Goal: Task Accomplishment & Management: Complete application form

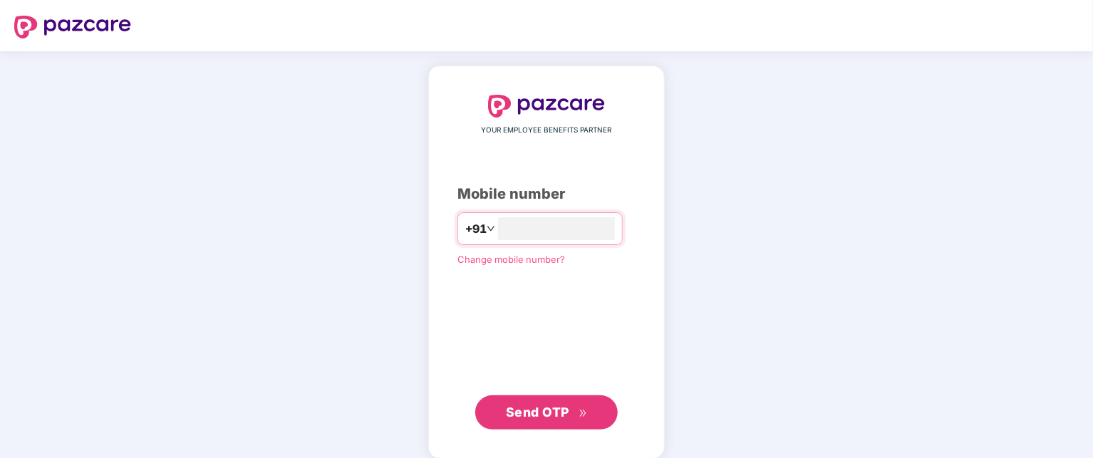
type input "**********"
click at [559, 412] on span "Send OTP" at bounding box center [537, 410] width 63 height 15
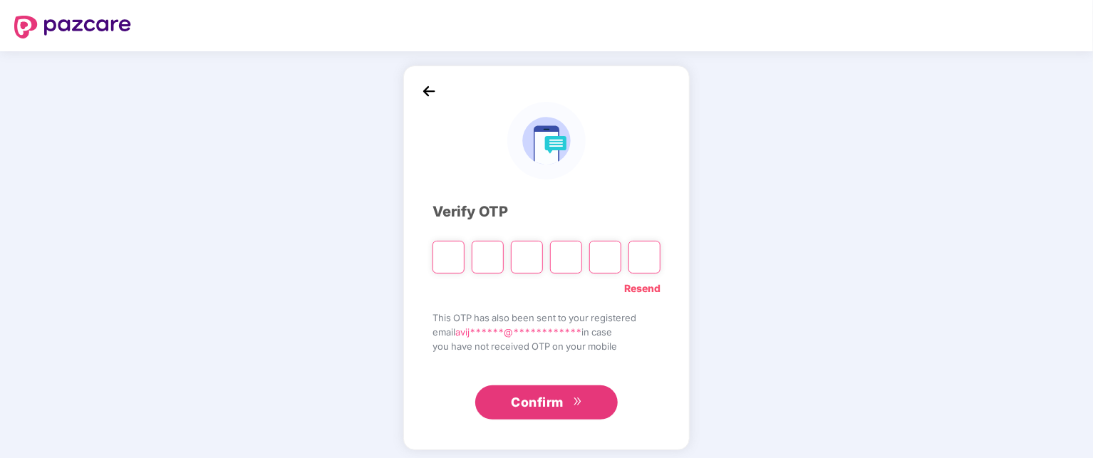
type input "*"
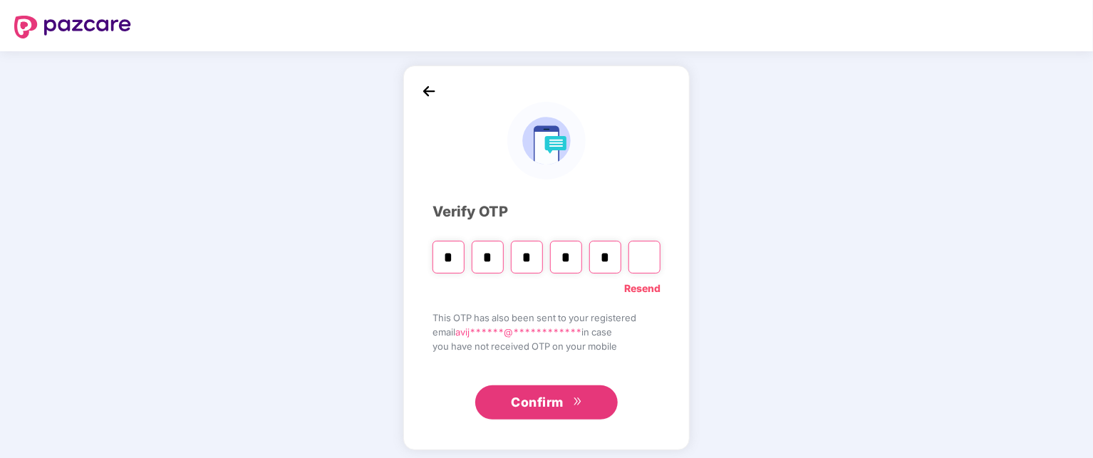
type input "*"
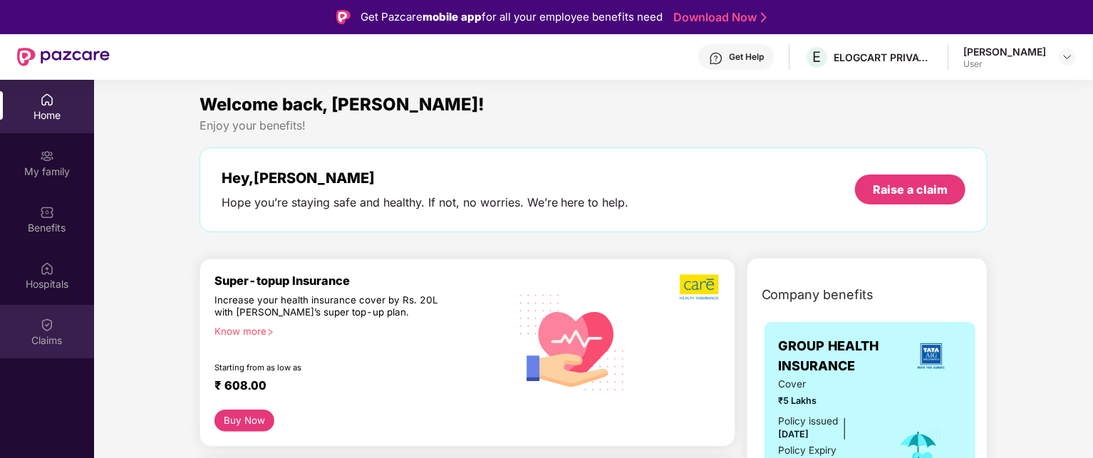
click at [55, 334] on div "Claims" at bounding box center [47, 340] width 94 height 14
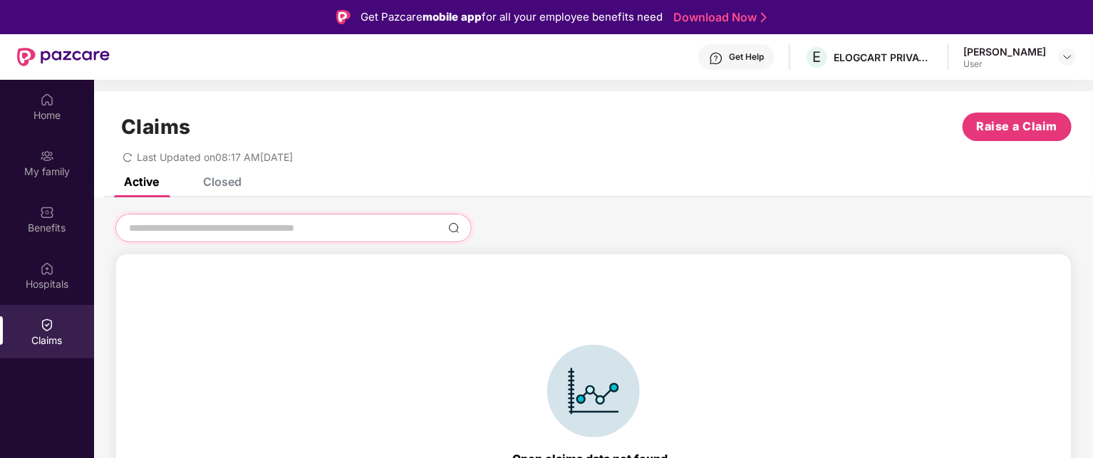
click at [333, 228] on input at bounding box center [285, 228] width 315 height 15
type input "**********"
click at [450, 227] on img at bounding box center [453, 227] width 11 height 11
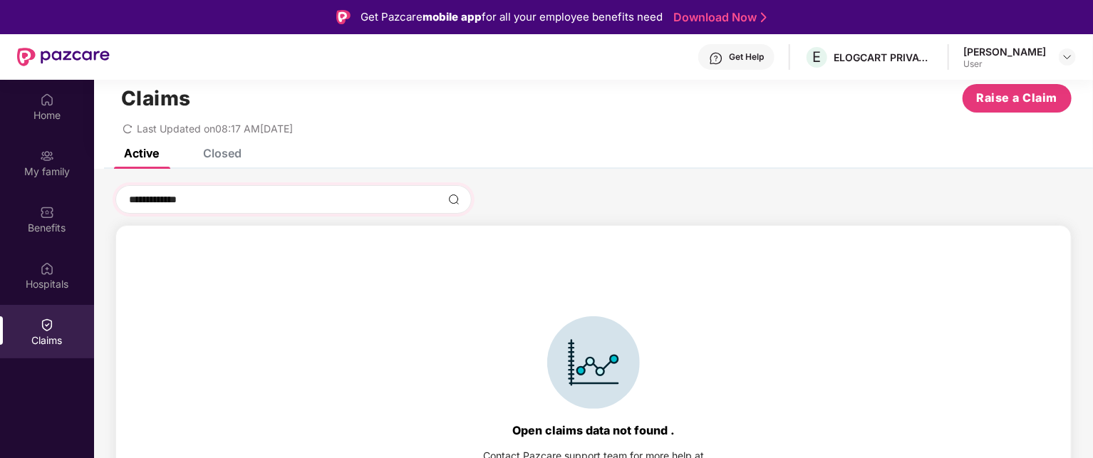
scroll to position [31, 0]
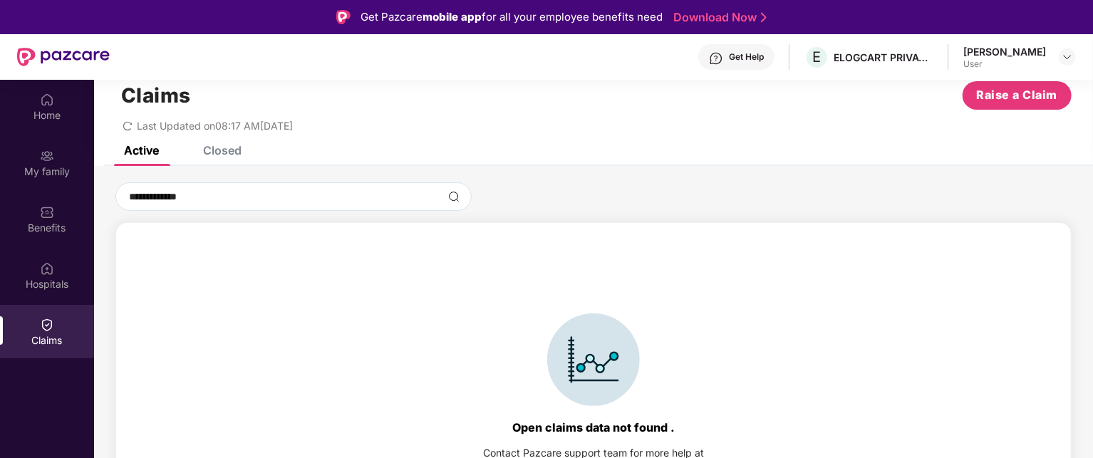
click at [225, 151] on div "Closed" at bounding box center [222, 150] width 38 height 14
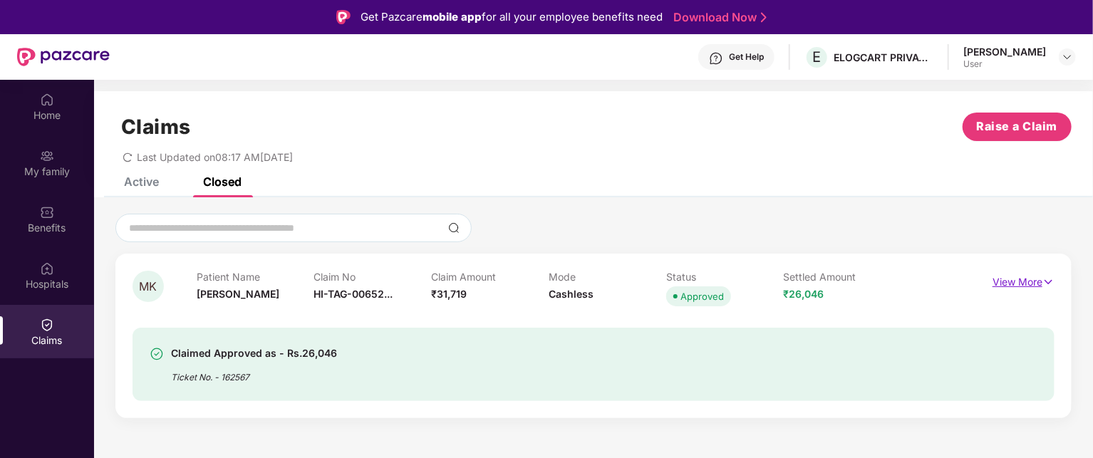
click at [1048, 283] on img at bounding box center [1048, 282] width 12 height 16
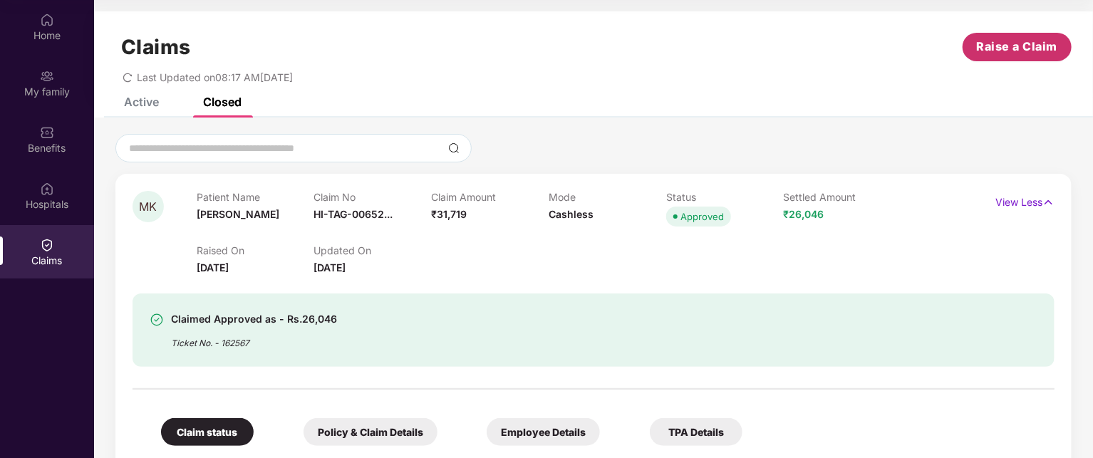
click at [990, 37] on button "Raise a Claim" at bounding box center [1016, 47] width 109 height 28
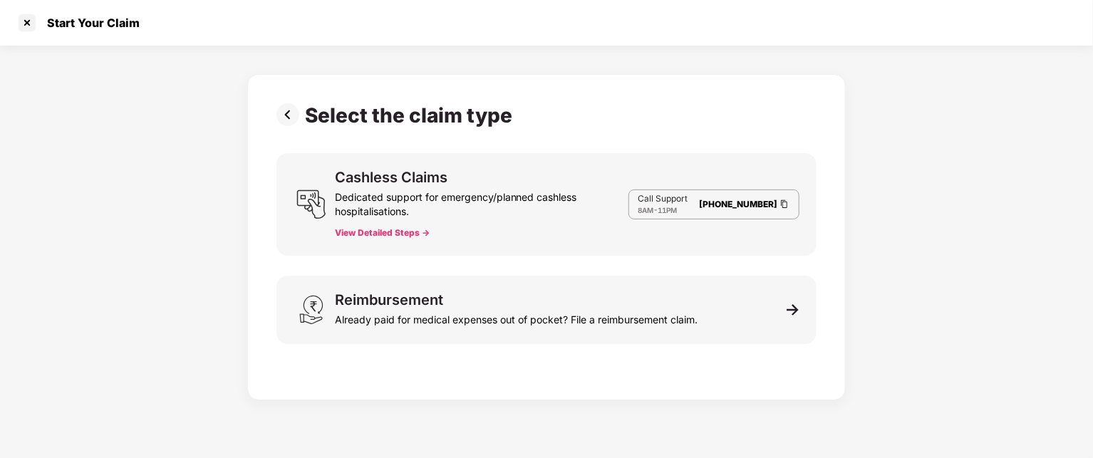
scroll to position [34, 0]
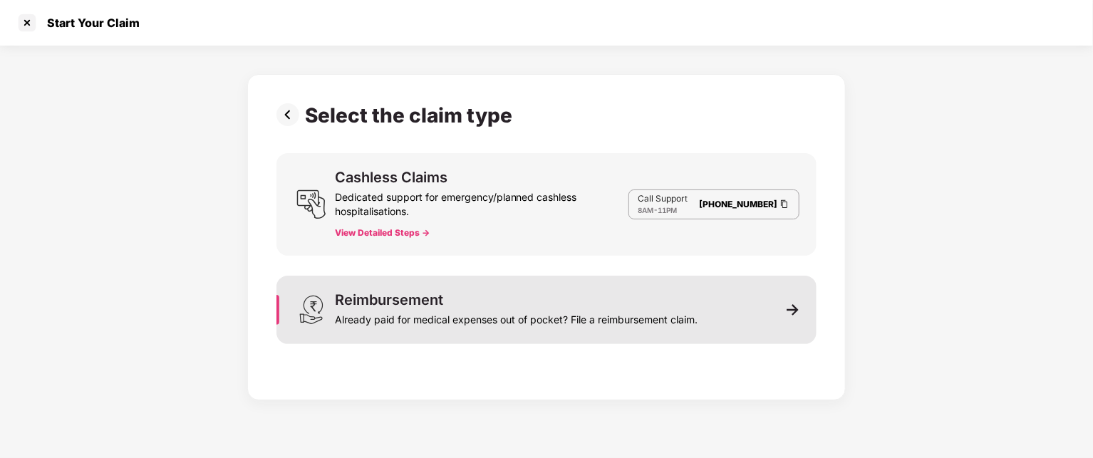
click at [789, 308] on img at bounding box center [793, 309] width 13 height 13
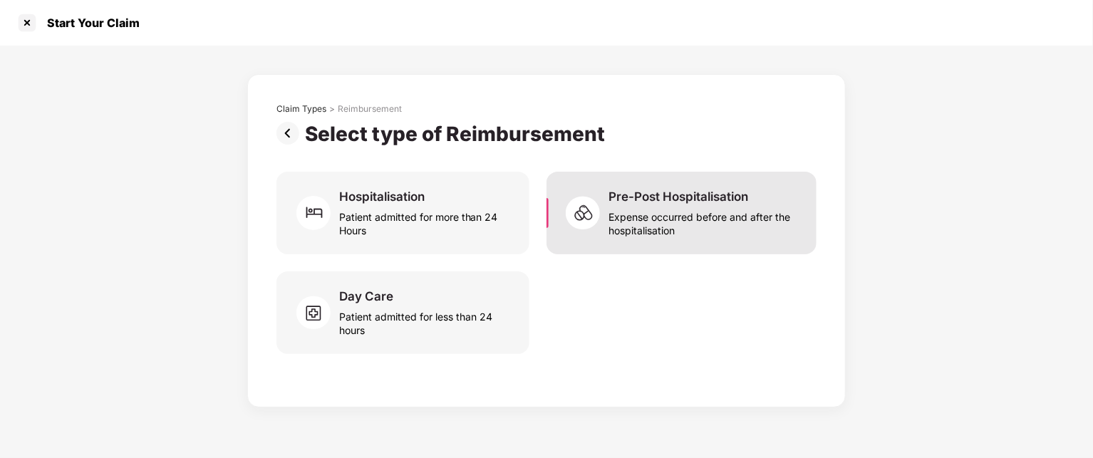
click at [690, 229] on div "Expense occurred before and after the hospitalisation" at bounding box center [703, 220] width 191 height 33
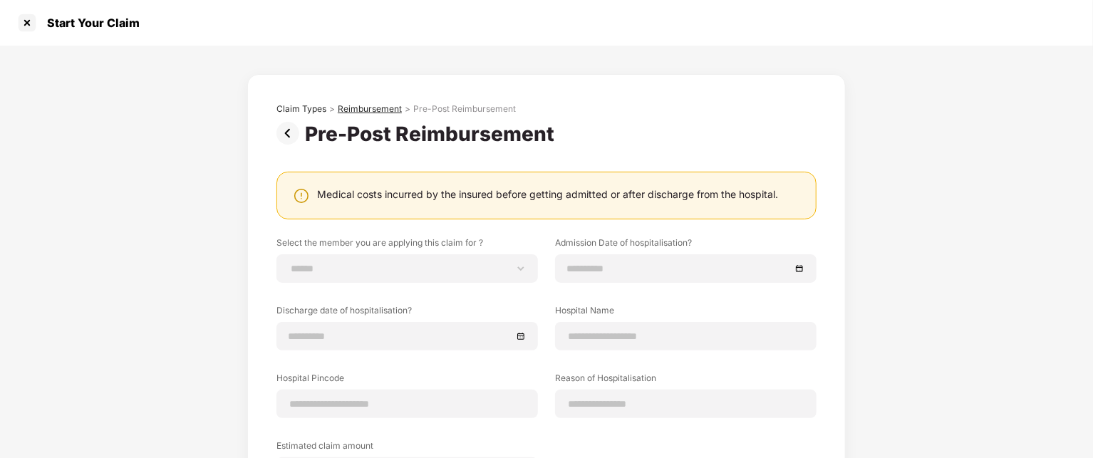
click at [388, 110] on div "Reimbursement" at bounding box center [370, 108] width 64 height 11
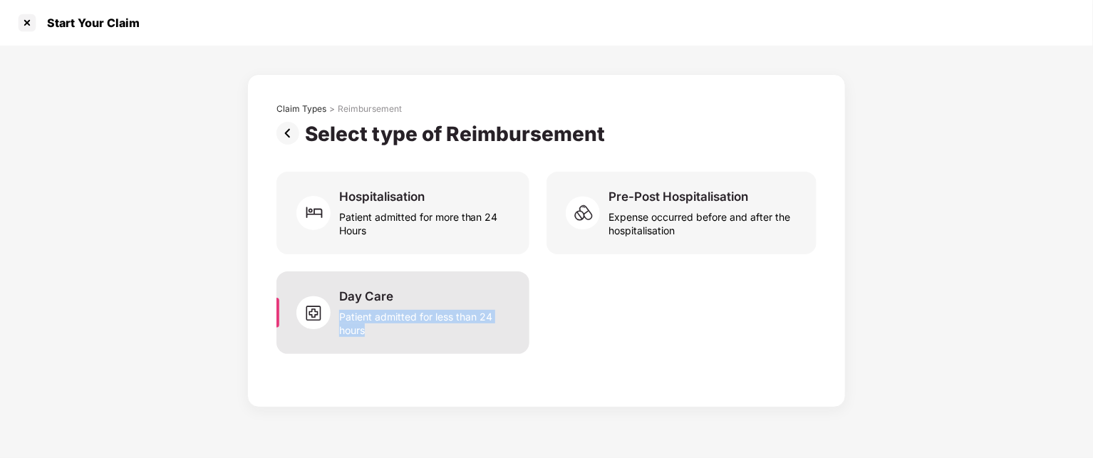
copy div "Patient admitted for less than 24 hours"
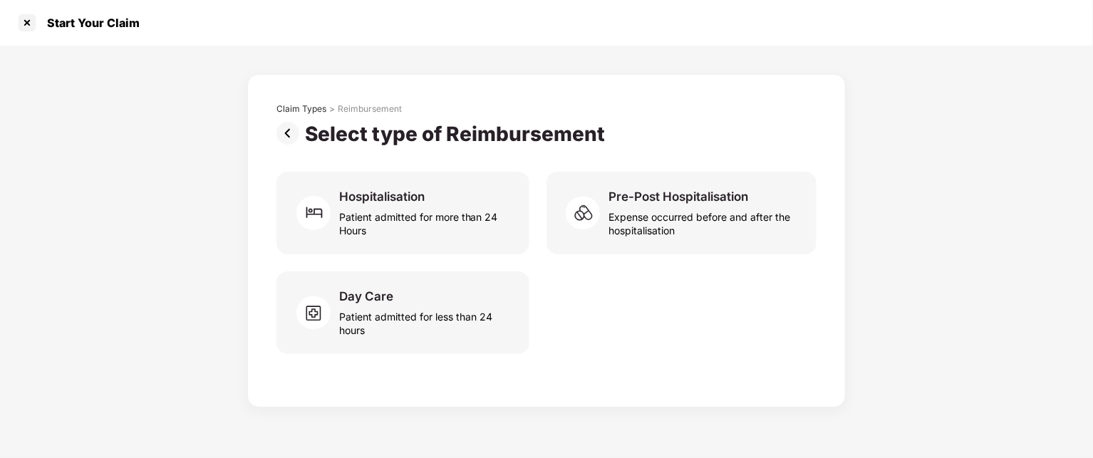
drag, startPoint x: 386, startPoint y: 331, endPoint x: 593, endPoint y: 350, distance: 207.5
click at [593, 350] on div "Day Care Patient admitted for less than 24 hours" at bounding box center [546, 312] width 540 height 83
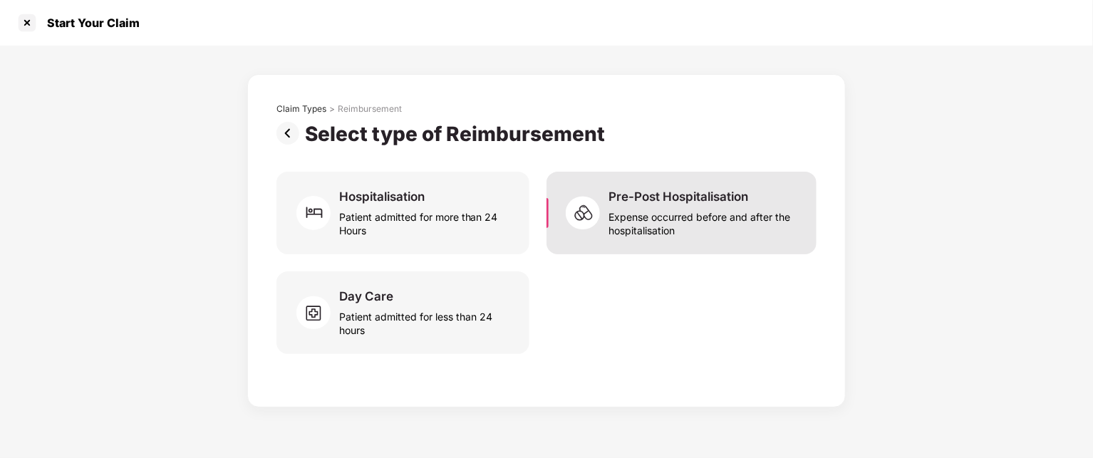
click at [638, 213] on div "Expense occurred before and after the hospitalisation" at bounding box center [703, 220] width 191 height 33
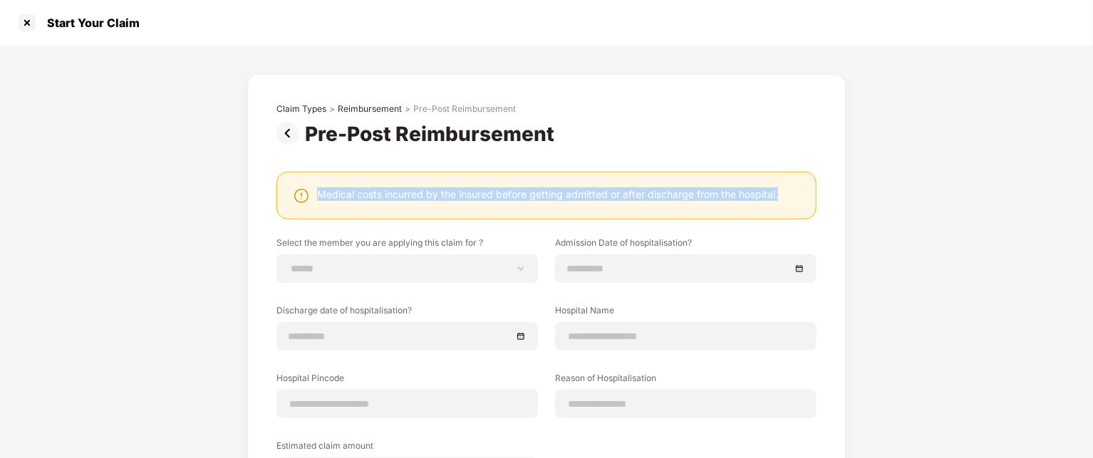
drag, startPoint x: 313, startPoint y: 200, endPoint x: 824, endPoint y: 197, distance: 510.1
click at [824, 197] on div "**********" at bounding box center [546, 360] width 598 height 572
copy div "Medical costs incurred by the insured before getting admitted or after discharg…"
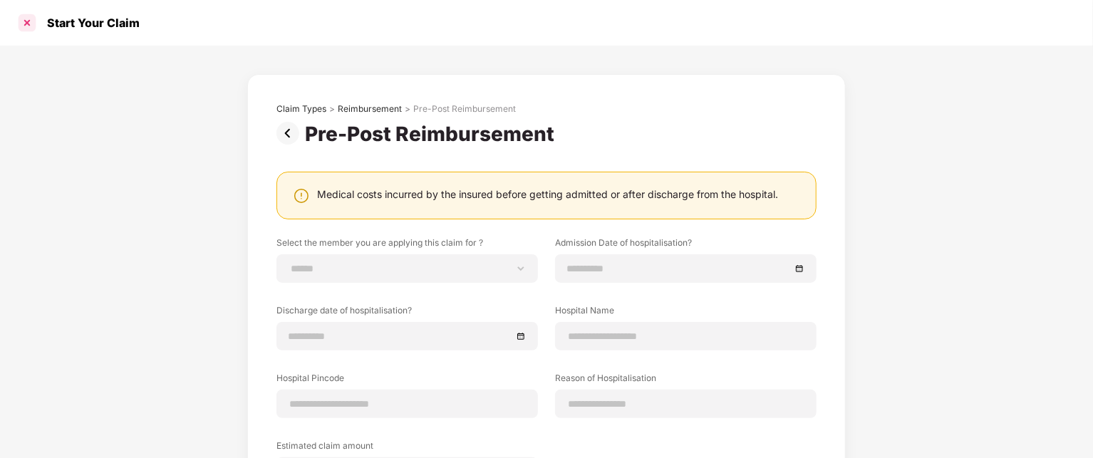
click at [33, 28] on div at bounding box center [27, 22] width 23 height 23
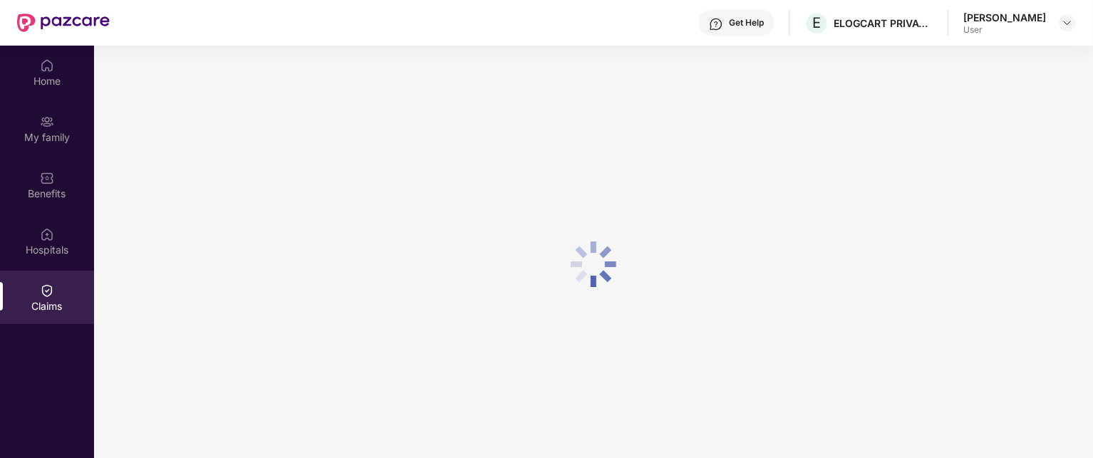
scroll to position [80, 0]
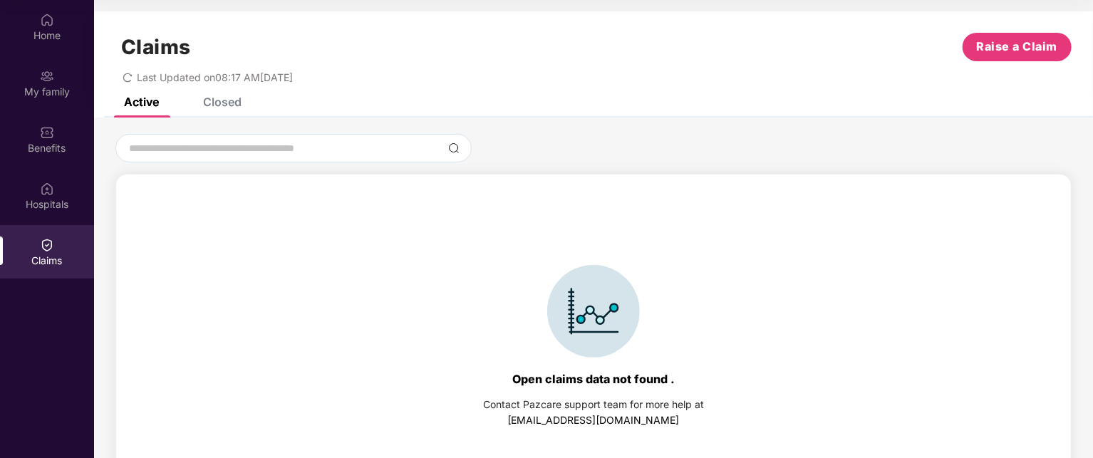
click at [31, 258] on div "Claims" at bounding box center [47, 261] width 94 height 14
click at [1024, 48] on span "Raise a Claim" at bounding box center [1017, 47] width 81 height 18
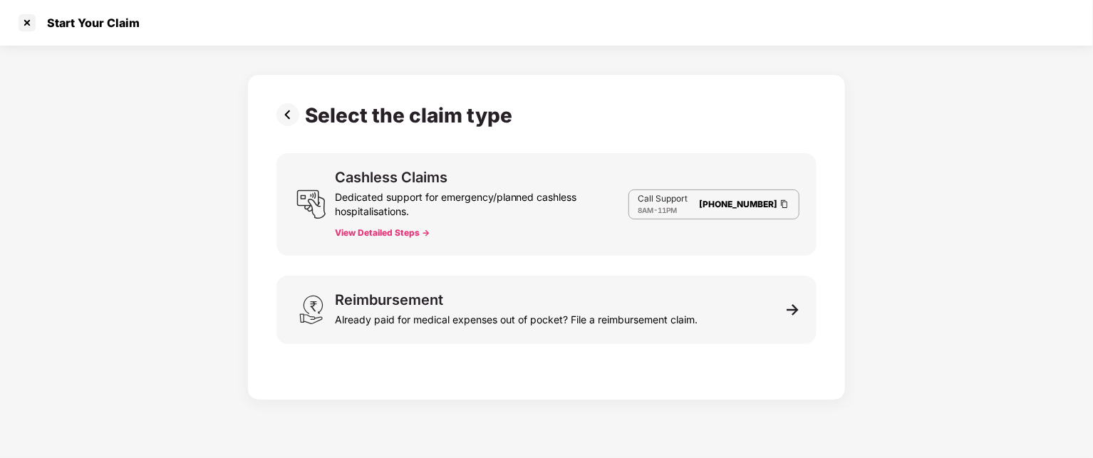
scroll to position [34, 0]
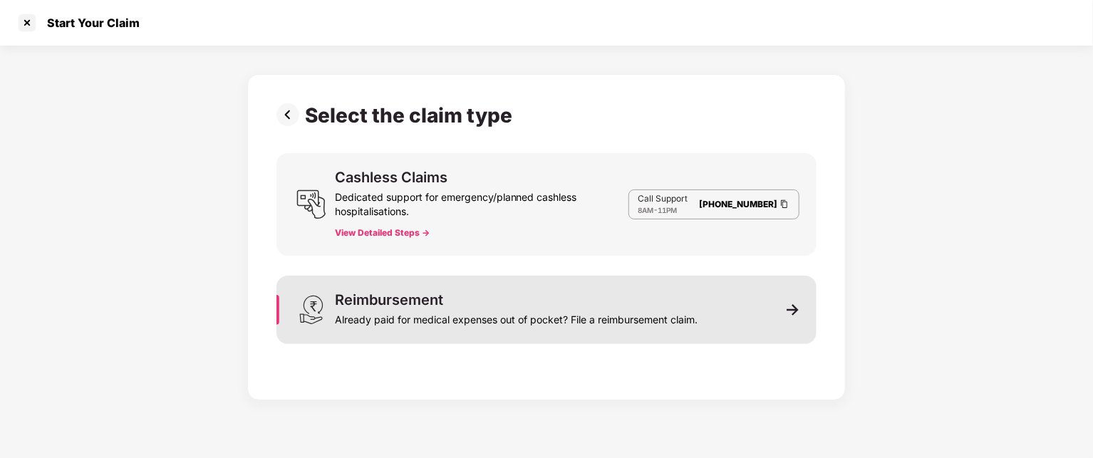
click at [791, 313] on img at bounding box center [793, 309] width 13 height 13
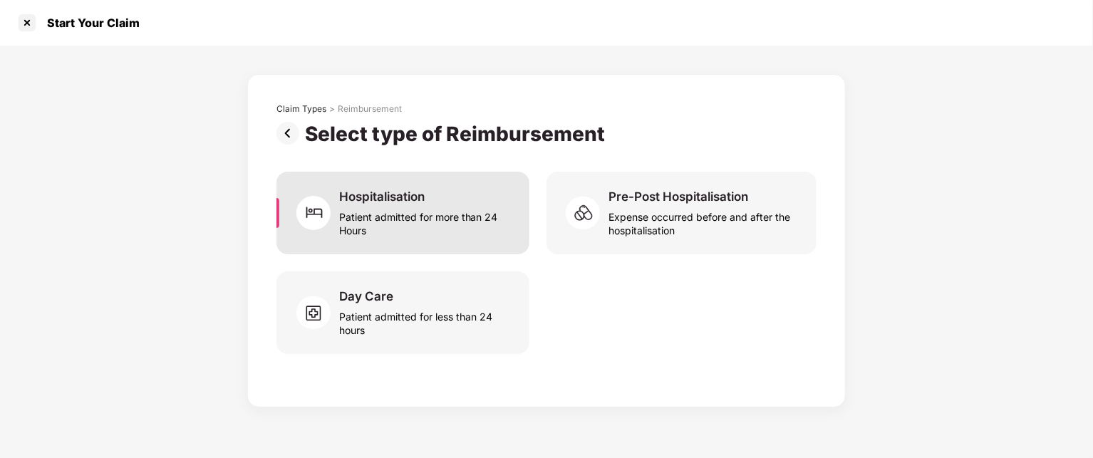
click at [464, 233] on div "Patient admitted for more than 24 Hours" at bounding box center [425, 220] width 173 height 33
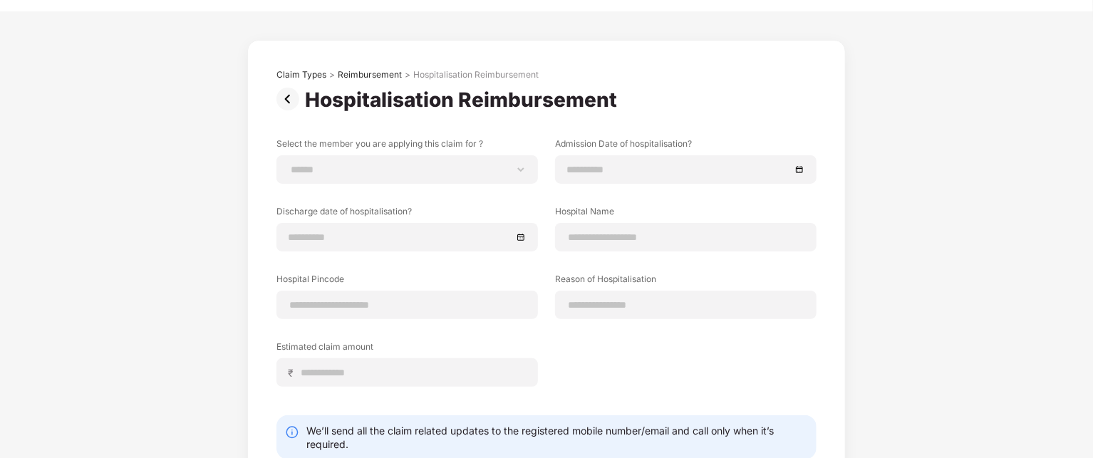
scroll to position [31, 0]
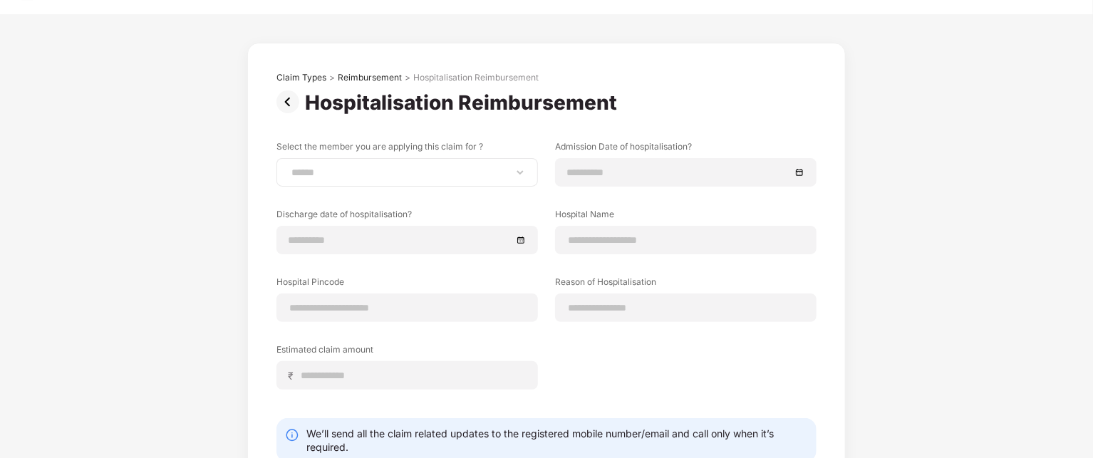
click at [518, 183] on div "**********" at bounding box center [406, 172] width 261 height 28
click at [526, 174] on div "**********" at bounding box center [406, 172] width 261 height 28
click at [493, 175] on select "**********" at bounding box center [407, 172] width 237 height 11
select select "**********"
click at [289, 167] on select "**********" at bounding box center [407, 172] width 237 height 11
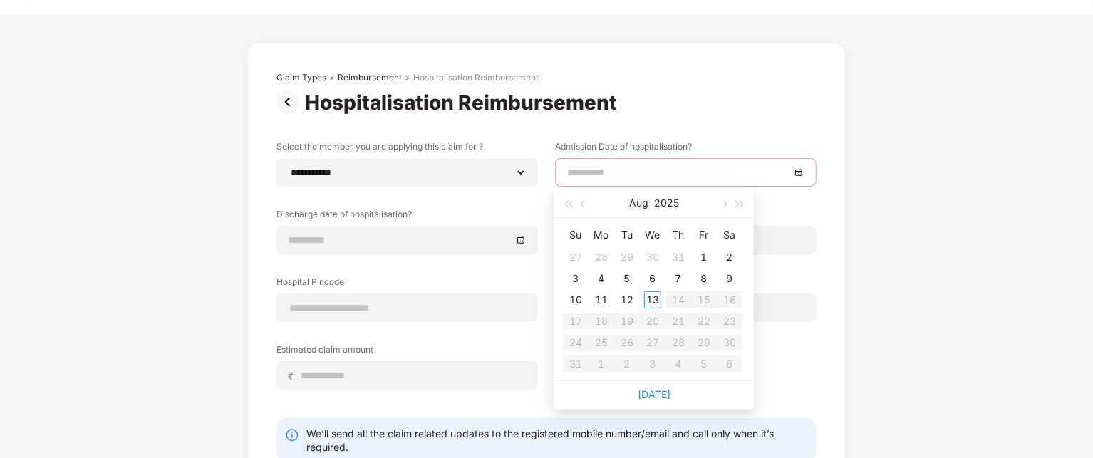
click at [648, 177] on input at bounding box center [678, 173] width 223 height 16
click at [581, 202] on span "button" at bounding box center [584, 204] width 7 height 7
type input "**********"
click at [725, 324] on div "26" at bounding box center [729, 321] width 17 height 17
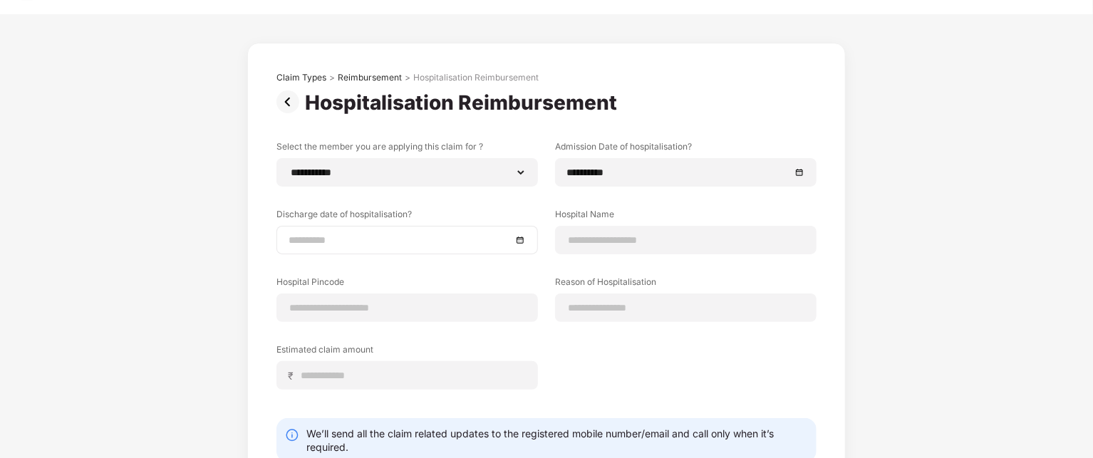
click at [489, 249] on div at bounding box center [406, 240] width 261 height 28
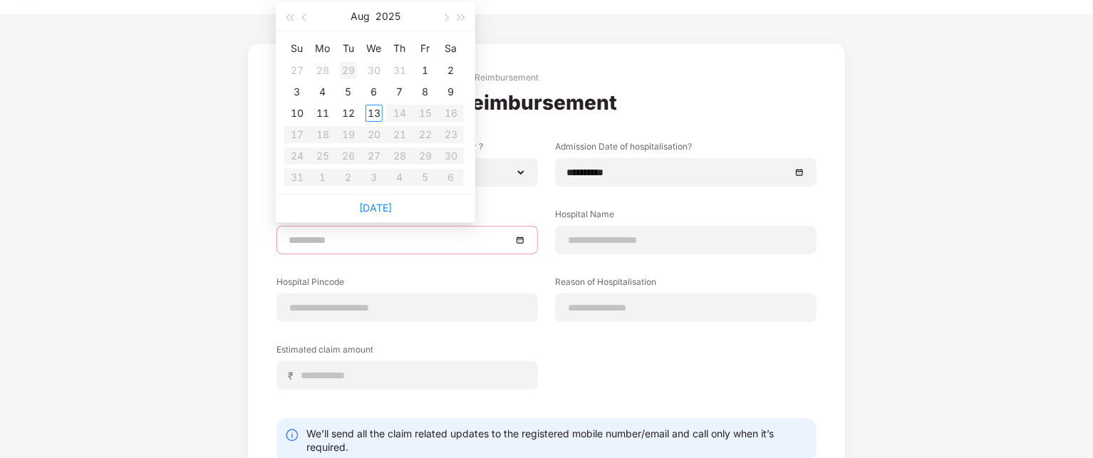
type input "**********"
click at [305, 24] on button "button" at bounding box center [305, 16] width 16 height 28
type input "**********"
click at [350, 157] on div "29" at bounding box center [348, 155] width 17 height 17
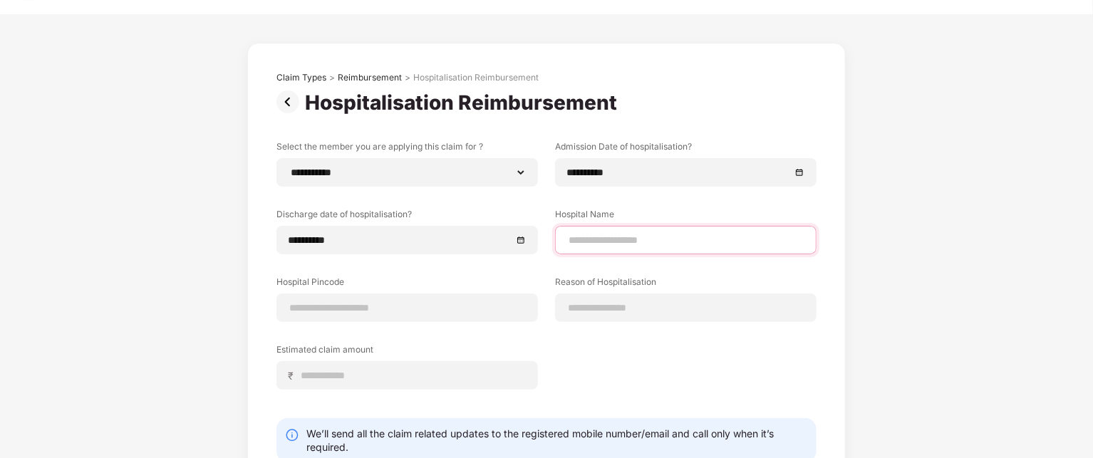
click at [609, 240] on input at bounding box center [685, 240] width 237 height 15
click at [616, 244] on input "**********" at bounding box center [685, 240] width 237 height 15
type input "**********"
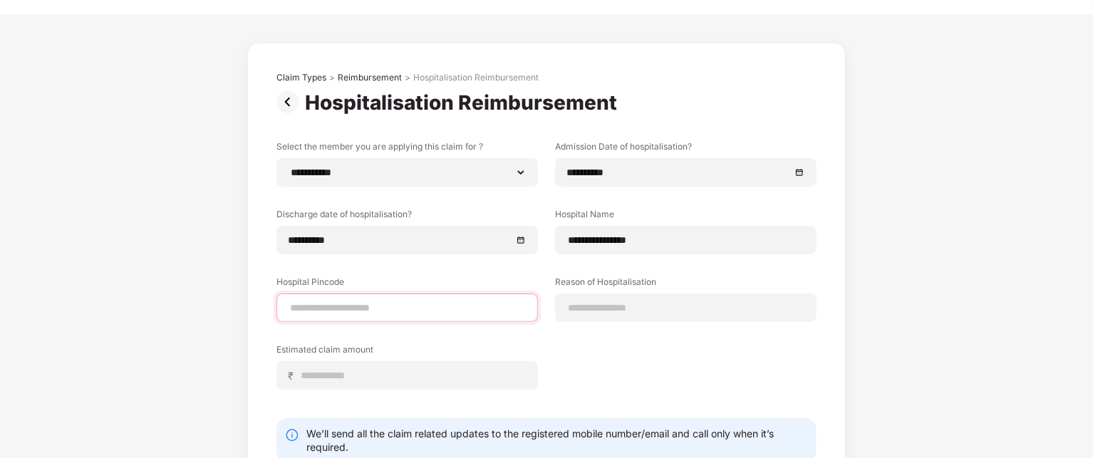
click at [336, 311] on input at bounding box center [407, 308] width 237 height 15
type input "******"
select select "*********"
select select "**********"
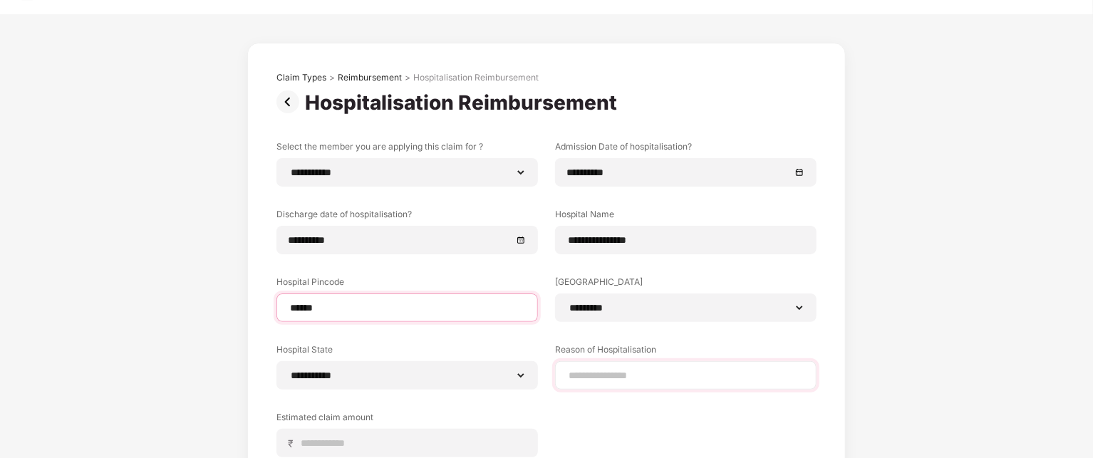
type input "******"
click at [640, 375] on input at bounding box center [685, 375] width 237 height 15
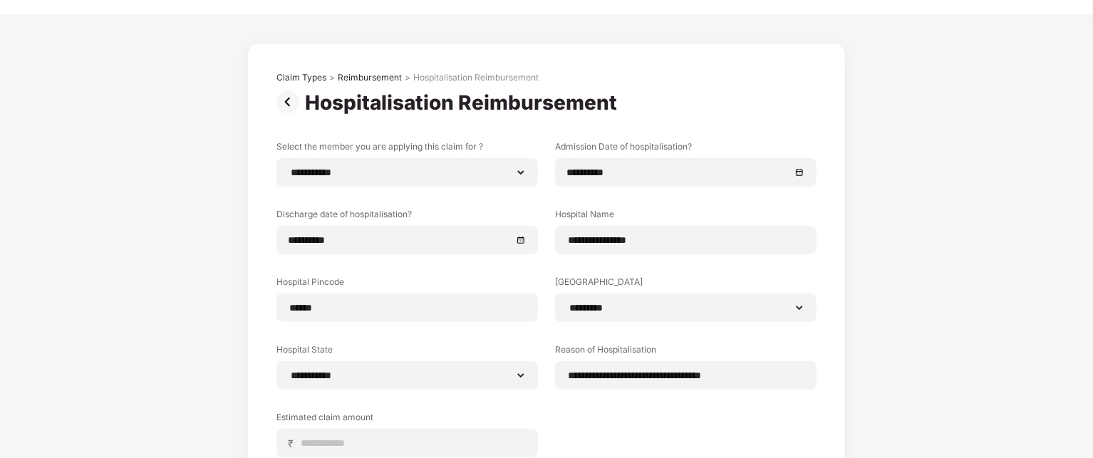
drag, startPoint x: 724, startPoint y: 377, endPoint x: 613, endPoint y: 427, distance: 121.2
click at [613, 427] on div "**********" at bounding box center [546, 309] width 540 height 338
click at [767, 378] on input "**********" at bounding box center [685, 375] width 237 height 15
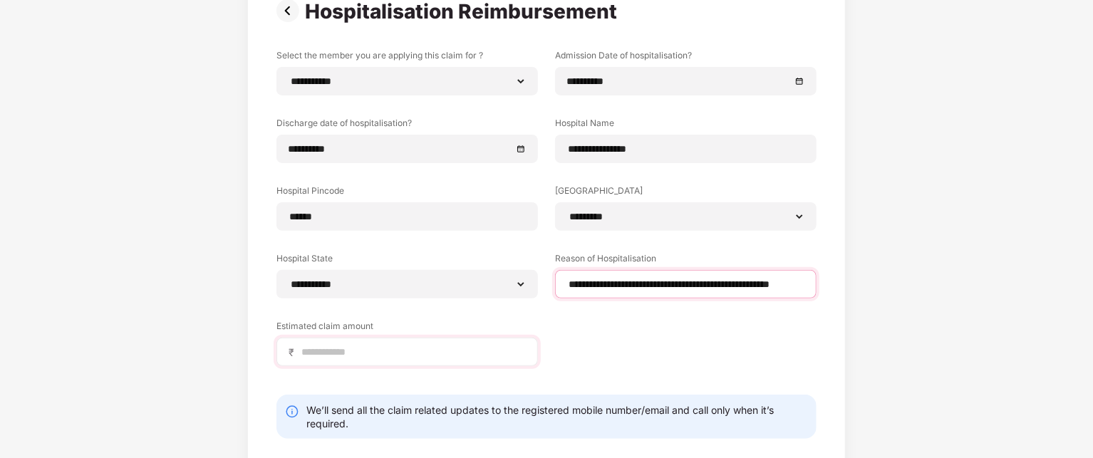
type input "**********"
click at [433, 355] on input at bounding box center [413, 352] width 226 height 15
type input "*"
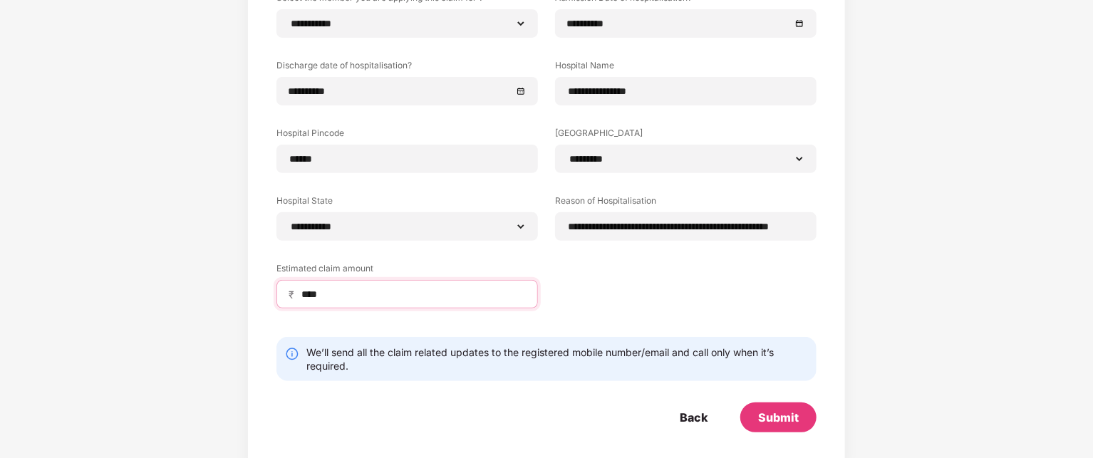
scroll to position [190, 0]
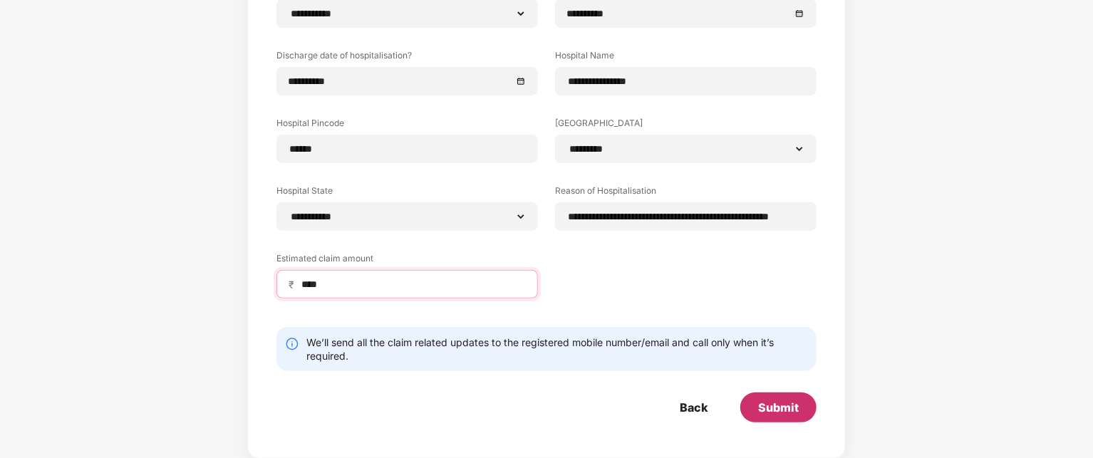
type input "****"
click at [802, 415] on div "Submit" at bounding box center [778, 408] width 76 height 30
click at [764, 407] on div "Submit" at bounding box center [778, 408] width 41 height 16
click at [791, 415] on div "Submit" at bounding box center [778, 408] width 76 height 30
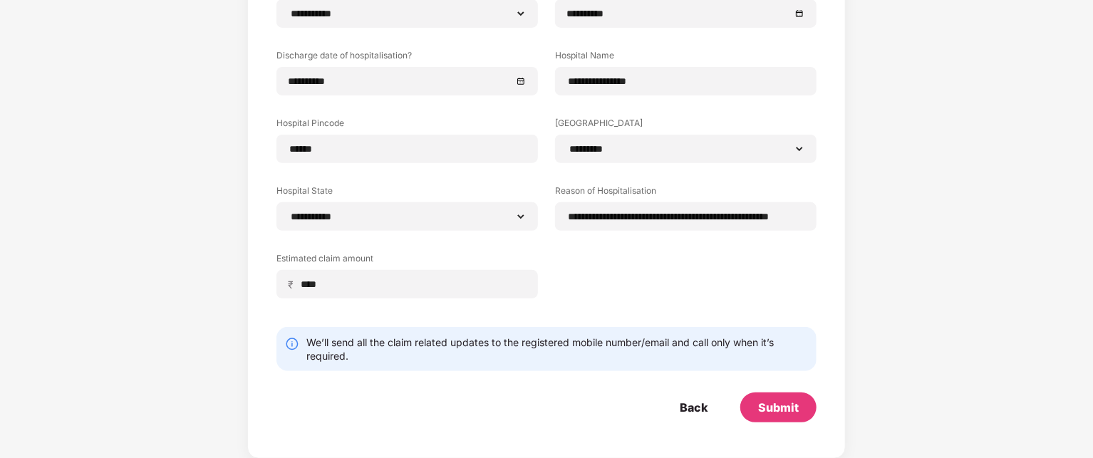
click at [791, 415] on div "Submit" at bounding box center [778, 408] width 76 height 30
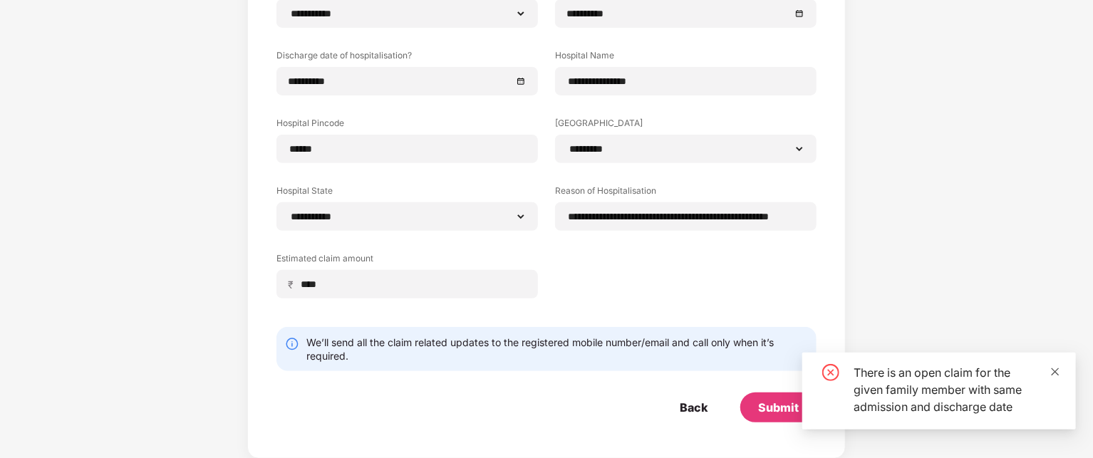
click at [1054, 369] on icon "close" at bounding box center [1055, 372] width 10 height 10
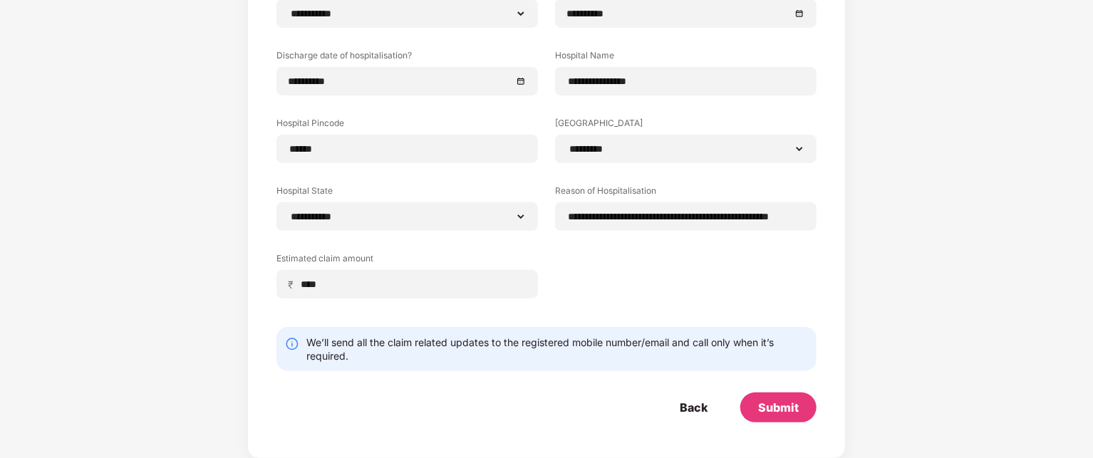
click at [638, 292] on div "**********" at bounding box center [546, 150] width 540 height 338
drag, startPoint x: 562, startPoint y: 222, endPoint x: 796, endPoint y: 220, distance: 233.7
click at [796, 220] on div "**********" at bounding box center [685, 216] width 261 height 28
drag, startPoint x: 805, startPoint y: 219, endPoint x: 556, endPoint y: 210, distance: 249.5
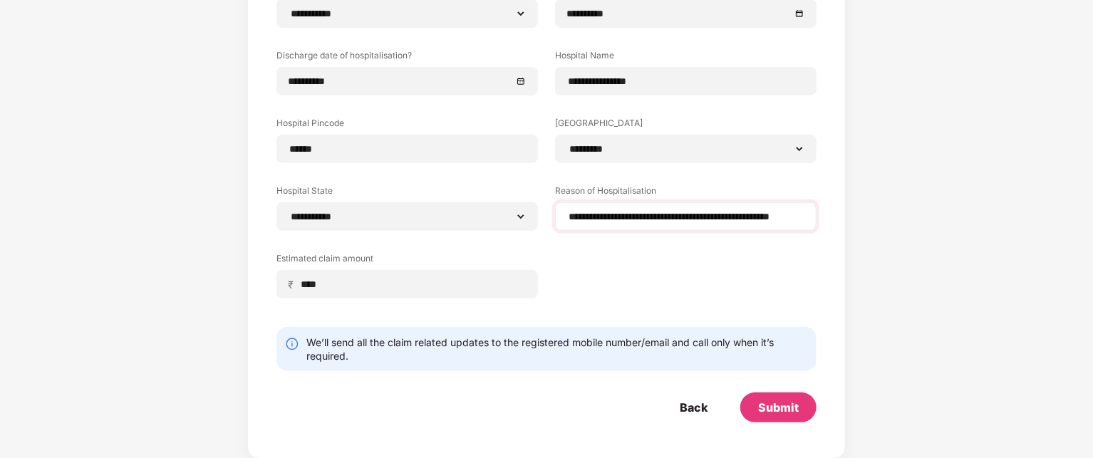
click at [556, 210] on div "**********" at bounding box center [685, 216] width 261 height 28
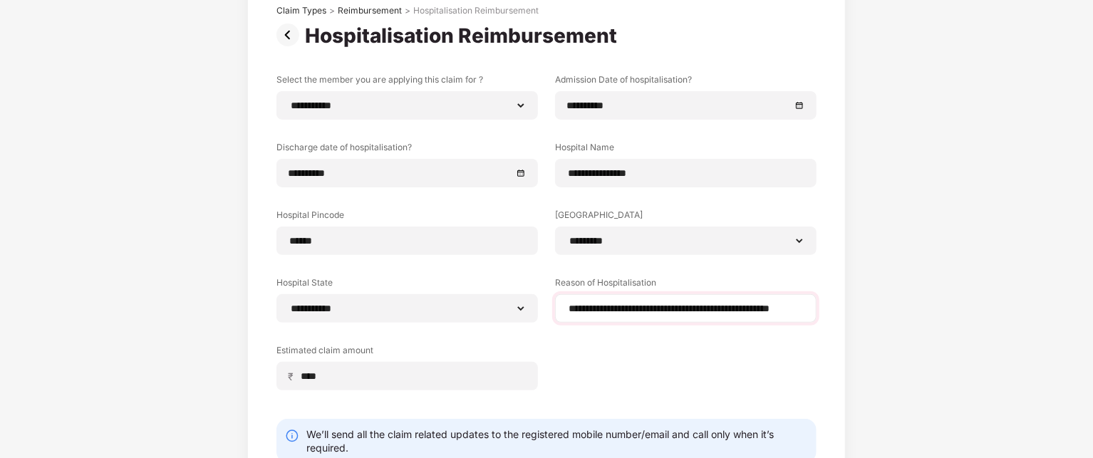
scroll to position [190, 0]
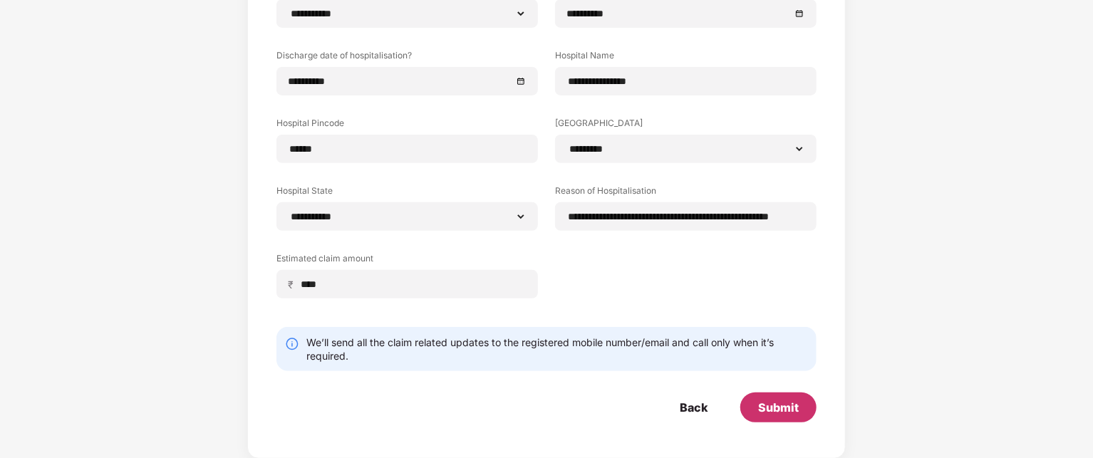
click at [776, 413] on div "Submit" at bounding box center [778, 408] width 41 height 16
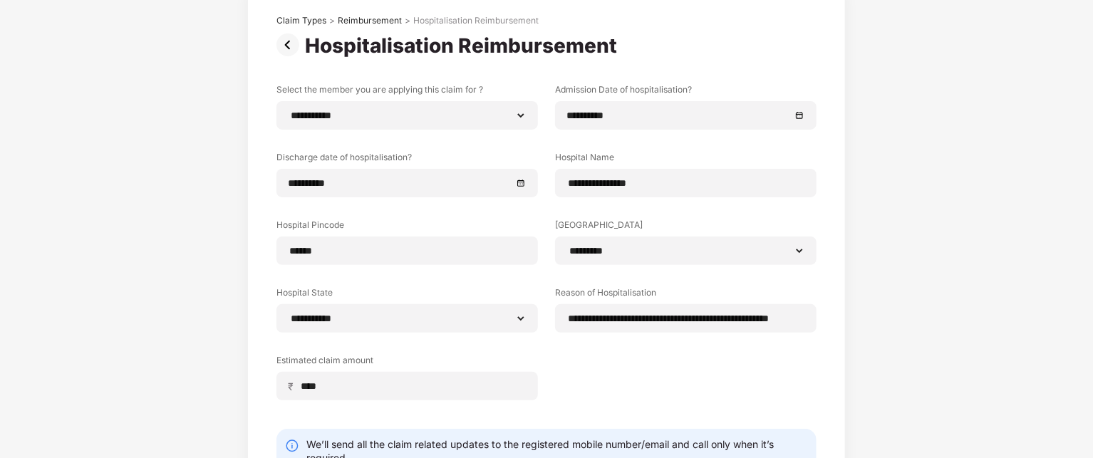
scroll to position [82, 0]
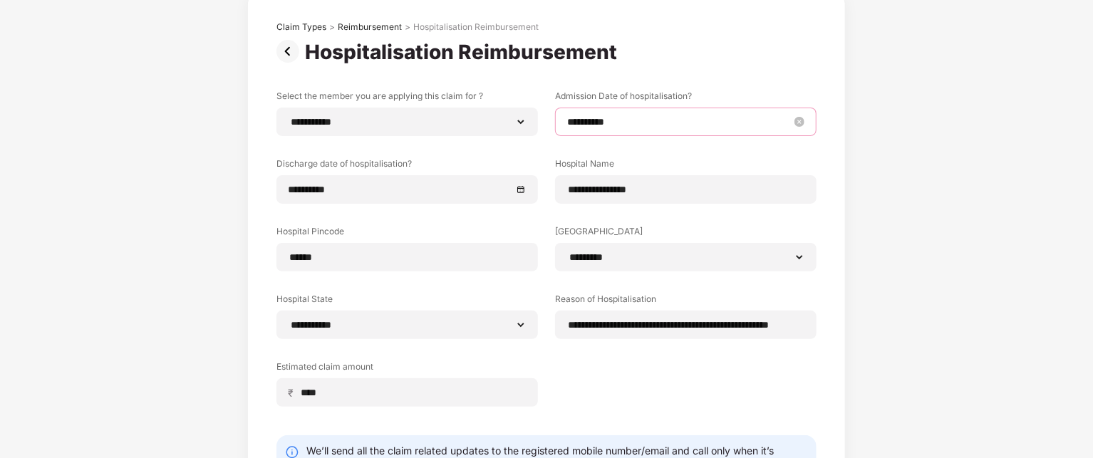
click at [578, 128] on input "**********" at bounding box center [678, 122] width 223 height 16
click at [739, 53] on div "Hospitalisation Reimbursement" at bounding box center [546, 52] width 540 height 24
click at [798, 128] on div "**********" at bounding box center [685, 122] width 237 height 16
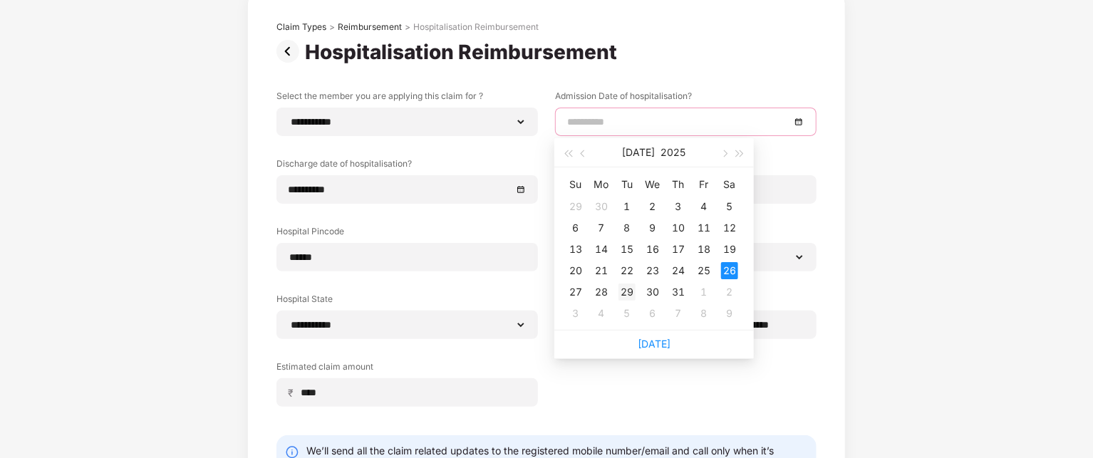
type input "**********"
click at [630, 291] on div "29" at bounding box center [626, 292] width 17 height 17
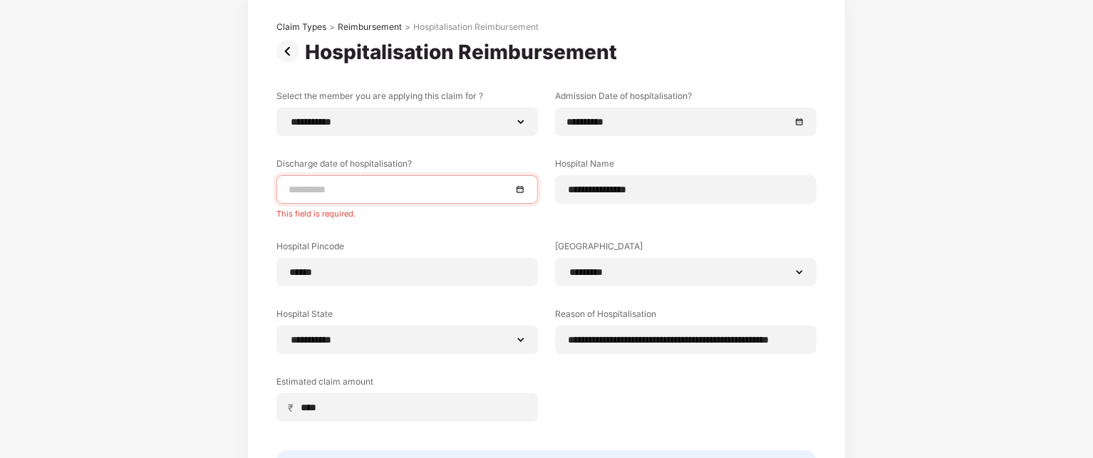
click at [521, 186] on div at bounding box center [407, 190] width 237 height 16
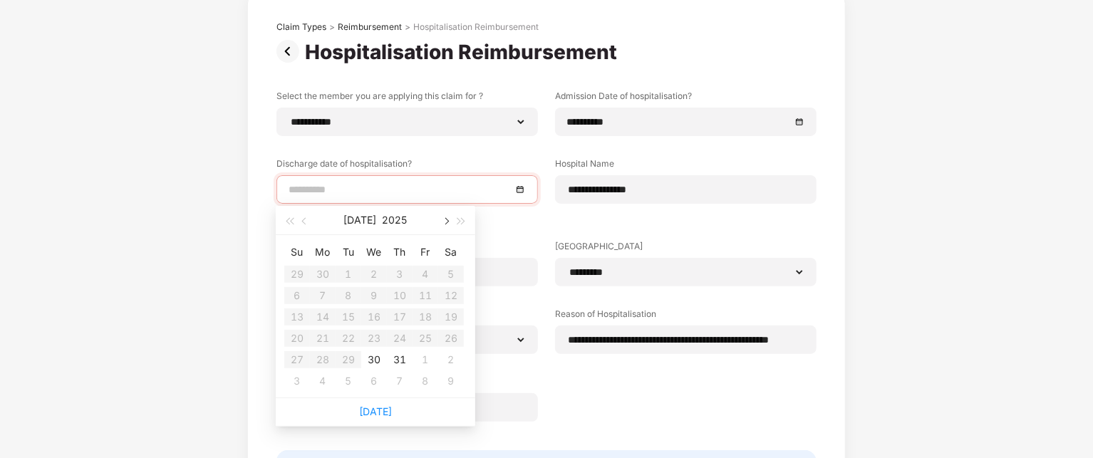
click at [445, 224] on span "button" at bounding box center [445, 221] width 7 height 7
type input "**********"
click at [351, 293] on div "5" at bounding box center [348, 295] width 17 height 17
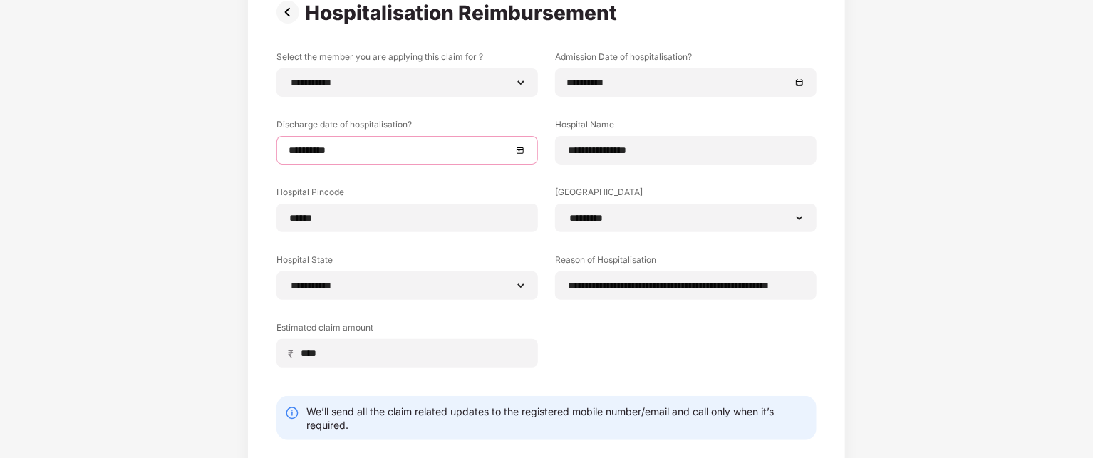
scroll to position [190, 0]
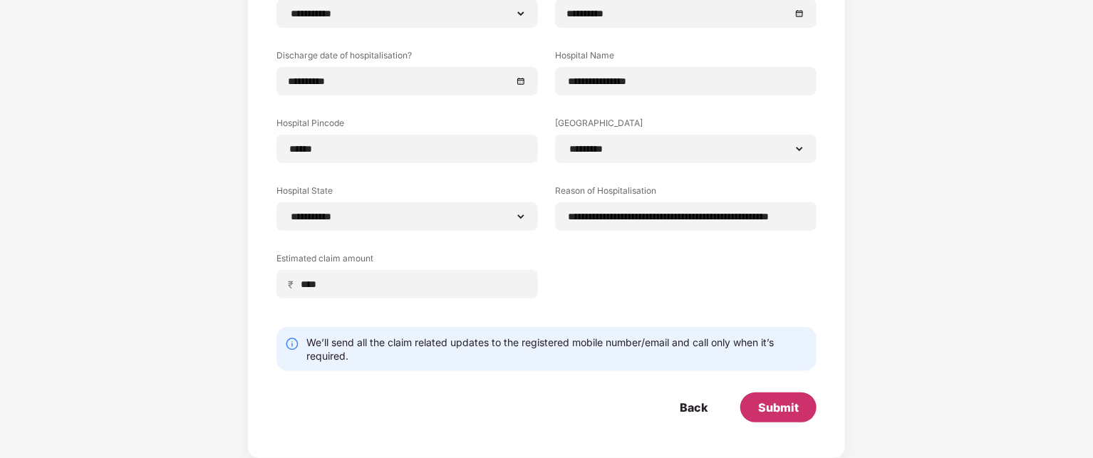
click at [780, 410] on div "Submit" at bounding box center [778, 408] width 41 height 16
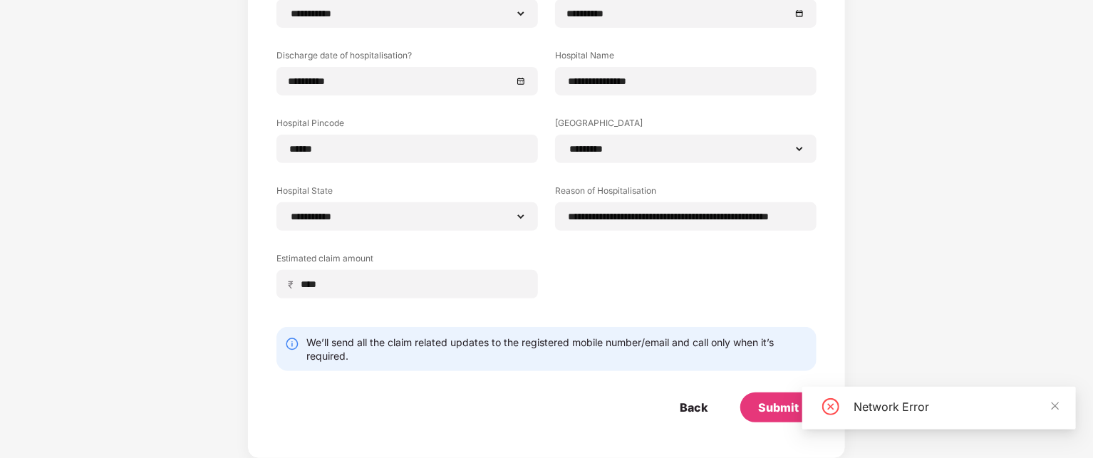
click at [780, 410] on div "Submit" at bounding box center [778, 408] width 41 height 16
click at [1055, 409] on icon "close" at bounding box center [1055, 406] width 10 height 10
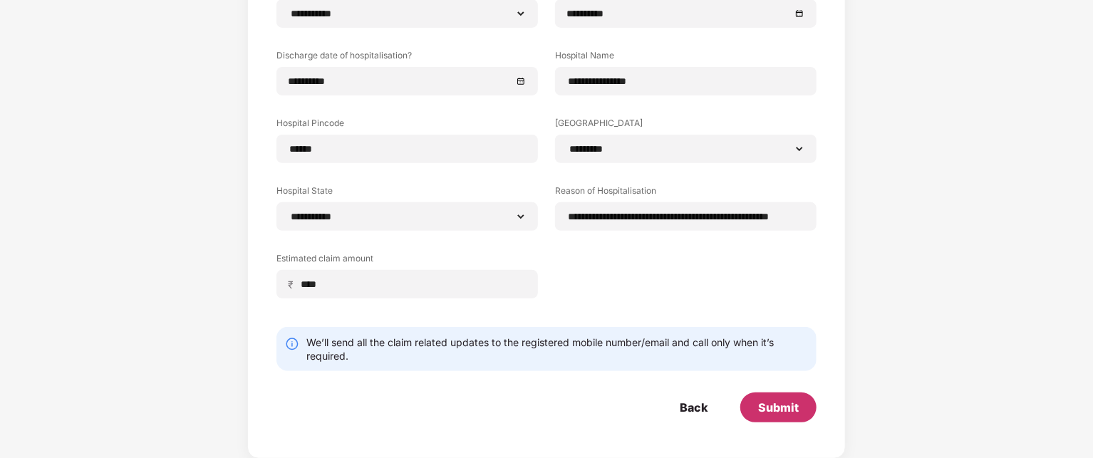
click at [776, 409] on div "Submit" at bounding box center [778, 408] width 41 height 16
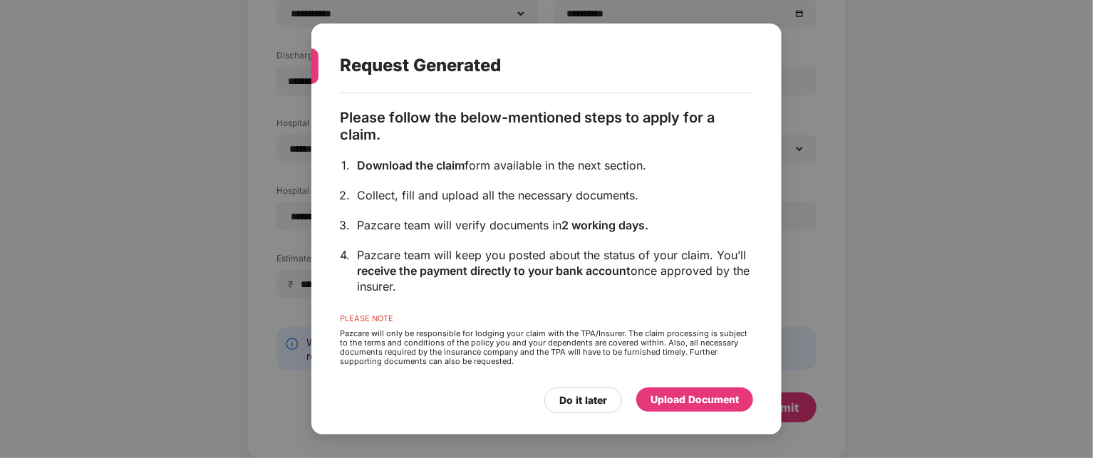
scroll to position [113, 0]
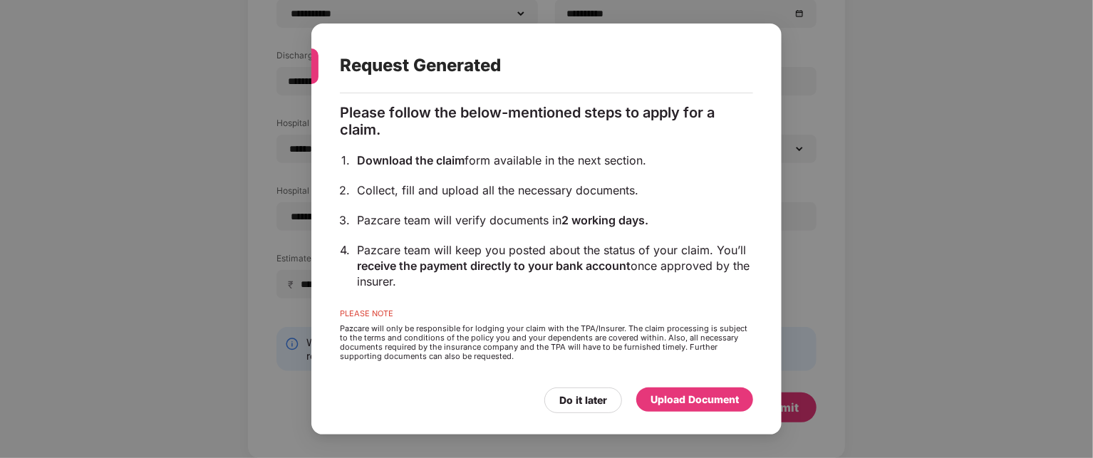
click at [662, 397] on div "Upload Document" at bounding box center [694, 400] width 88 height 16
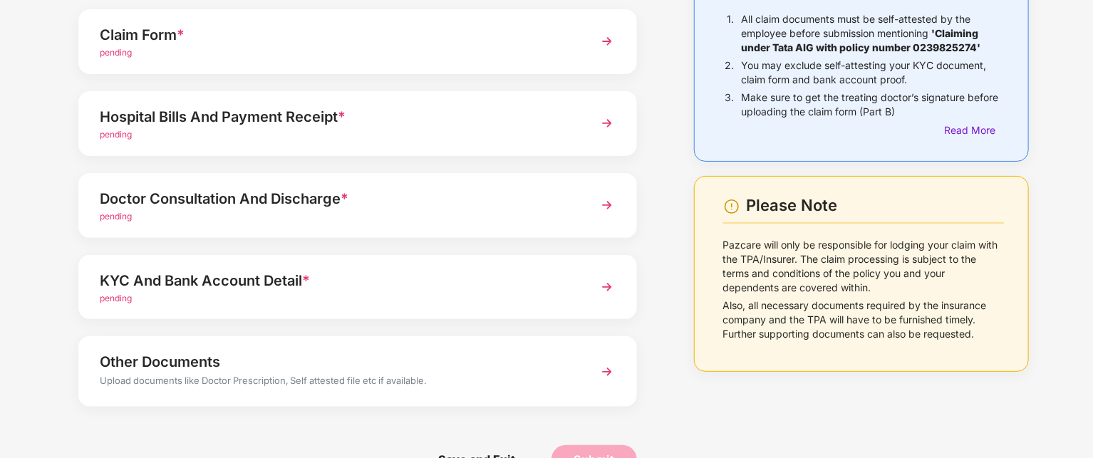
scroll to position [134, 0]
click at [608, 286] on img at bounding box center [607, 288] width 26 height 26
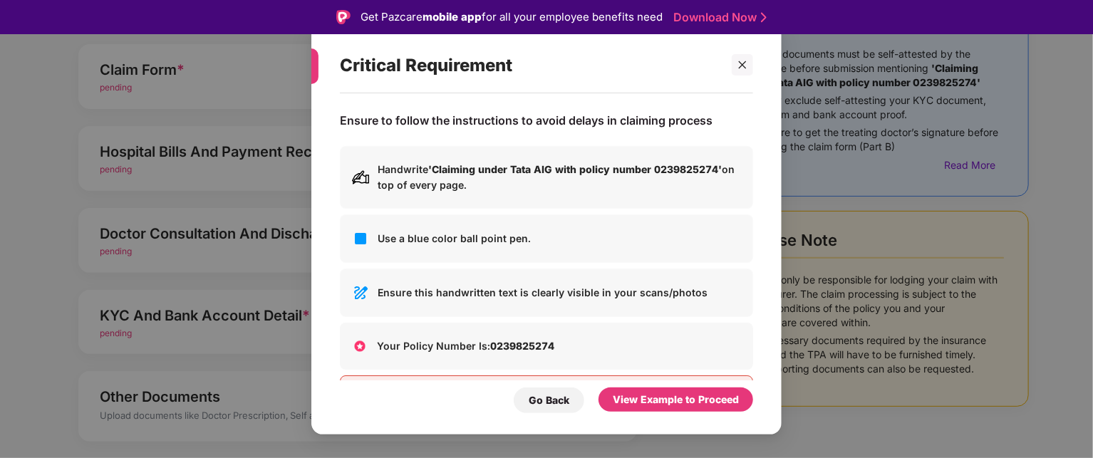
scroll to position [0, 0]
click at [737, 65] on icon "close" at bounding box center [742, 65] width 10 height 10
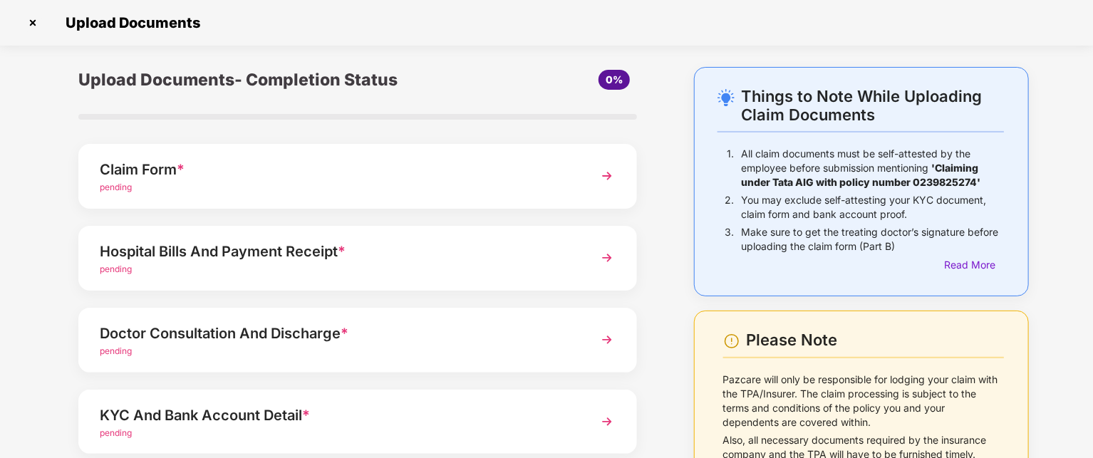
click at [608, 176] on img at bounding box center [607, 176] width 26 height 26
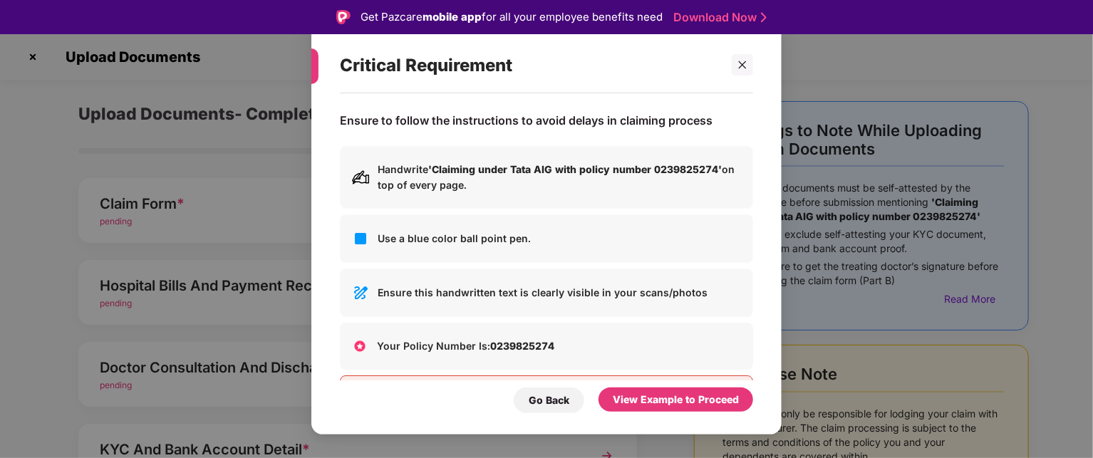
click at [467, 185] on p "Handwrite 'Claiming under Tata AIG with policy number 0239825274' on top of eve…" at bounding box center [559, 177] width 363 height 31
click at [459, 249] on div "Use a blue color ball point pen." at bounding box center [546, 238] width 413 height 48
click at [364, 295] on img at bounding box center [360, 292] width 17 height 17
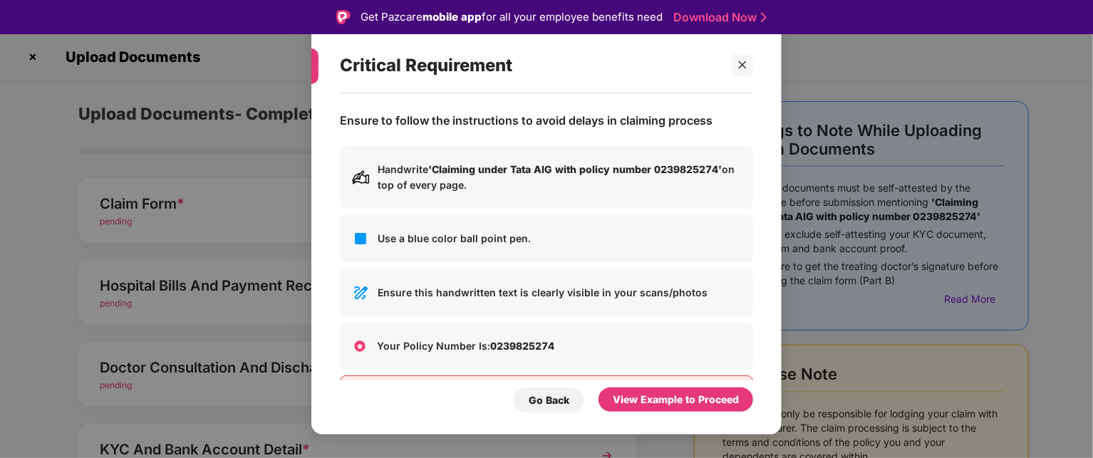
click at [364, 295] on img at bounding box center [360, 292] width 17 height 17
drag, startPoint x: 364, startPoint y: 295, endPoint x: 360, endPoint y: 181, distance: 114.0
click at [360, 181] on div "Handwrite 'Claiming under Tata AIG with policy number 0239825274' on top of eve…" at bounding box center [546, 285] width 413 height 278
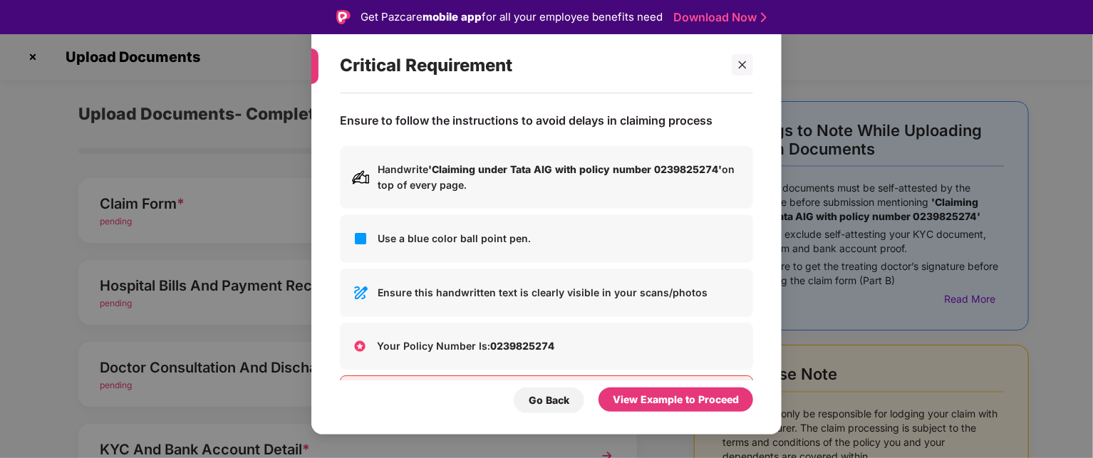
click at [360, 181] on img at bounding box center [360, 177] width 17 height 17
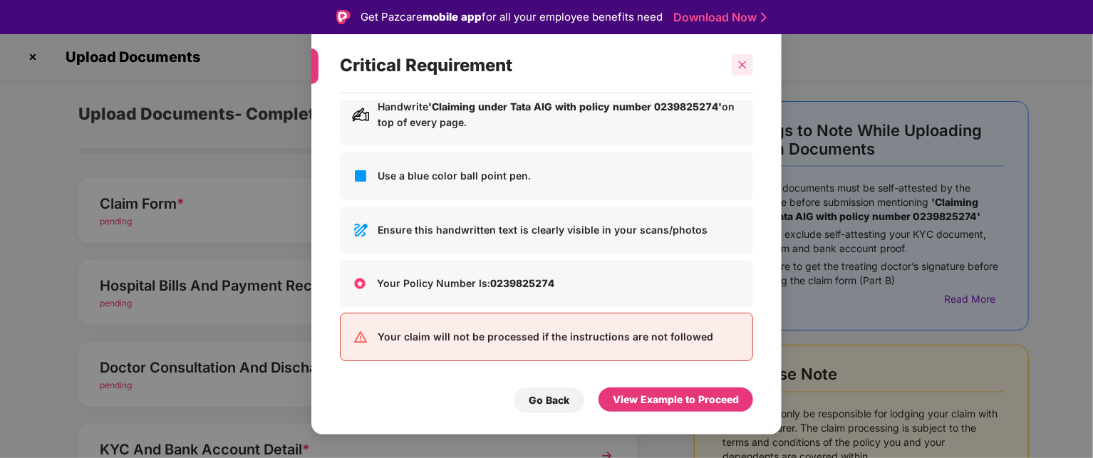
click at [742, 62] on icon "close" at bounding box center [742, 65] width 10 height 10
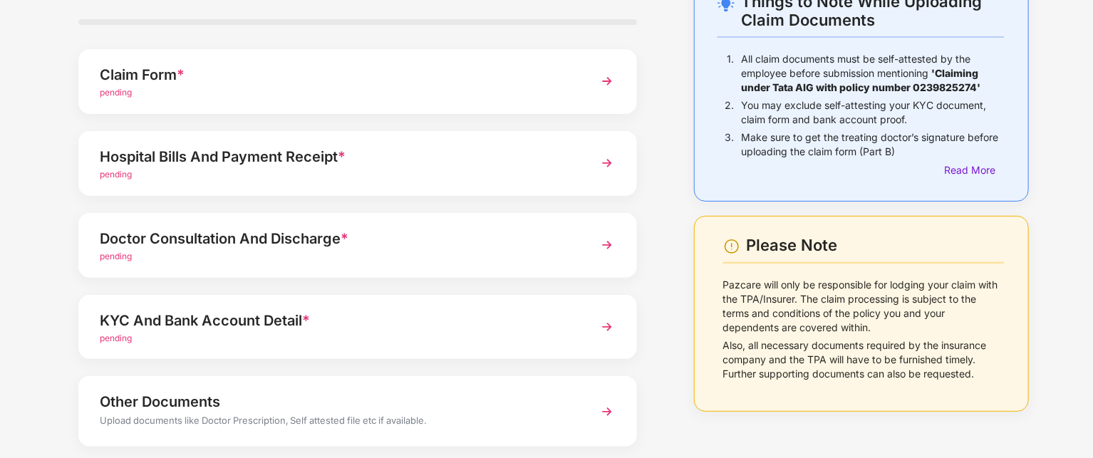
scroll to position [89, 0]
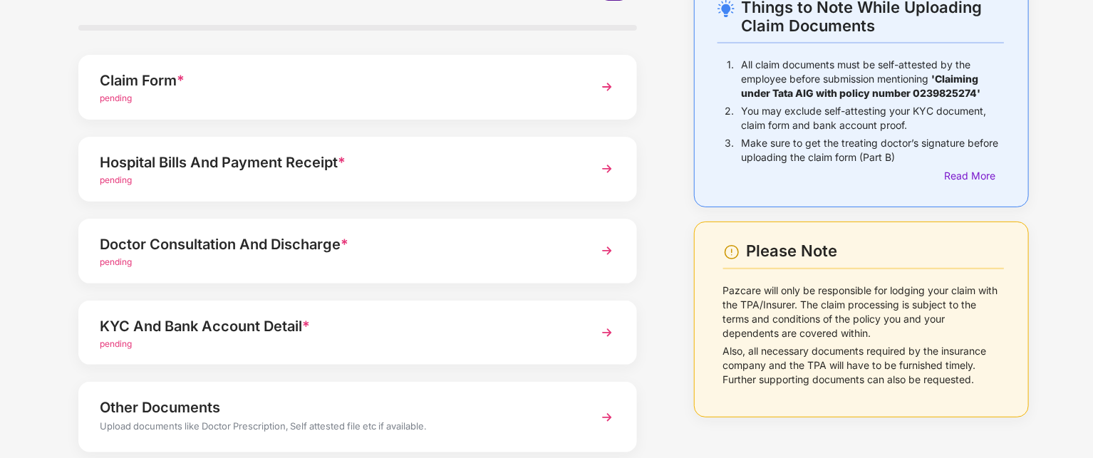
click at [598, 252] on img at bounding box center [607, 251] width 26 height 26
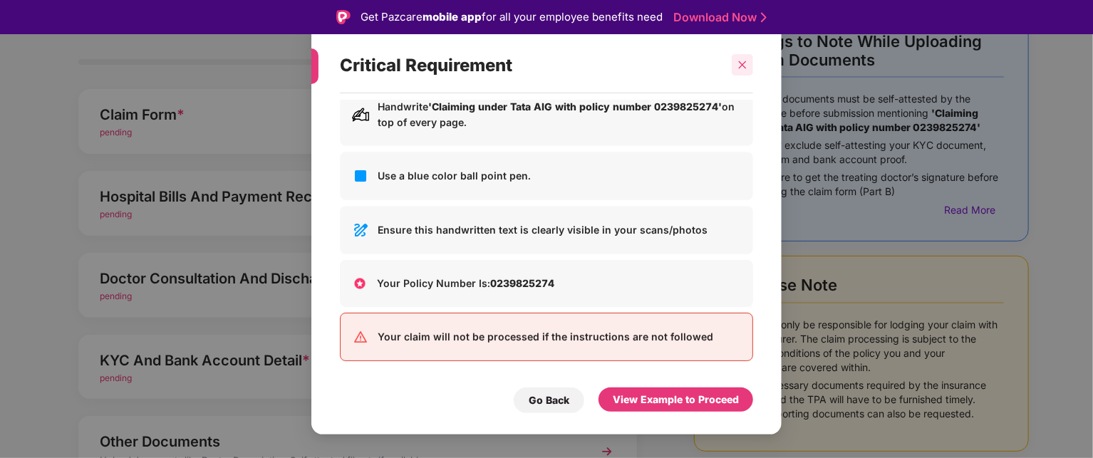
click at [743, 71] on div at bounding box center [742, 64] width 21 height 21
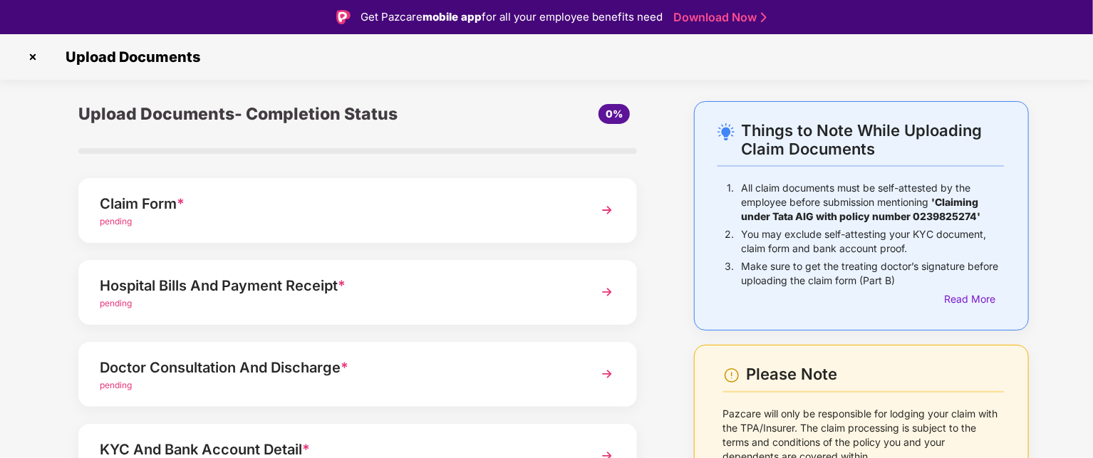
click at [33, 58] on img at bounding box center [32, 57] width 23 height 23
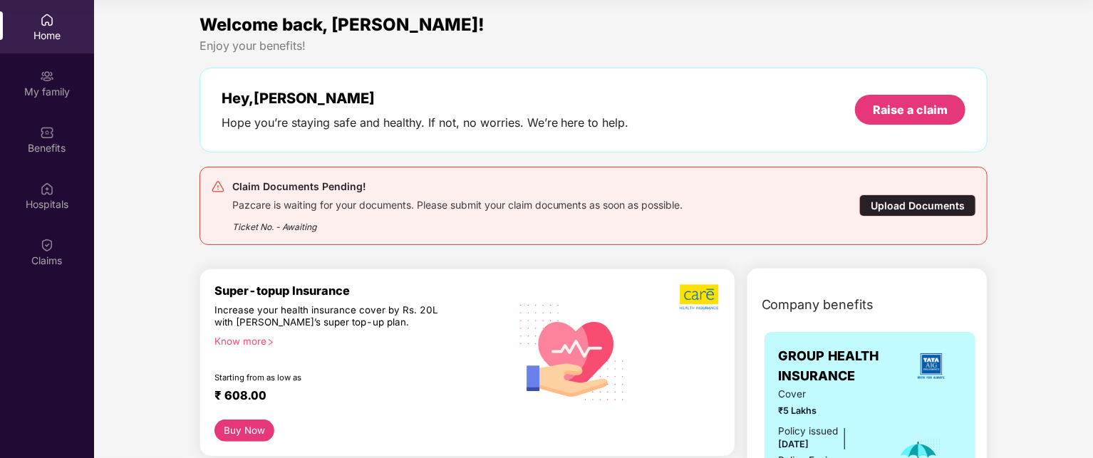
click at [891, 202] on div "Upload Documents" at bounding box center [917, 205] width 117 height 22
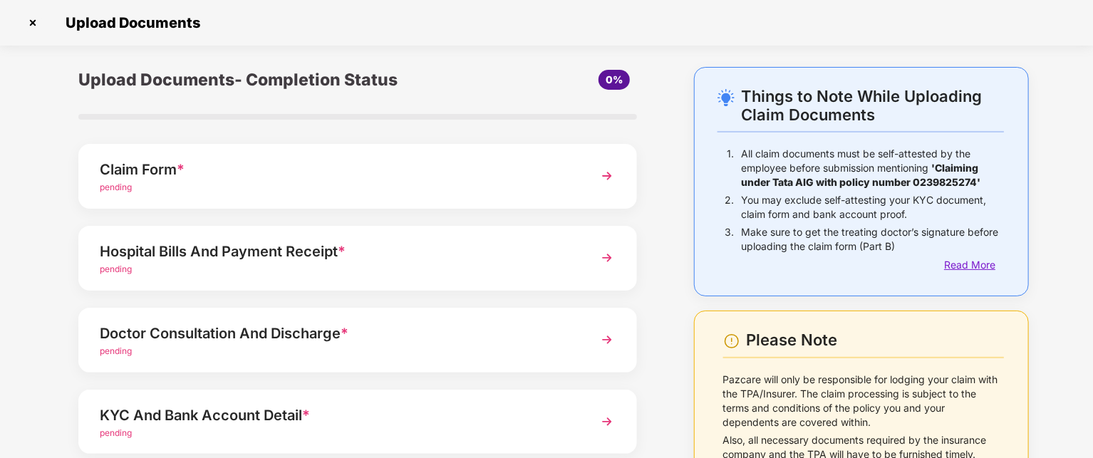
click at [965, 268] on div "Read More" at bounding box center [974, 265] width 60 height 16
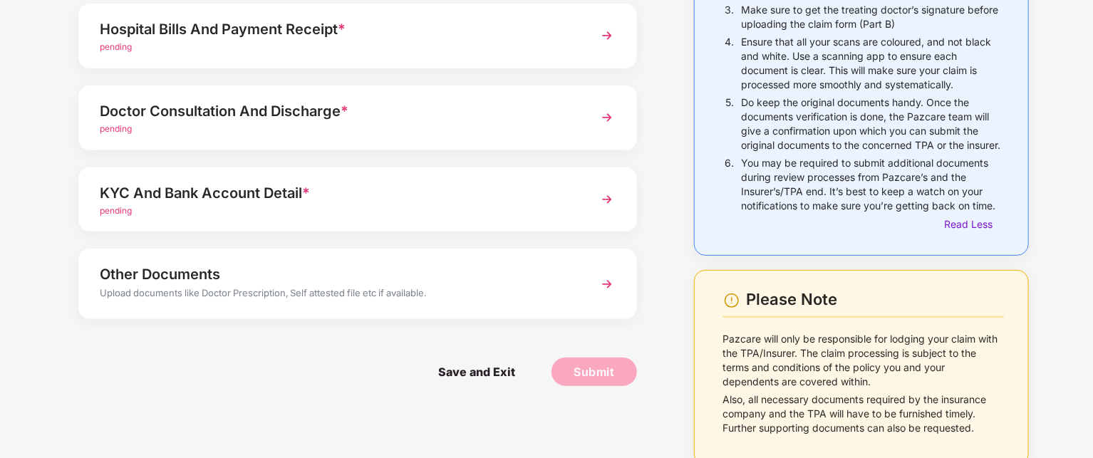
scroll to position [256, 0]
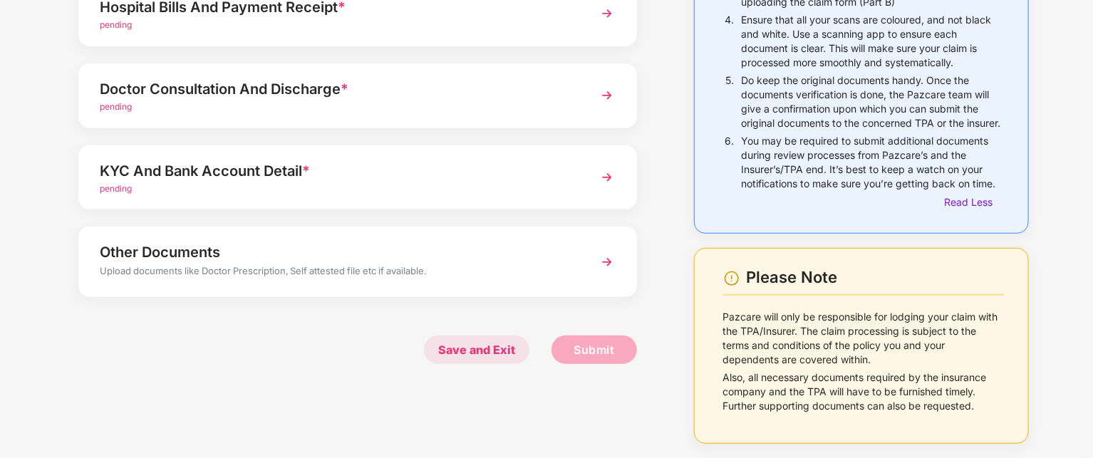
click at [450, 341] on span "Save and Exit" at bounding box center [476, 350] width 105 height 28
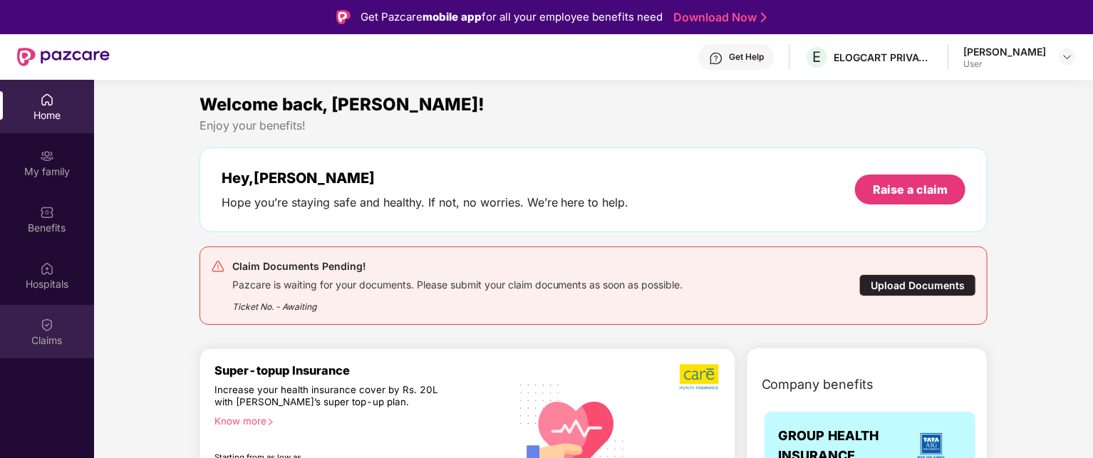
click at [61, 328] on div "Claims" at bounding box center [47, 331] width 94 height 53
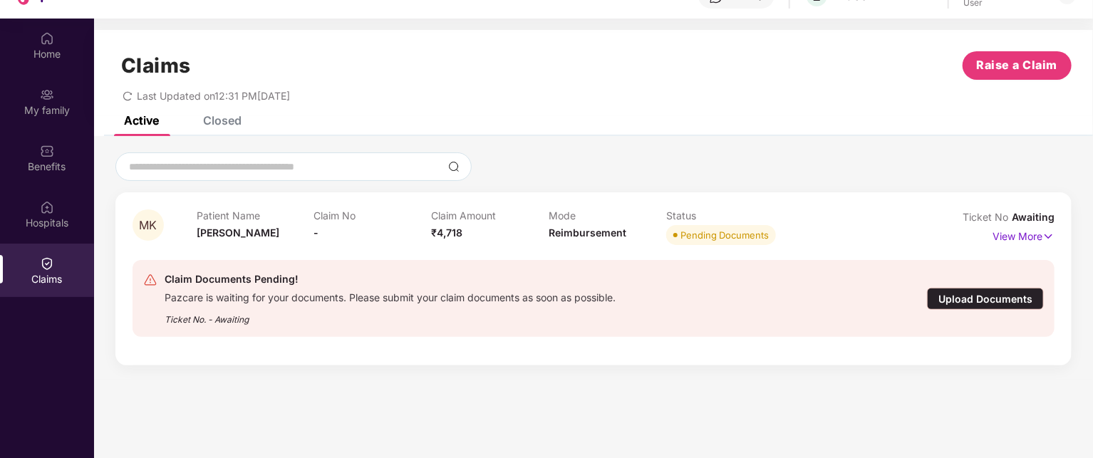
scroll to position [80, 0]
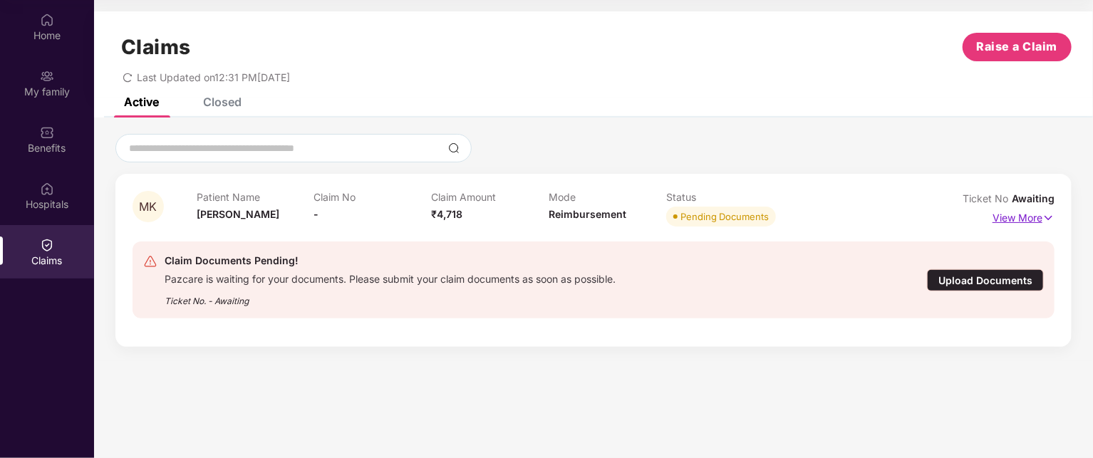
click at [1051, 219] on img at bounding box center [1048, 218] width 12 height 16
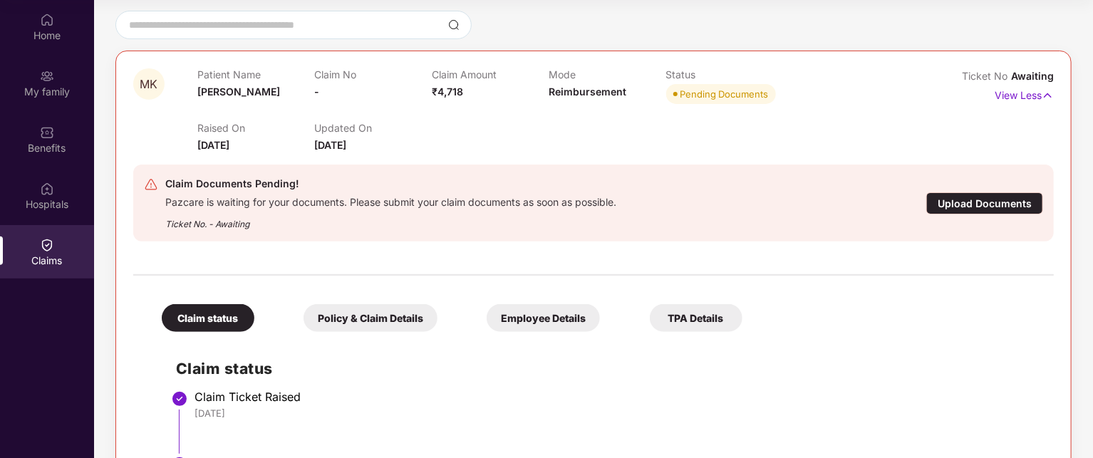
scroll to position [115, 0]
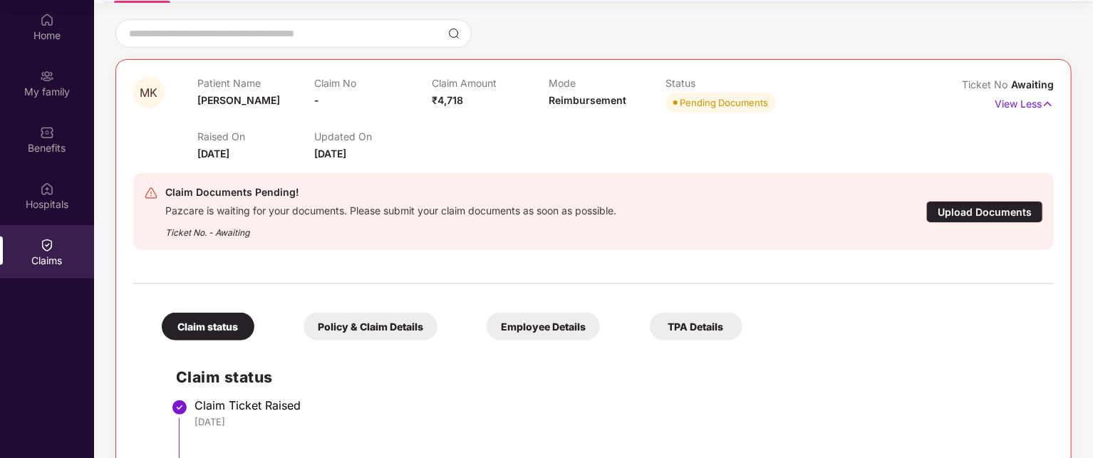
click at [967, 219] on div "Upload Documents" at bounding box center [984, 212] width 117 height 22
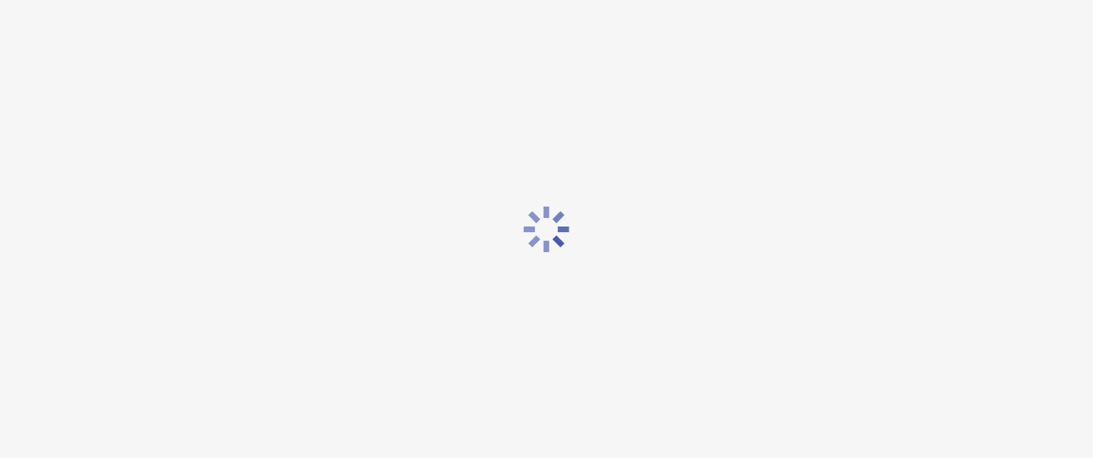
scroll to position [34, 0]
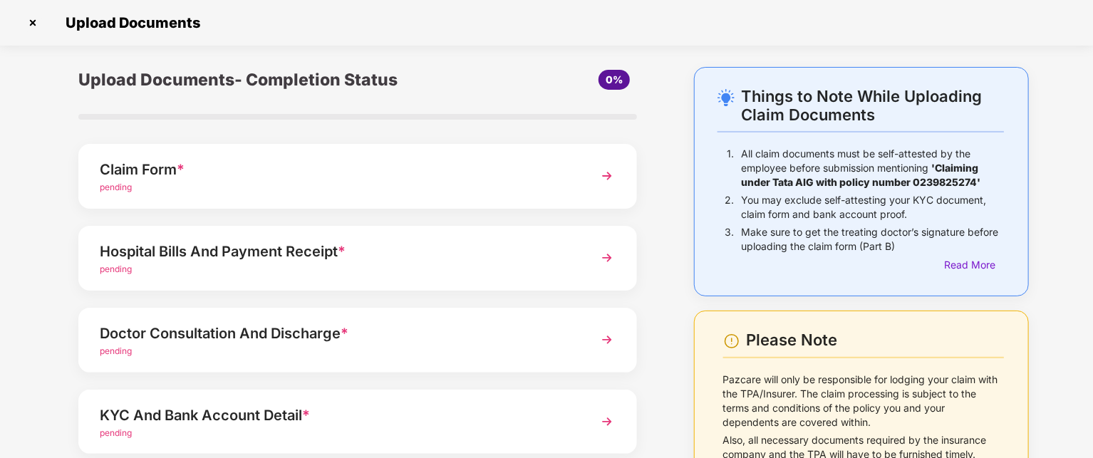
click at [98, 114] on div at bounding box center [357, 117] width 559 height 6
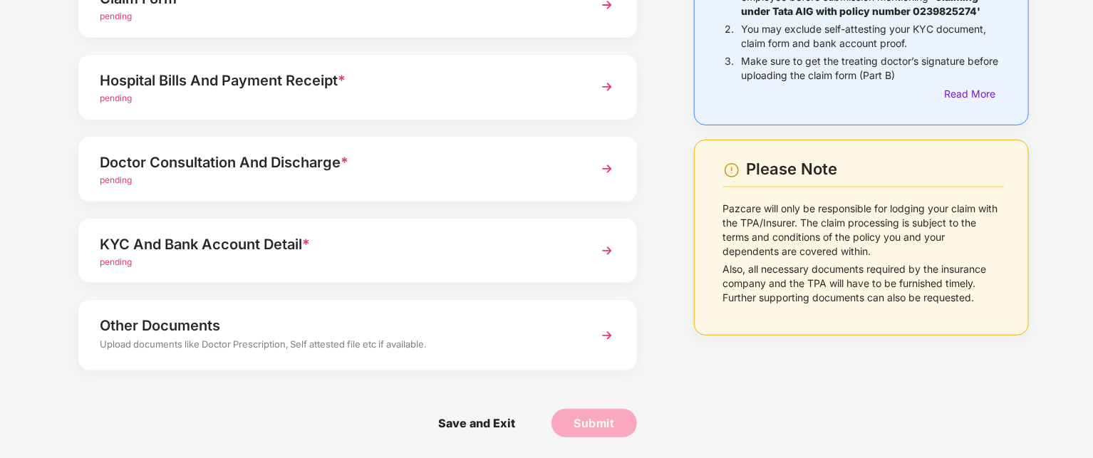
click at [607, 339] on img at bounding box center [607, 336] width 26 height 26
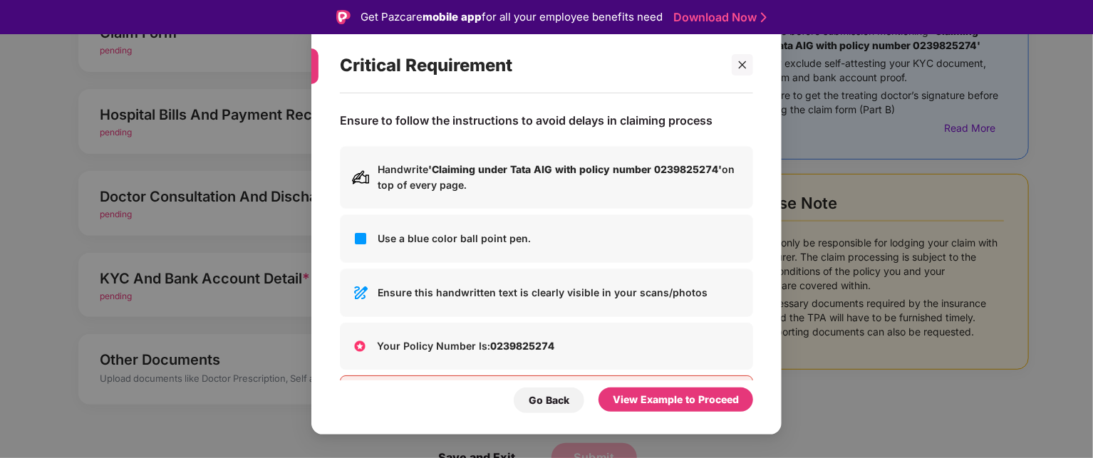
scroll to position [63, 0]
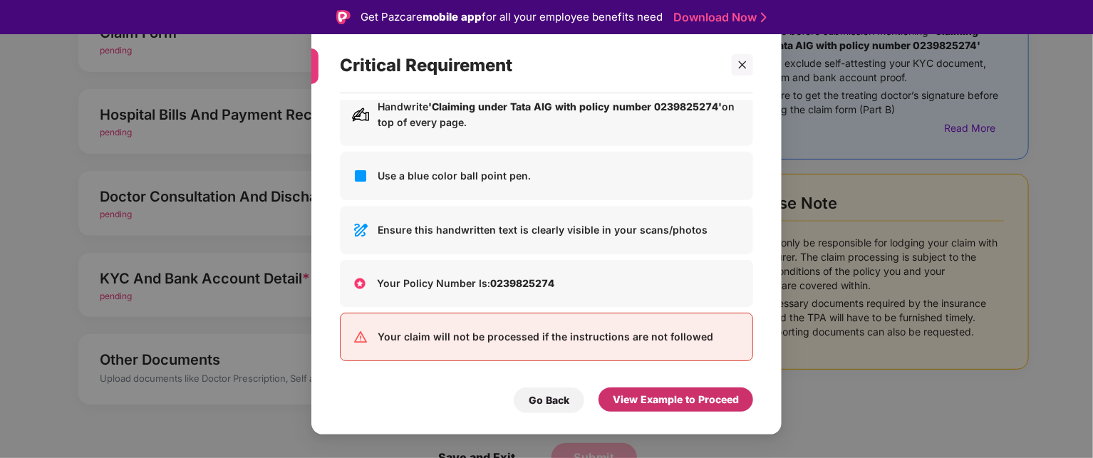
click at [659, 403] on div "View Example to Proceed" at bounding box center [676, 400] width 126 height 16
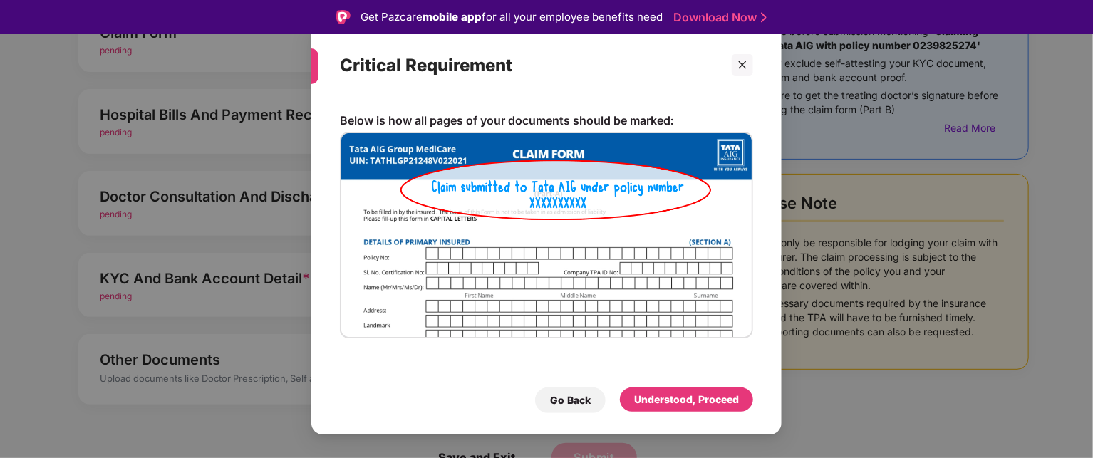
scroll to position [34, 0]
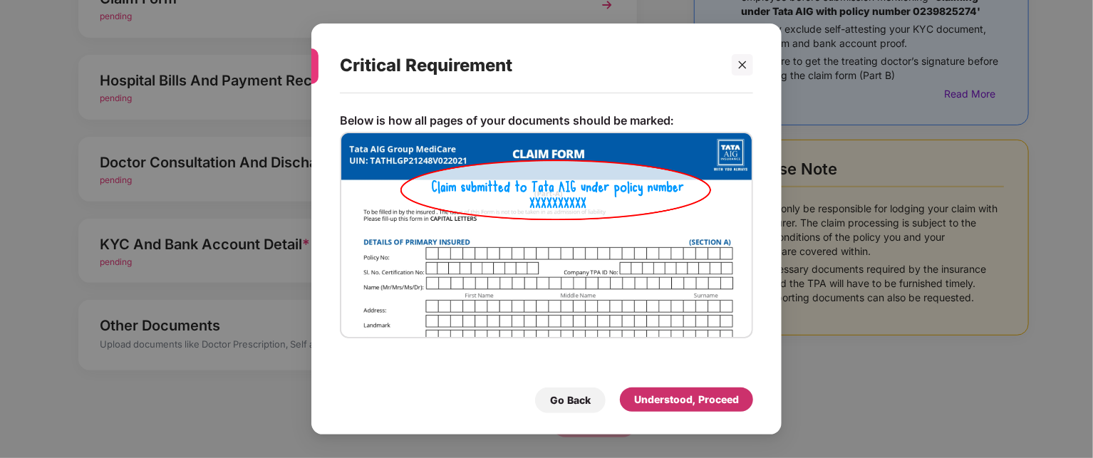
click at [655, 396] on div "Understood, Proceed" at bounding box center [686, 400] width 105 height 16
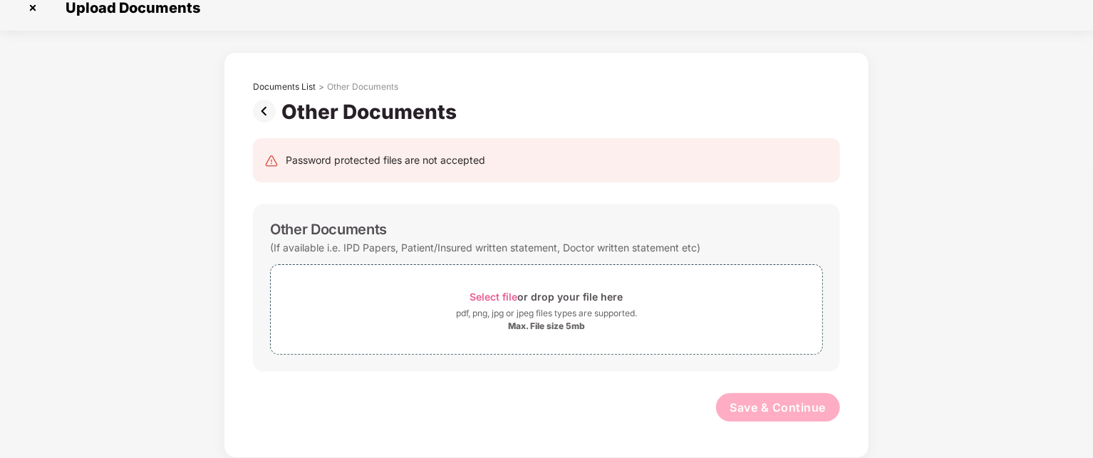
scroll to position [14, 0]
click at [261, 111] on img at bounding box center [267, 111] width 28 height 23
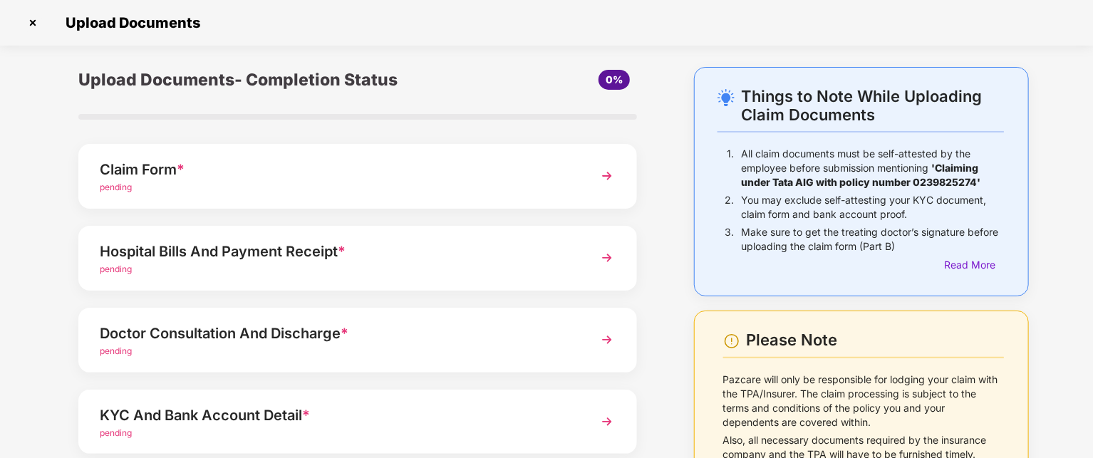
click at [607, 174] on img at bounding box center [607, 176] width 26 height 26
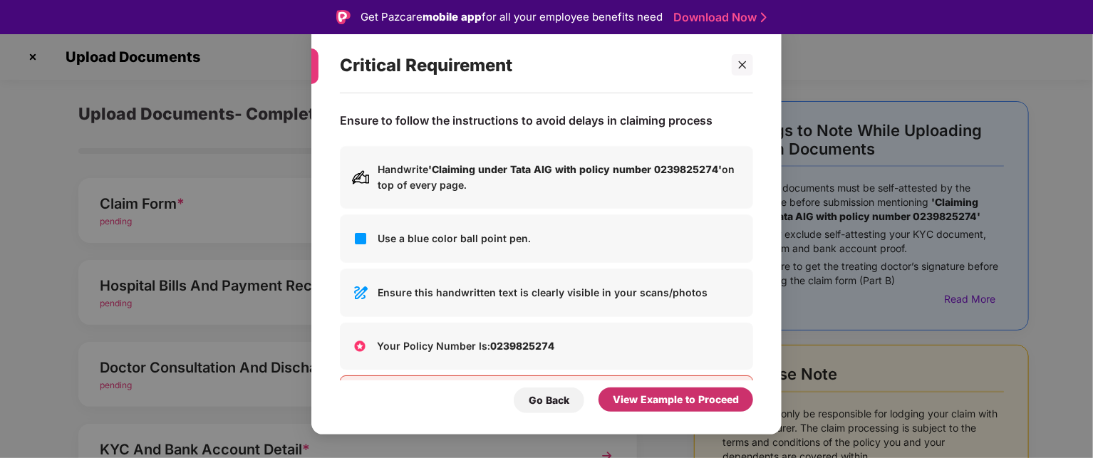
click at [660, 395] on div "View Example to Proceed" at bounding box center [676, 400] width 126 height 16
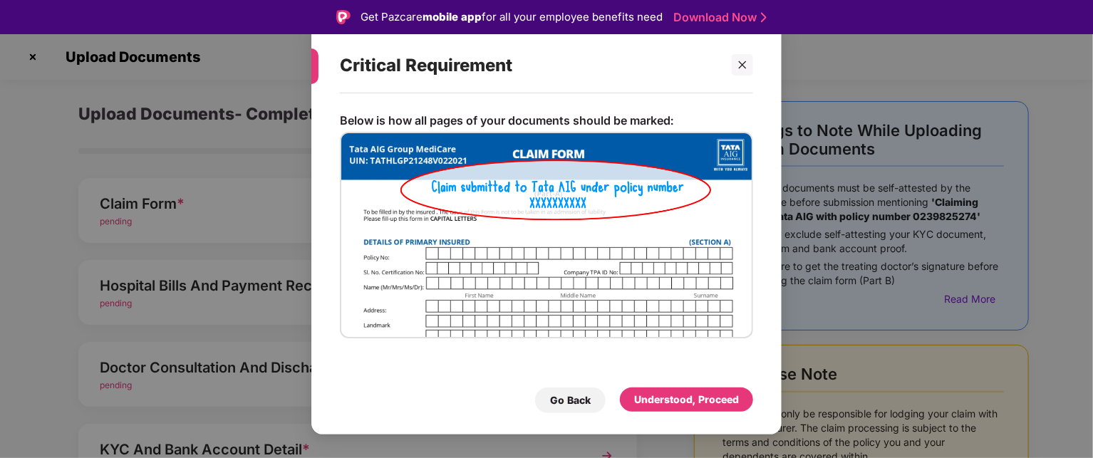
scroll to position [34, 0]
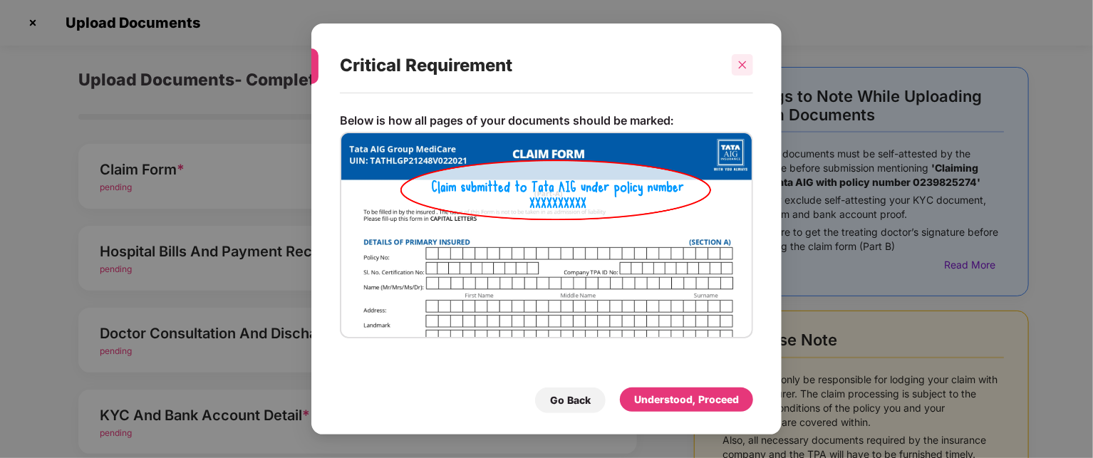
click at [743, 67] on icon "close" at bounding box center [742, 65] width 10 height 10
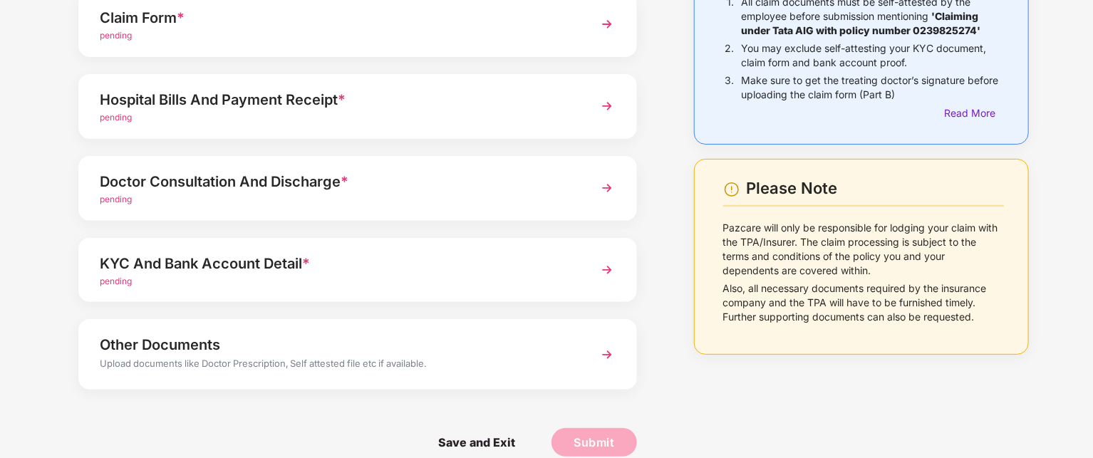
scroll to position [0, 0]
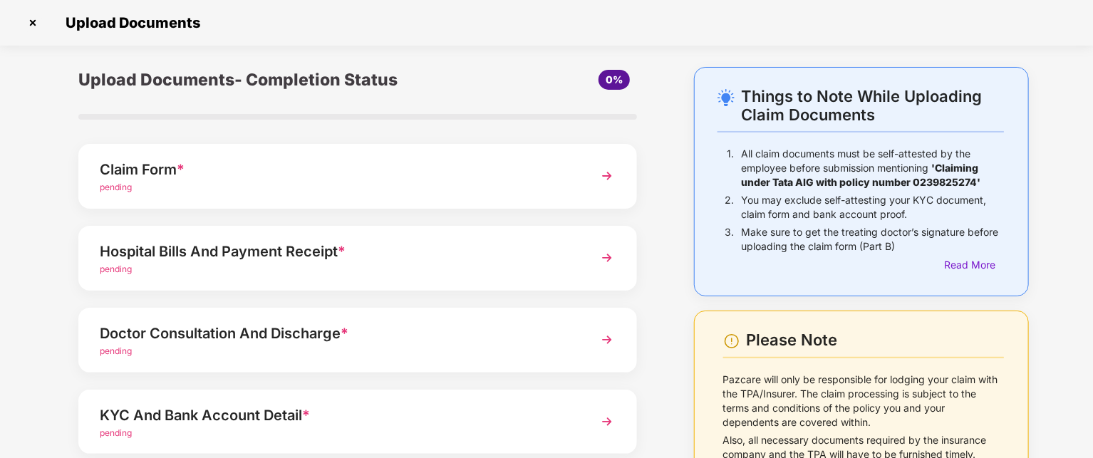
drag, startPoint x: 531, startPoint y: 312, endPoint x: 538, endPoint y: 299, distance: 14.3
click at [538, 299] on div "Upload Documents- Completion Status 0% Claim Form * pending Hospital Bills And …" at bounding box center [357, 348] width 587 height 563
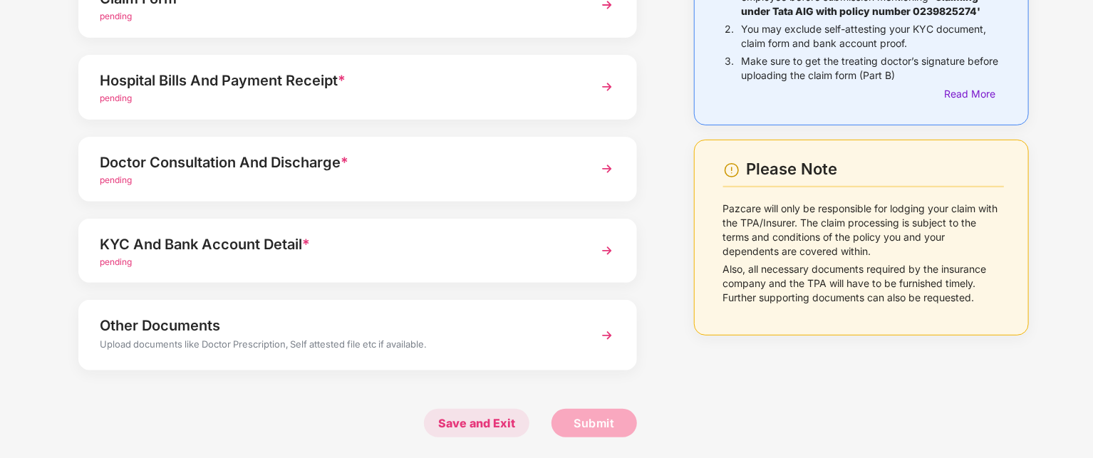
click at [504, 426] on span "Save and Exit" at bounding box center [476, 423] width 105 height 28
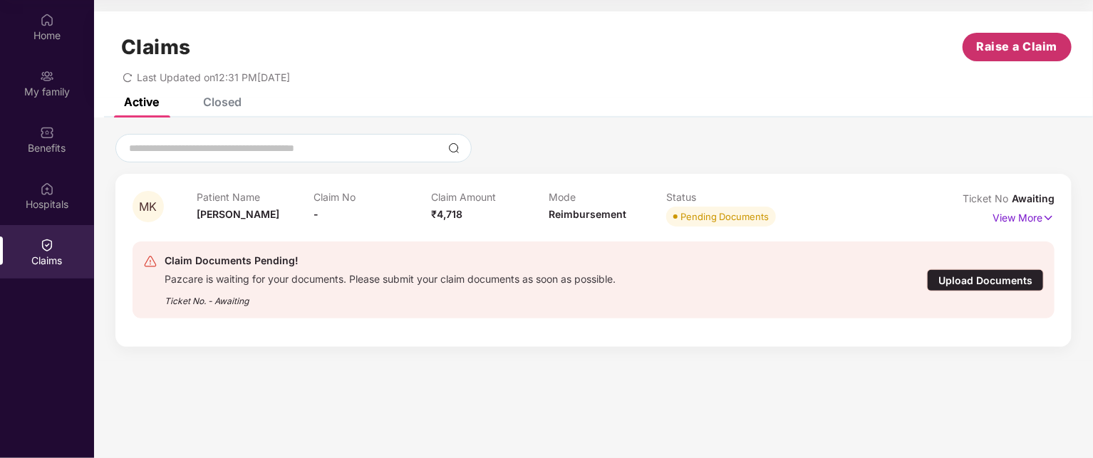
click at [997, 47] on span "Raise a Claim" at bounding box center [1017, 47] width 81 height 18
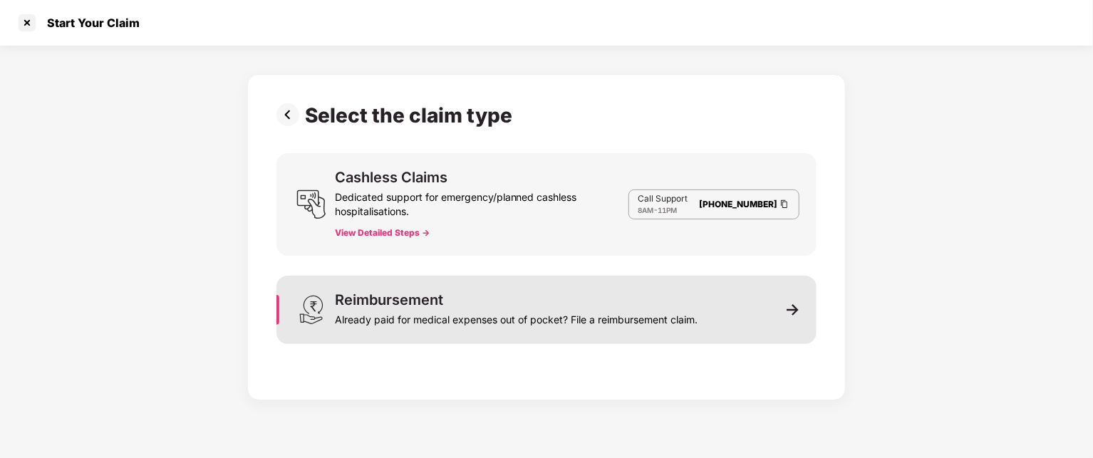
click at [771, 323] on div "Reimbursement Already paid for medical expenses out of pocket? File a reimburse…" at bounding box center [546, 310] width 540 height 68
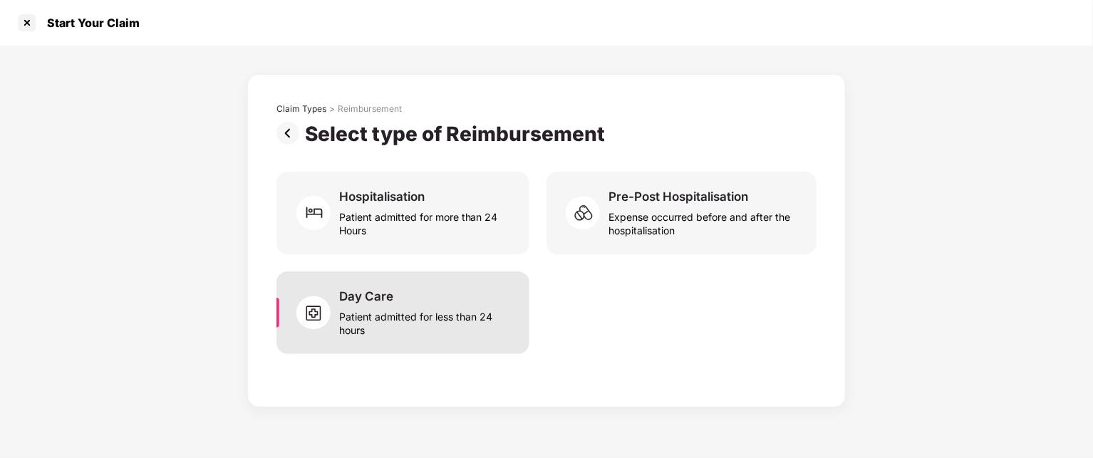
click at [469, 347] on div "Day Care Patient admitted for less than 24 hours" at bounding box center [402, 312] width 253 height 83
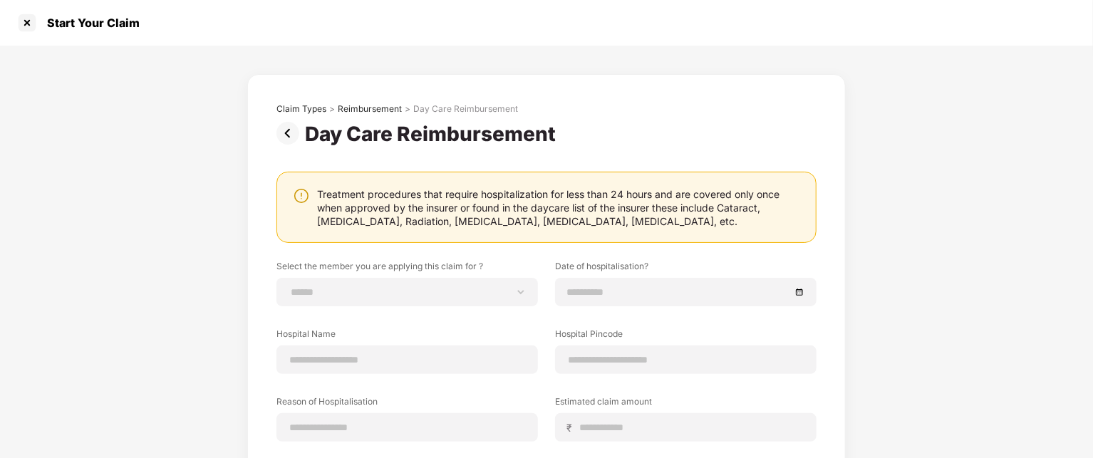
click at [282, 141] on img at bounding box center [290, 133] width 28 height 23
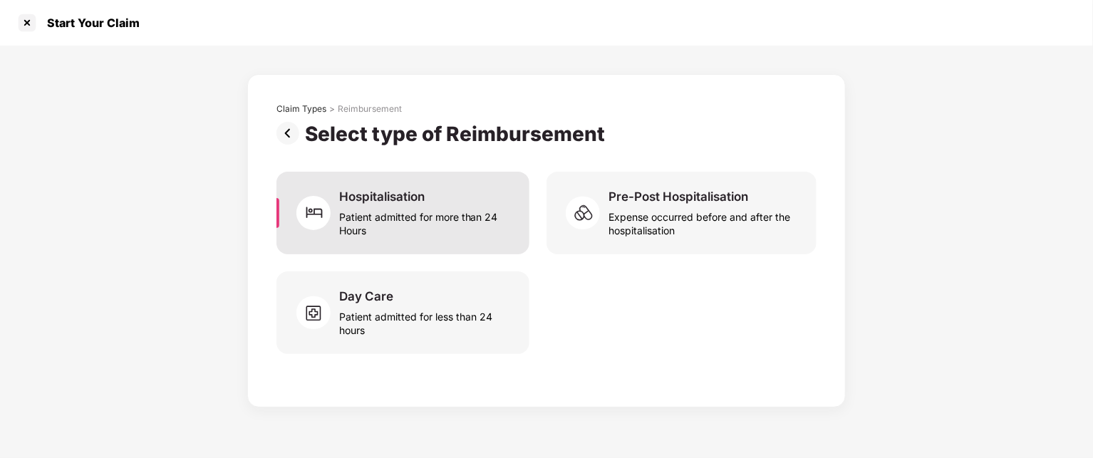
click at [408, 204] on div "Patient admitted for more than 24 Hours" at bounding box center [425, 220] width 173 height 33
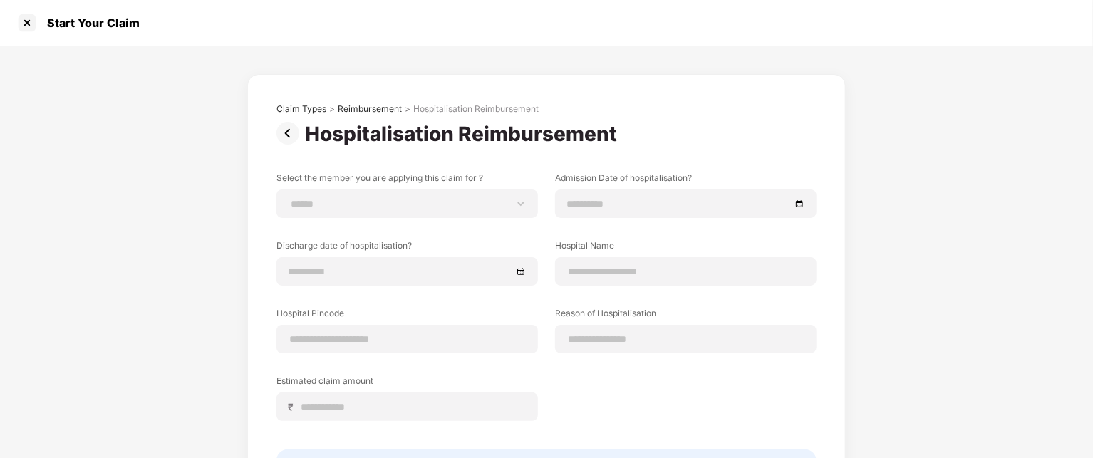
click at [459, 110] on div "Hospitalisation Reimbursement" at bounding box center [475, 108] width 125 height 11
click at [375, 108] on div "Reimbursement" at bounding box center [370, 108] width 64 height 11
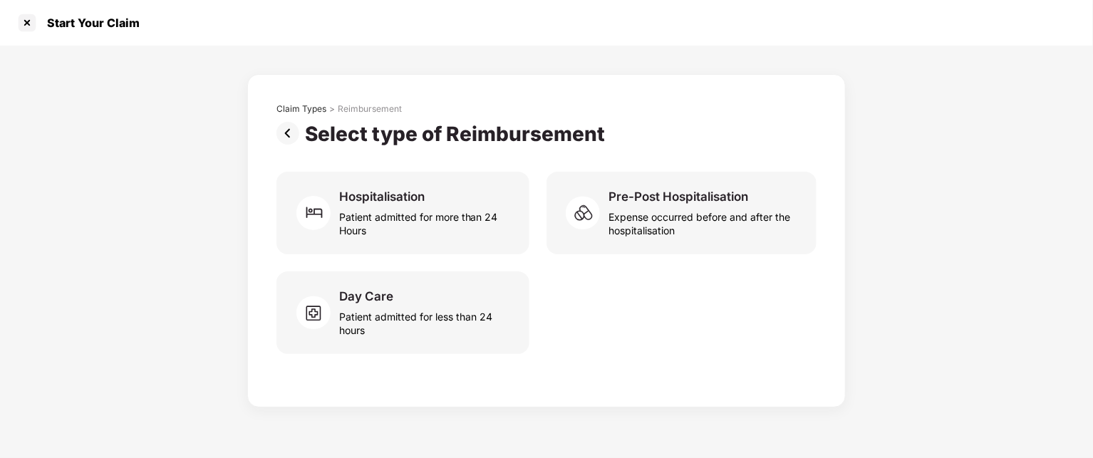
click at [298, 139] on img at bounding box center [290, 133] width 28 height 23
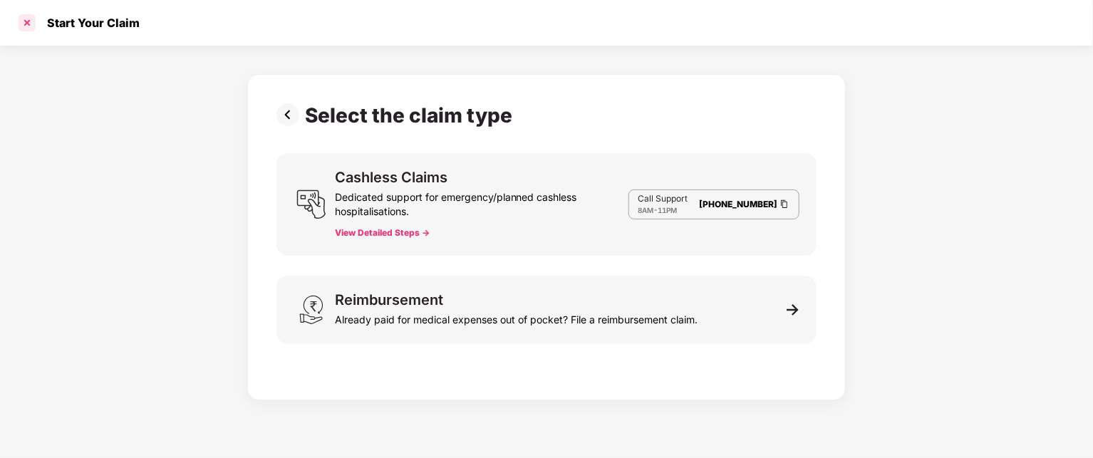
click at [28, 27] on div at bounding box center [27, 22] width 23 height 23
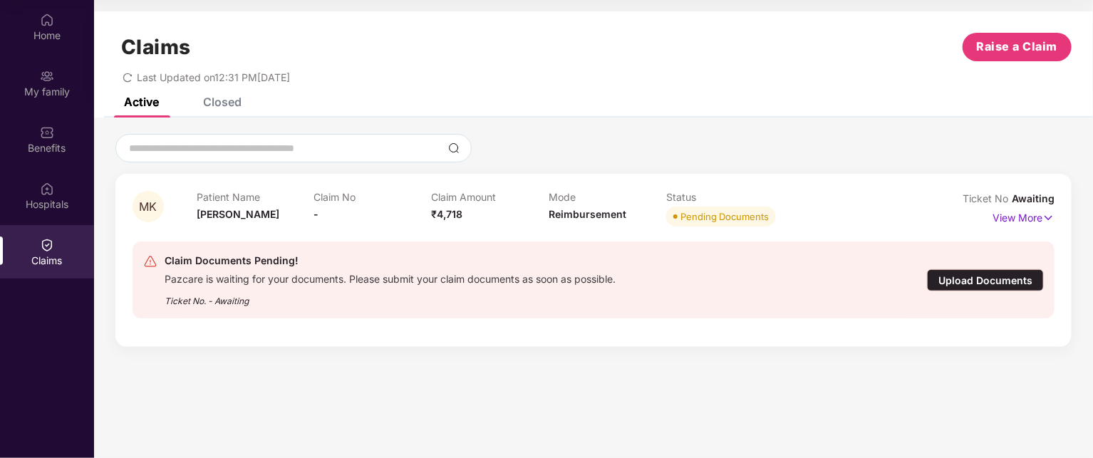
click at [225, 104] on div "Closed" at bounding box center [222, 102] width 38 height 14
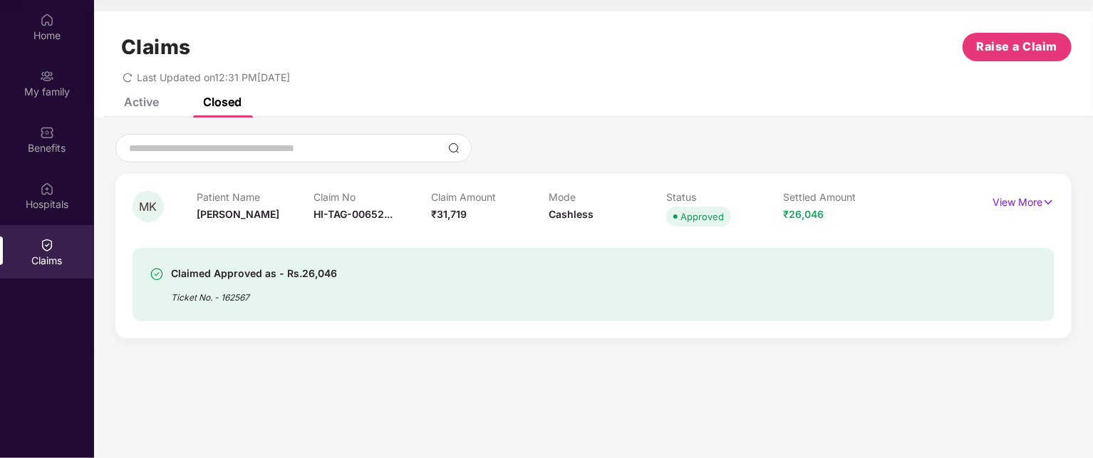
click at [145, 95] on div "Claims Raise a Claim Last Updated on 12:31 PM, 13 Aug 2025" at bounding box center [593, 54] width 999 height 86
click at [1002, 207] on p "View More" at bounding box center [1023, 200] width 62 height 19
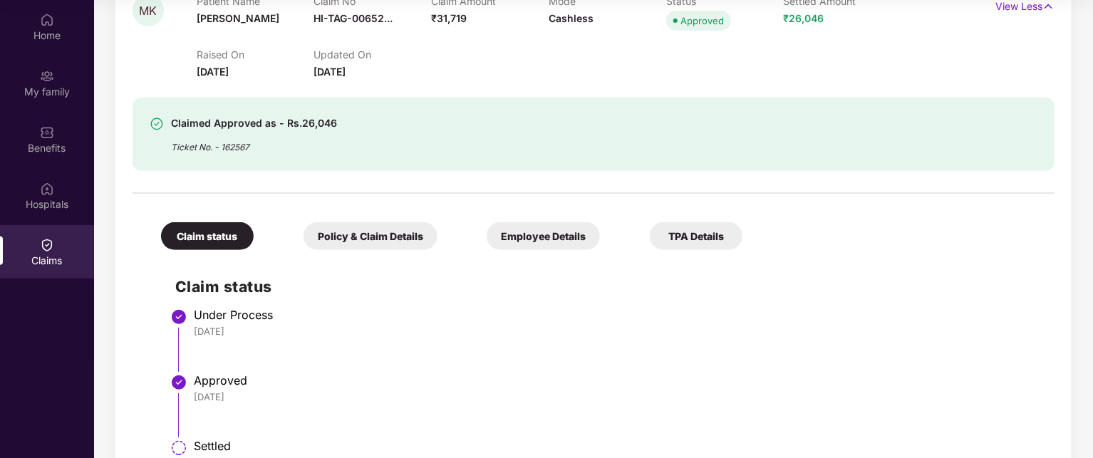
scroll to position [247, 0]
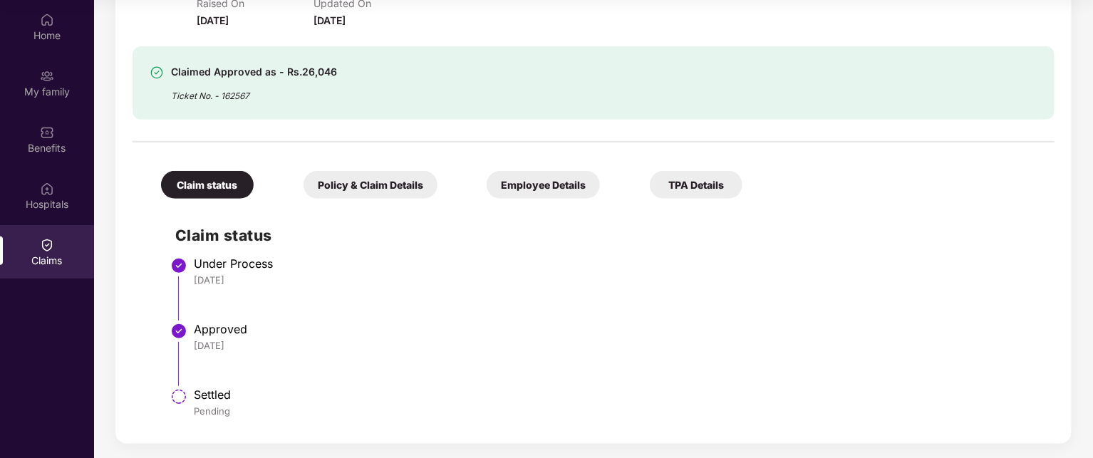
click at [374, 192] on div "Policy & Claim Details" at bounding box center [370, 185] width 134 height 28
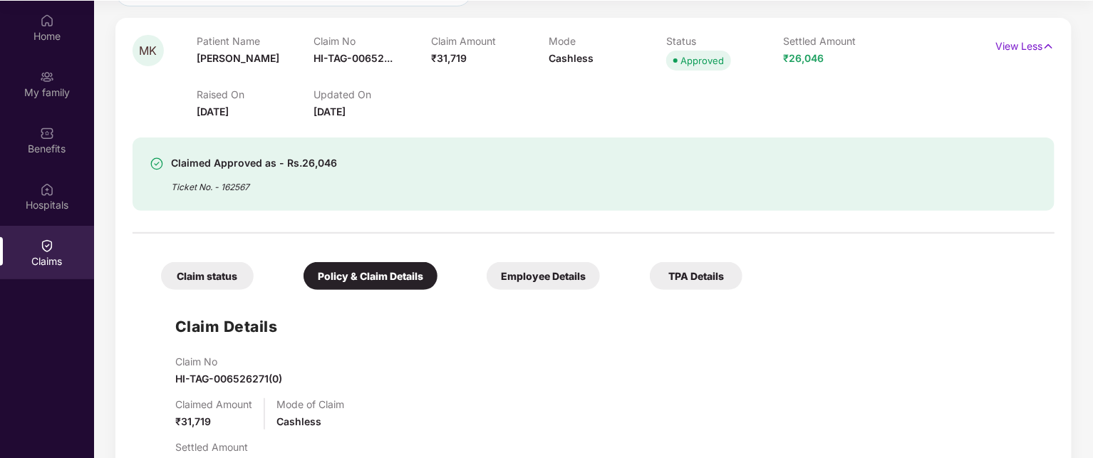
scroll to position [158, 0]
click at [571, 273] on div "Employee Details" at bounding box center [543, 275] width 113 height 28
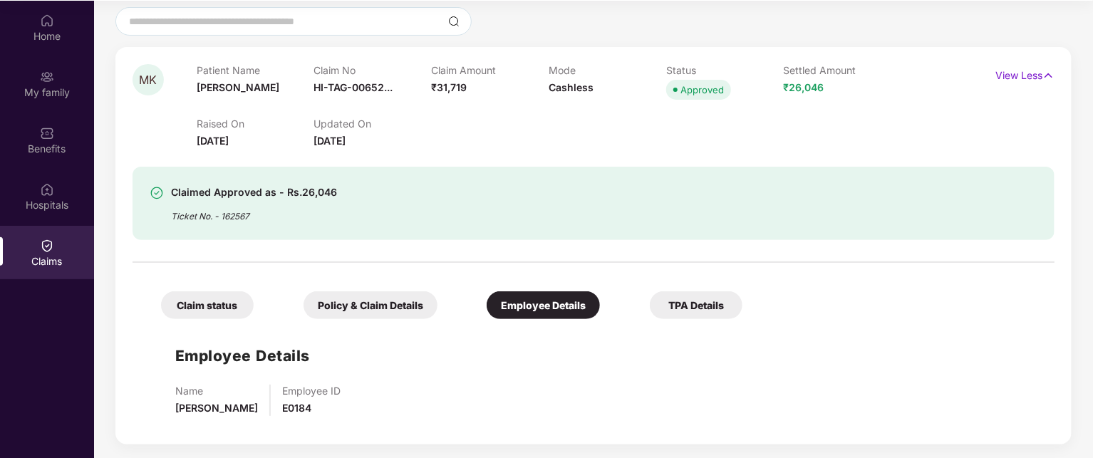
scroll to position [128, 0]
click at [716, 300] on div "TPA Details" at bounding box center [696, 305] width 93 height 28
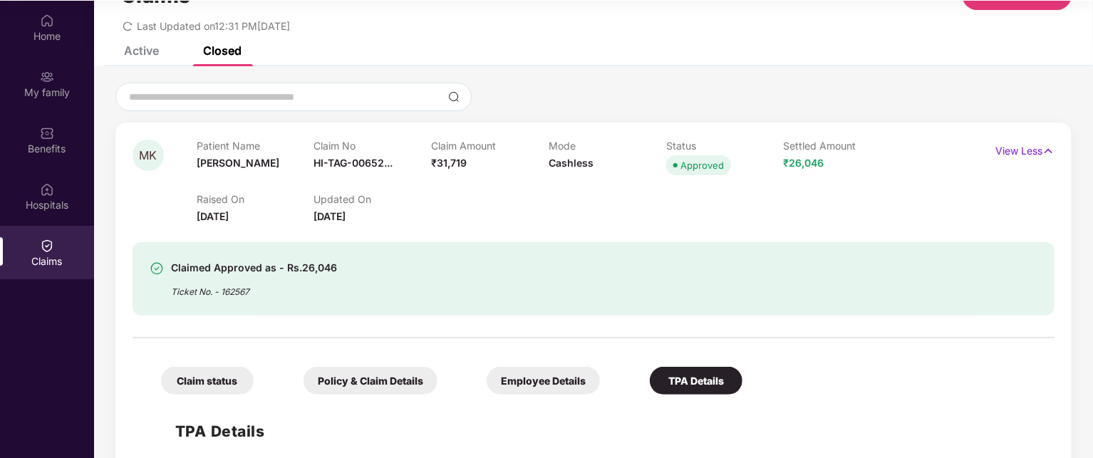
scroll to position [0, 0]
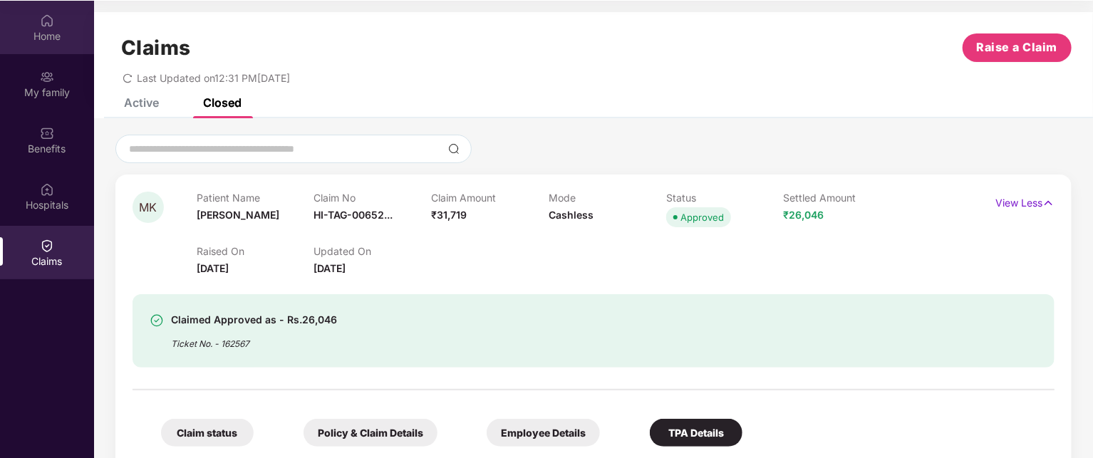
click at [52, 31] on div "Home" at bounding box center [47, 36] width 94 height 14
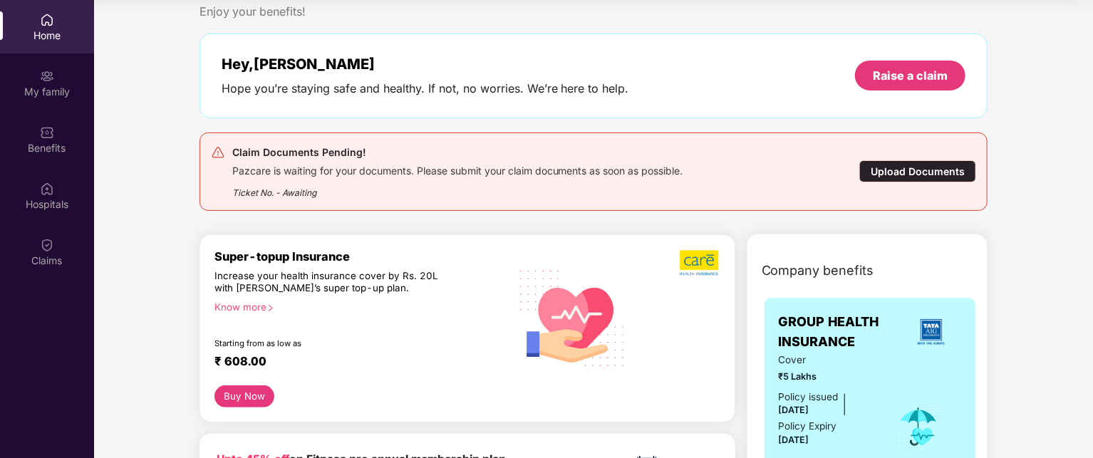
scroll to position [34, 0]
click at [943, 170] on div "Upload Documents" at bounding box center [917, 171] width 117 height 22
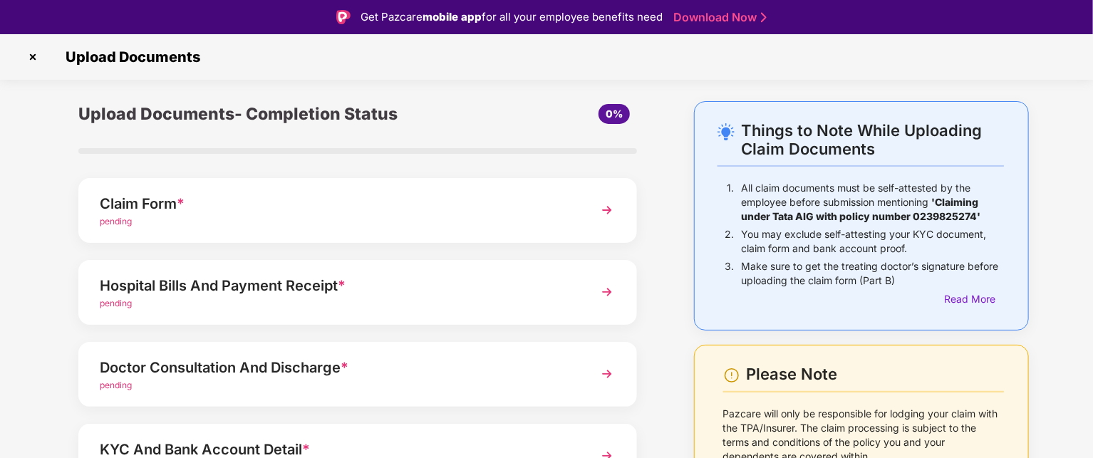
click at [33, 59] on img at bounding box center [32, 57] width 23 height 23
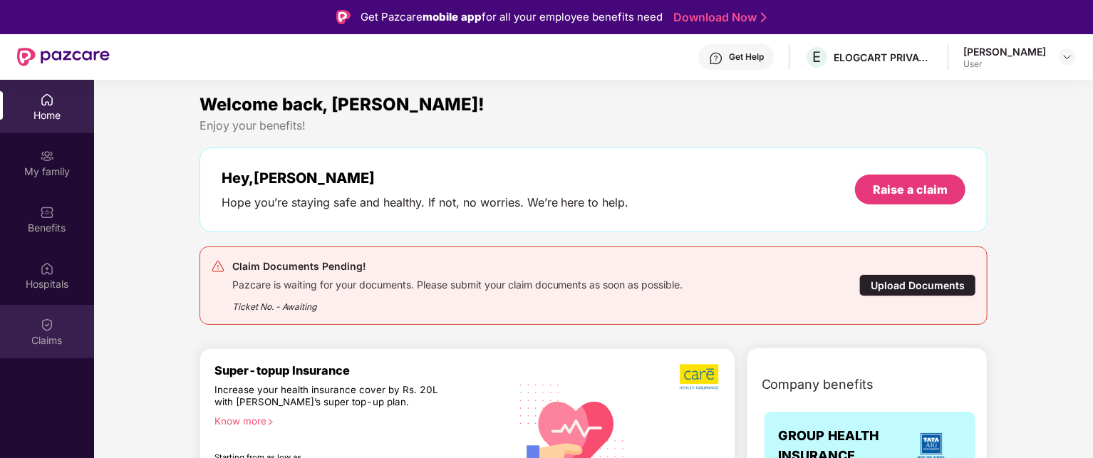
click at [41, 344] on div "Claims" at bounding box center [47, 340] width 94 height 14
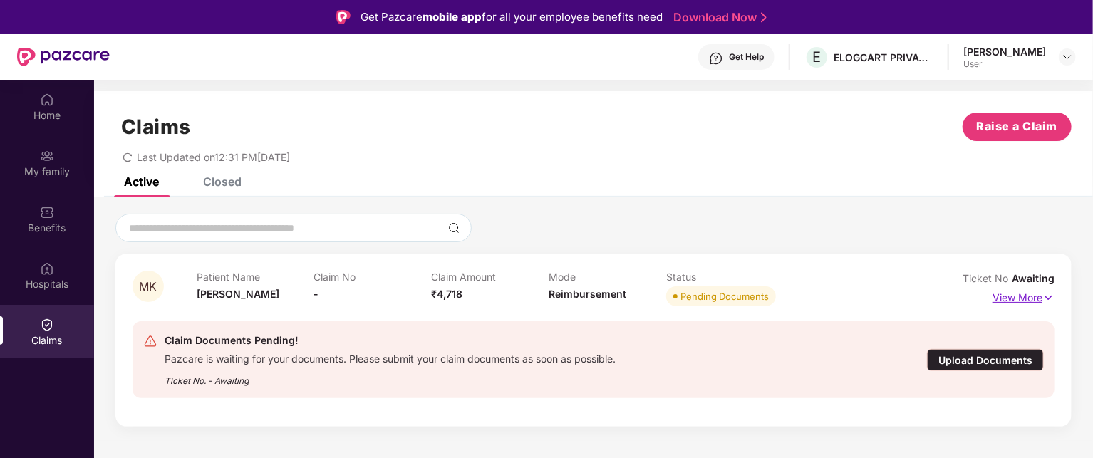
click at [1049, 293] on img at bounding box center [1048, 298] width 12 height 16
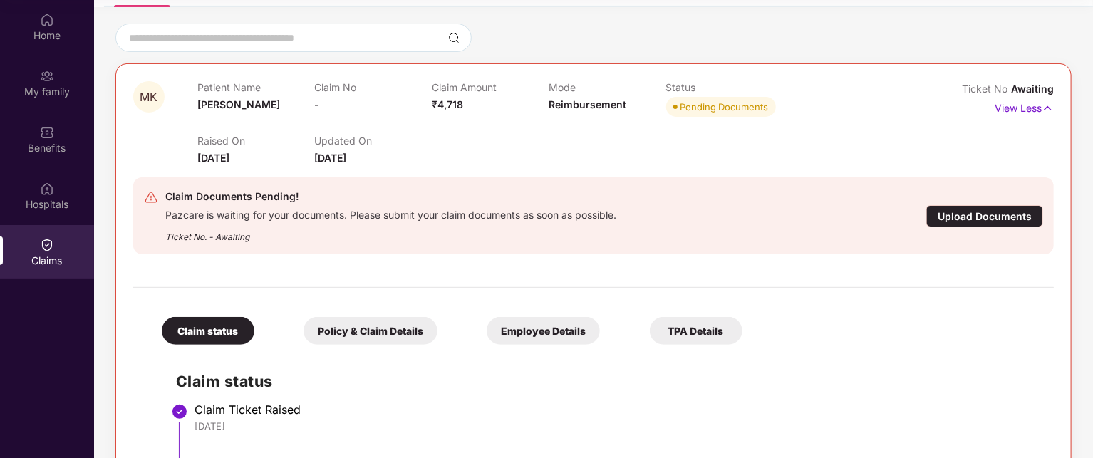
scroll to position [191, 0]
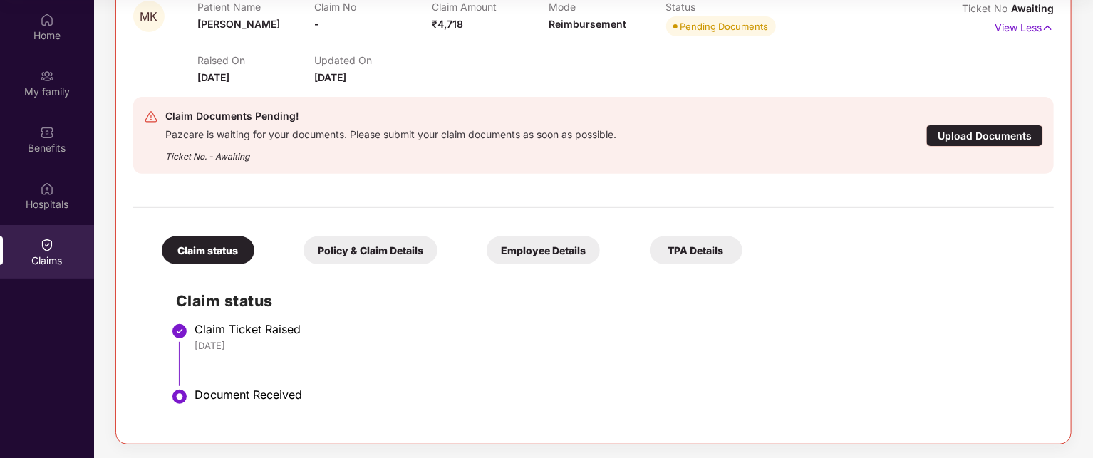
click at [1016, 136] on div "Upload Documents" at bounding box center [984, 136] width 117 height 22
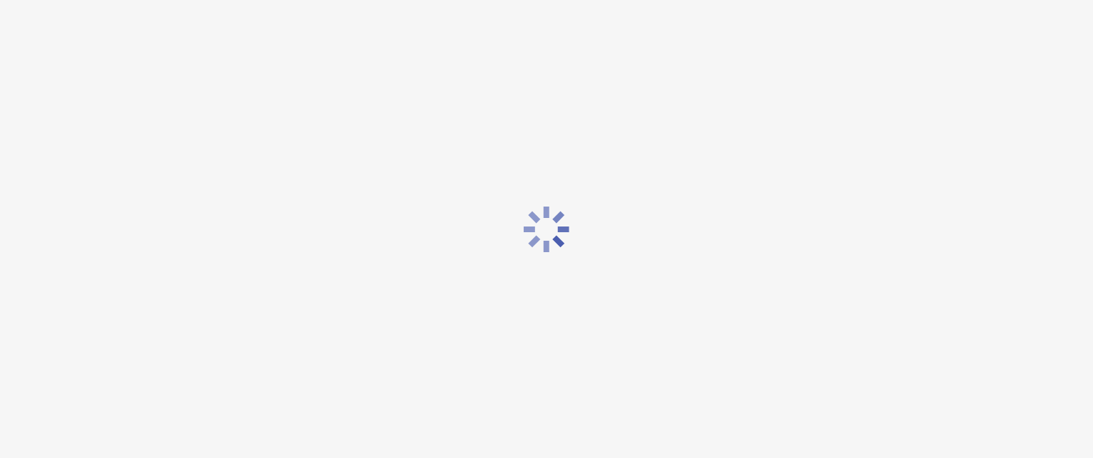
scroll to position [34, 0]
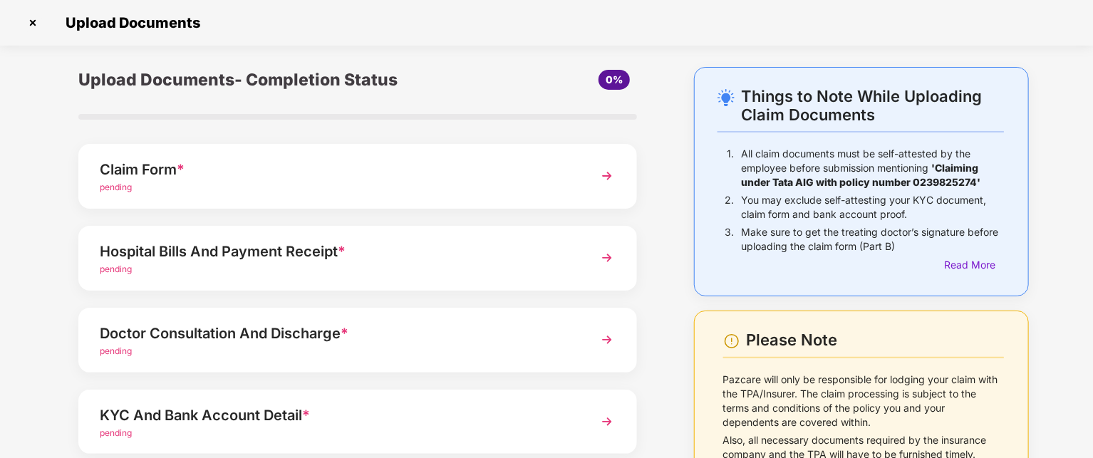
click at [597, 183] on img at bounding box center [607, 176] width 26 height 26
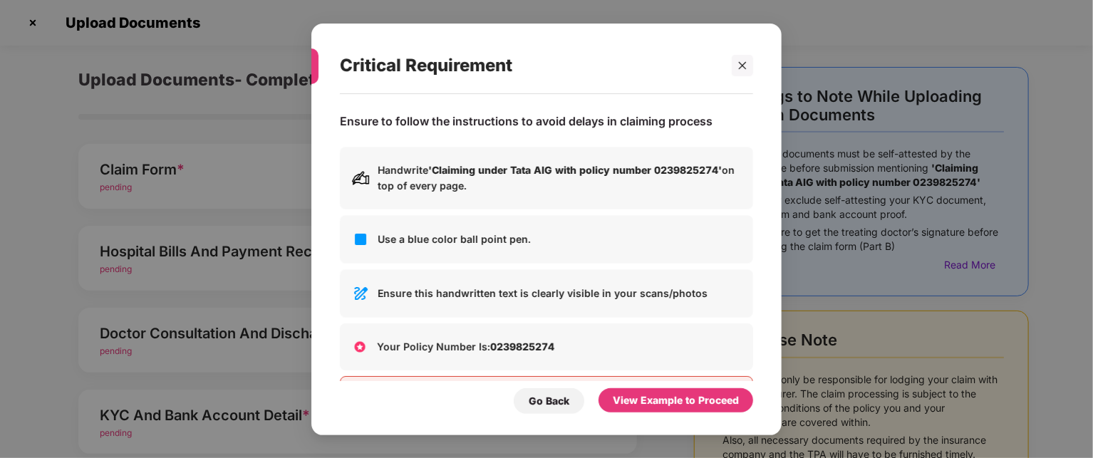
scroll to position [0, 0]
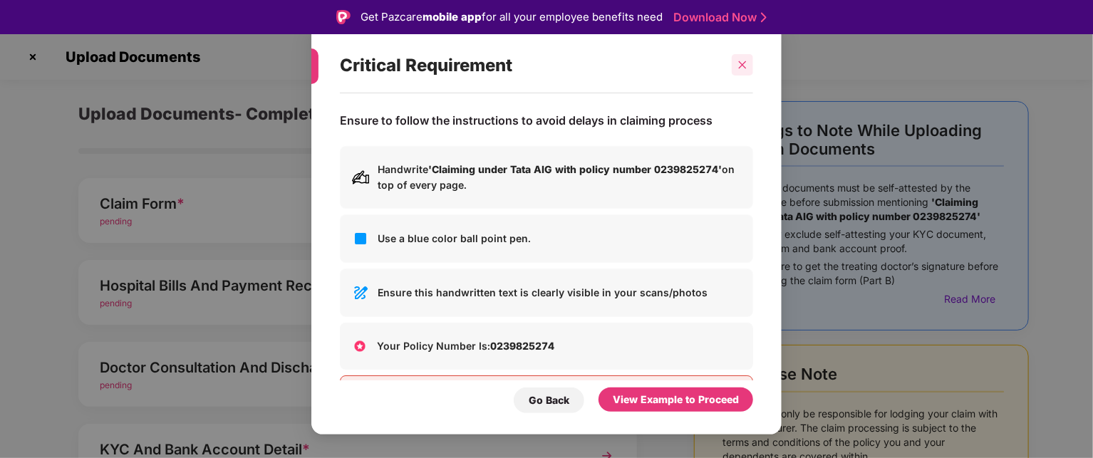
click at [742, 60] on icon "close" at bounding box center [742, 65] width 10 height 10
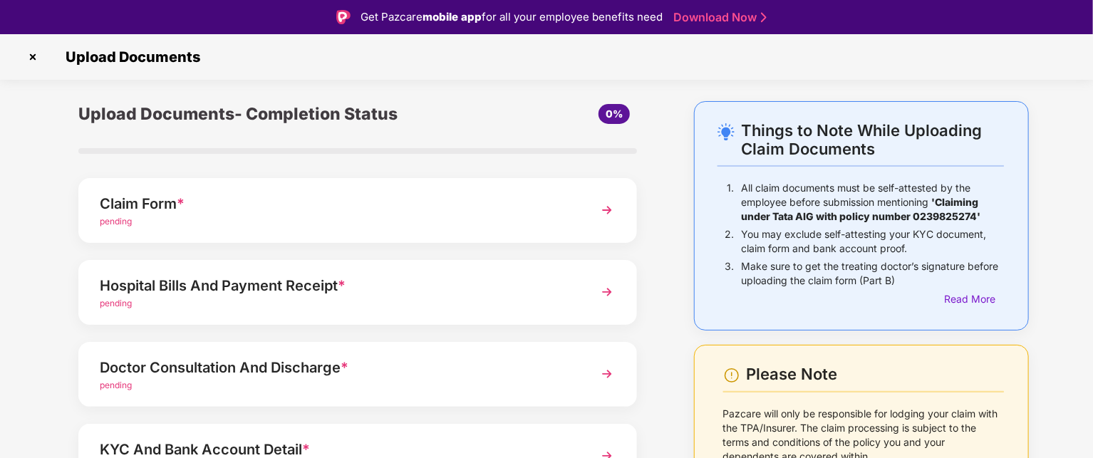
click at [607, 209] on img at bounding box center [607, 210] width 26 height 26
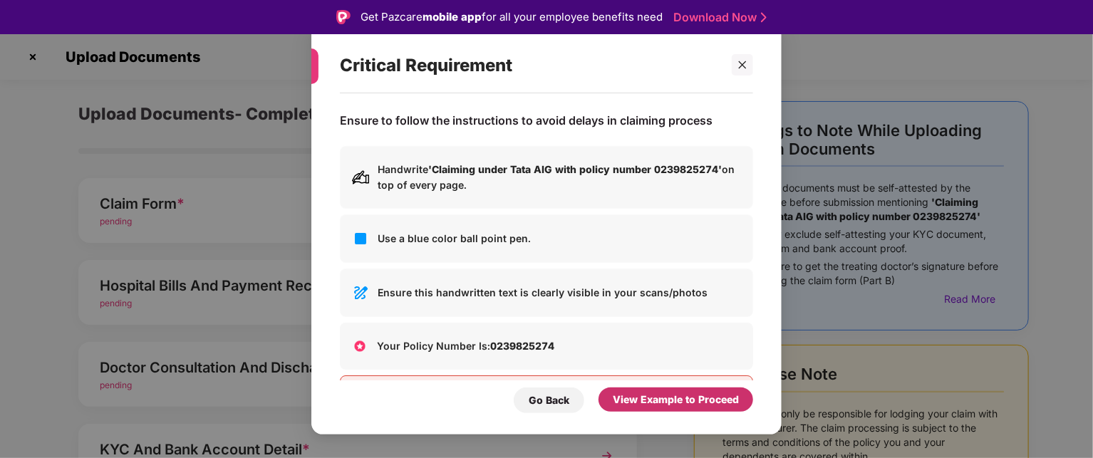
click at [642, 405] on div "View Example to Proceed" at bounding box center [676, 400] width 126 height 16
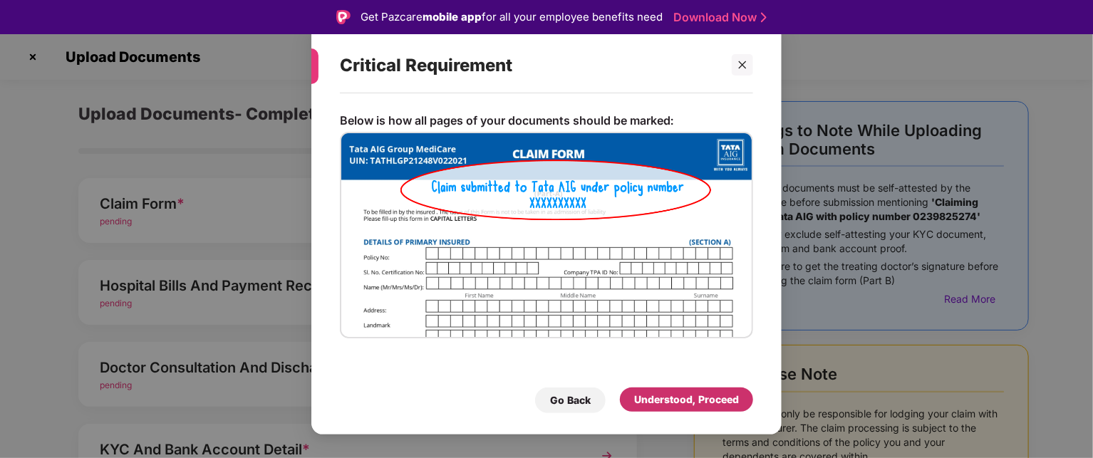
click at [670, 400] on div "Understood, Proceed" at bounding box center [686, 400] width 105 height 16
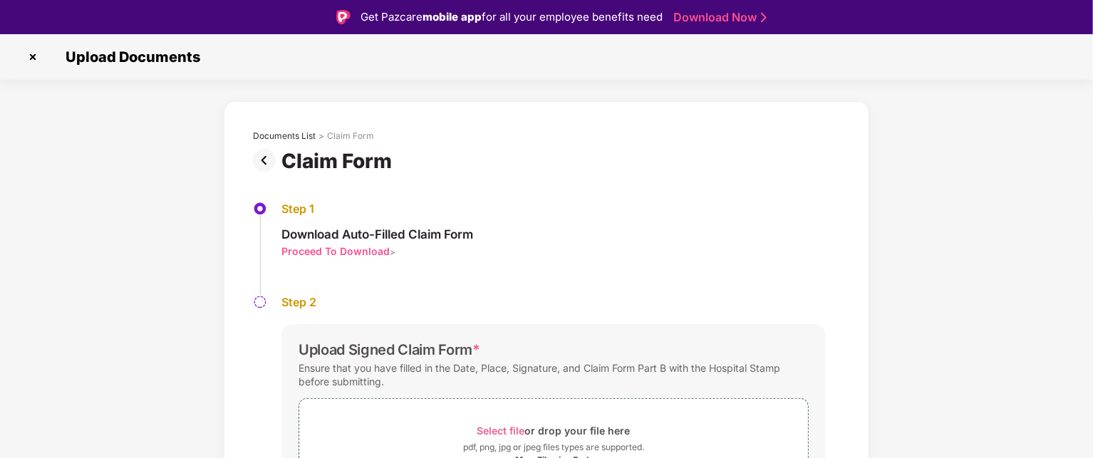
scroll to position [91, 0]
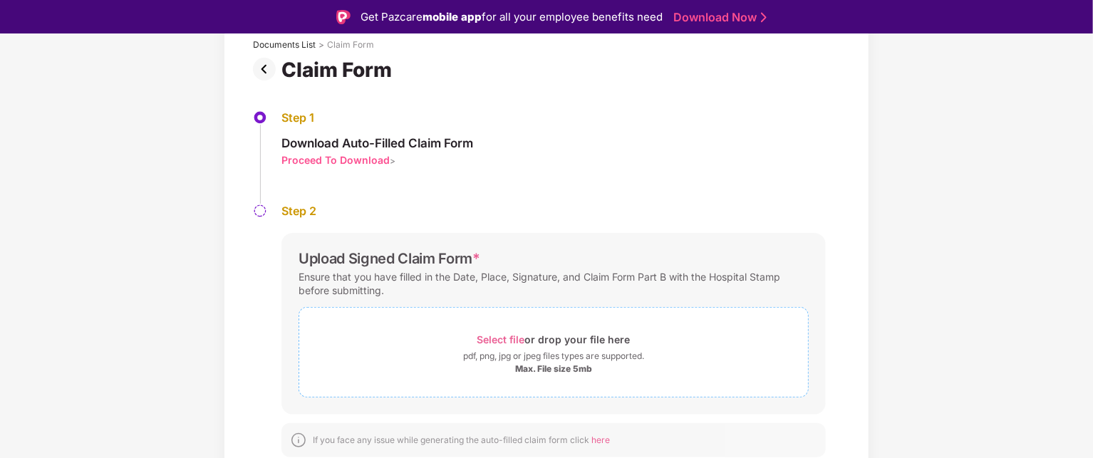
click at [553, 363] on div "Max. File size 5mb" at bounding box center [553, 368] width 77 height 11
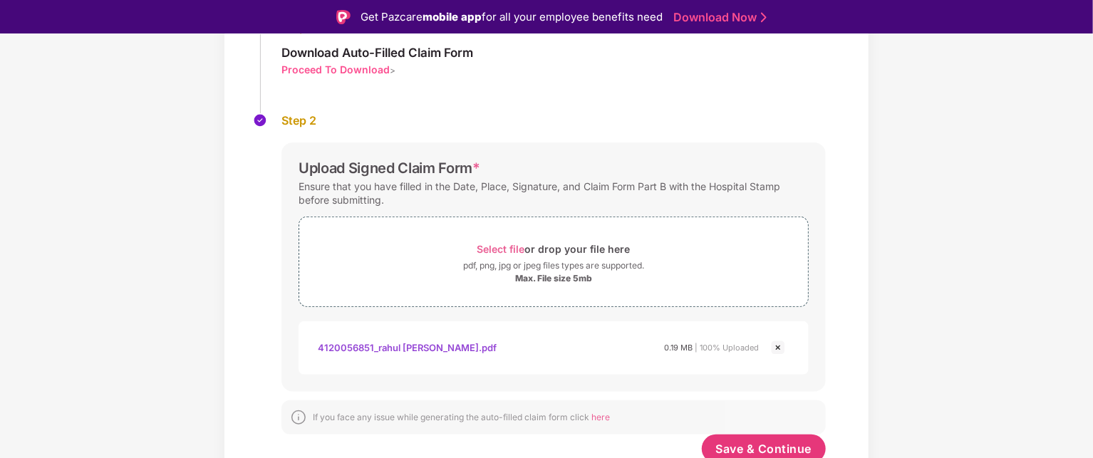
scroll to position [195, 0]
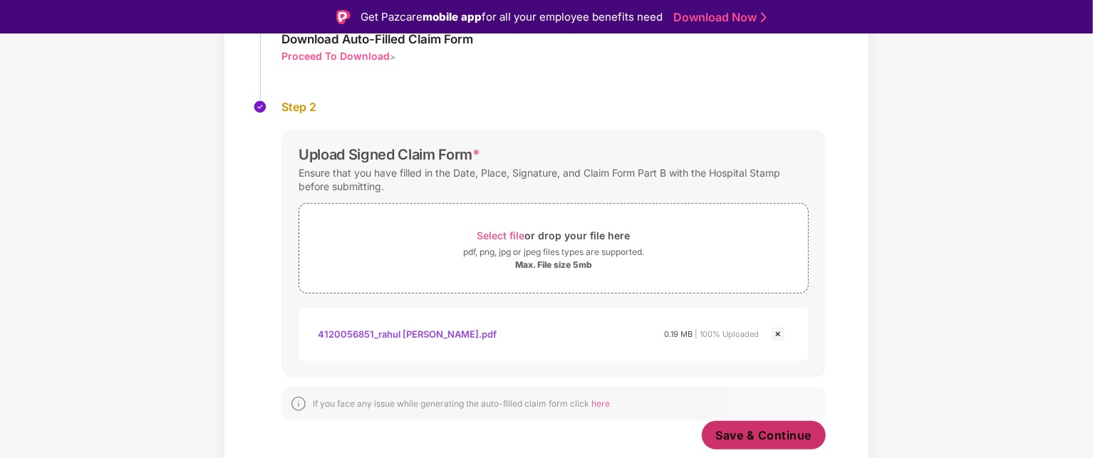
click at [789, 435] on span "Save & Continue" at bounding box center [764, 435] width 96 height 16
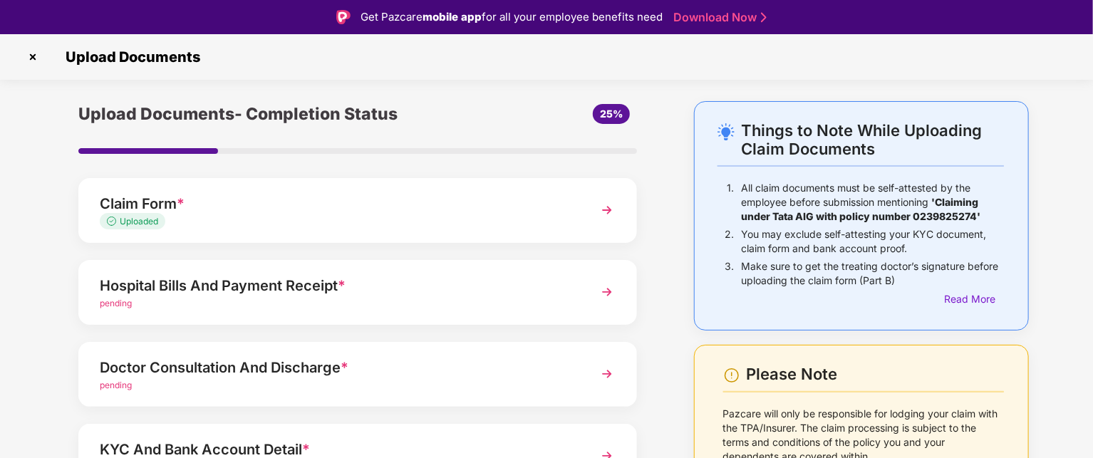
click at [581, 301] on div "Hospital Bills And Payment Receipt * pending" at bounding box center [357, 292] width 559 height 65
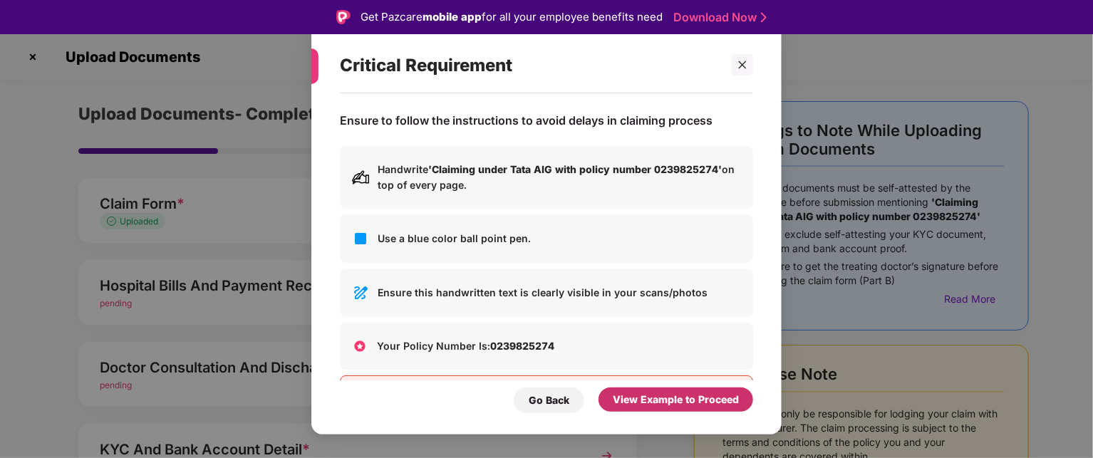
click at [678, 398] on div "View Example to Proceed" at bounding box center [676, 400] width 126 height 16
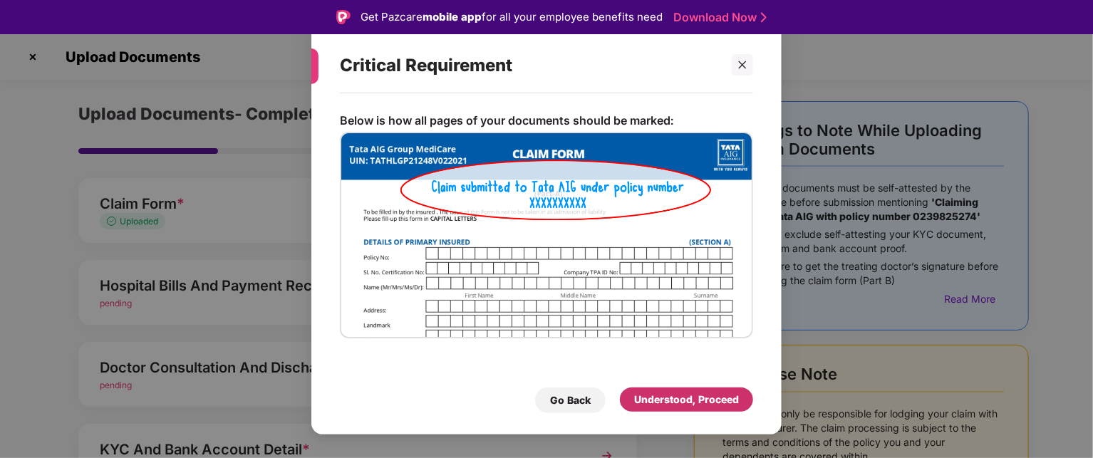
click at [678, 398] on div "Understood, Proceed" at bounding box center [686, 400] width 105 height 16
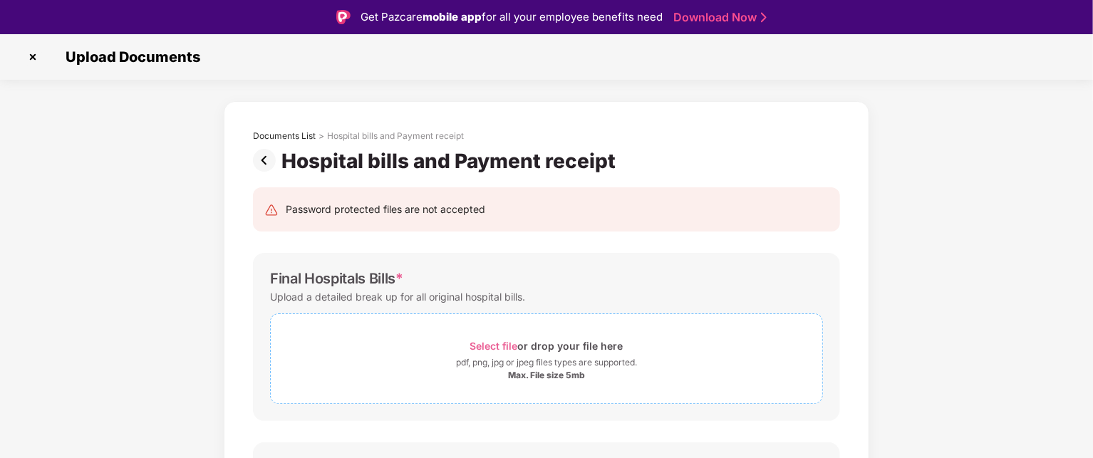
click at [484, 344] on span "Select file" at bounding box center [494, 346] width 48 height 12
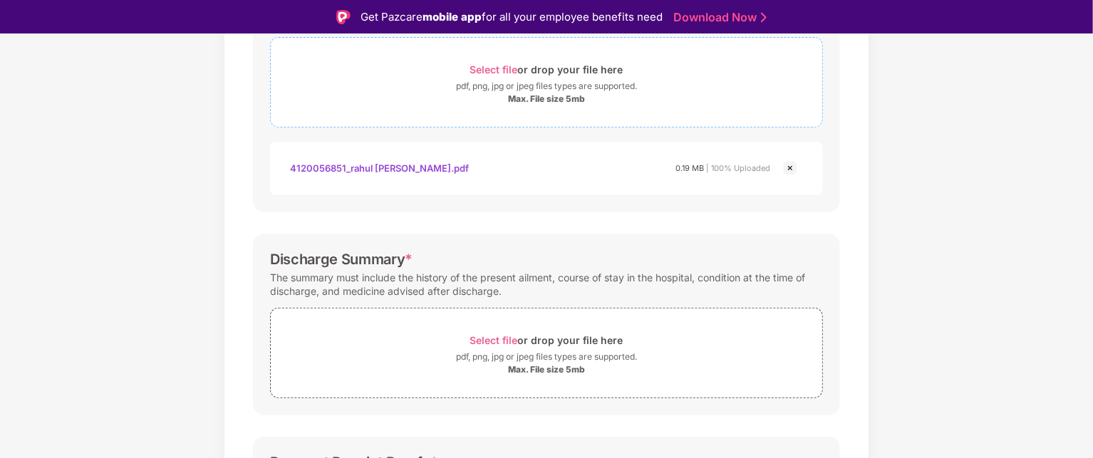
scroll to position [278, 0]
click at [509, 335] on span "Select file" at bounding box center [494, 339] width 48 height 12
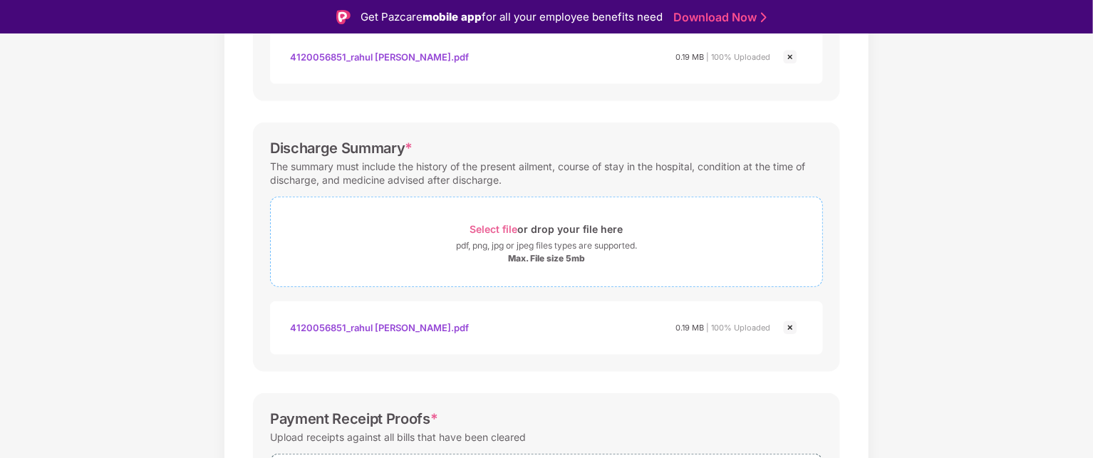
scroll to position [387, 0]
click at [504, 230] on span "Select file" at bounding box center [494, 230] width 48 height 12
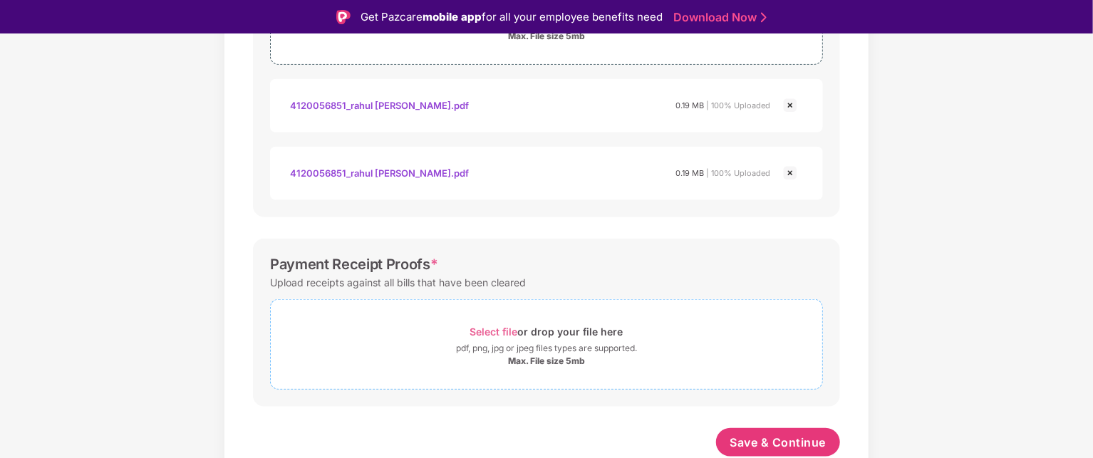
scroll to position [609, 0]
click at [499, 331] on span "Select file" at bounding box center [494, 332] width 48 height 12
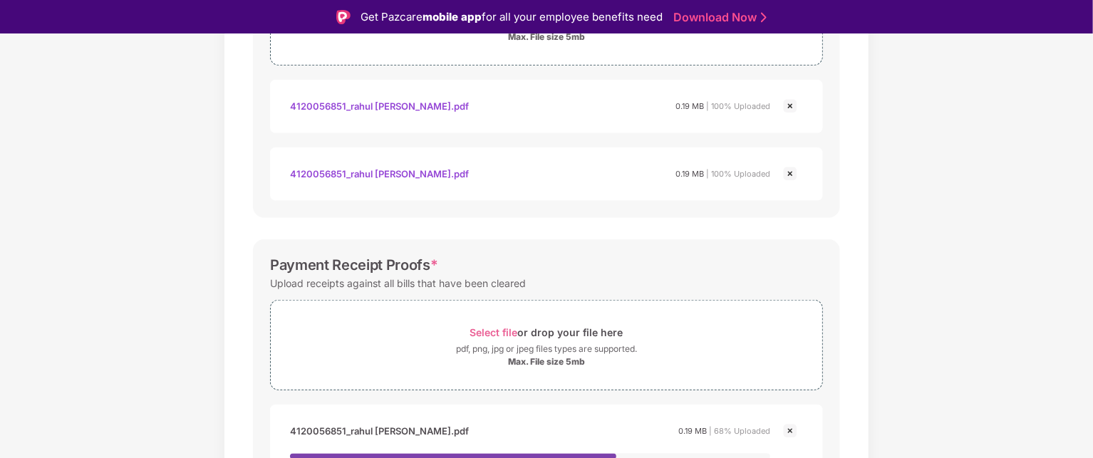
scroll to position [692, 0]
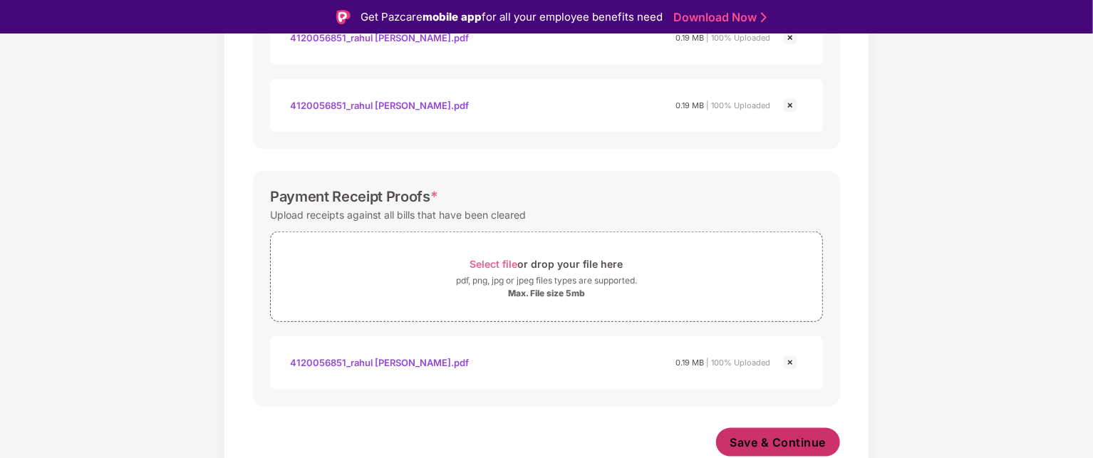
click at [794, 449] on span "Save & Continue" at bounding box center [778, 443] width 96 height 16
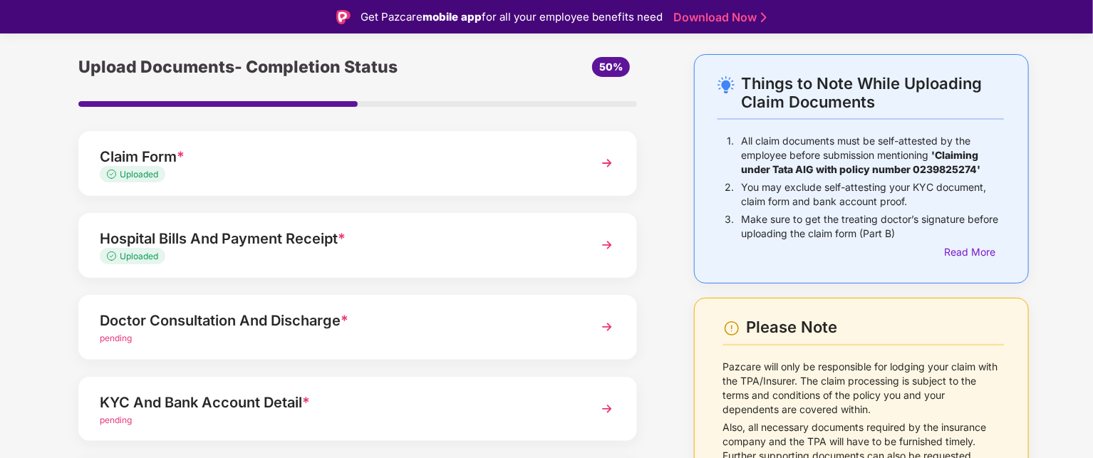
scroll to position [51, 0]
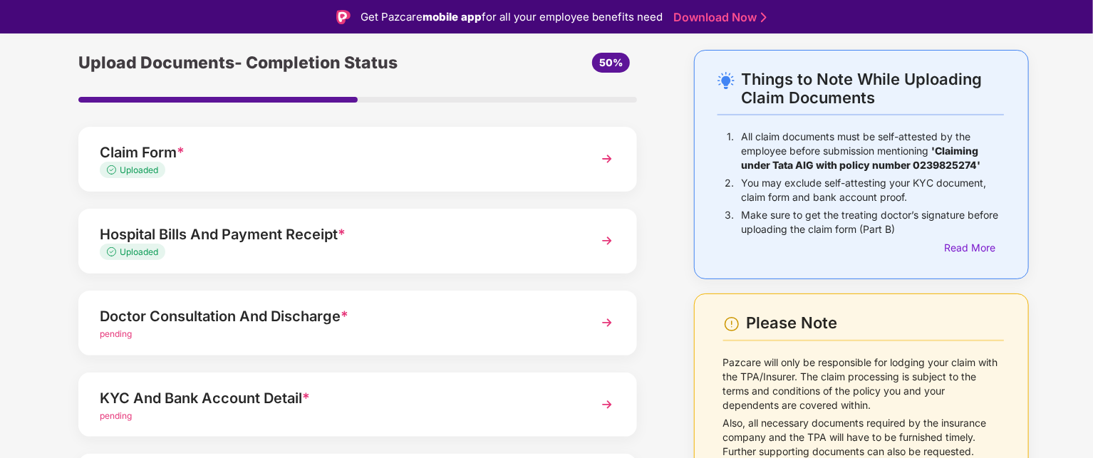
click at [123, 331] on span "pending" at bounding box center [116, 333] width 32 height 11
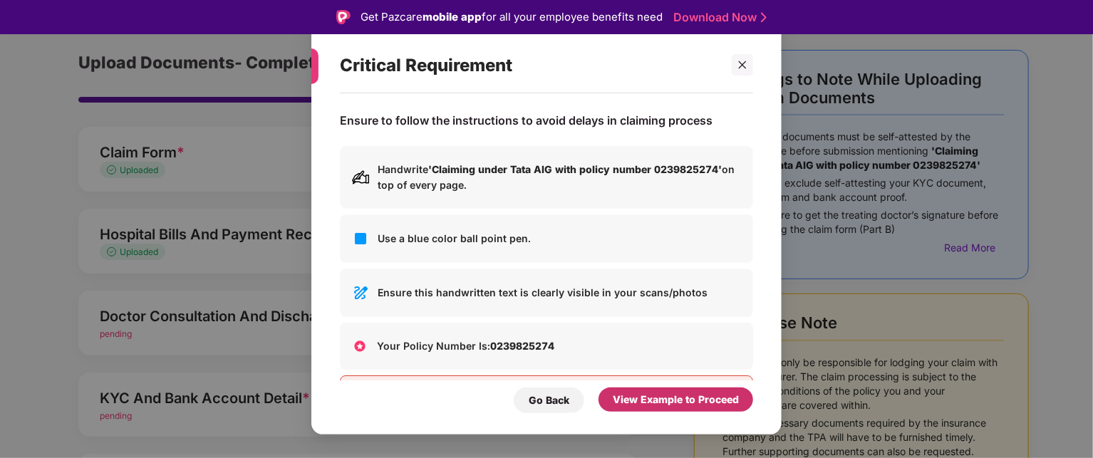
click at [628, 398] on div "View Example to Proceed" at bounding box center [676, 400] width 126 height 16
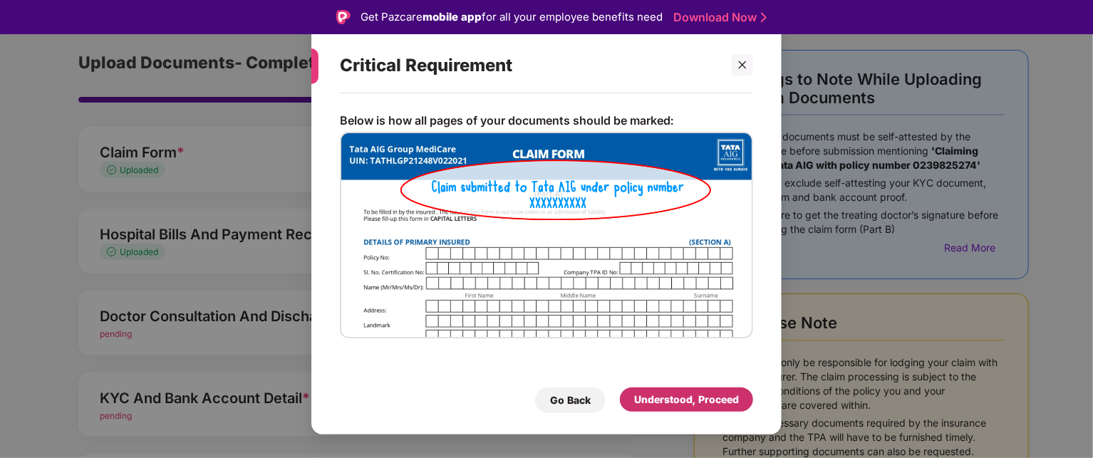
click at [692, 397] on div "Understood, Proceed" at bounding box center [686, 400] width 105 height 16
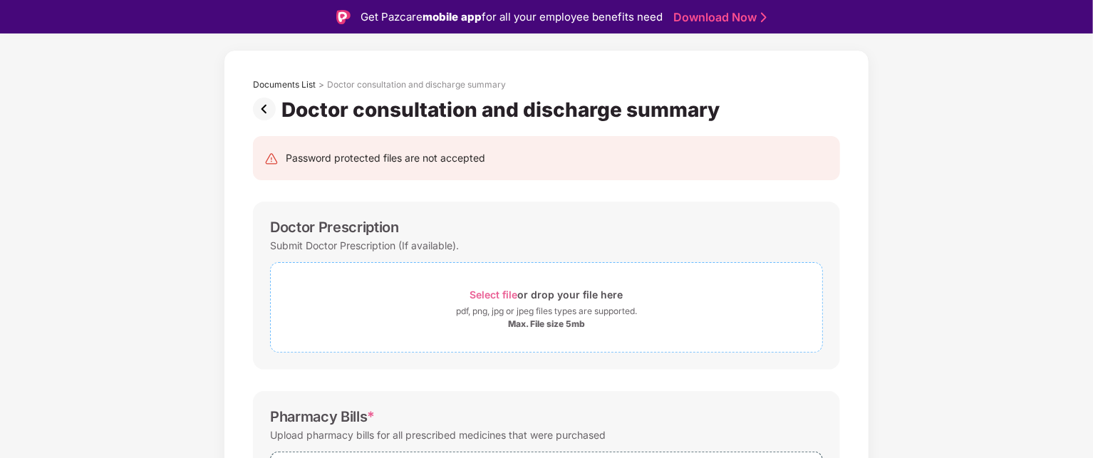
click at [482, 294] on span "Select file" at bounding box center [494, 295] width 48 height 12
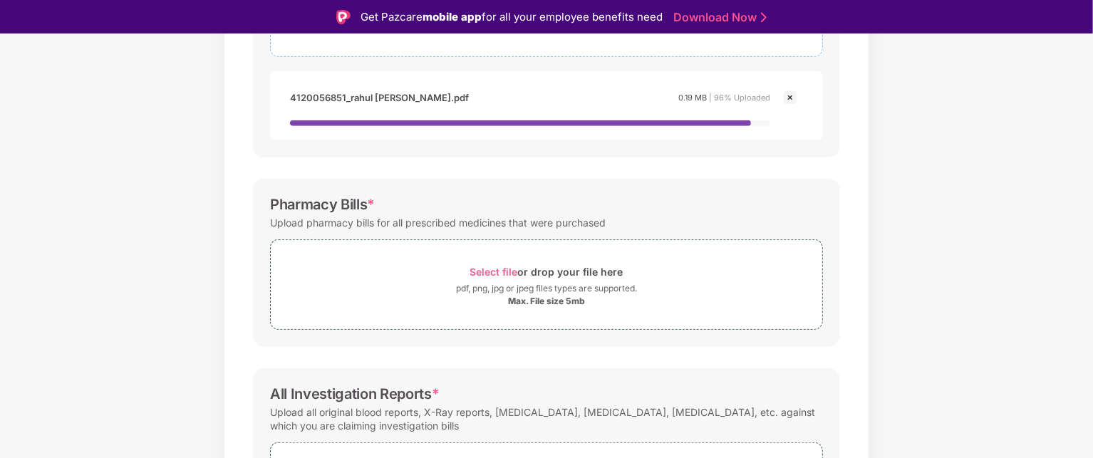
scroll to position [348, 0]
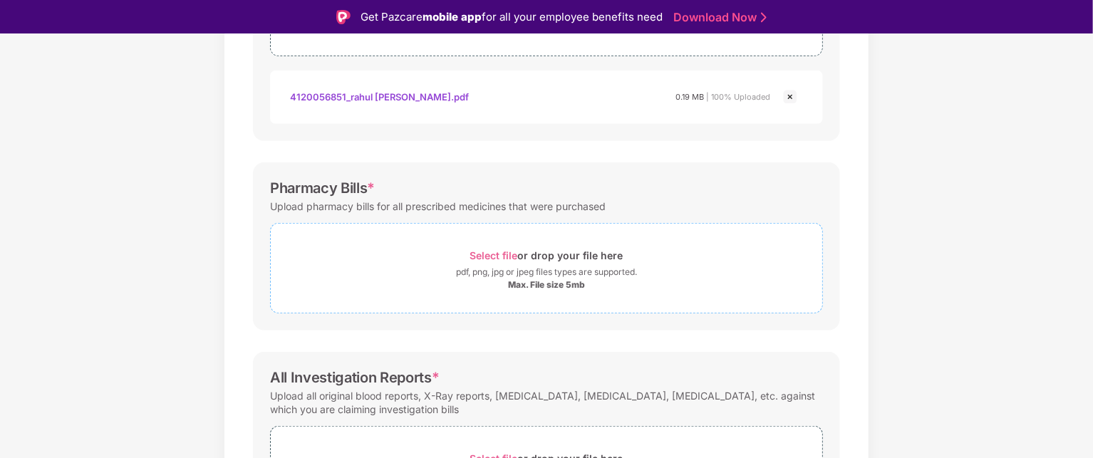
click at [497, 265] on div "Select file or drop your file here" at bounding box center [546, 255] width 153 height 19
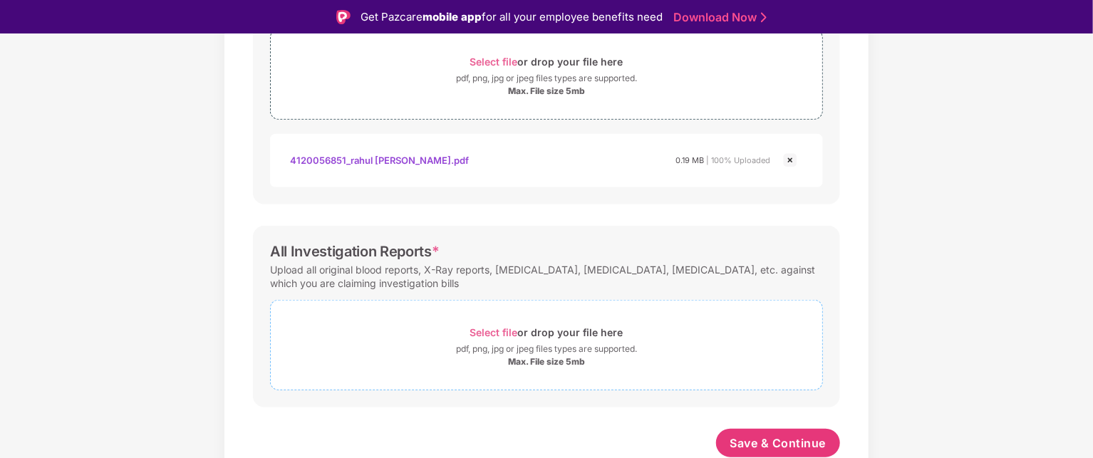
scroll to position [541, 0]
click at [488, 323] on div "Select file or drop your file here" at bounding box center [546, 332] width 153 height 19
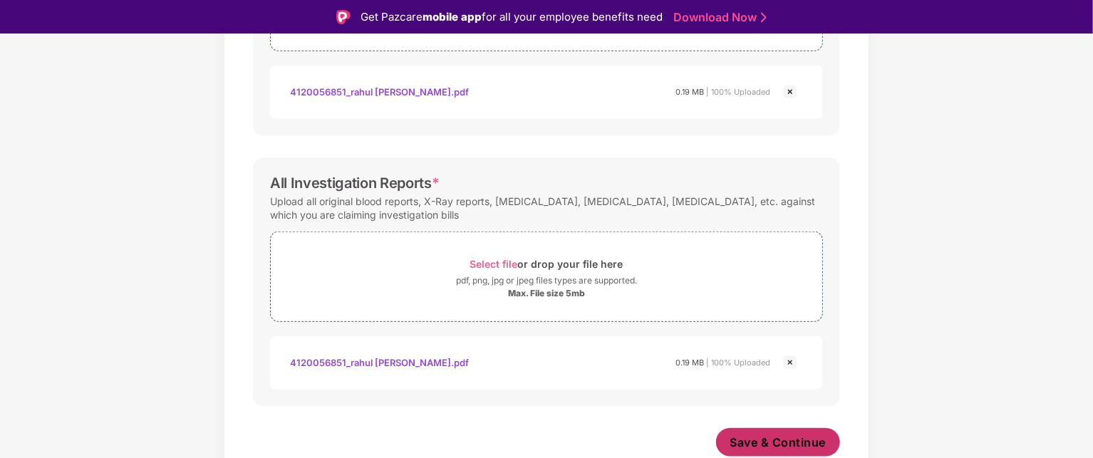
scroll to position [609, 0]
click at [812, 438] on span "Save & Continue" at bounding box center [778, 443] width 96 height 16
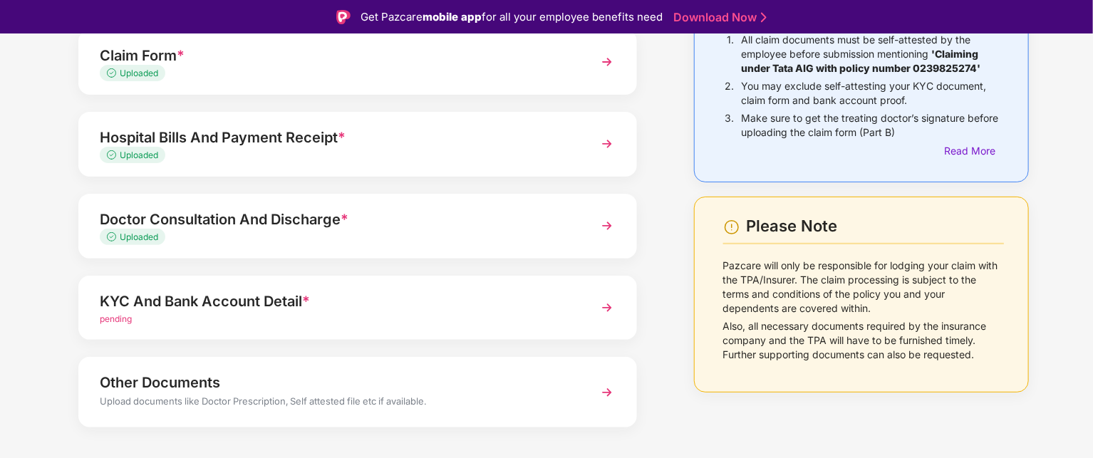
scroll to position [171, 0]
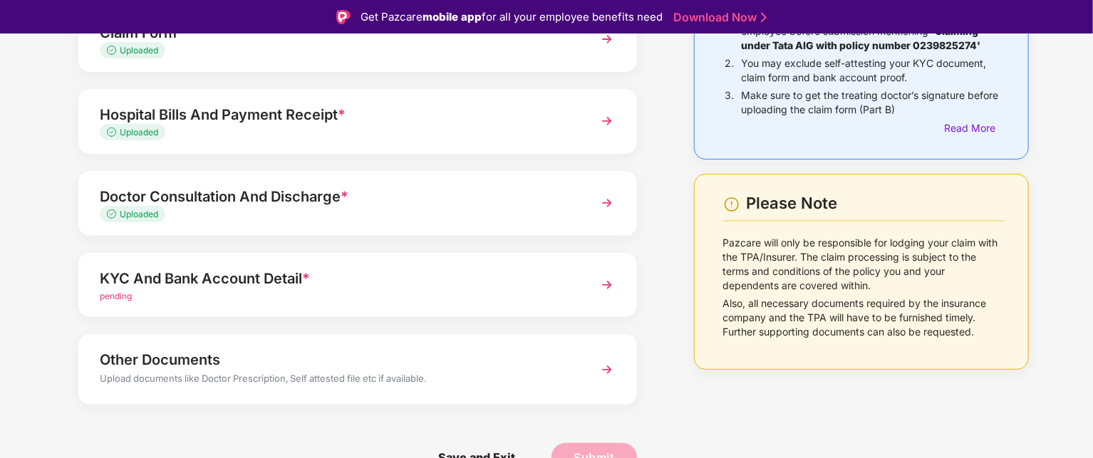
click at [598, 281] on img at bounding box center [607, 285] width 26 height 26
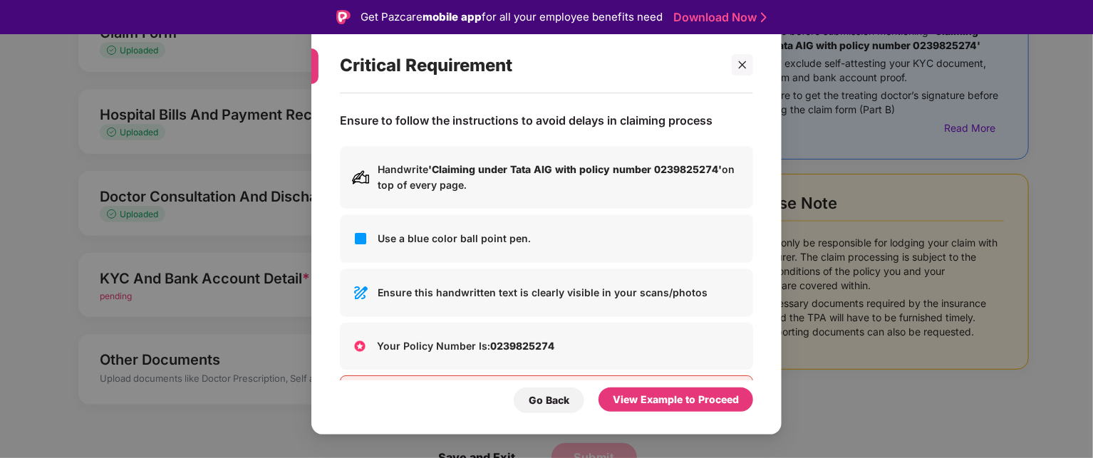
scroll to position [63, 0]
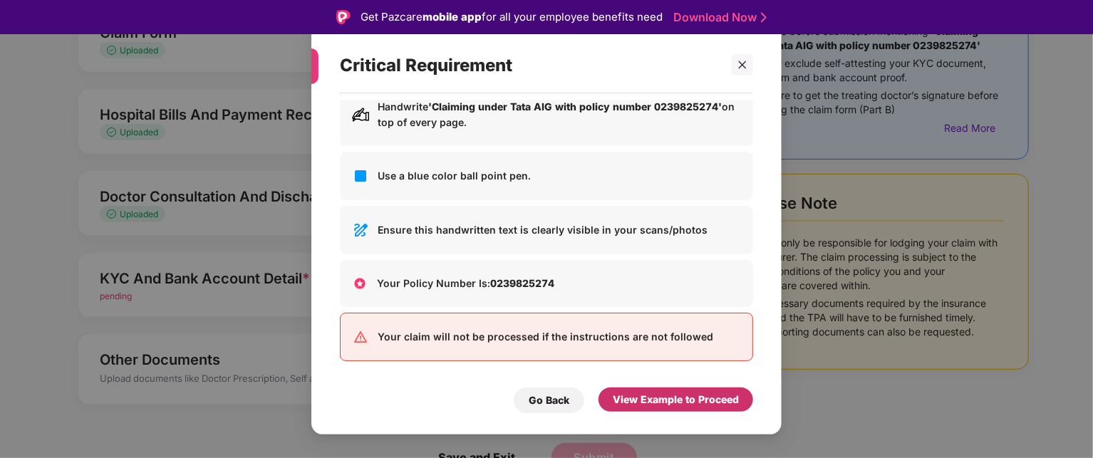
click at [661, 400] on div "View Example to Proceed" at bounding box center [676, 400] width 126 height 16
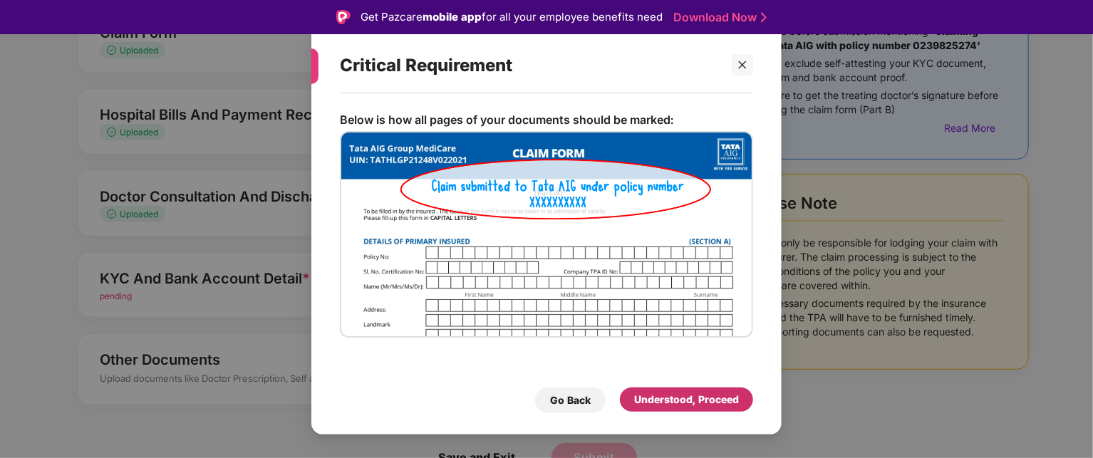
scroll to position [0, 0]
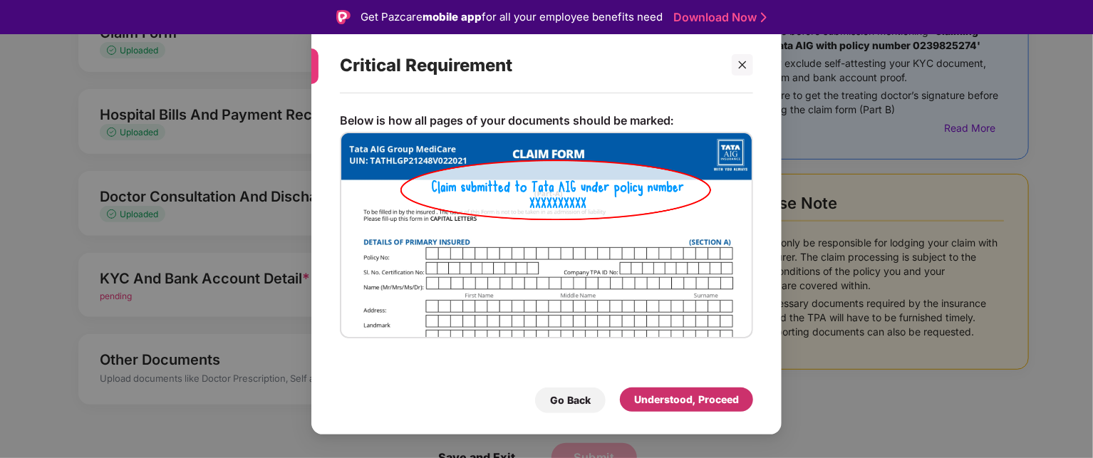
click at [670, 403] on div "Understood, Proceed" at bounding box center [686, 400] width 105 height 16
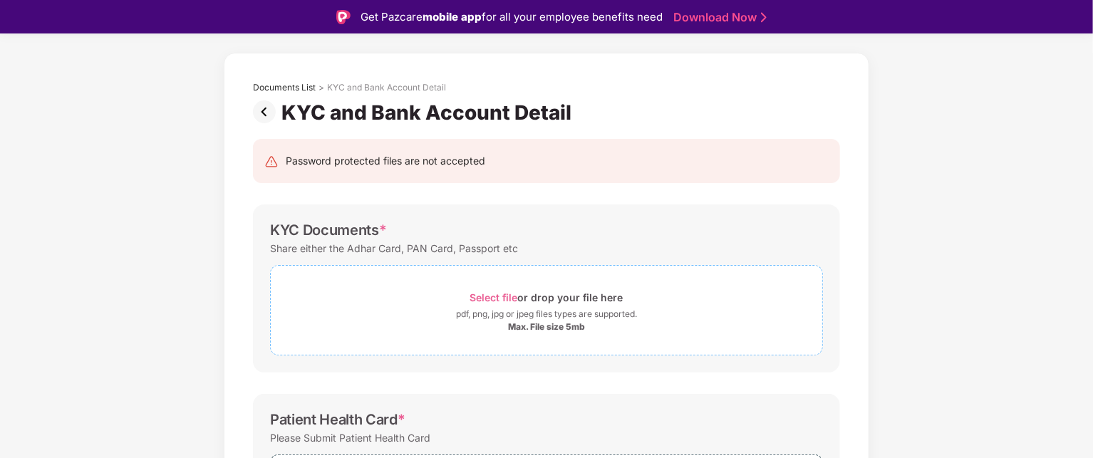
scroll to position [45, 0]
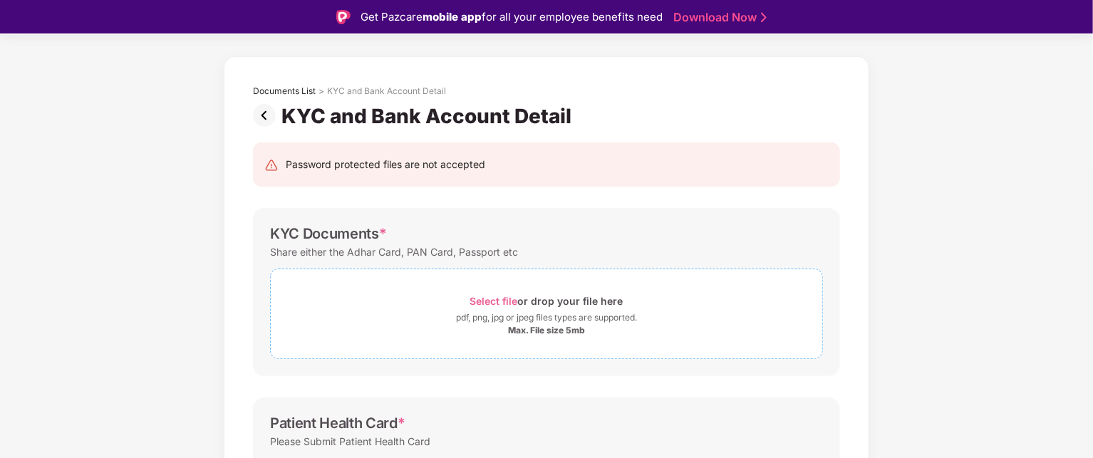
click at [494, 299] on span "Select file" at bounding box center [494, 301] width 48 height 12
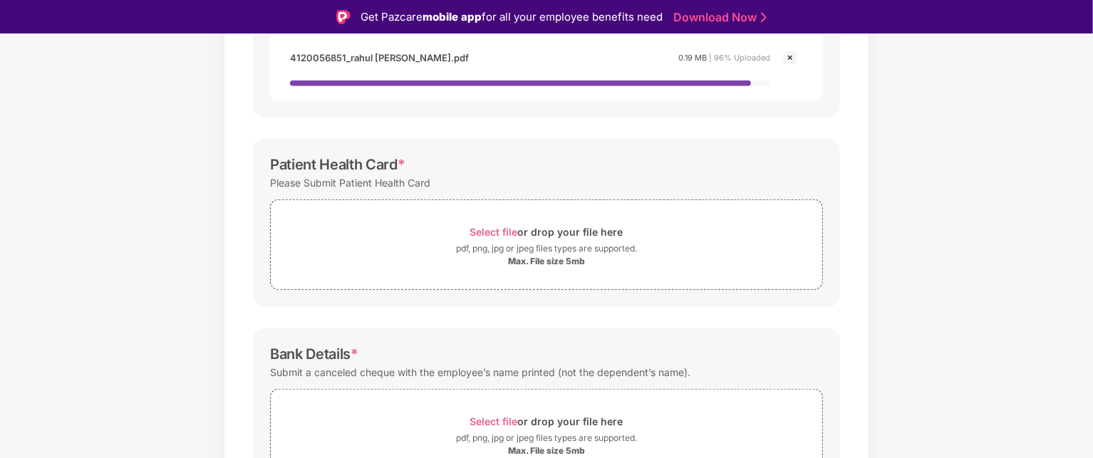
scroll to position [388, 0]
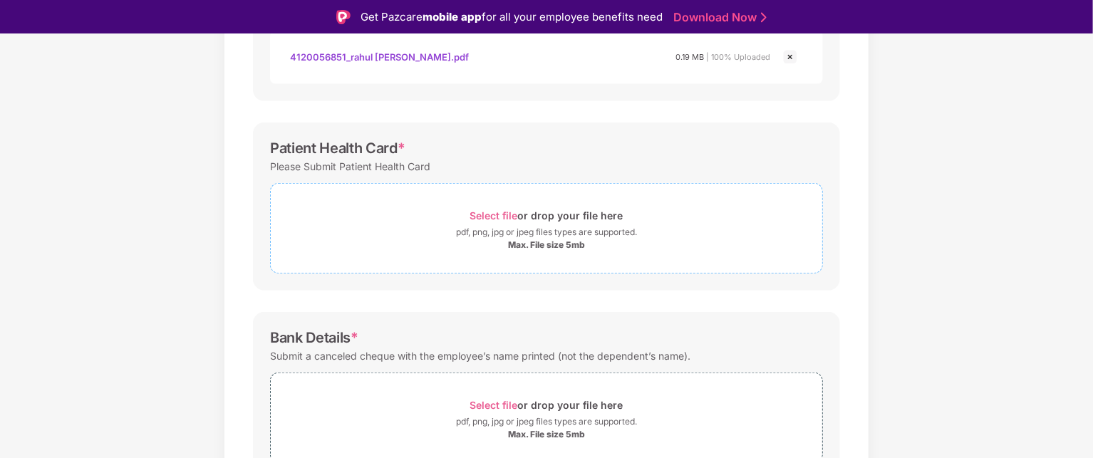
click at [496, 219] on span "Select file" at bounding box center [494, 215] width 48 height 12
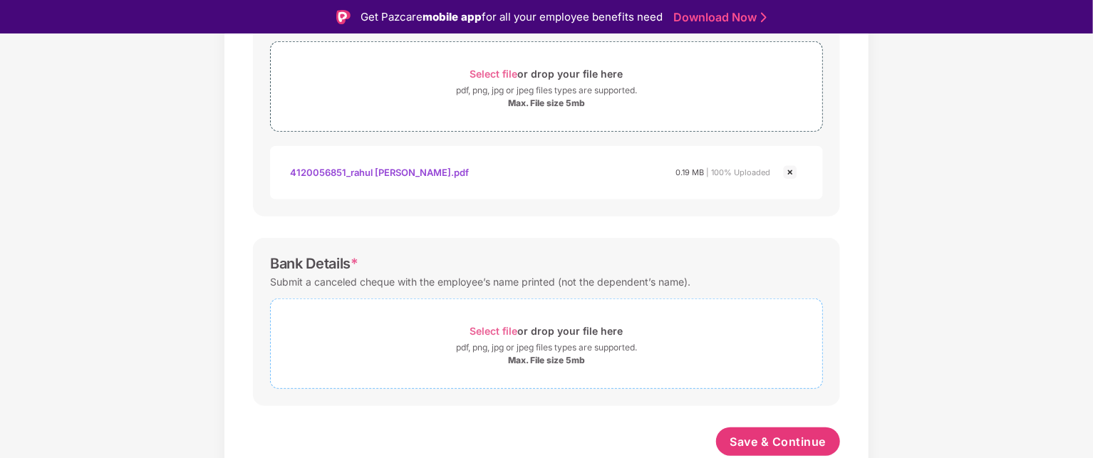
click at [484, 331] on span "Select file" at bounding box center [494, 331] width 48 height 12
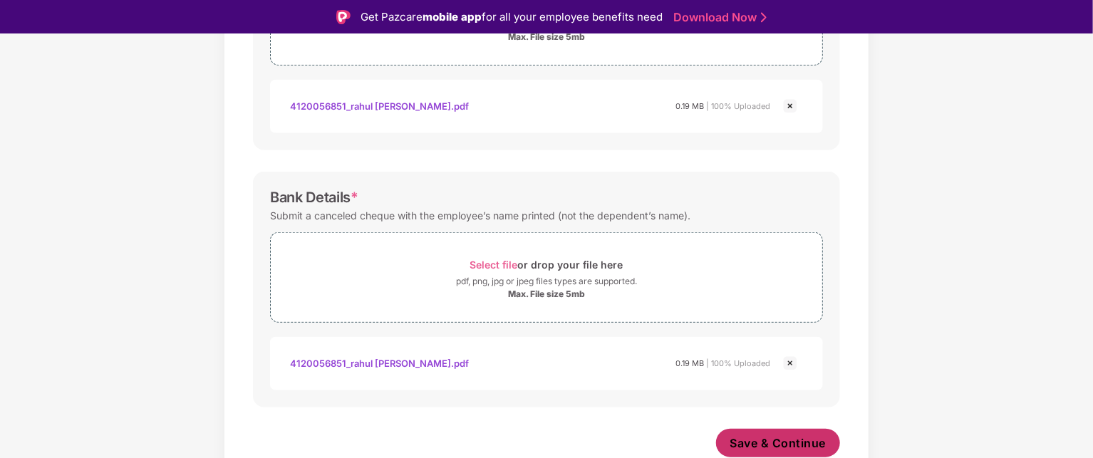
scroll to position [596, 0]
click at [811, 446] on span "Save & Continue" at bounding box center [778, 443] width 96 height 16
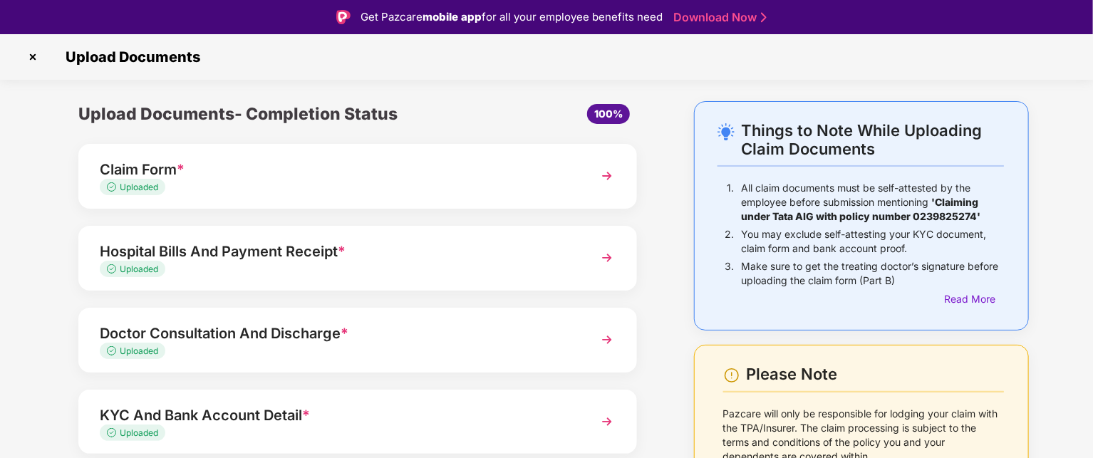
scroll to position [137, 0]
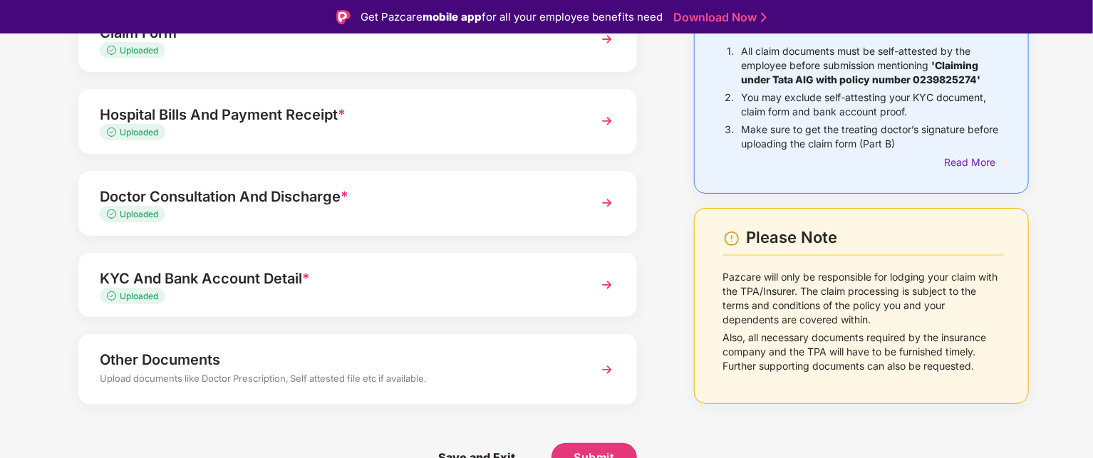
click at [607, 372] on img at bounding box center [607, 370] width 26 height 26
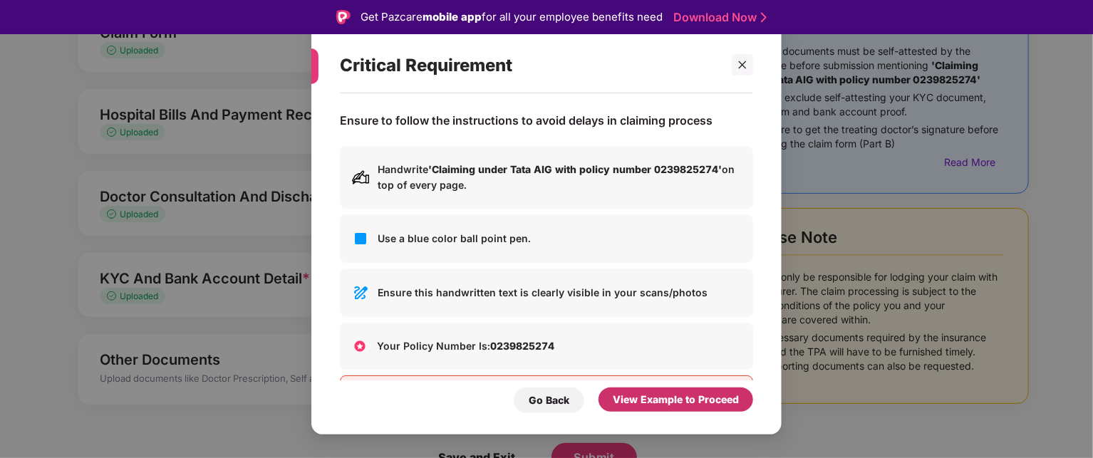
click at [655, 399] on div "View Example to Proceed" at bounding box center [676, 400] width 126 height 16
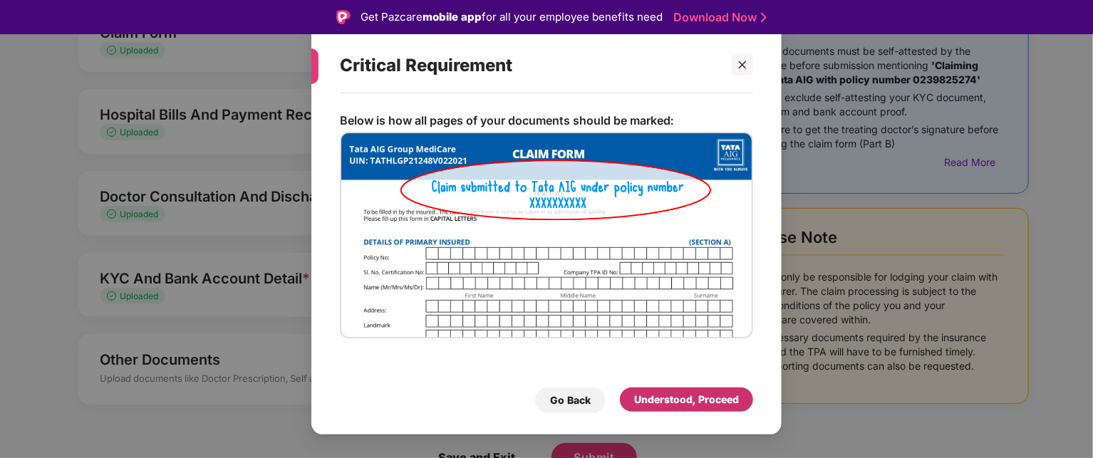
click at [655, 399] on div "Understood, Proceed" at bounding box center [686, 400] width 105 height 16
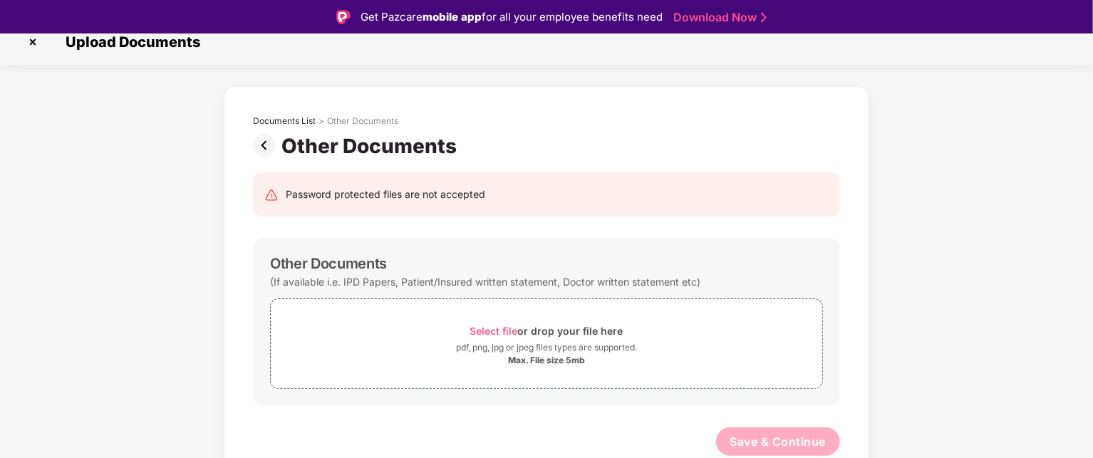
scroll to position [14, 0]
click at [483, 329] on span "Select file" at bounding box center [494, 332] width 48 height 12
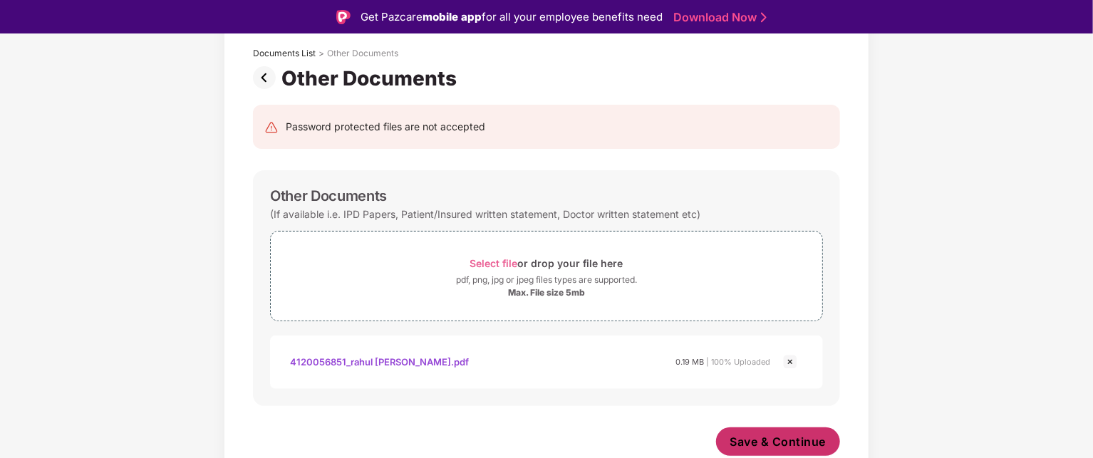
scroll to position [82, 0]
click at [806, 440] on span "Save & Continue" at bounding box center [778, 443] width 96 height 16
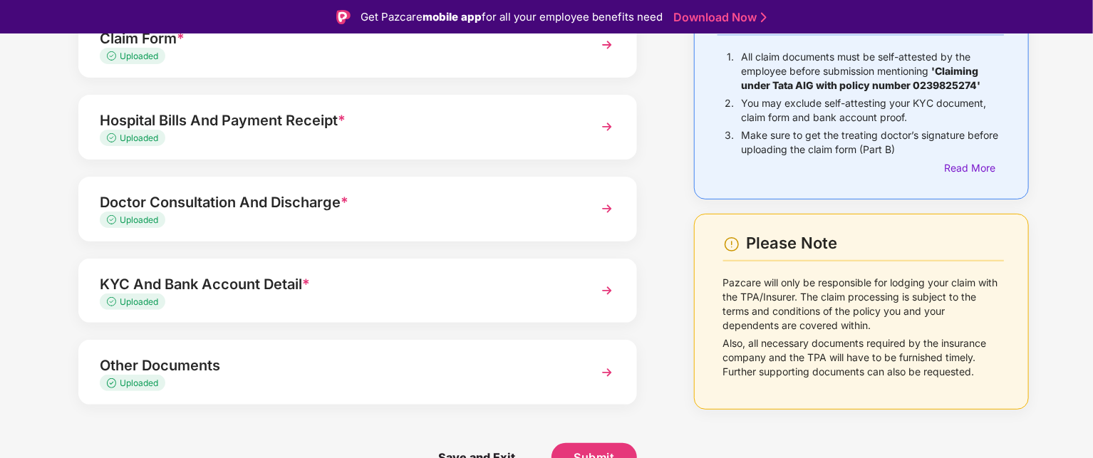
scroll to position [34, 0]
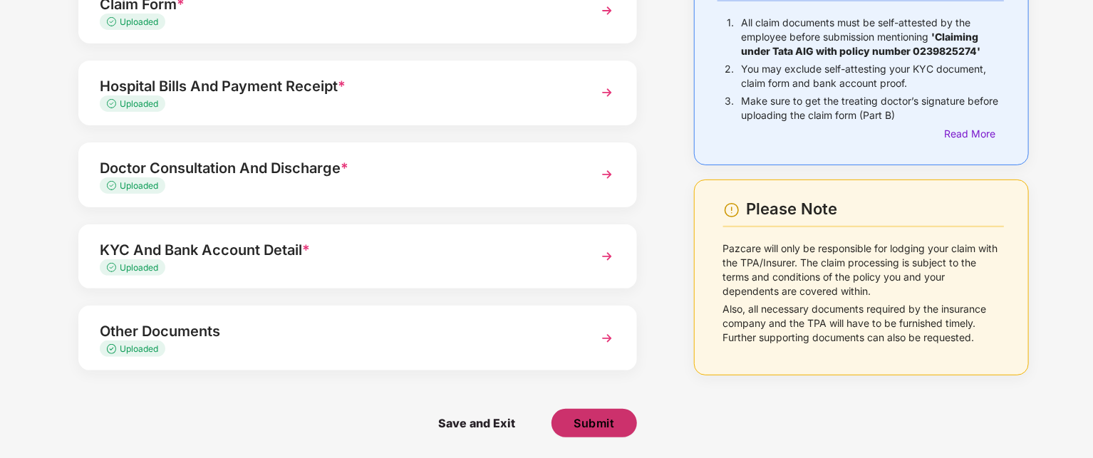
click at [616, 416] on button "Submit" at bounding box center [593, 423] width 85 height 28
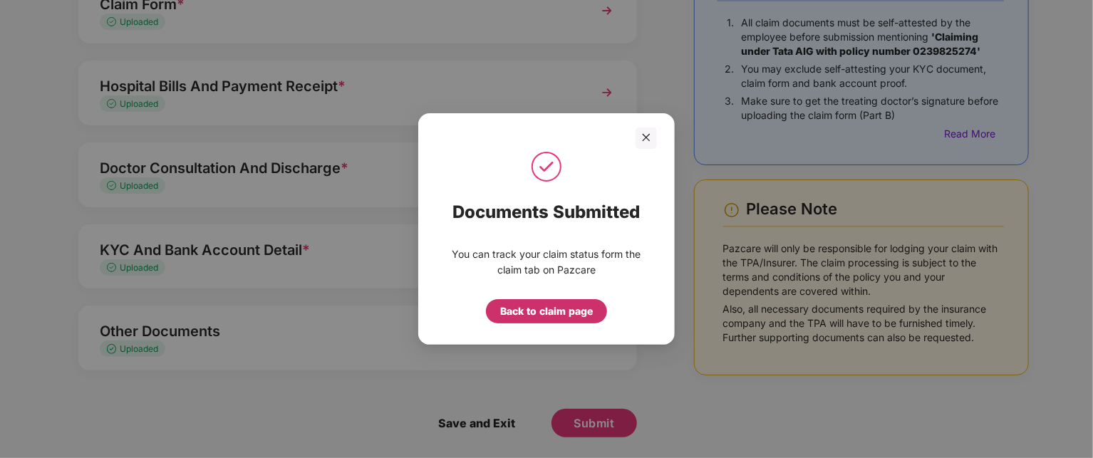
click at [551, 316] on div "Back to claim page" at bounding box center [546, 311] width 93 height 16
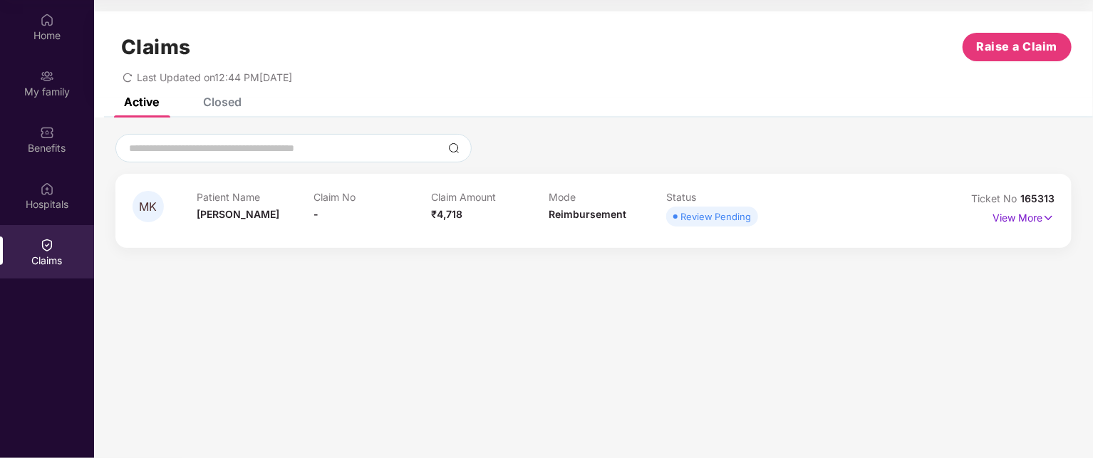
click at [203, 97] on div "Closed" at bounding box center [222, 102] width 38 height 14
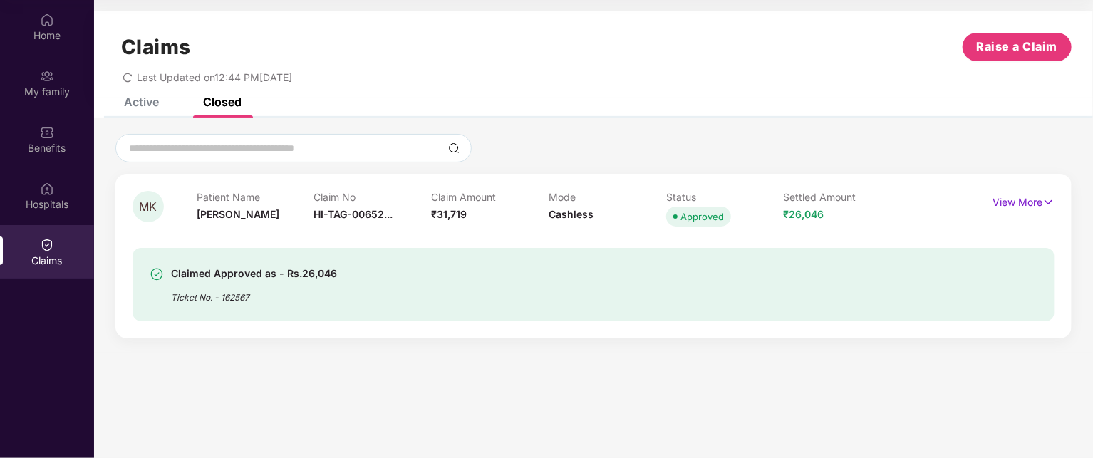
click at [136, 108] on div "Active" at bounding box center [141, 102] width 35 height 14
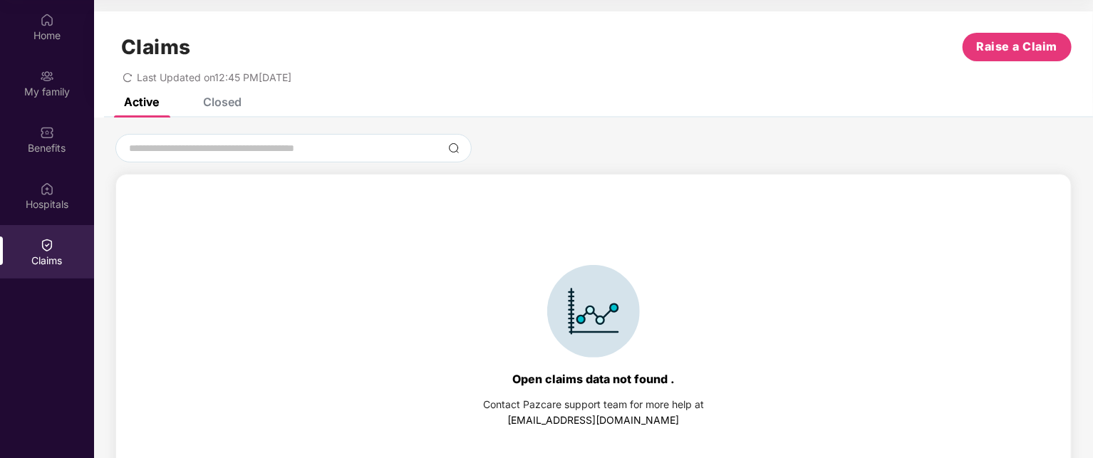
scroll to position [80, 0]
click at [211, 106] on div "Closed" at bounding box center [222, 102] width 38 height 14
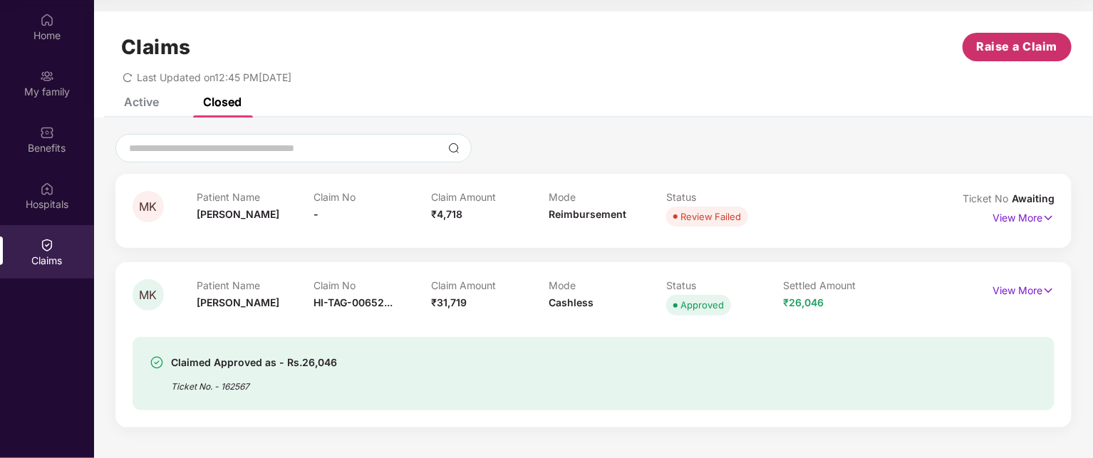
click at [1008, 54] on span "Raise a Claim" at bounding box center [1017, 47] width 81 height 18
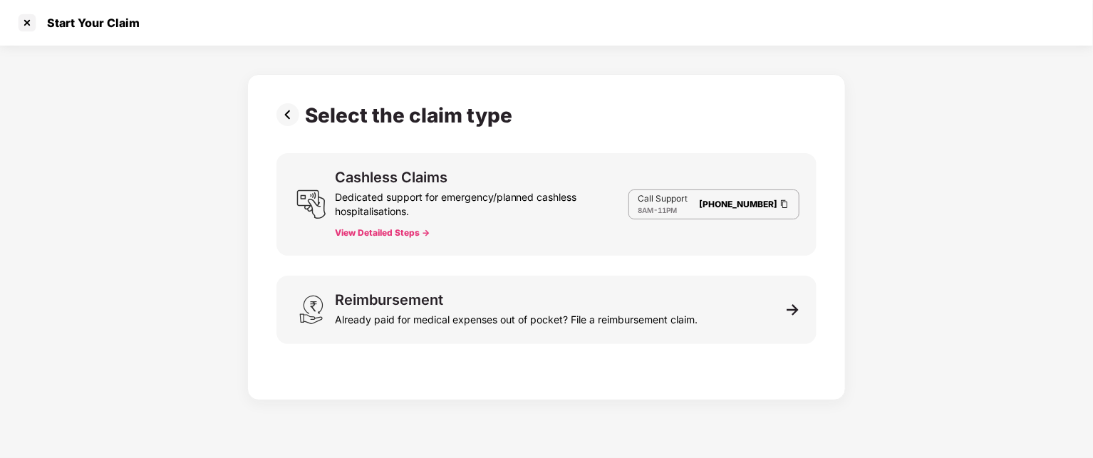
scroll to position [34, 0]
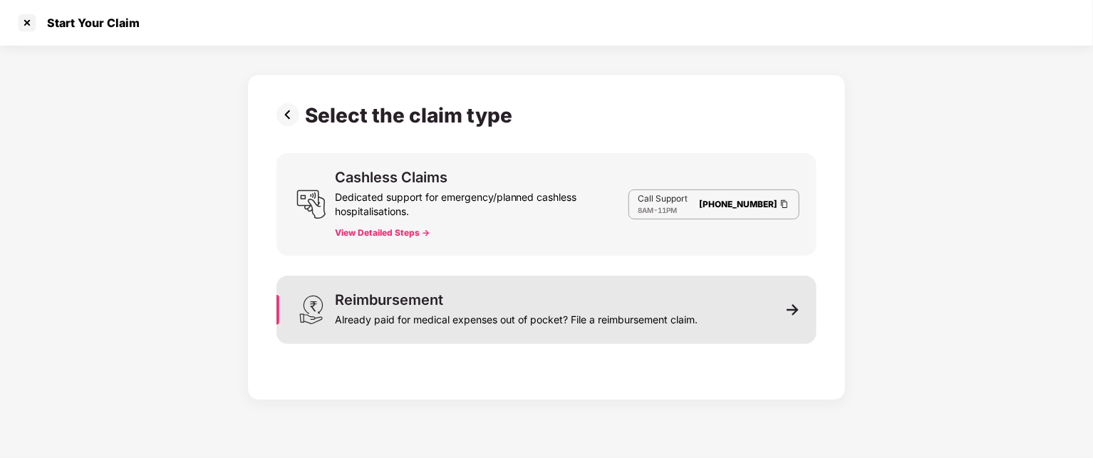
click at [396, 299] on div "Reimbursement" at bounding box center [389, 300] width 108 height 14
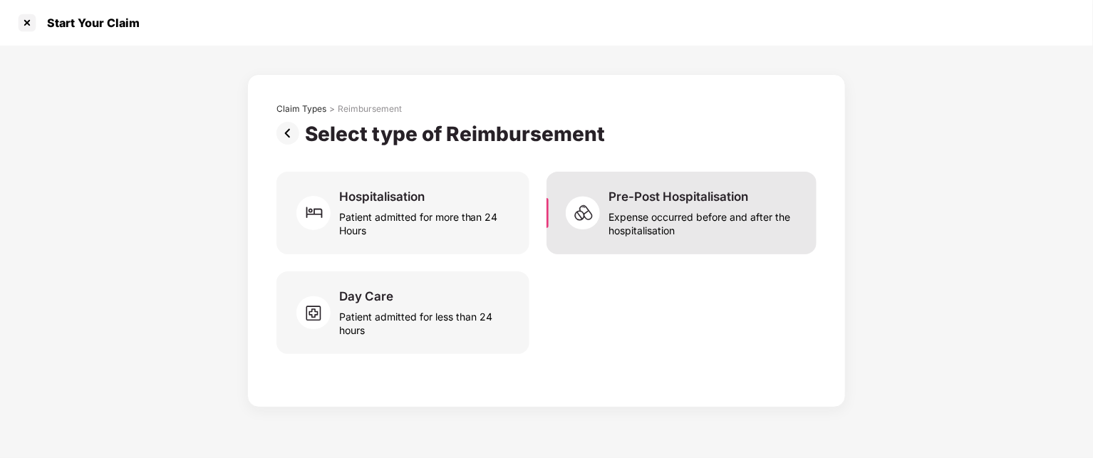
click at [635, 227] on div "Expense occurred before and after the hospitalisation" at bounding box center [703, 220] width 191 height 33
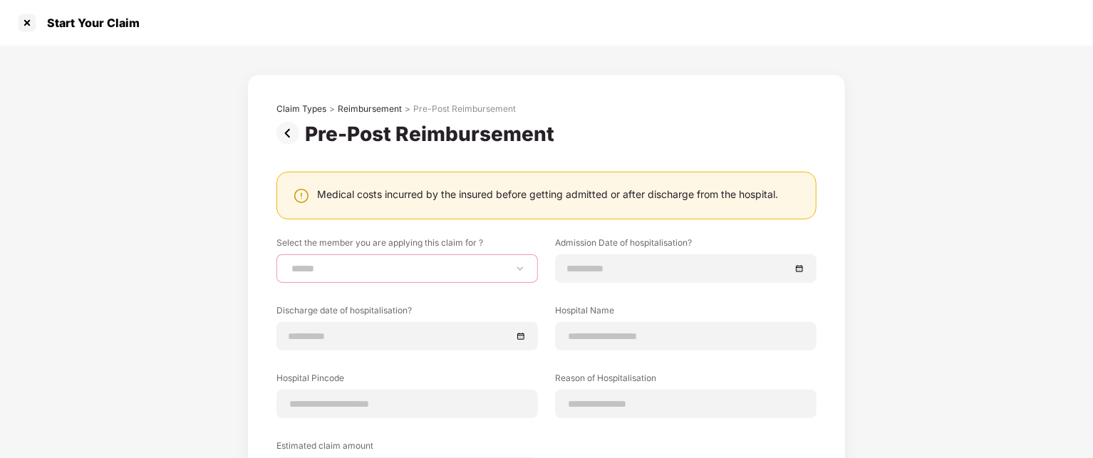
click at [515, 270] on select "**********" at bounding box center [407, 268] width 237 height 11
select select "**********"
click at [289, 263] on select "**********" at bounding box center [407, 268] width 237 height 11
click at [795, 269] on div at bounding box center [685, 269] width 237 height 16
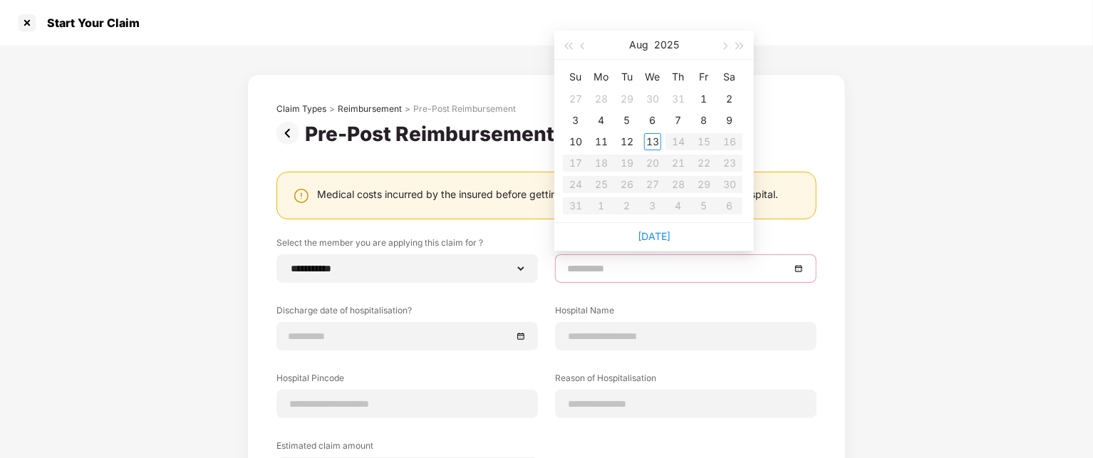
type input "**********"
click at [586, 43] on button "button" at bounding box center [584, 45] width 16 height 28
type input "**********"
click at [628, 183] on div "29" at bounding box center [626, 184] width 17 height 17
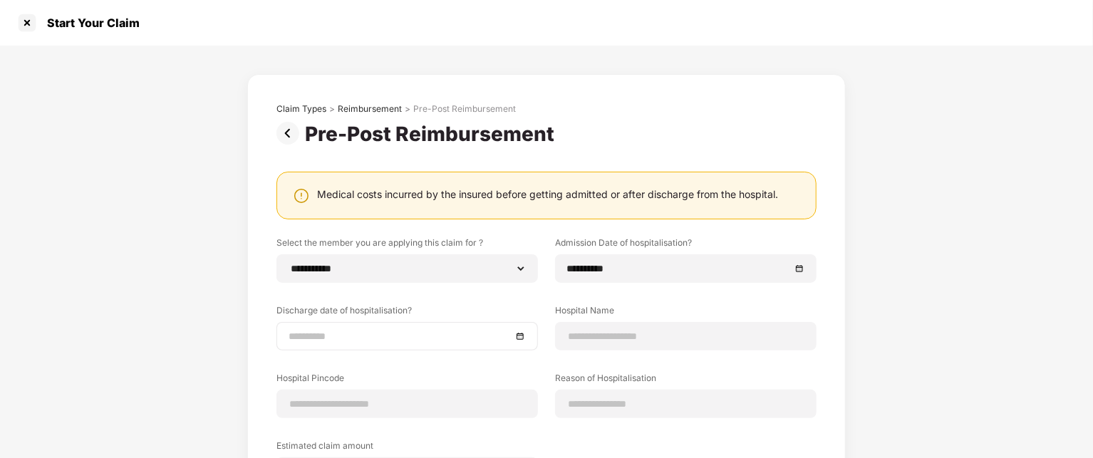
click at [519, 336] on div at bounding box center [407, 336] width 237 height 16
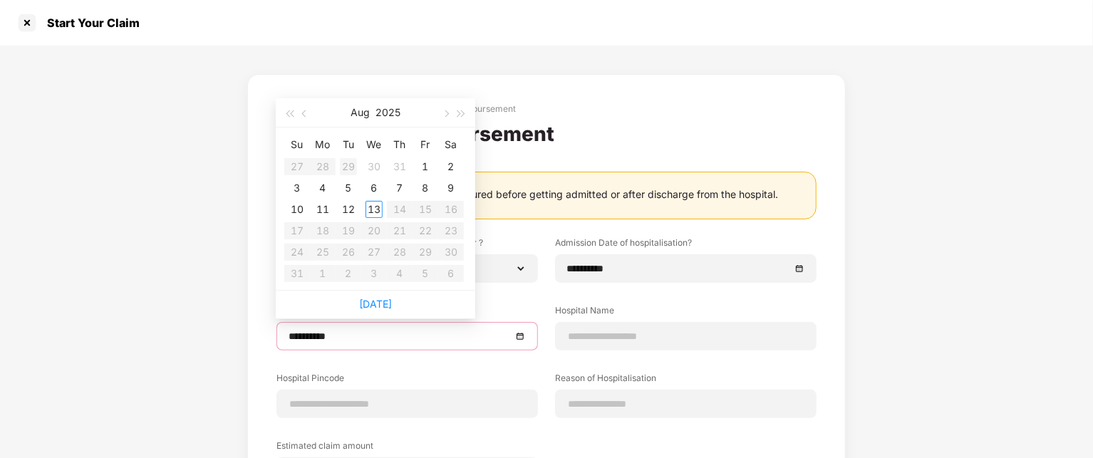
type input "**********"
click at [348, 190] on div "5" at bounding box center [348, 188] width 17 height 17
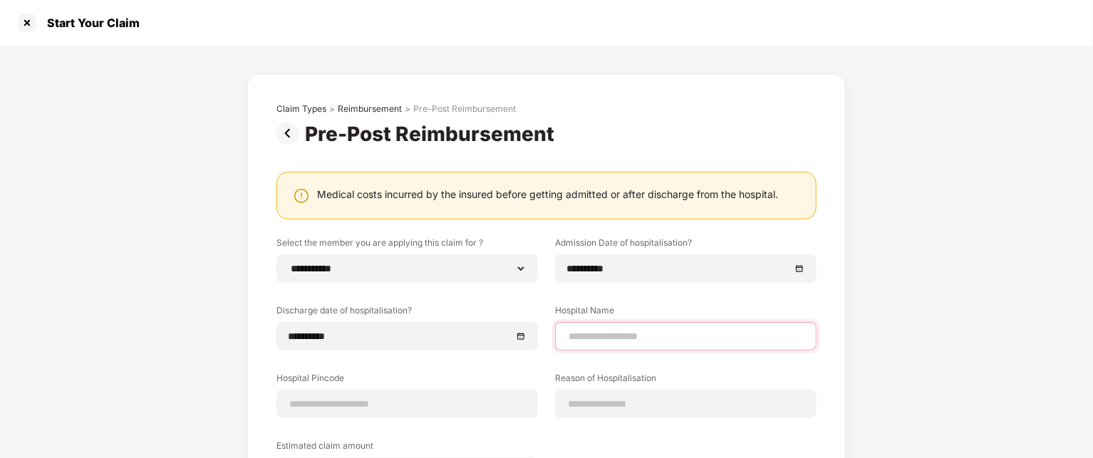
click at [613, 336] on input at bounding box center [685, 336] width 237 height 15
type input "**********"
click at [400, 403] on input at bounding box center [407, 404] width 237 height 15
type input "******"
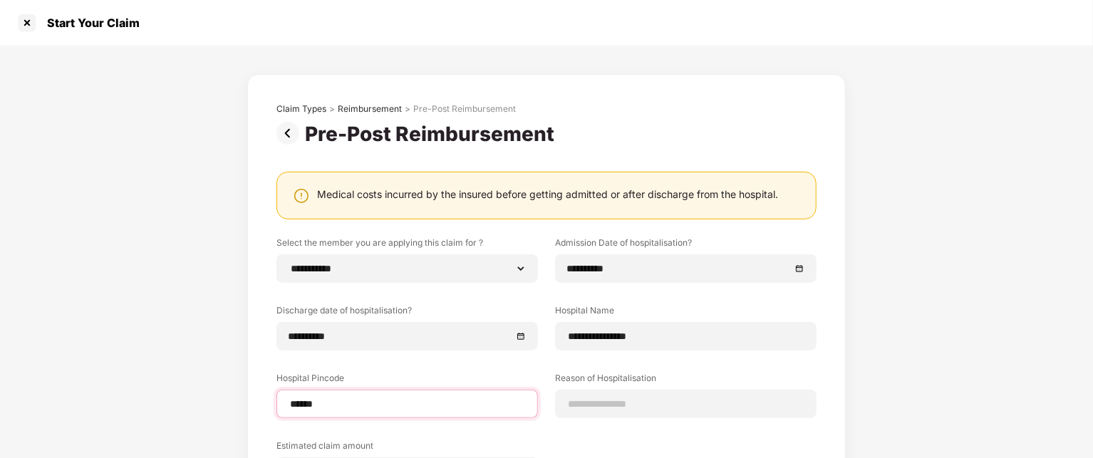
select select "*********"
select select "**********"
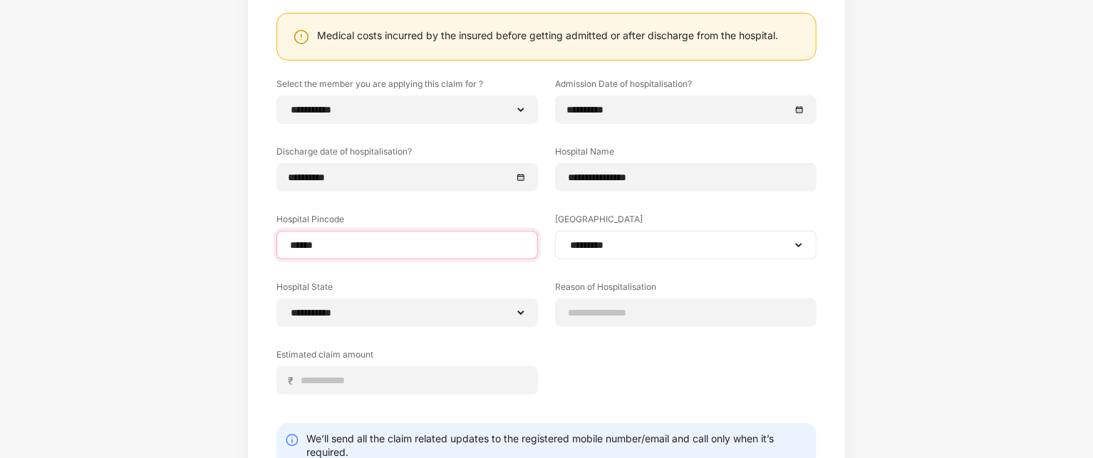
scroll to position [162, 0]
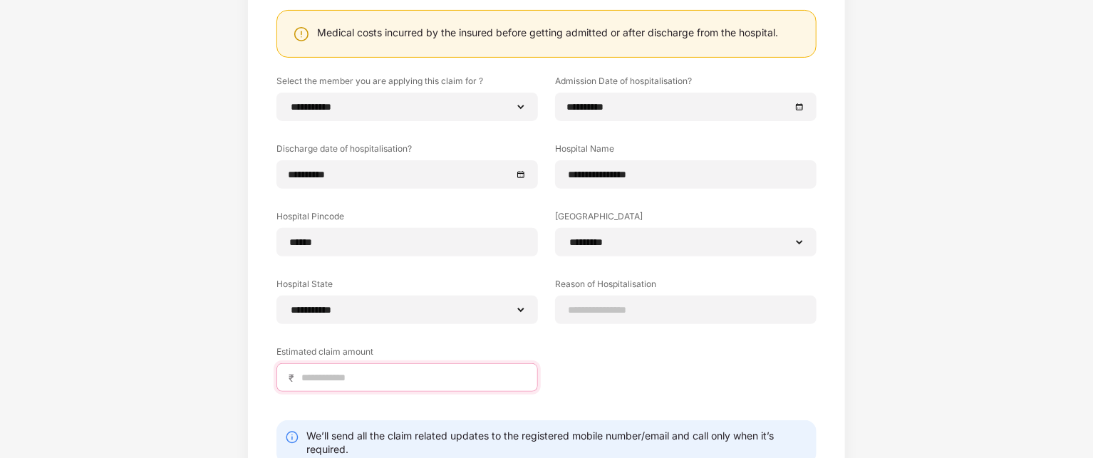
click at [326, 381] on input at bounding box center [413, 377] width 226 height 15
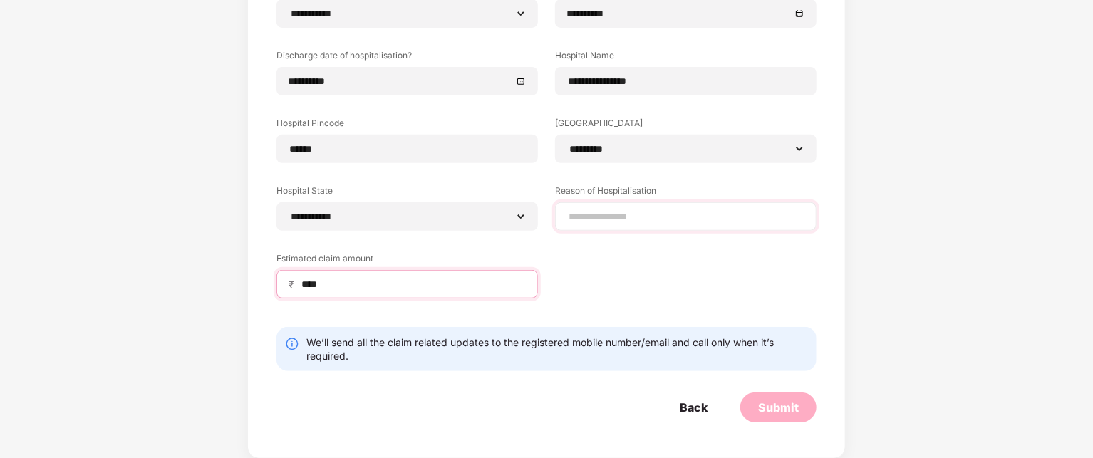
type input "****"
click at [614, 220] on input at bounding box center [685, 216] width 237 height 15
type input "**********"
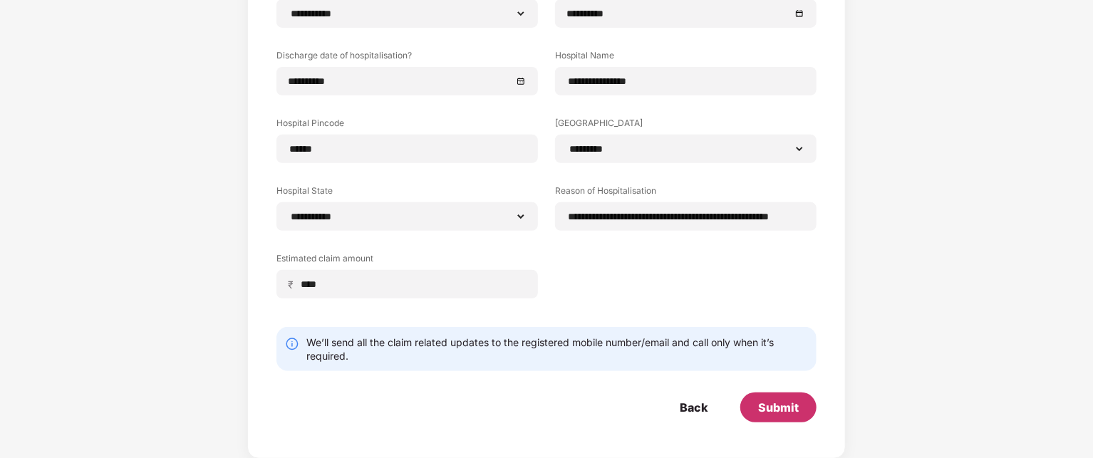
click at [772, 397] on div "Submit" at bounding box center [778, 408] width 76 height 30
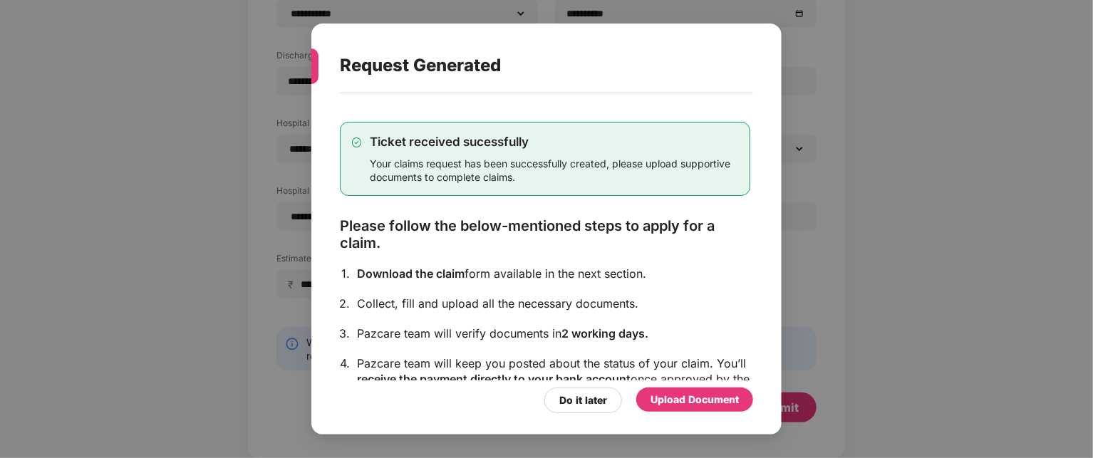
click at [690, 400] on div "Upload Document" at bounding box center [694, 400] width 88 height 16
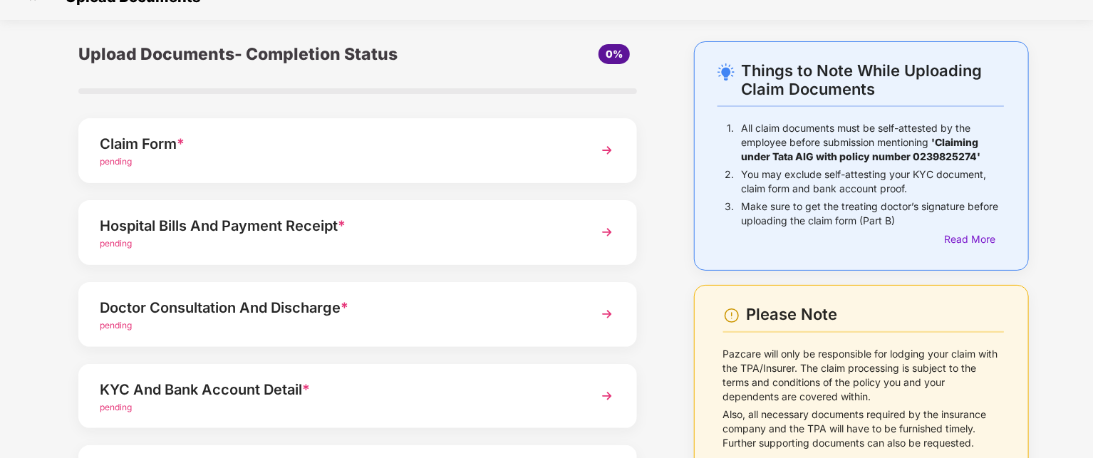
scroll to position [23, 0]
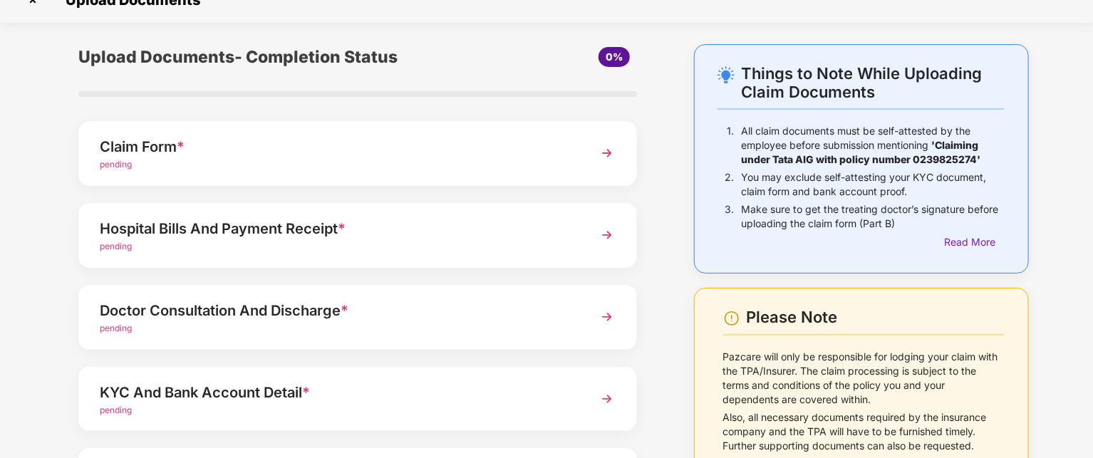
click at [599, 230] on img at bounding box center [607, 235] width 26 height 26
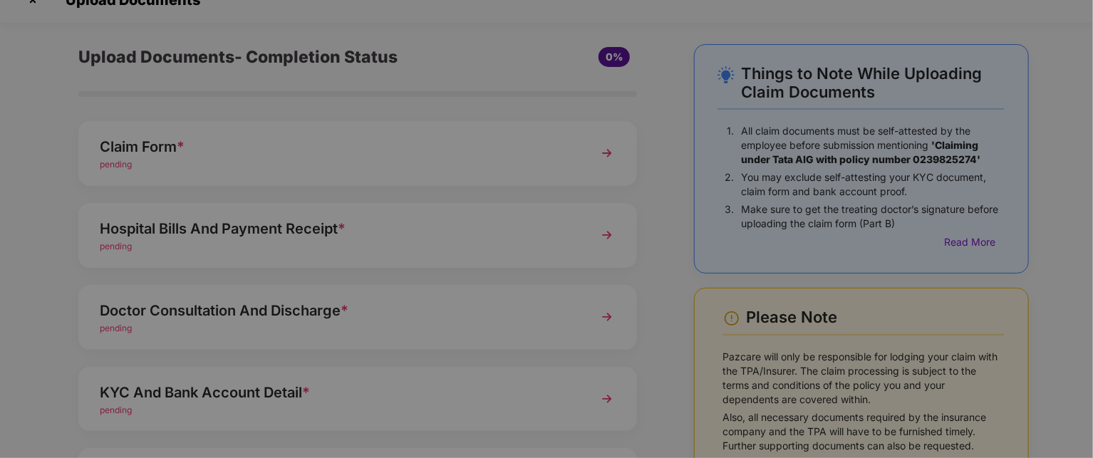
scroll to position [0, 0]
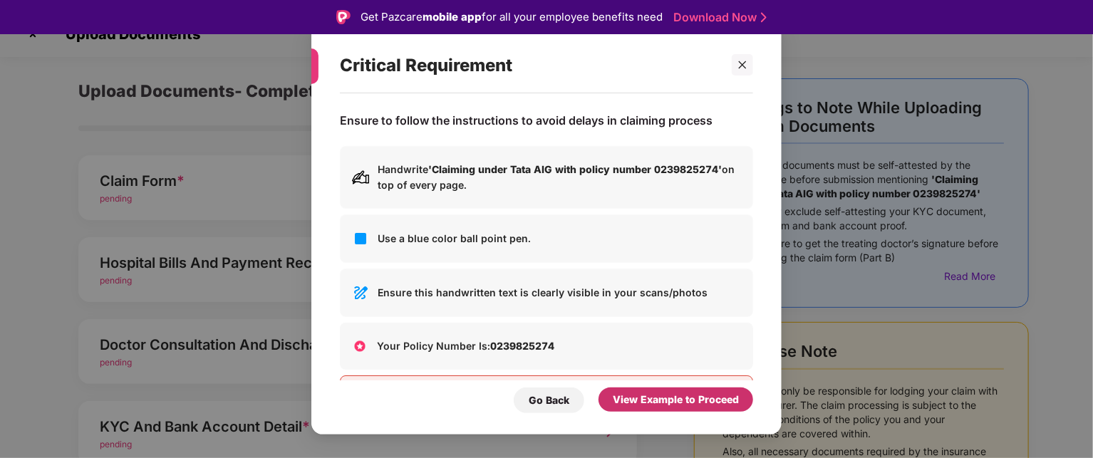
click at [659, 398] on div "View Example to Proceed" at bounding box center [676, 400] width 126 height 16
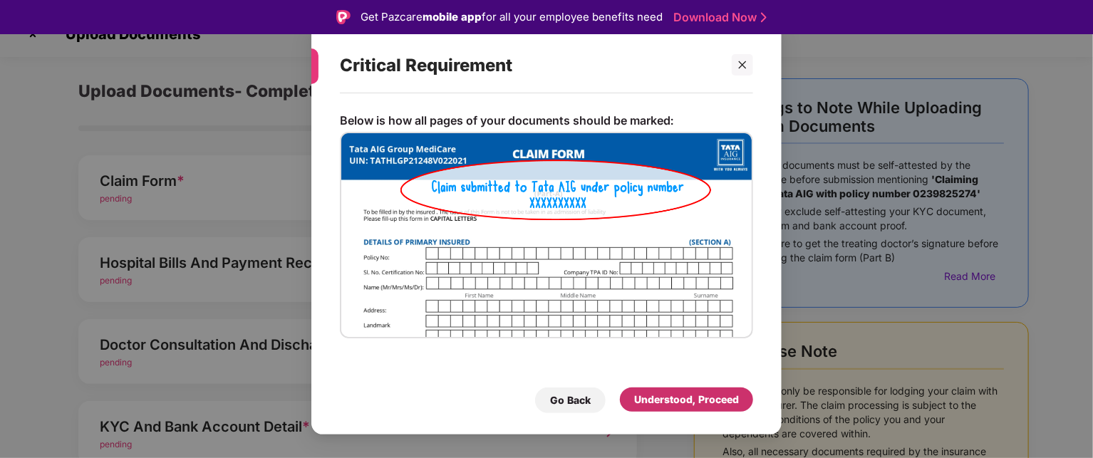
click at [667, 398] on div "Understood, Proceed" at bounding box center [686, 400] width 105 height 16
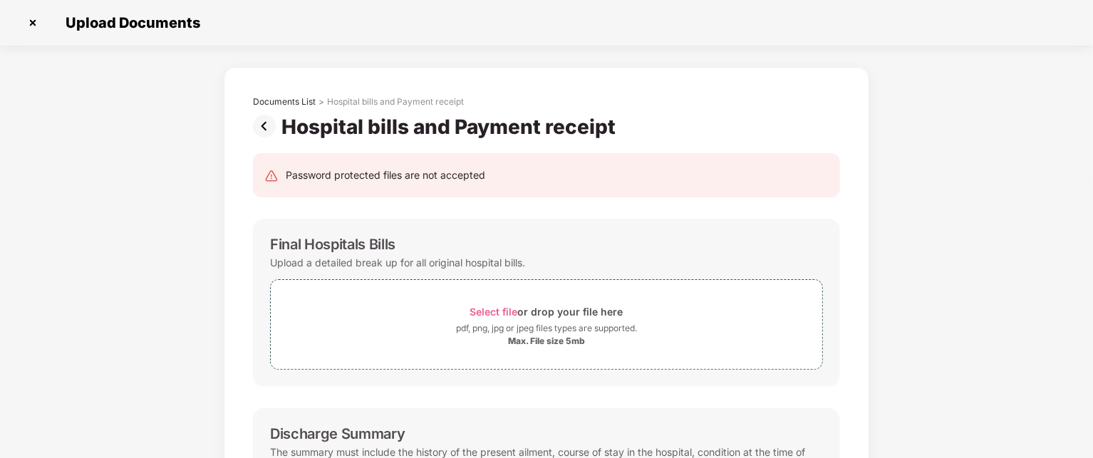
click at [30, 20] on img at bounding box center [32, 22] width 23 height 23
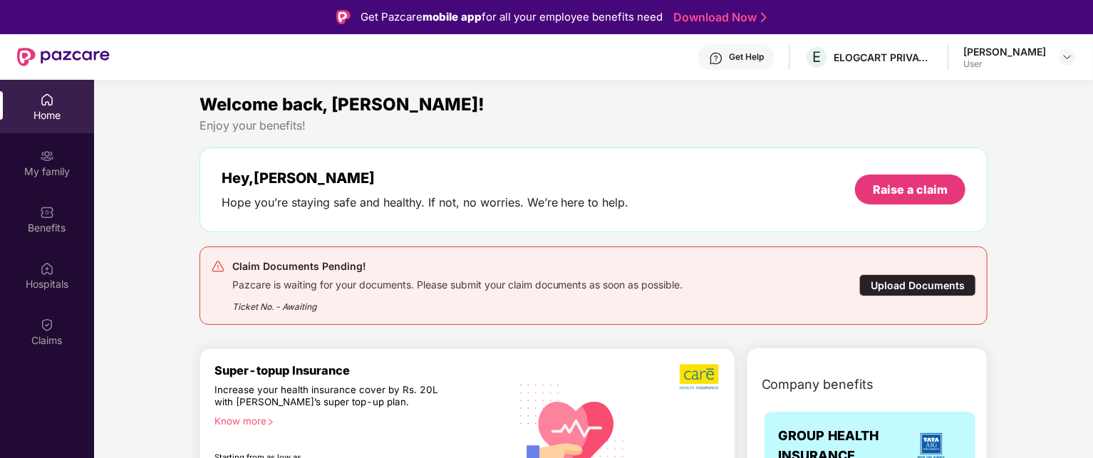
click at [886, 281] on div "Upload Documents" at bounding box center [917, 285] width 117 height 22
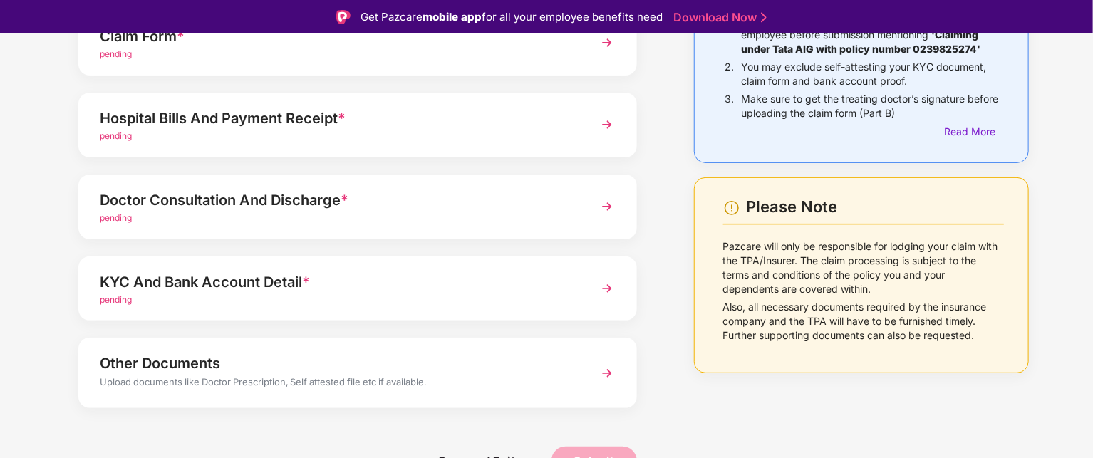
scroll to position [171, 0]
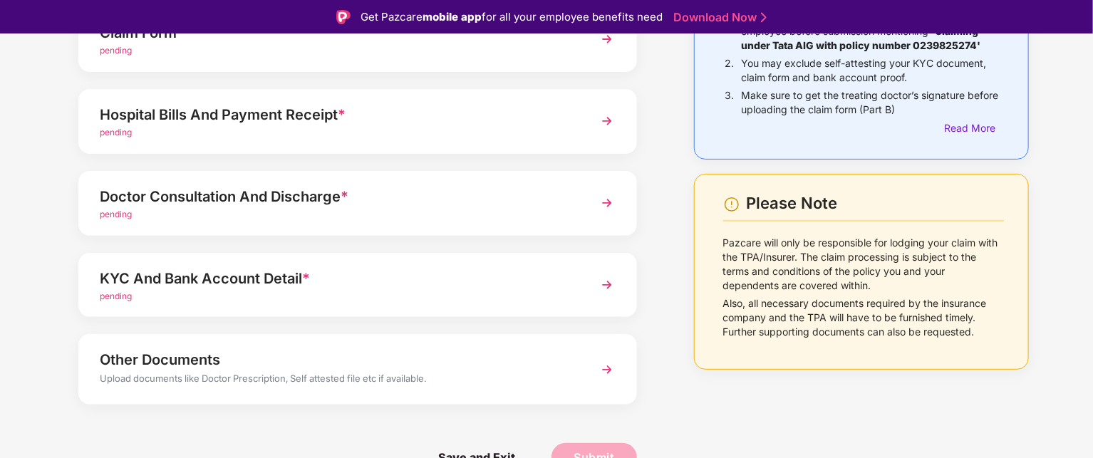
click at [607, 368] on img at bounding box center [607, 370] width 26 height 26
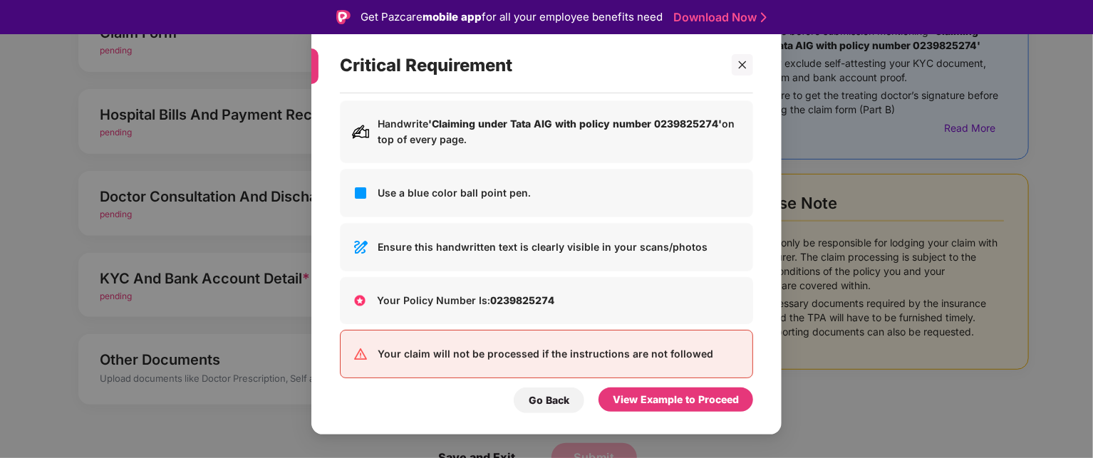
scroll to position [63, 0]
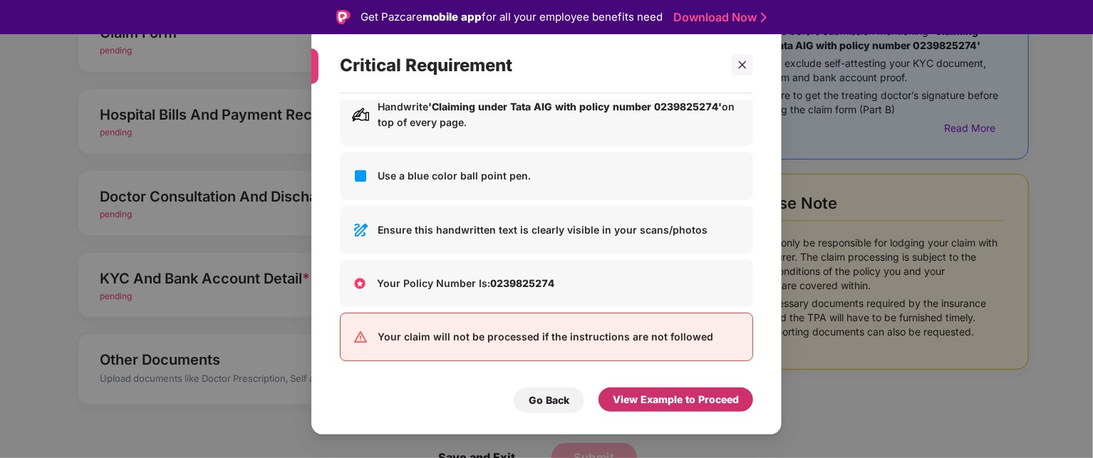
click at [665, 395] on div "View Example to Proceed" at bounding box center [676, 400] width 126 height 16
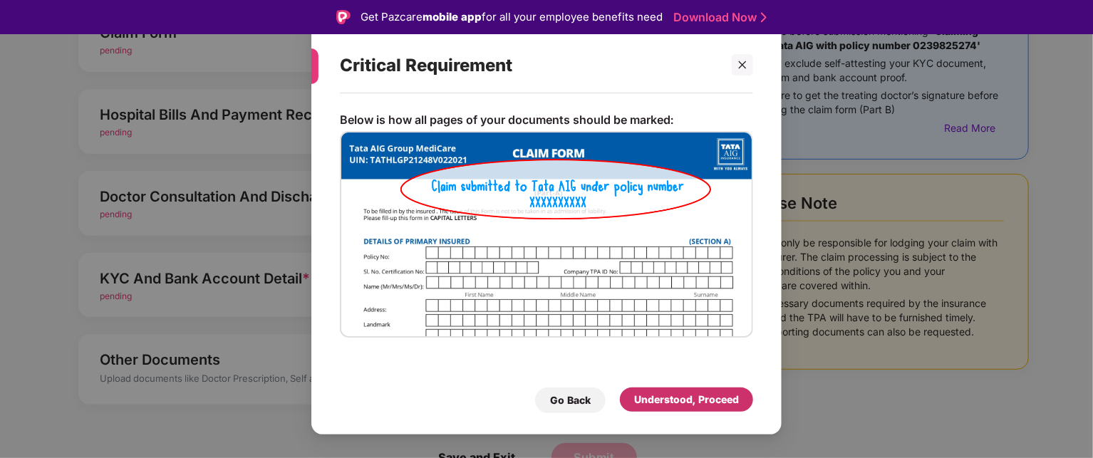
scroll to position [0, 0]
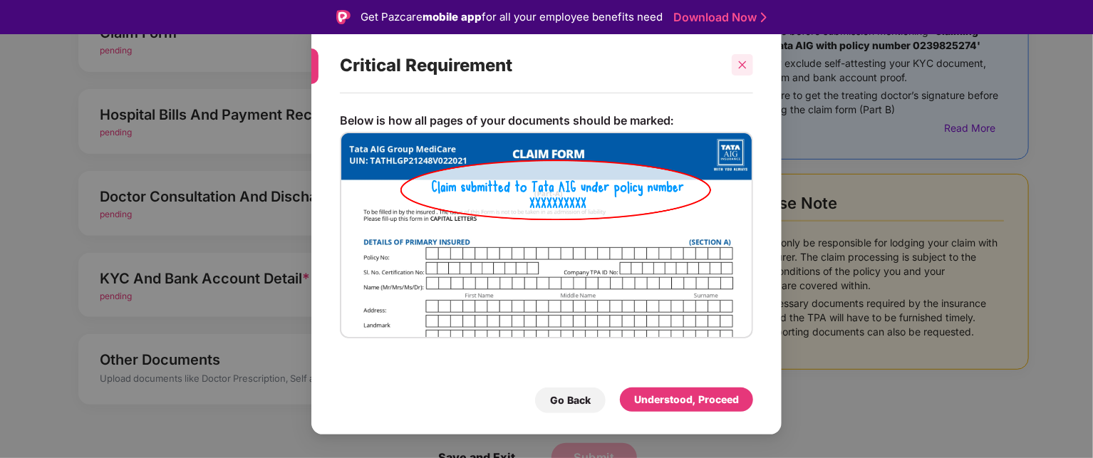
click at [744, 67] on icon "close" at bounding box center [743, 65] width 8 height 8
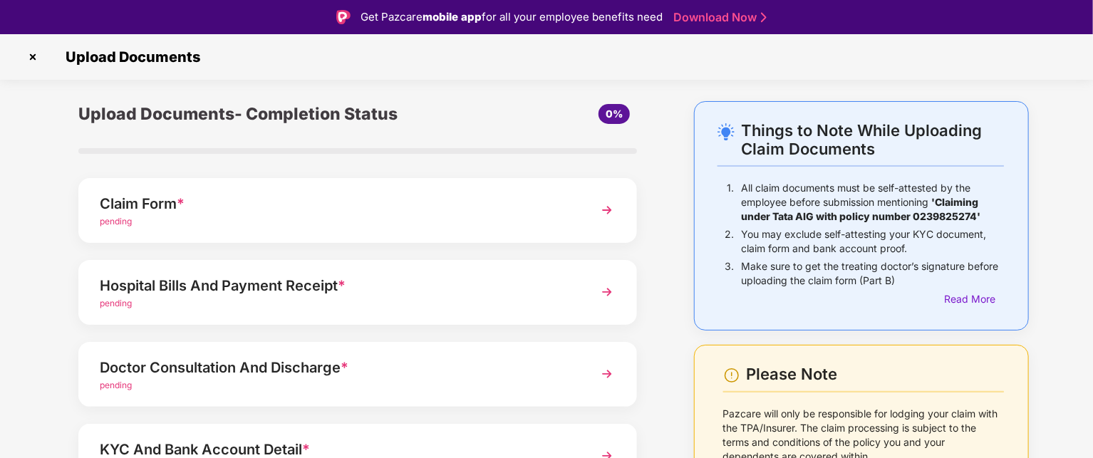
click at [598, 216] on img at bounding box center [607, 210] width 26 height 26
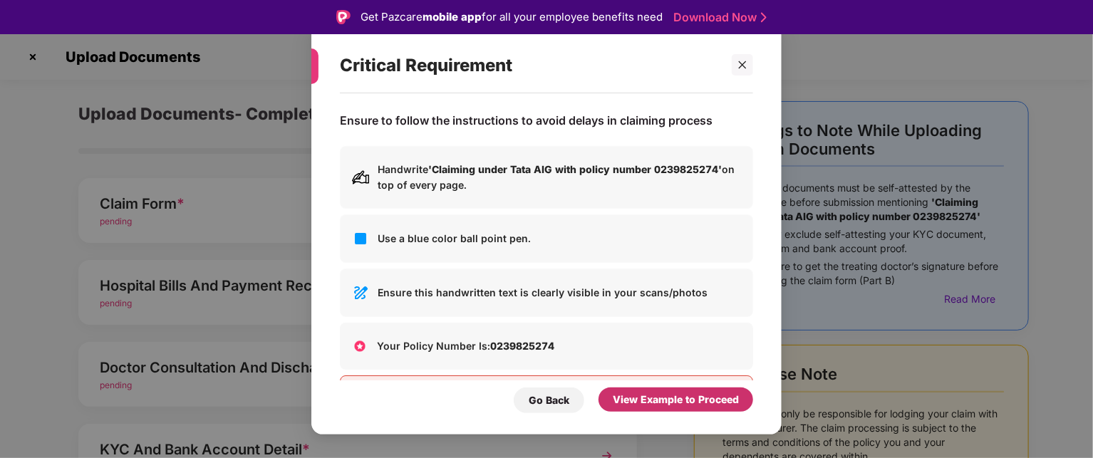
click at [634, 400] on div "View Example to Proceed" at bounding box center [676, 400] width 126 height 16
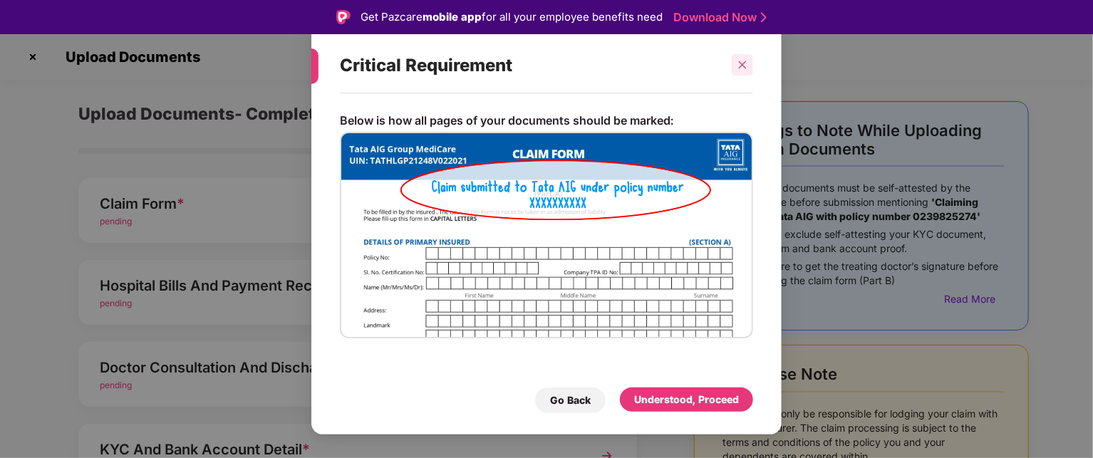
click at [744, 68] on icon "close" at bounding box center [743, 65] width 8 height 8
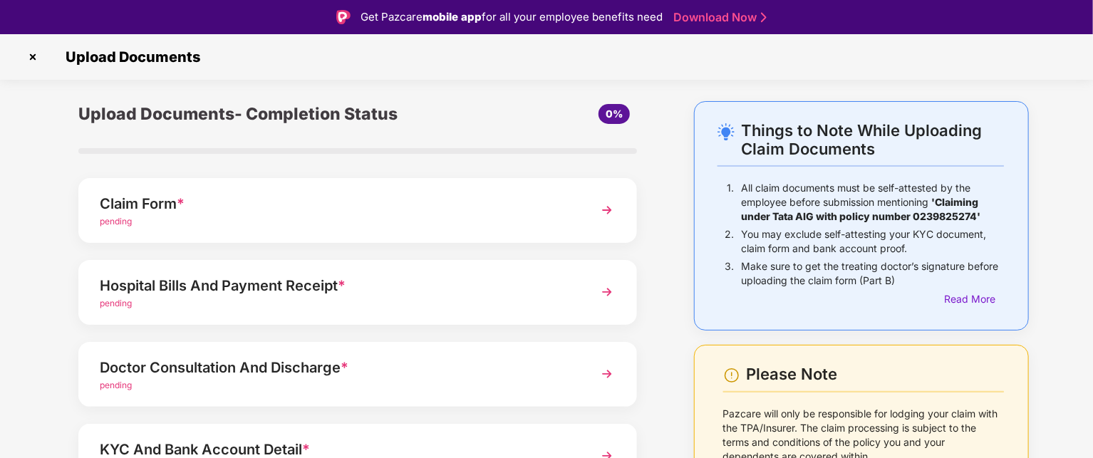
click at [608, 373] on img at bounding box center [607, 374] width 26 height 26
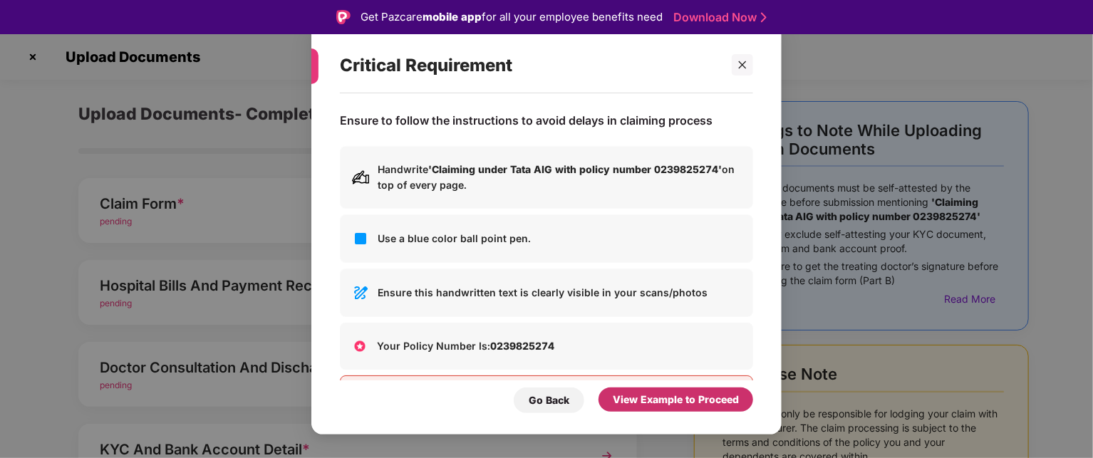
click at [662, 392] on div "View Example to Proceed" at bounding box center [676, 400] width 126 height 16
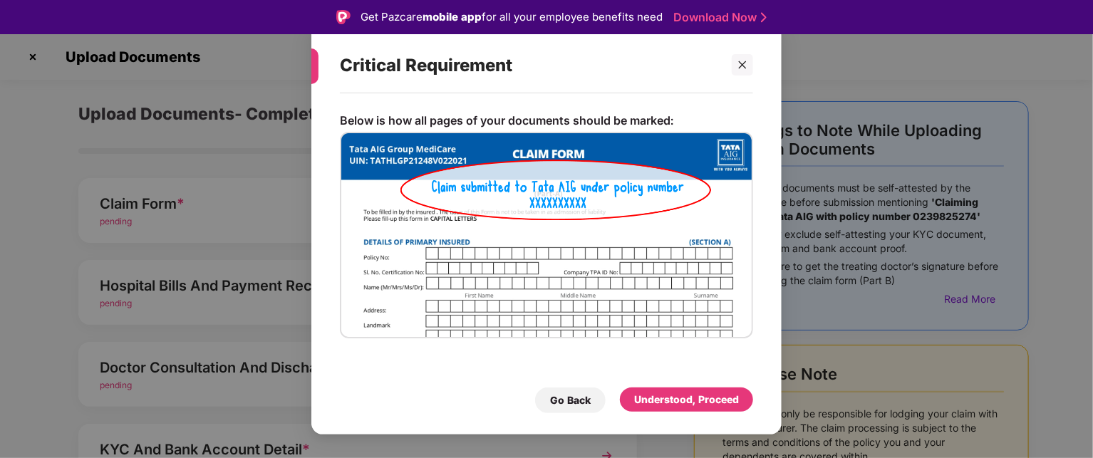
scroll to position [34, 0]
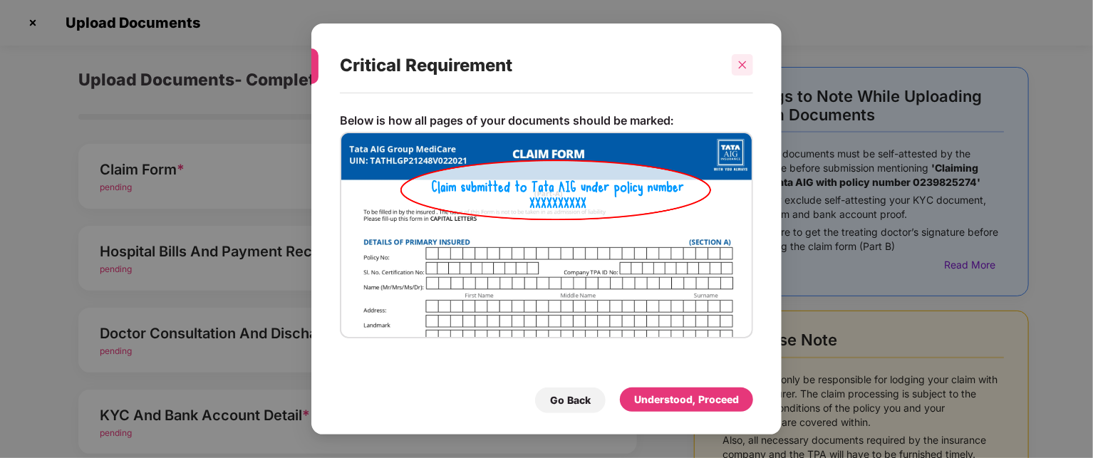
click at [748, 63] on div at bounding box center [742, 64] width 21 height 21
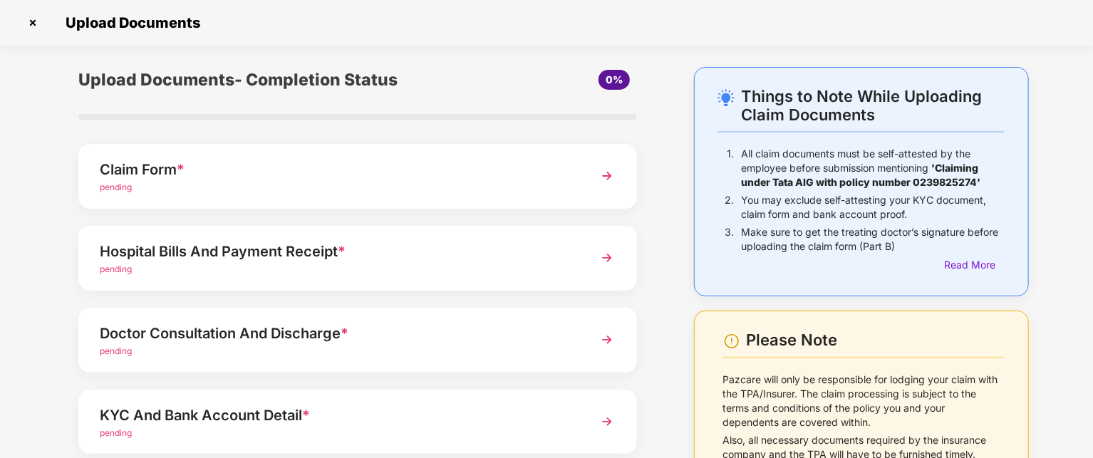
scroll to position [0, 0]
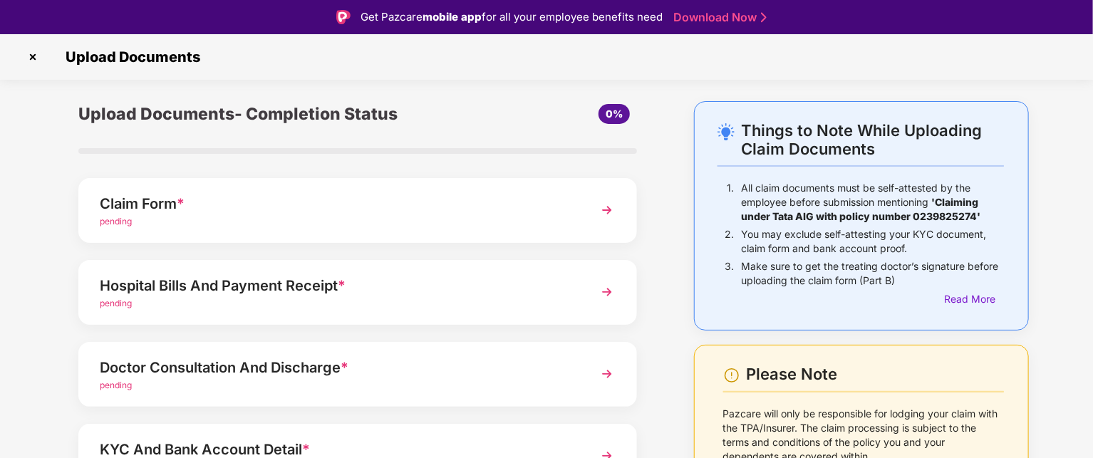
click at [601, 296] on img at bounding box center [607, 292] width 26 height 26
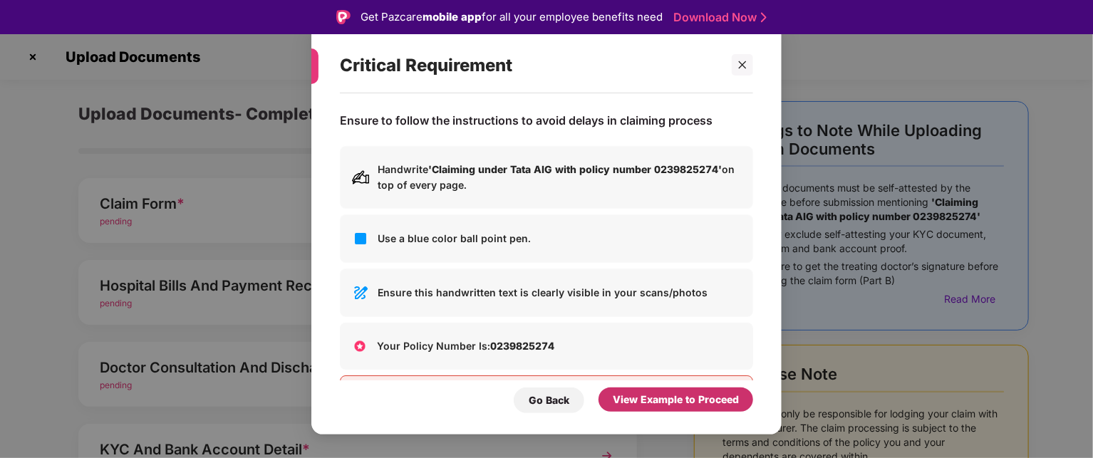
click at [618, 403] on div "View Example to Proceed" at bounding box center [676, 400] width 126 height 16
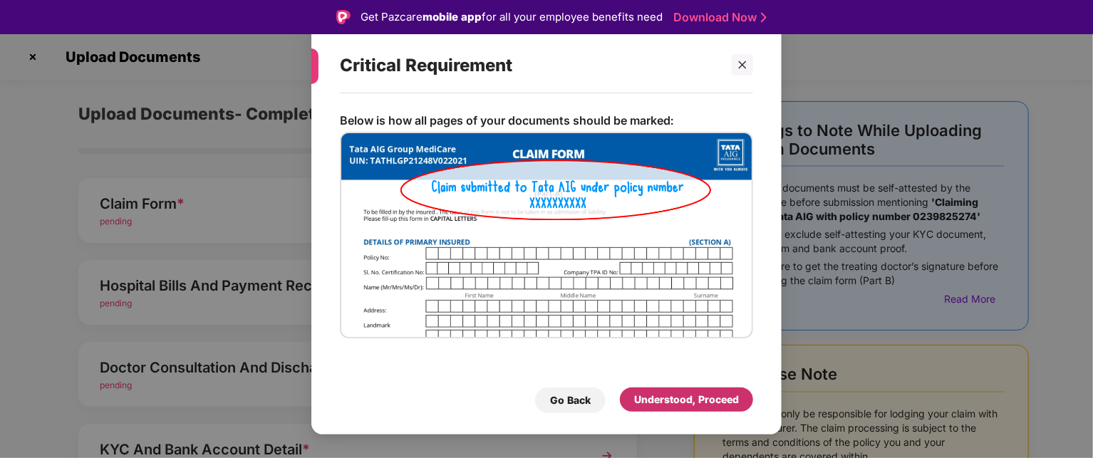
click at [654, 404] on div "Understood, Proceed" at bounding box center [686, 400] width 105 height 16
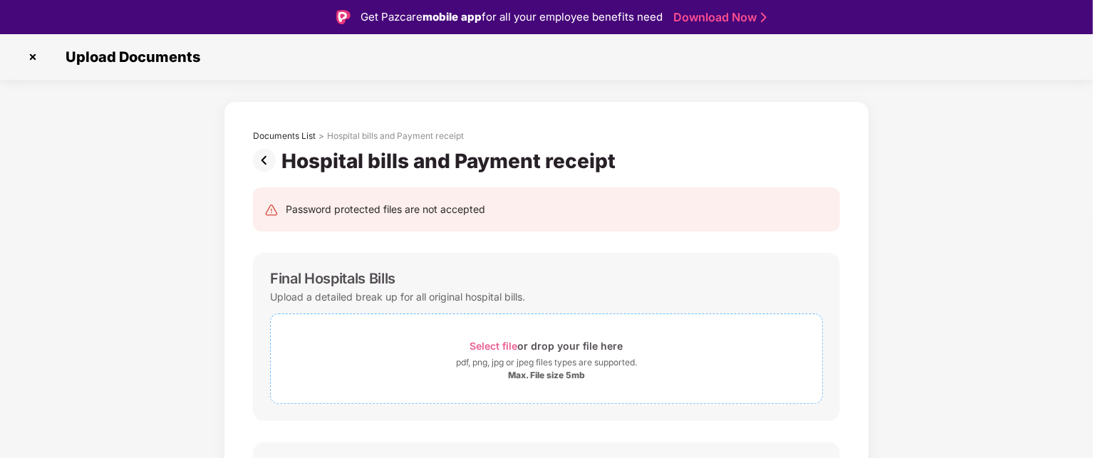
click at [487, 341] on span "Select file" at bounding box center [494, 346] width 48 height 12
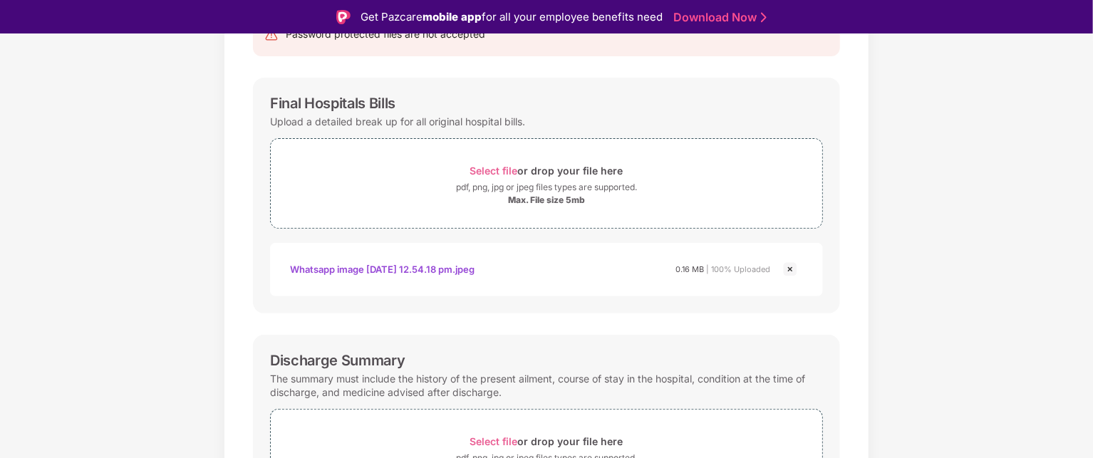
scroll to position [150, 0]
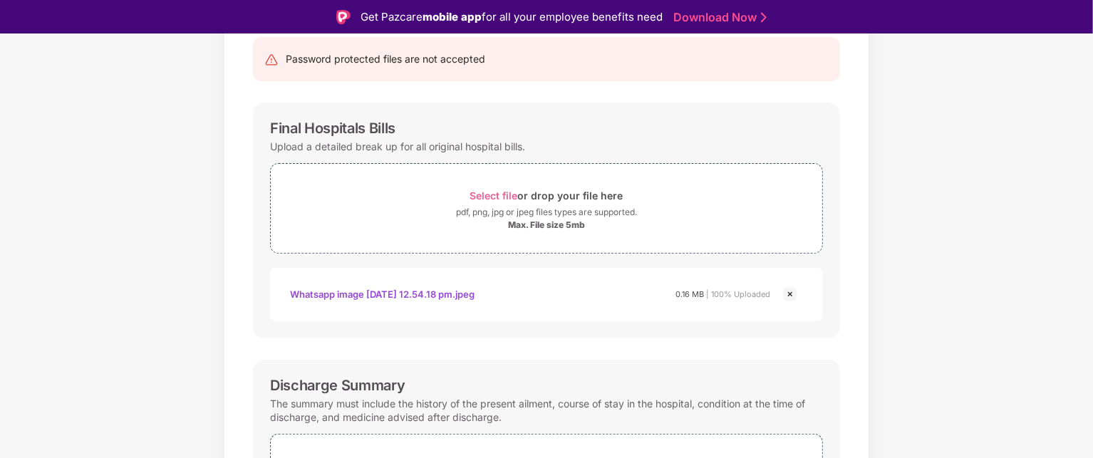
click at [788, 293] on img at bounding box center [790, 294] width 17 height 17
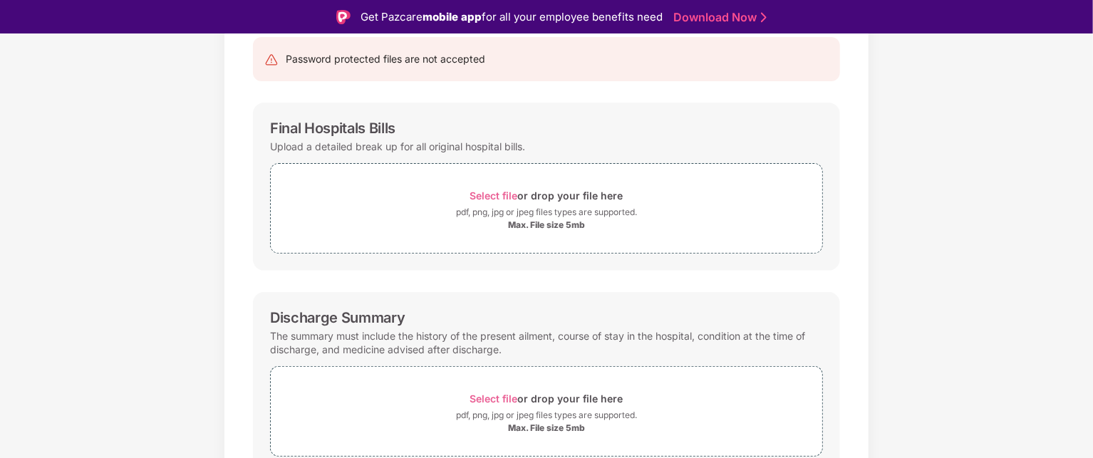
scroll to position [65, 0]
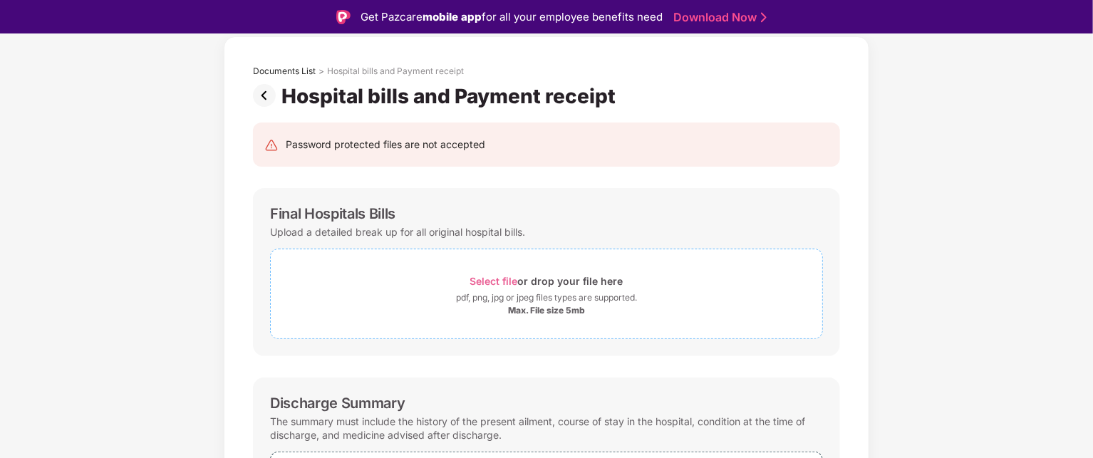
click at [480, 279] on span "Select file" at bounding box center [494, 281] width 48 height 12
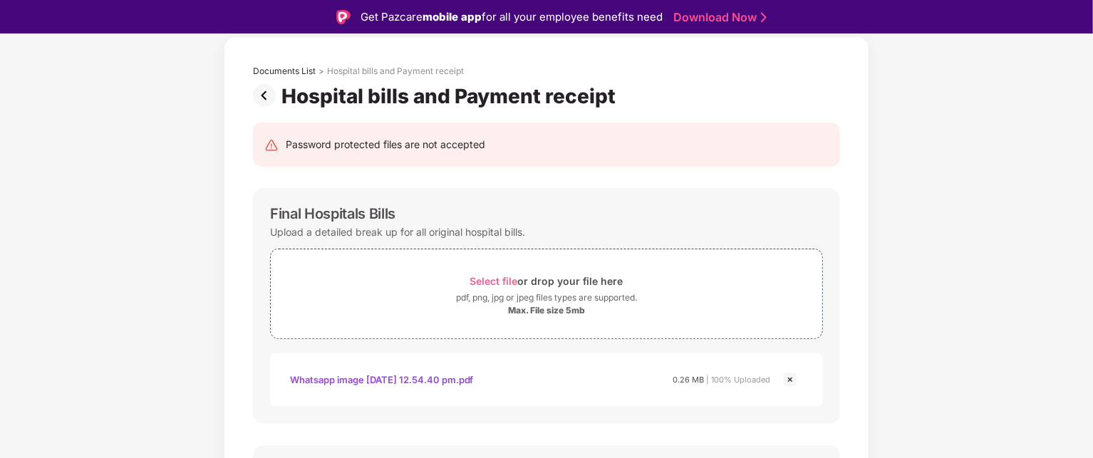
click at [368, 377] on div "Whatsapp image 2025-08-13 at 12.54.40 pm.pdf" at bounding box center [382, 380] width 184 height 24
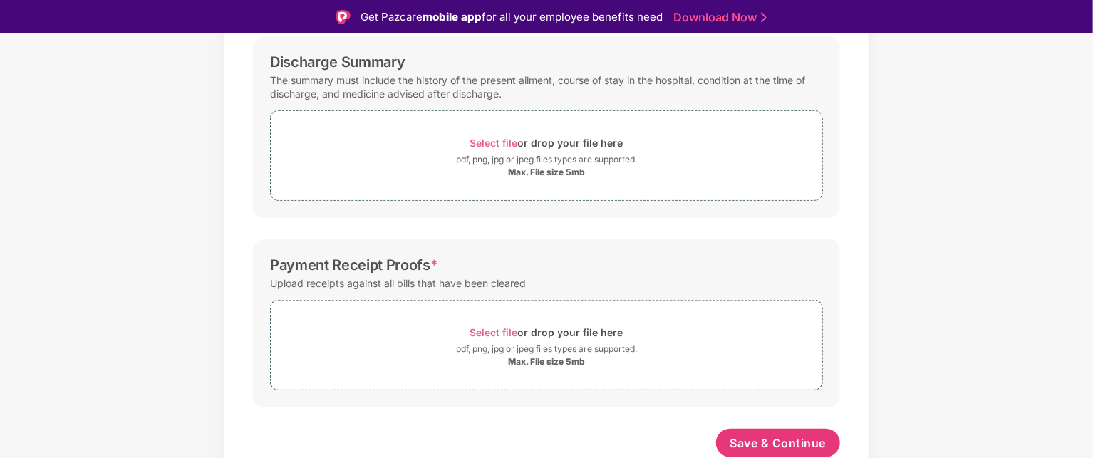
scroll to position [34, 0]
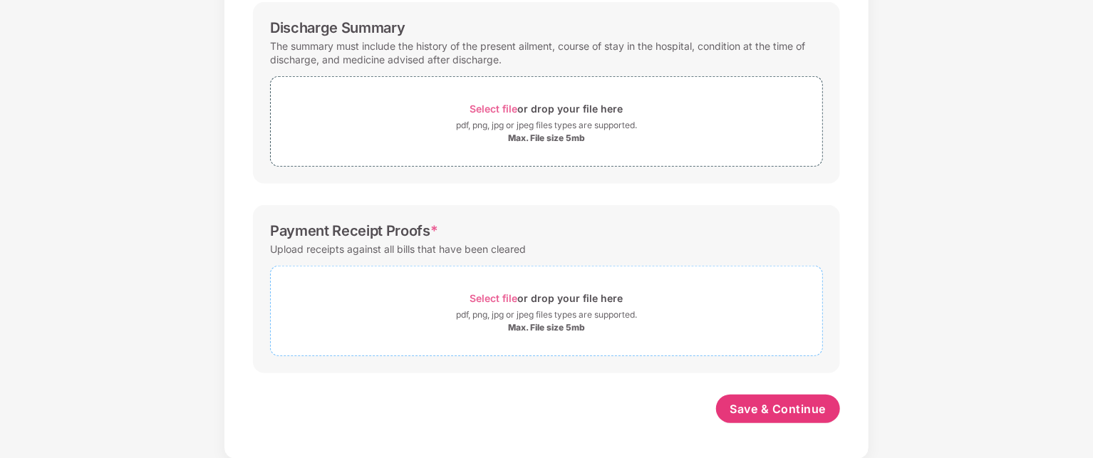
click at [492, 293] on span "Select file" at bounding box center [494, 298] width 48 height 12
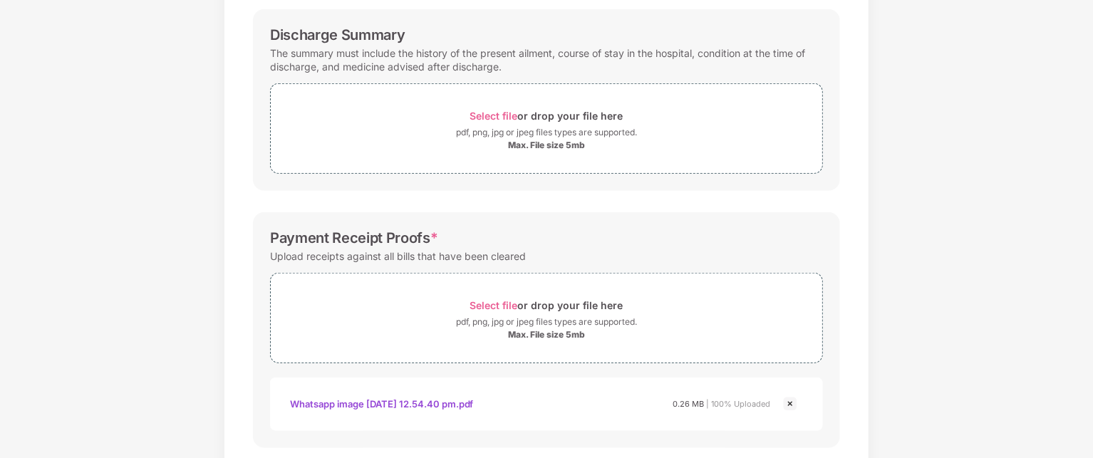
scroll to position [464, 0]
click at [503, 118] on span "Select file" at bounding box center [494, 118] width 48 height 12
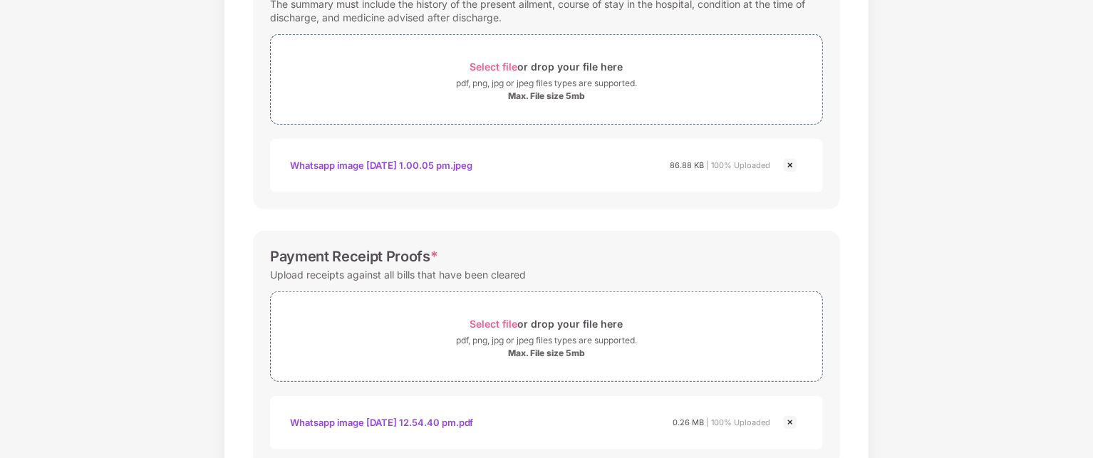
scroll to position [609, 0]
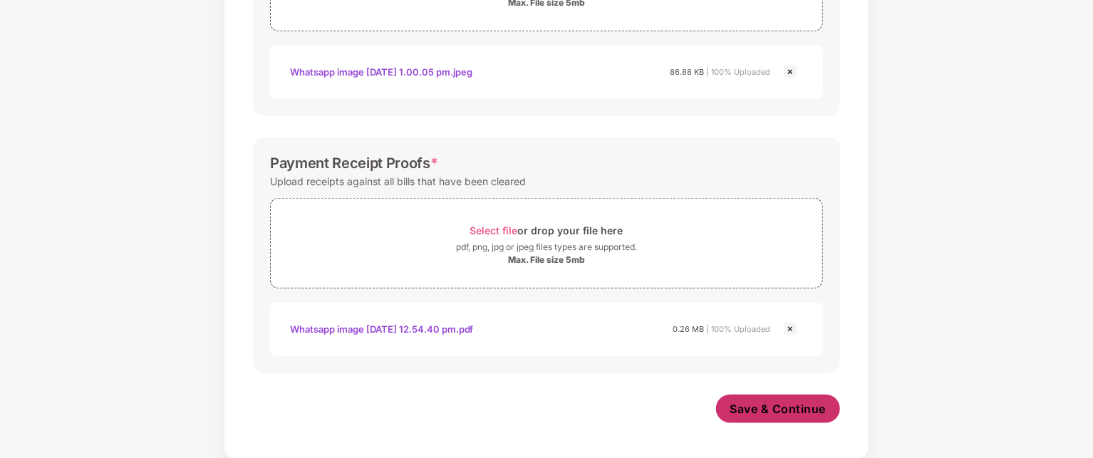
click at [768, 401] on span "Save & Continue" at bounding box center [778, 409] width 96 height 16
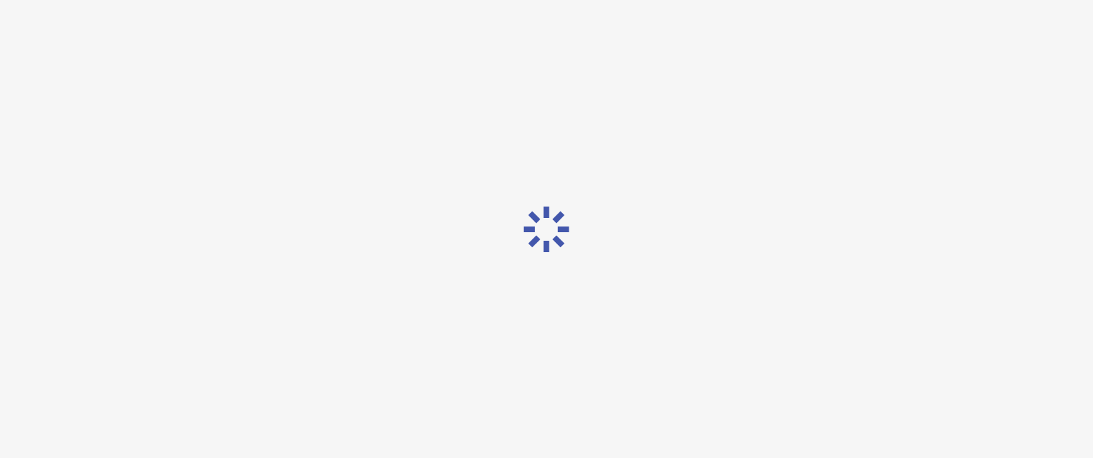
scroll to position [0, 0]
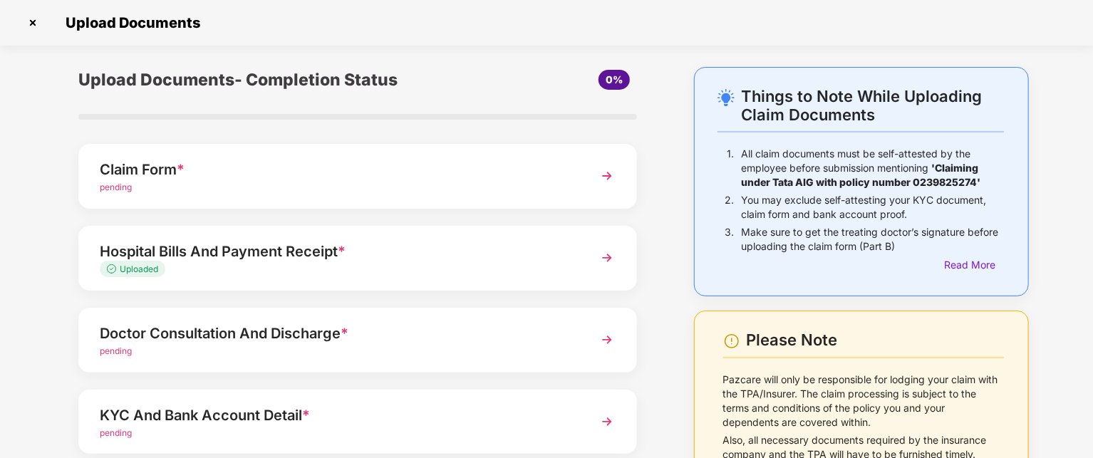
click at [598, 338] on img at bounding box center [607, 340] width 26 height 26
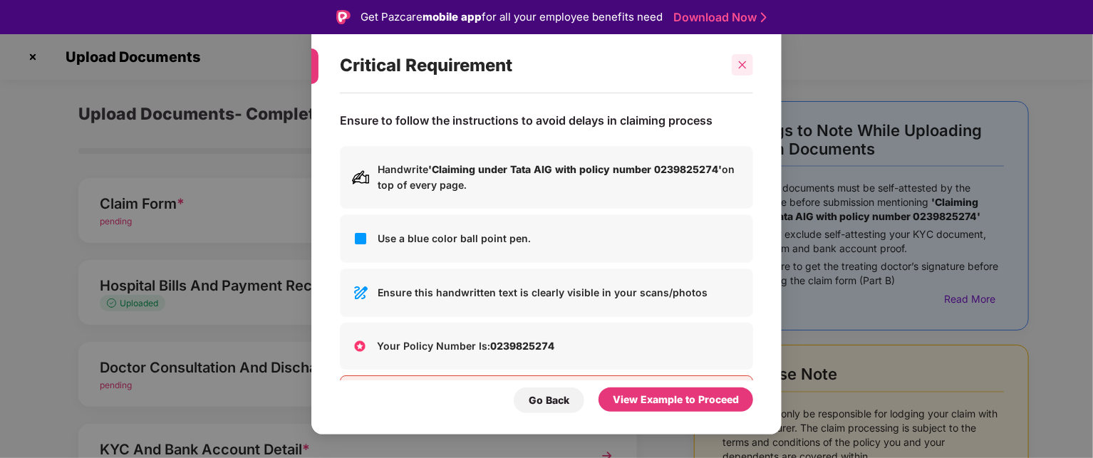
click at [735, 71] on div at bounding box center [742, 64] width 21 height 21
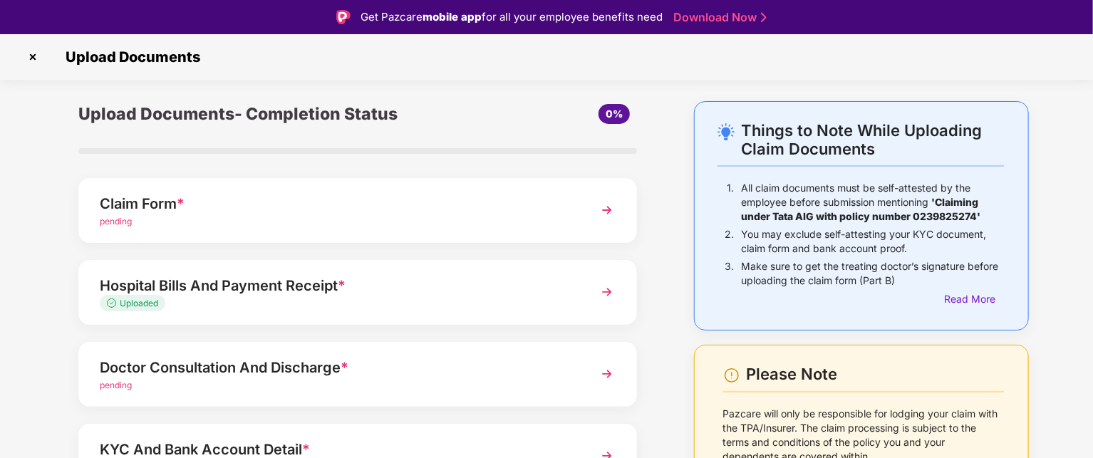
click at [125, 383] on span "pending" at bounding box center [116, 385] width 32 height 11
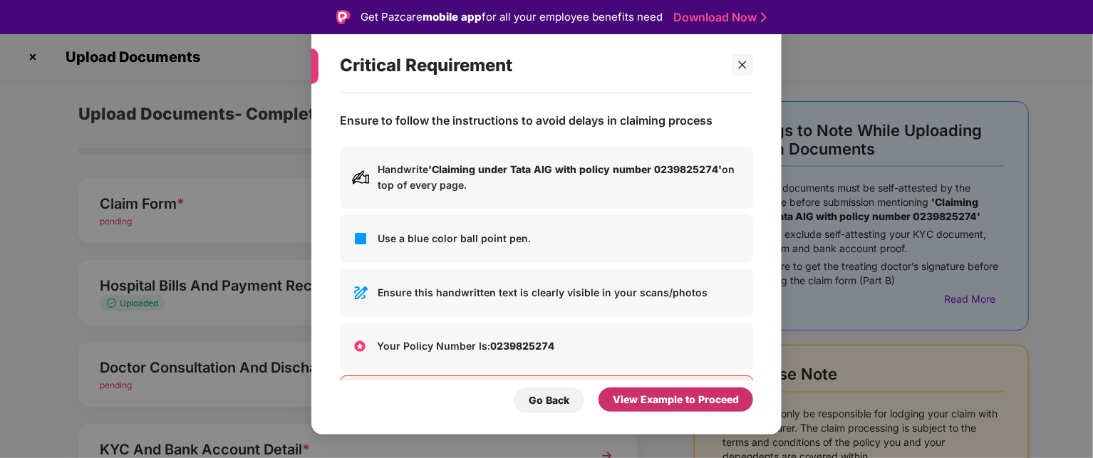
click at [705, 404] on div "View Example to Proceed" at bounding box center [676, 400] width 126 height 16
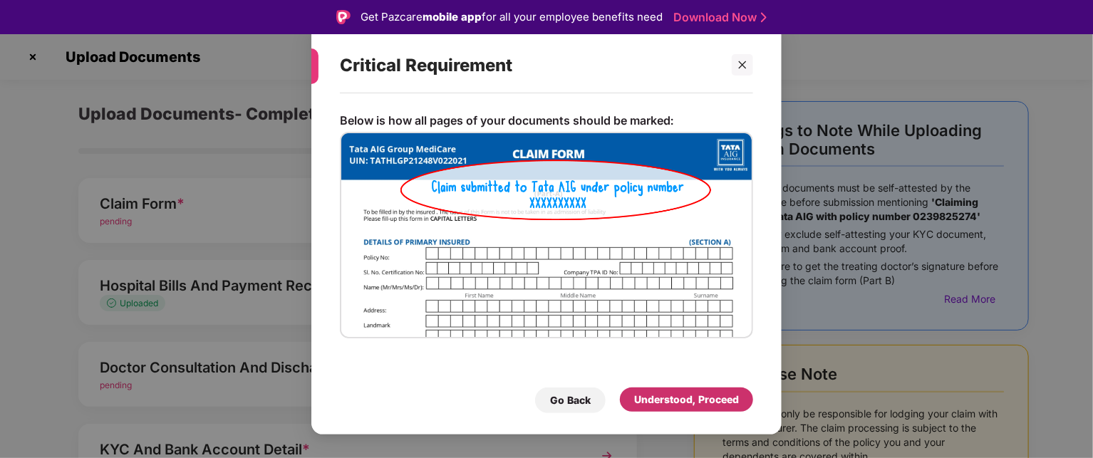
click at [703, 404] on div "Understood, Proceed" at bounding box center [686, 400] width 105 height 16
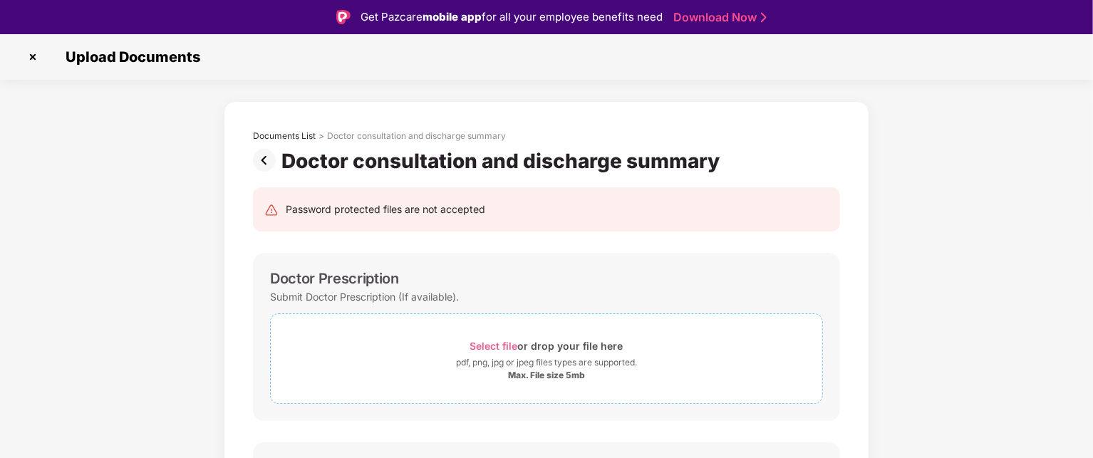
click at [501, 347] on span "Select file" at bounding box center [494, 346] width 48 height 12
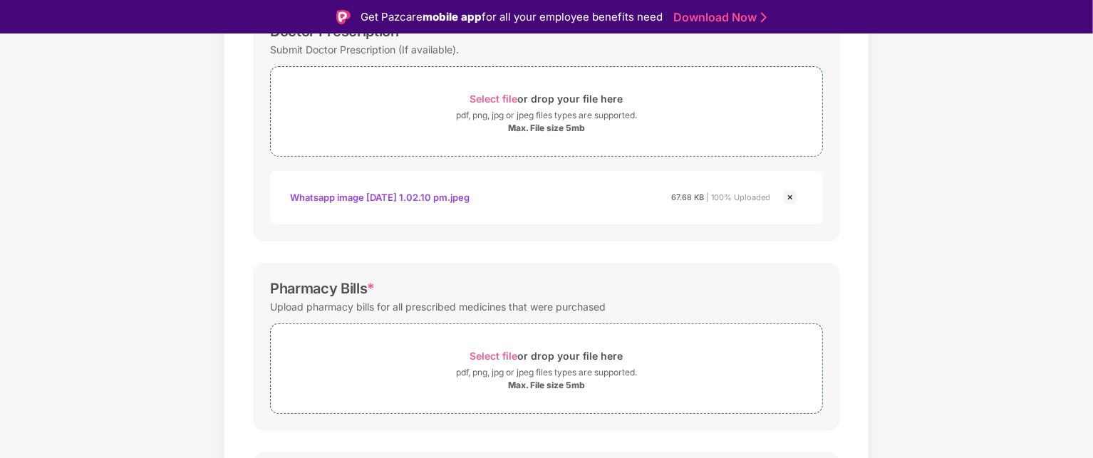
scroll to position [324, 0]
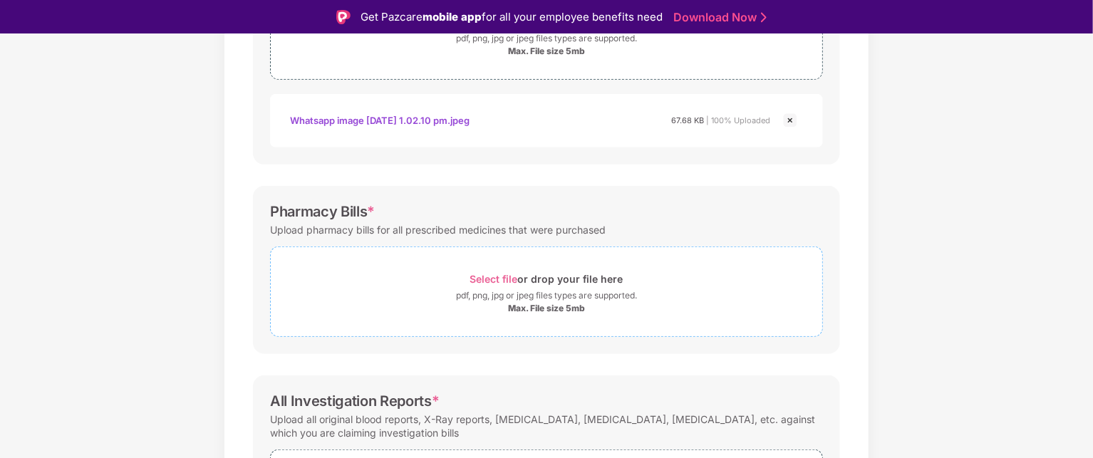
click at [479, 276] on span "Select file" at bounding box center [494, 279] width 48 height 12
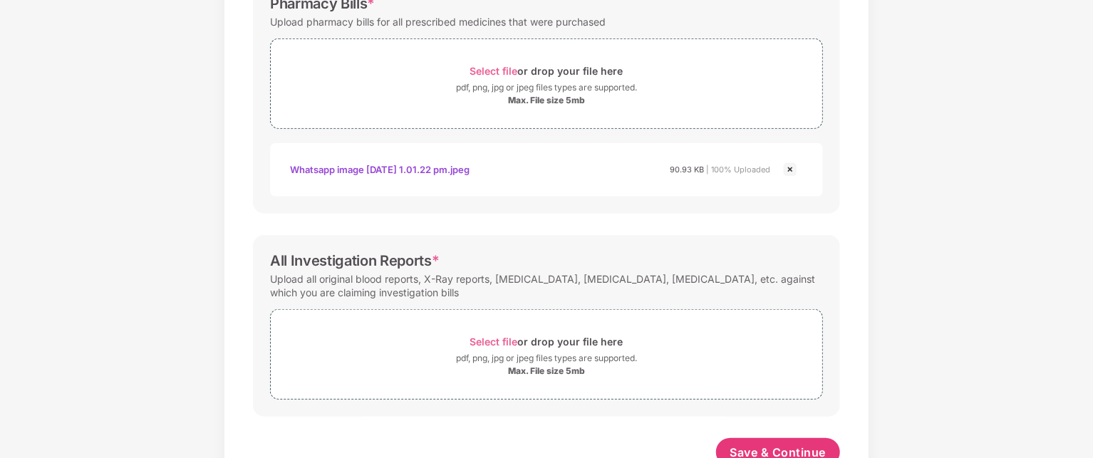
scroll to position [541, 0]
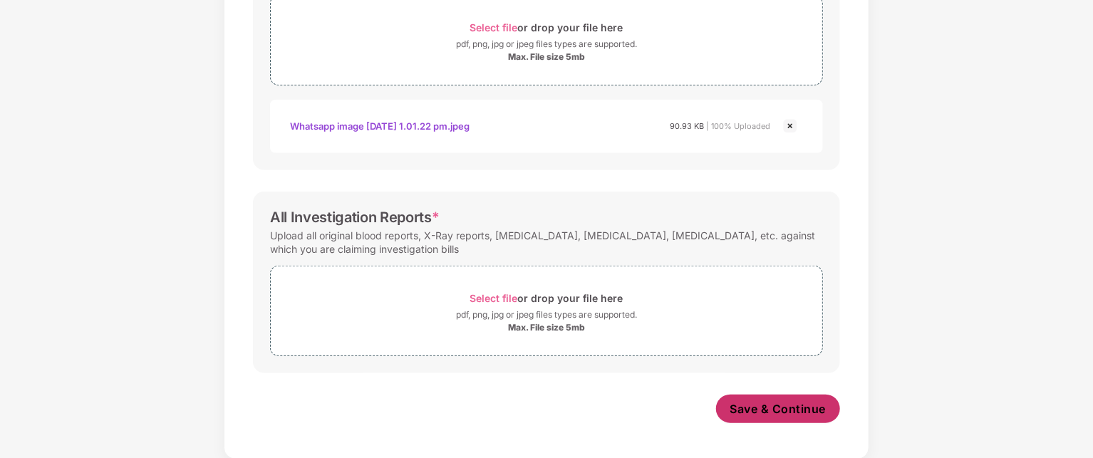
click at [784, 413] on span "Save & Continue" at bounding box center [778, 409] width 96 height 16
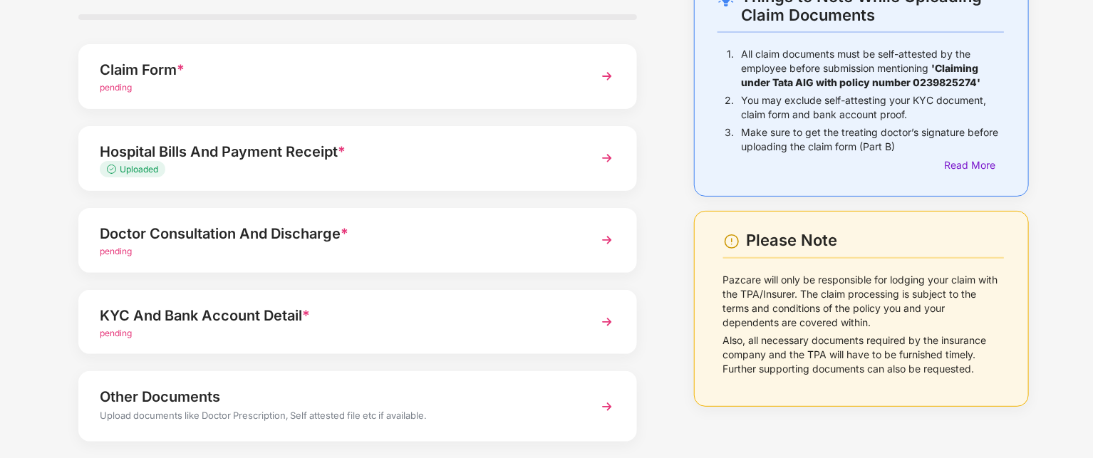
scroll to position [171, 0]
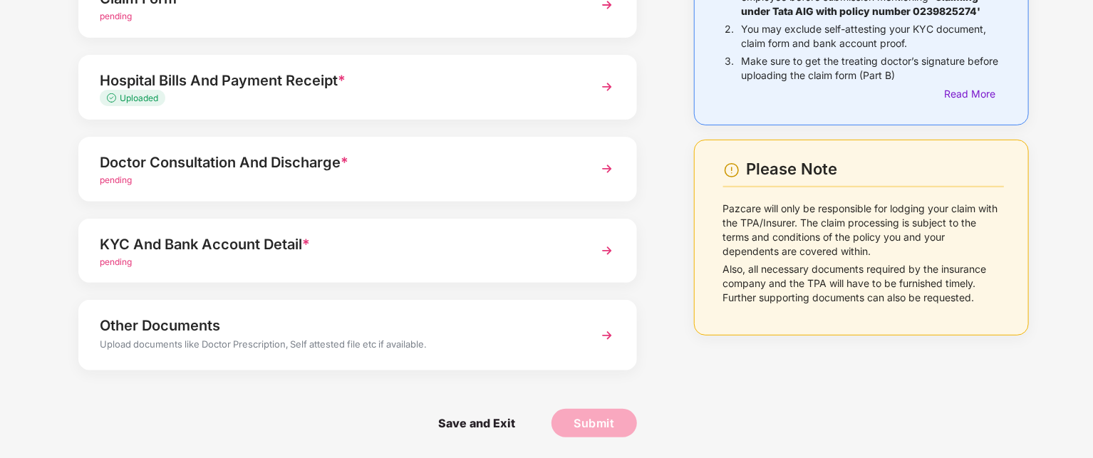
click at [603, 177] on img at bounding box center [607, 169] width 26 height 26
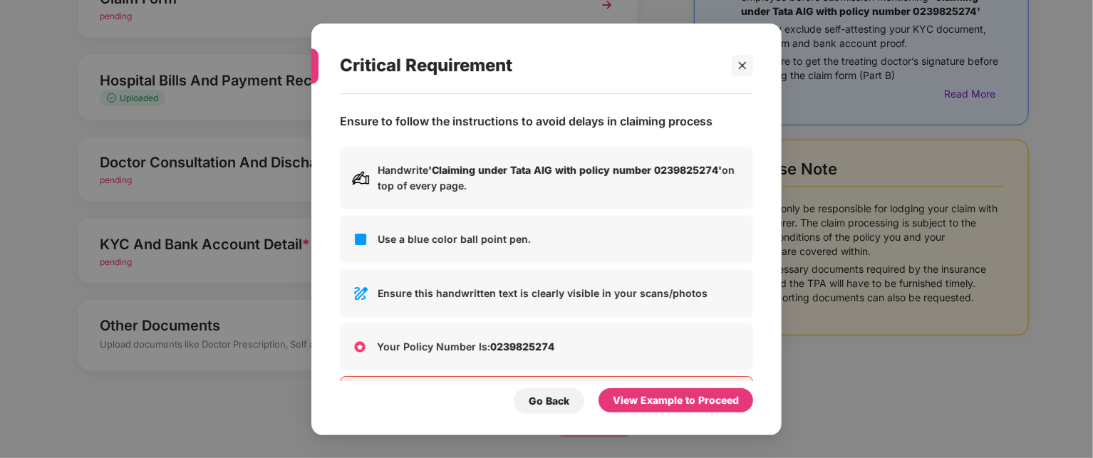
scroll to position [0, 0]
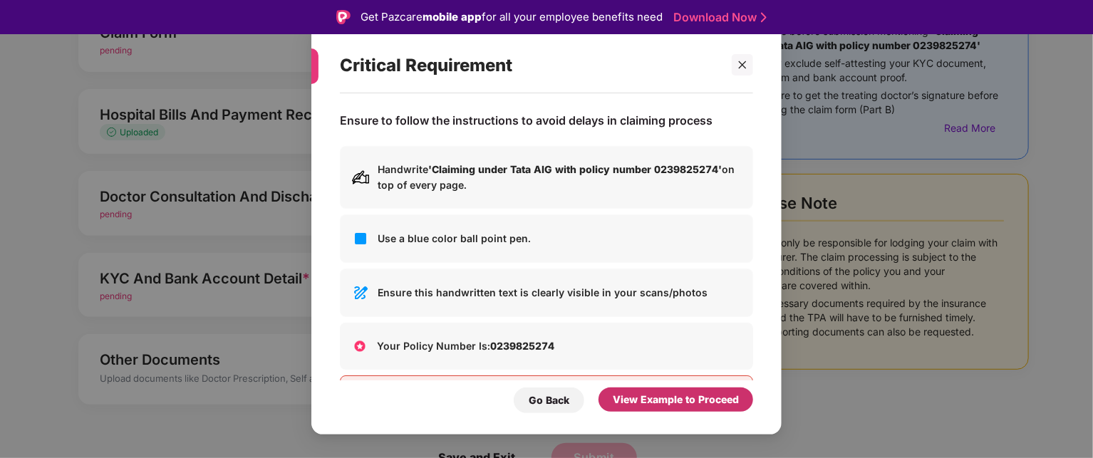
click at [684, 401] on div "View Example to Proceed" at bounding box center [676, 400] width 126 height 16
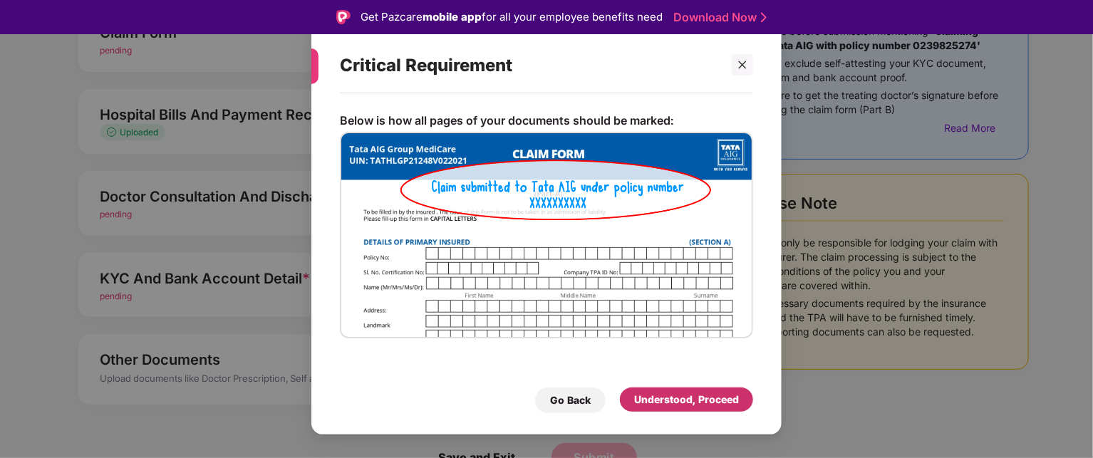
click at [683, 401] on div "Understood, Proceed" at bounding box center [686, 400] width 105 height 16
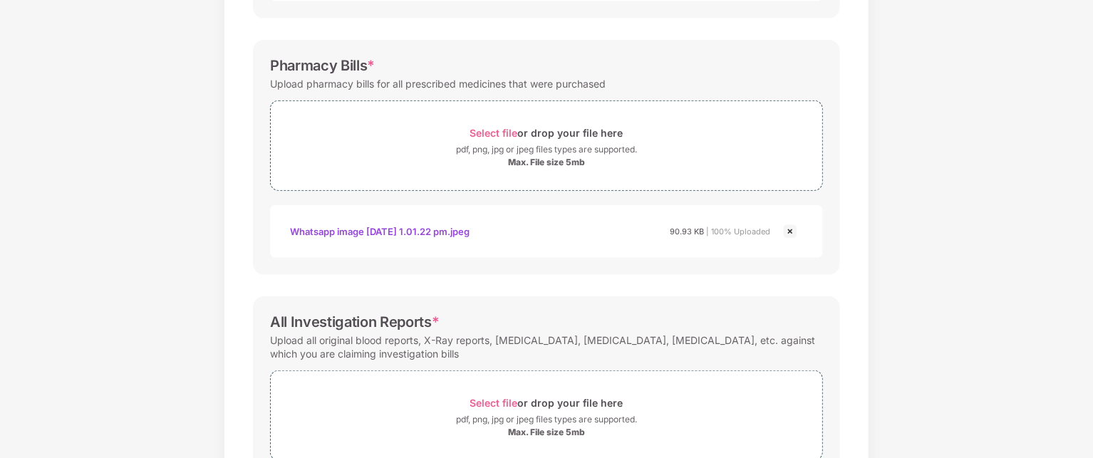
scroll to position [435, 0]
click at [405, 232] on div "Whatsapp image 2025-08-13 at 1.01.22 pm.jpeg" at bounding box center [380, 232] width 180 height 24
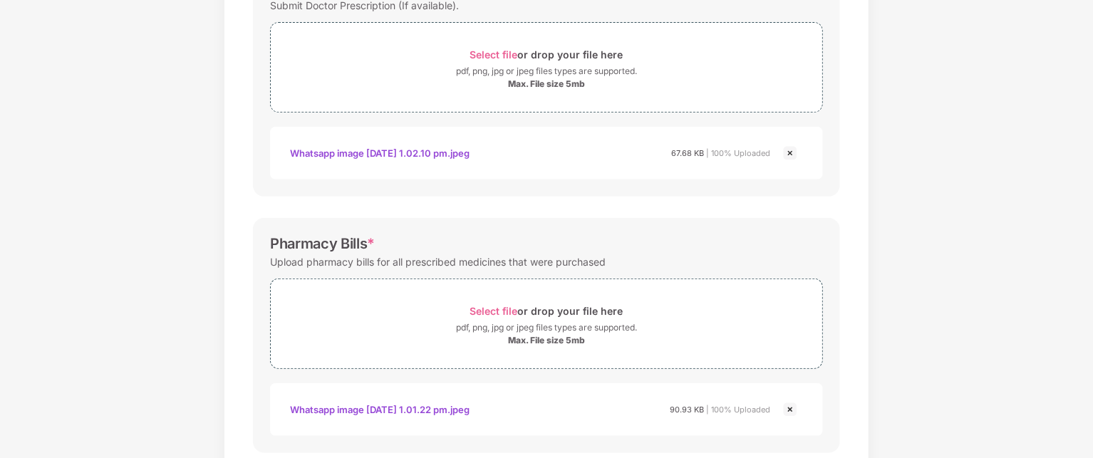
scroll to position [258, 0]
click at [420, 410] on div "Whatsapp image 2025-08-13 at 1.01.22 pm.jpeg" at bounding box center [380, 409] width 180 height 24
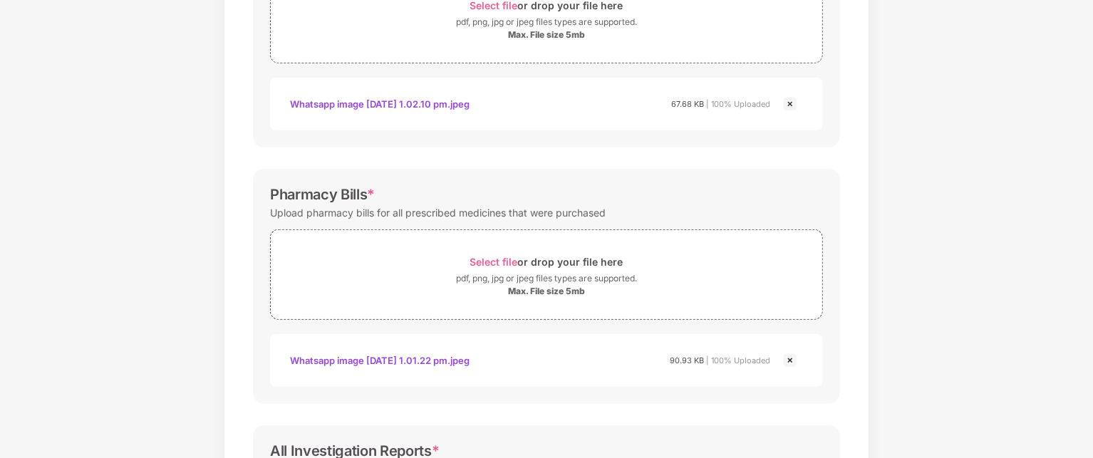
scroll to position [308, 0]
click at [410, 354] on div "Whatsapp image 2025-08-13 at 1.01.22 pm.jpeg" at bounding box center [380, 359] width 180 height 24
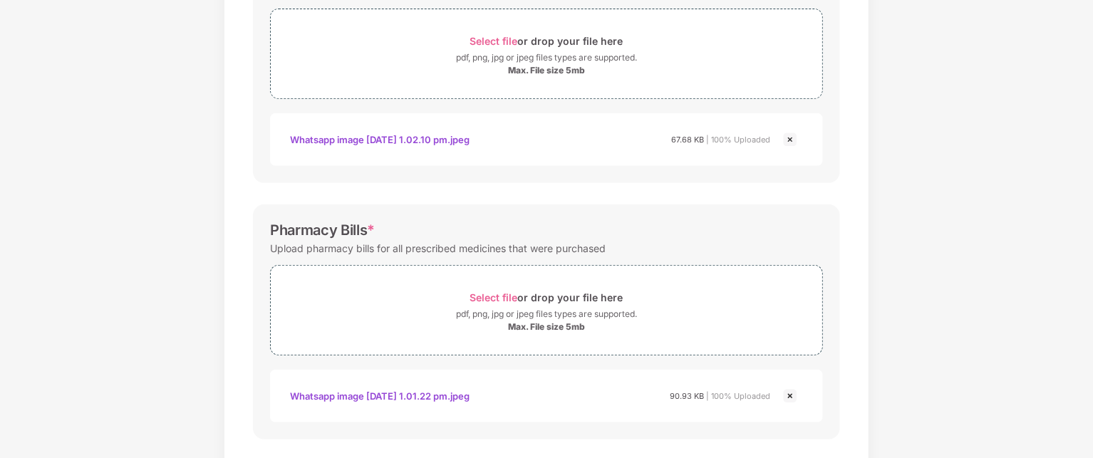
scroll to position [271, 0]
click at [788, 395] on img at bounding box center [790, 396] width 17 height 17
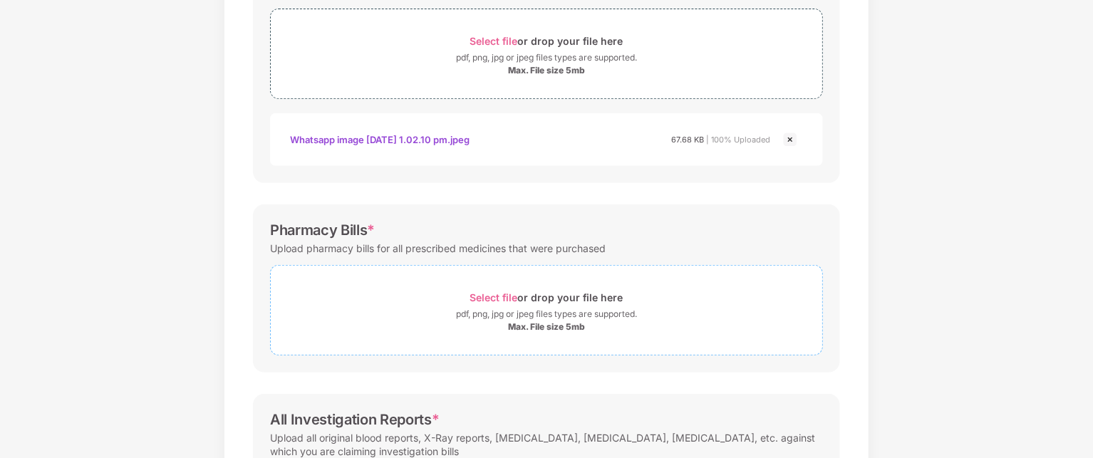
click at [488, 293] on span "Select file" at bounding box center [494, 297] width 48 height 12
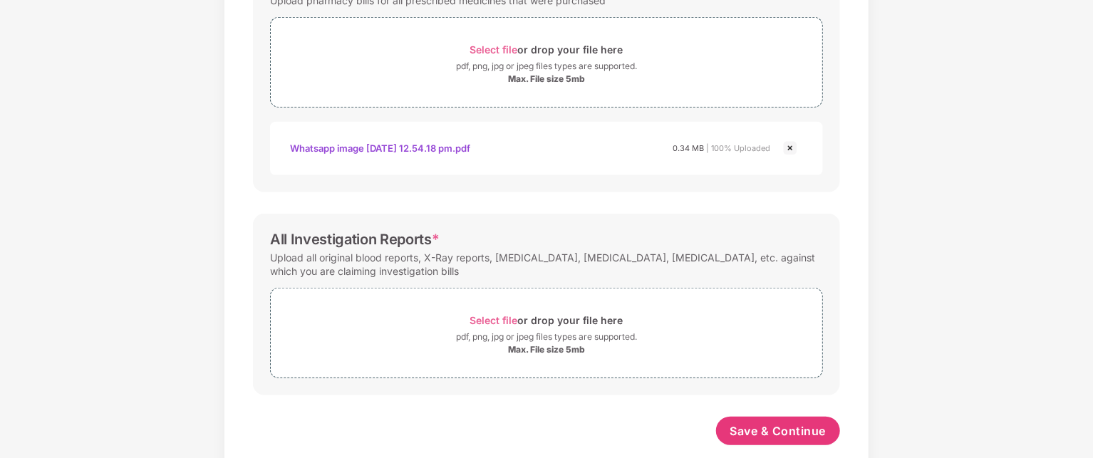
scroll to position [541, 0]
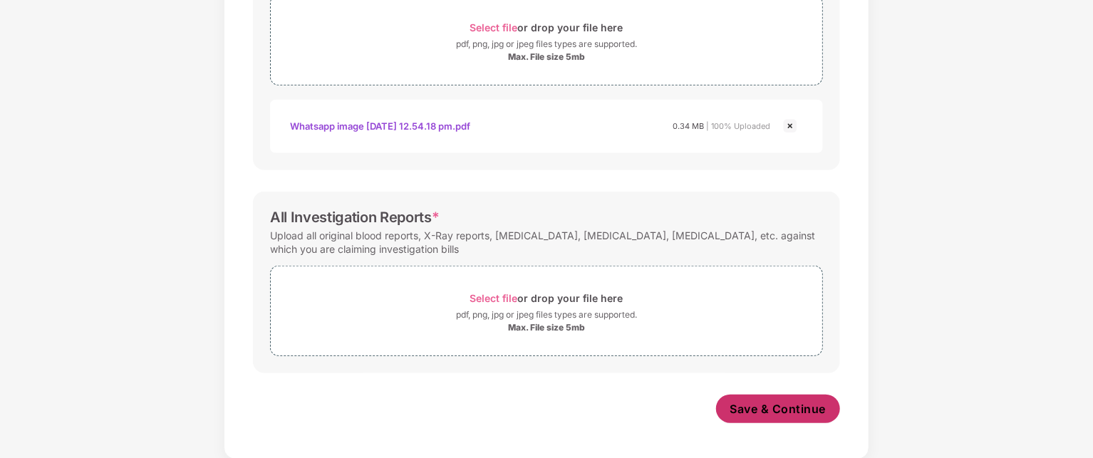
click at [801, 404] on span "Save & Continue" at bounding box center [778, 409] width 96 height 16
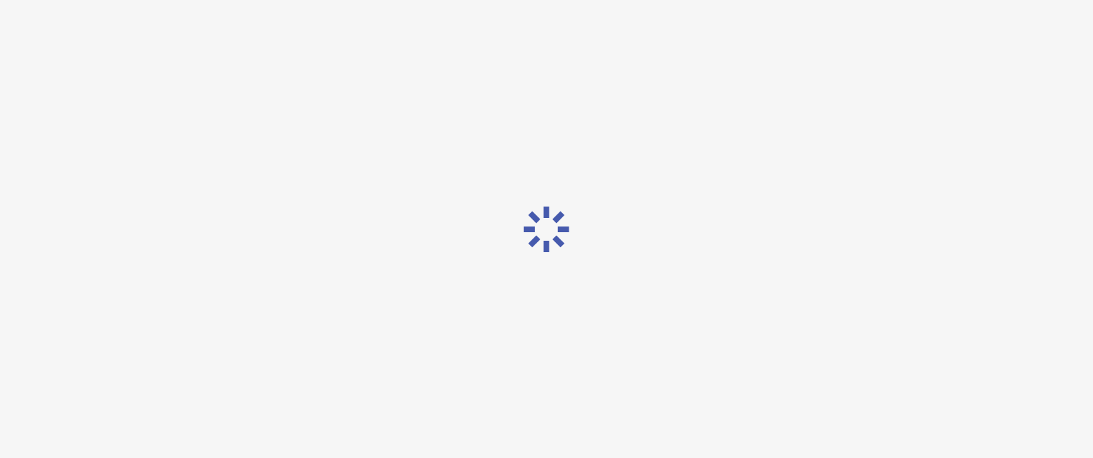
scroll to position [0, 0]
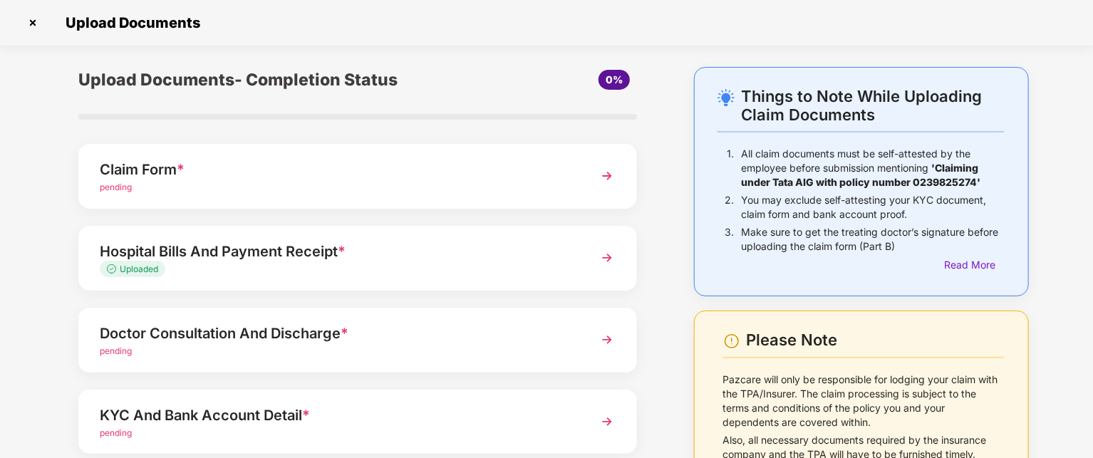
click at [604, 342] on img at bounding box center [607, 340] width 26 height 26
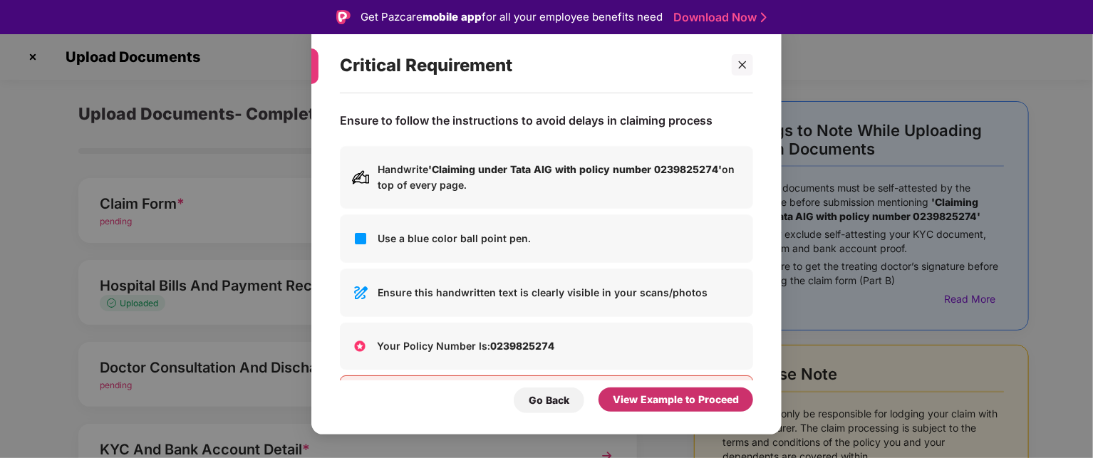
click at [680, 402] on div "View Example to Proceed" at bounding box center [676, 400] width 126 height 16
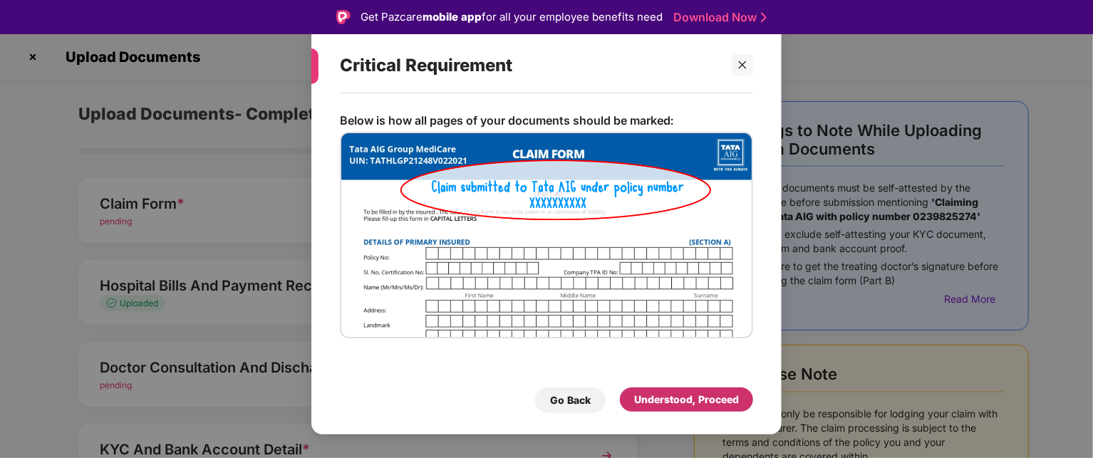
click at [678, 402] on div "Understood, Proceed" at bounding box center [686, 400] width 105 height 16
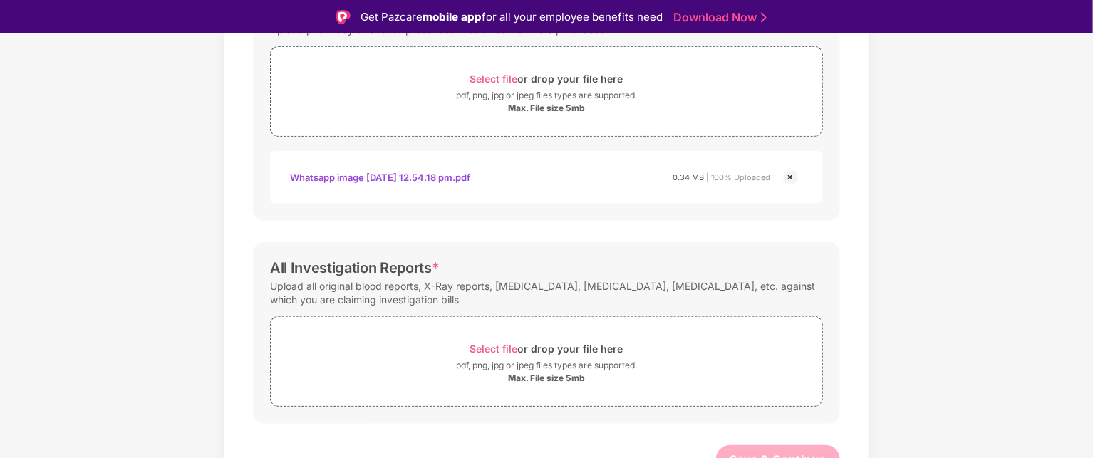
scroll to position [540, 0]
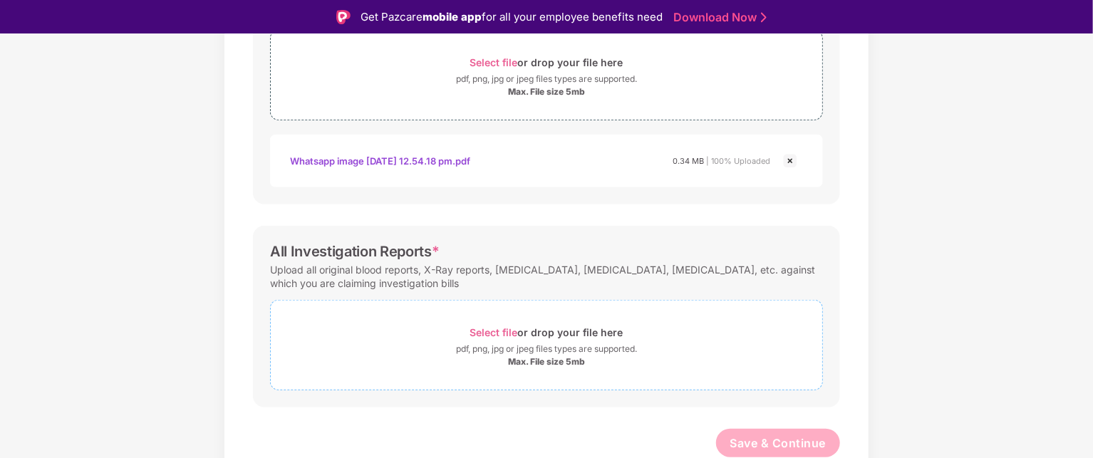
click at [486, 331] on span "Select file" at bounding box center [494, 332] width 48 height 12
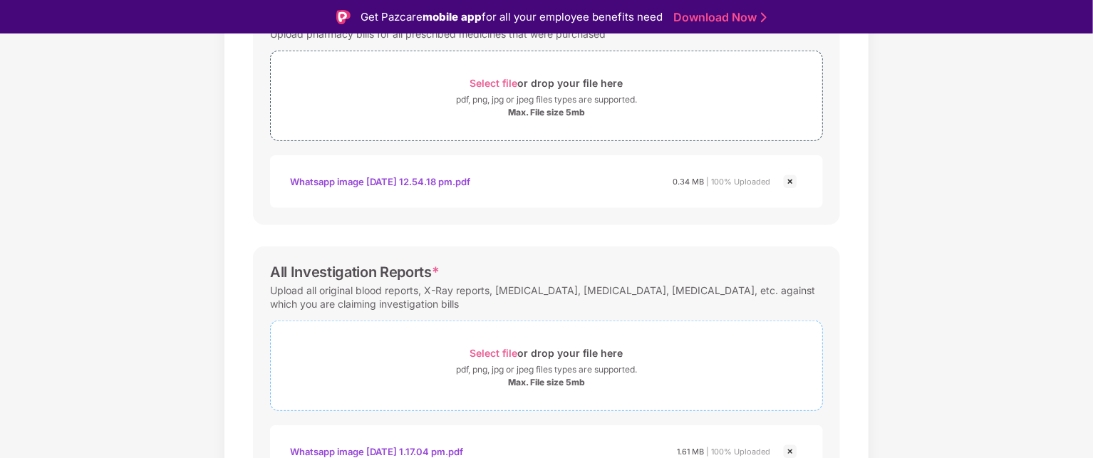
scroll to position [608, 0]
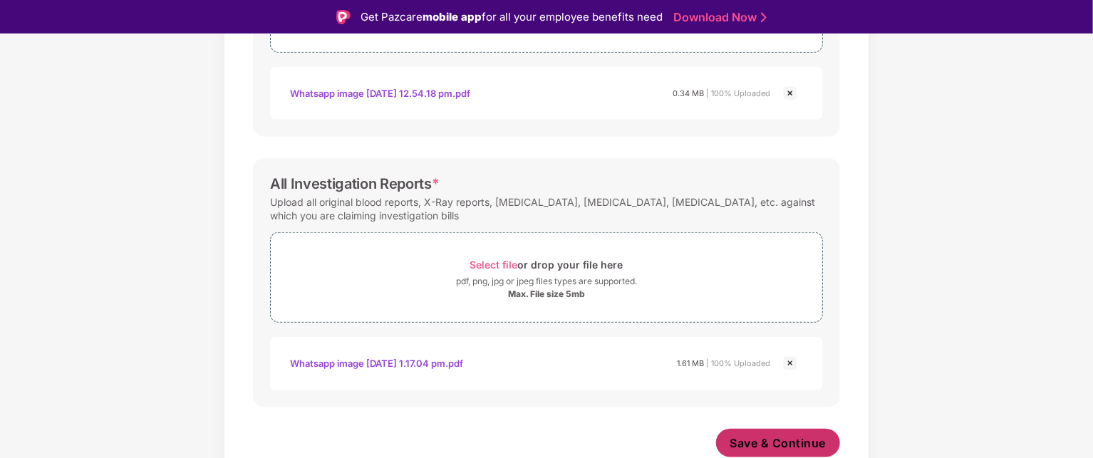
click at [789, 445] on span "Save & Continue" at bounding box center [778, 443] width 96 height 16
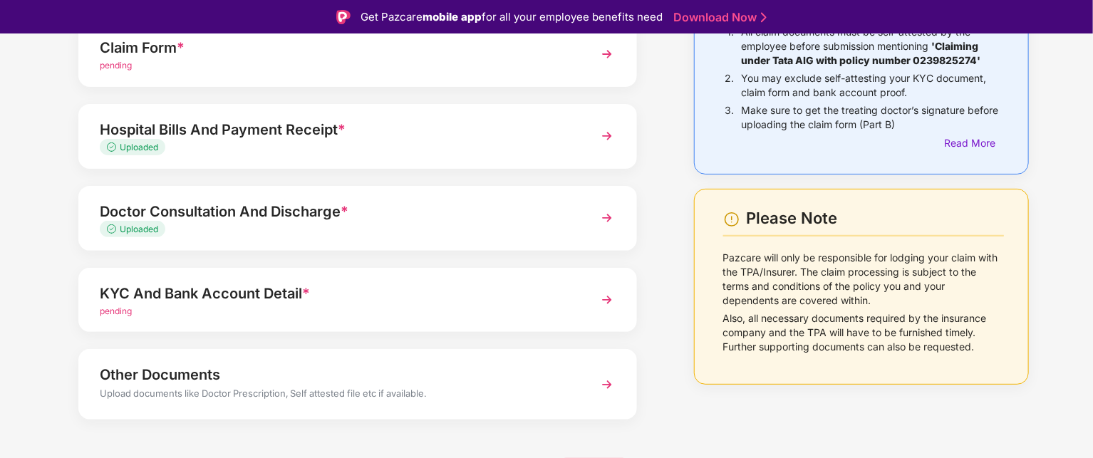
scroll to position [171, 0]
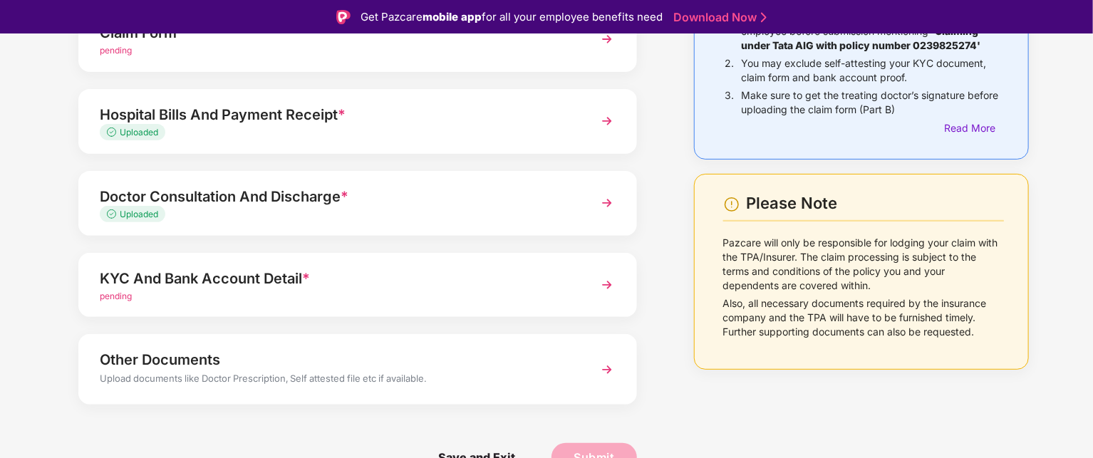
click at [603, 289] on img at bounding box center [607, 285] width 26 height 26
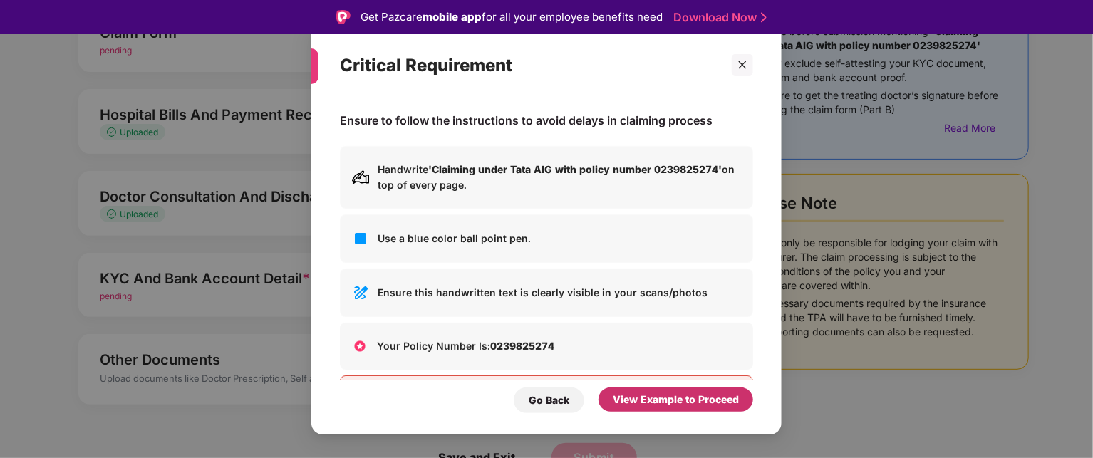
click at [698, 402] on div "View Example to Proceed" at bounding box center [676, 400] width 126 height 16
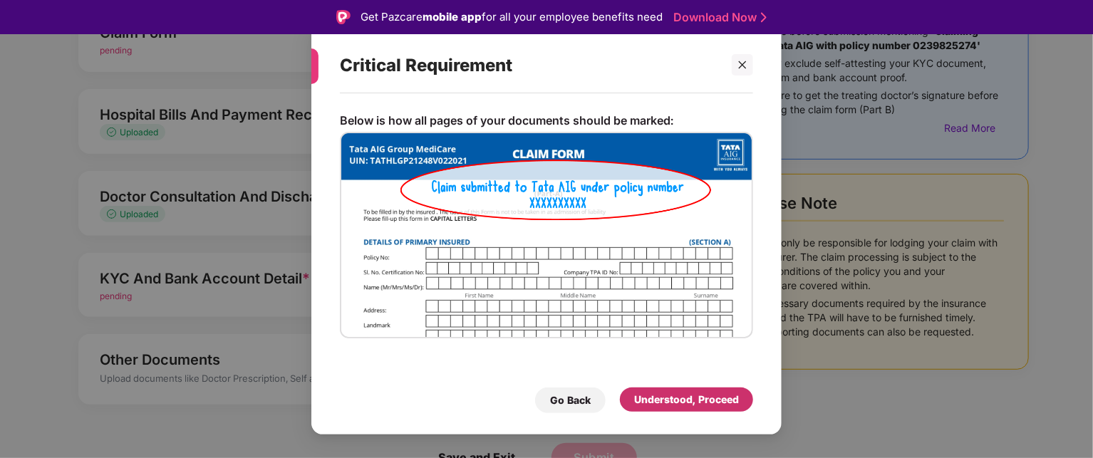
click at [691, 401] on div "Understood, Proceed" at bounding box center [686, 400] width 105 height 16
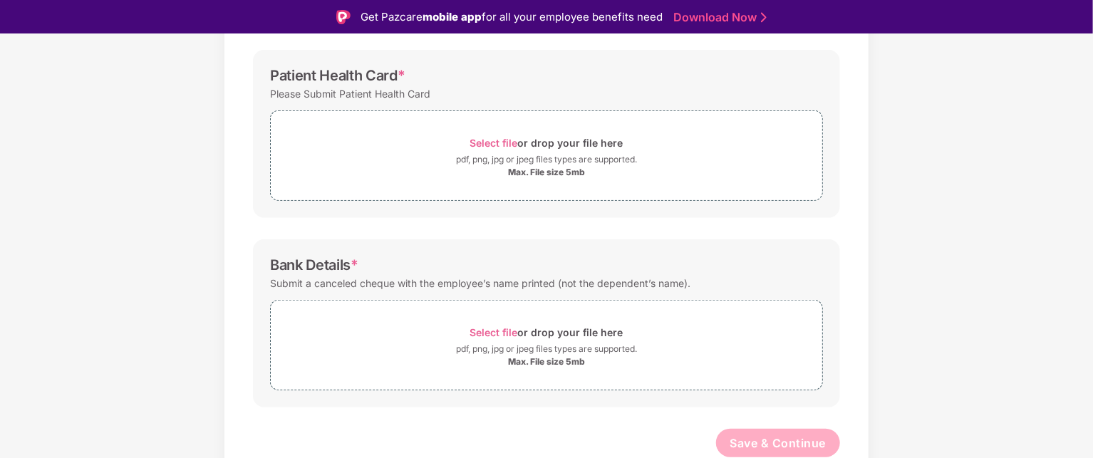
scroll to position [34, 0]
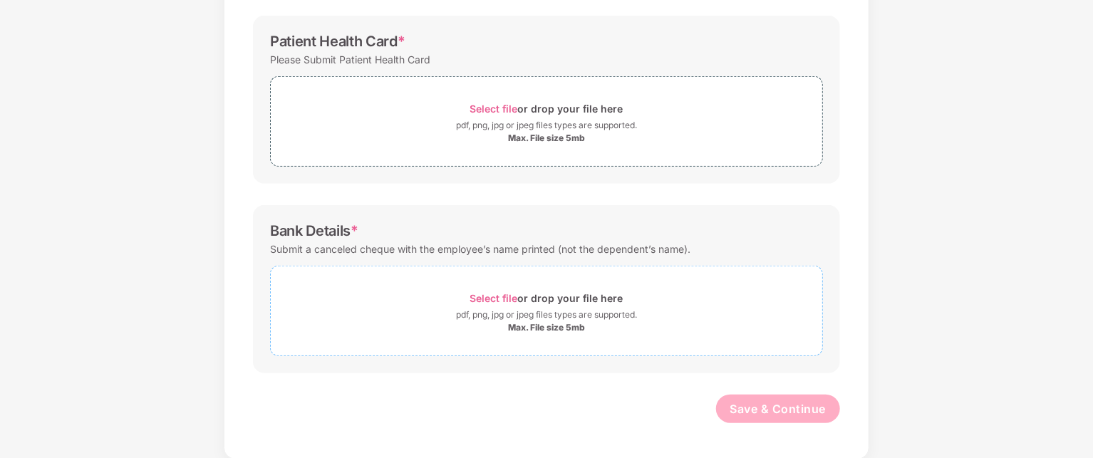
click at [507, 297] on span "Select file" at bounding box center [494, 298] width 48 height 12
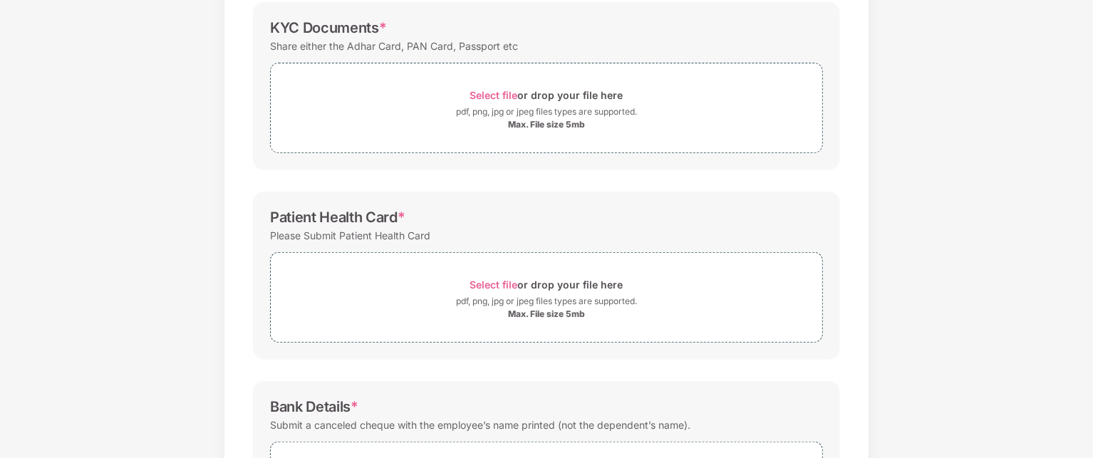
scroll to position [220, 0]
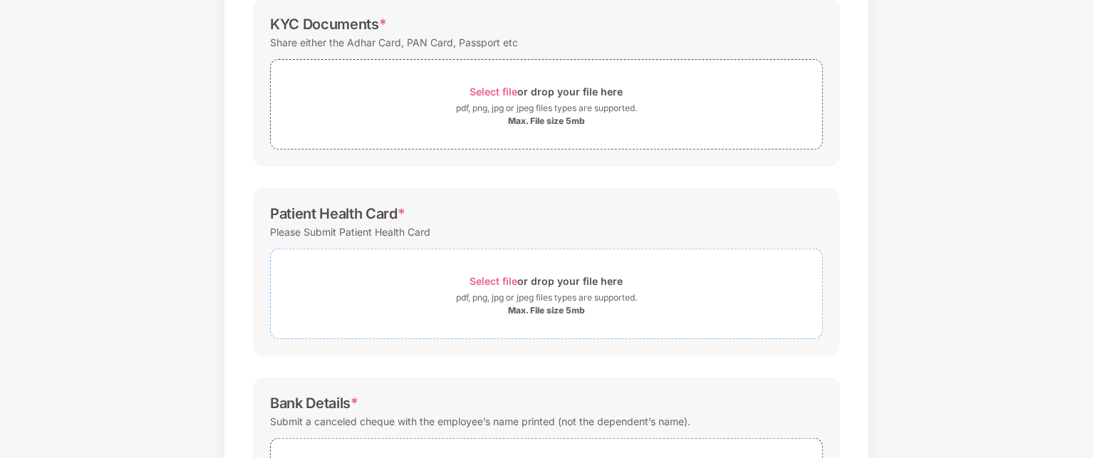
click at [489, 283] on span "Select file" at bounding box center [494, 281] width 48 height 12
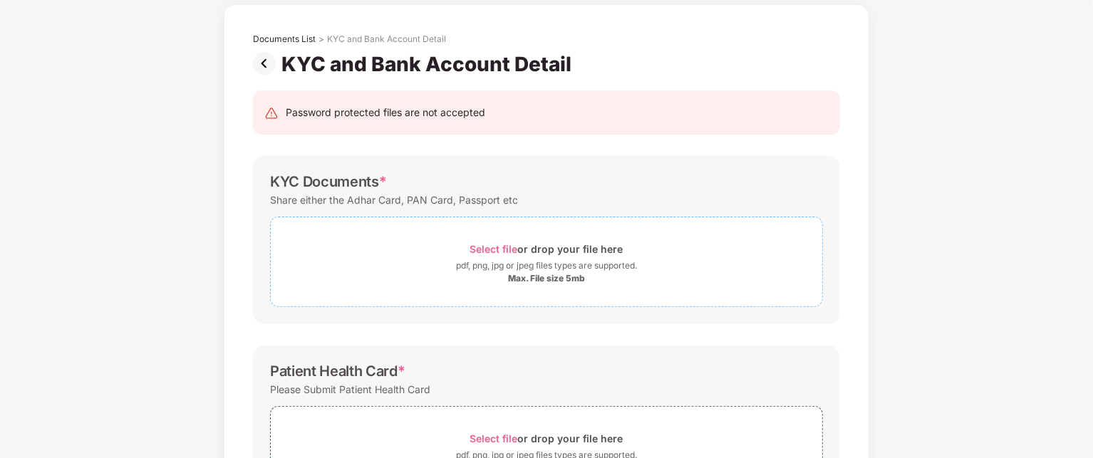
scroll to position [56, 0]
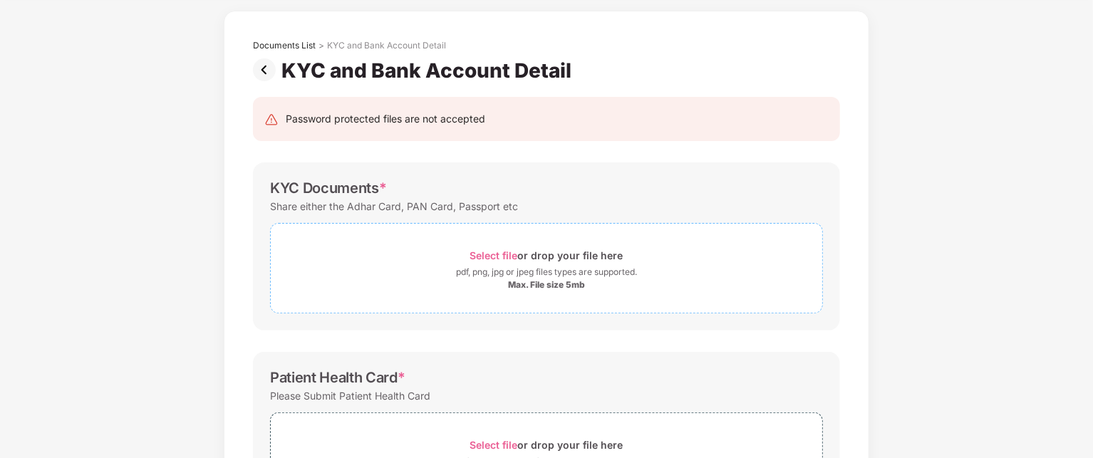
click at [485, 257] on span "Select file" at bounding box center [494, 255] width 48 height 12
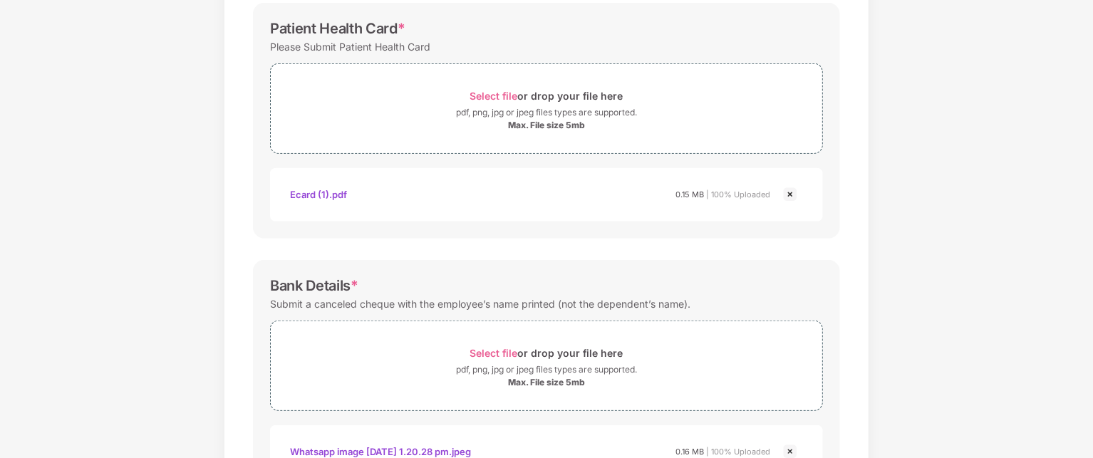
scroll to position [596, 0]
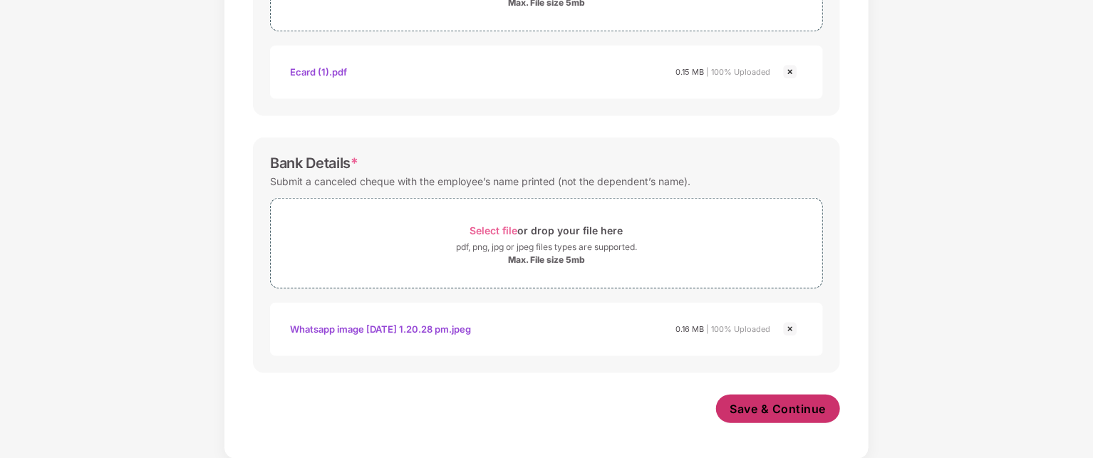
click at [789, 398] on button "Save & Continue" at bounding box center [778, 409] width 125 height 28
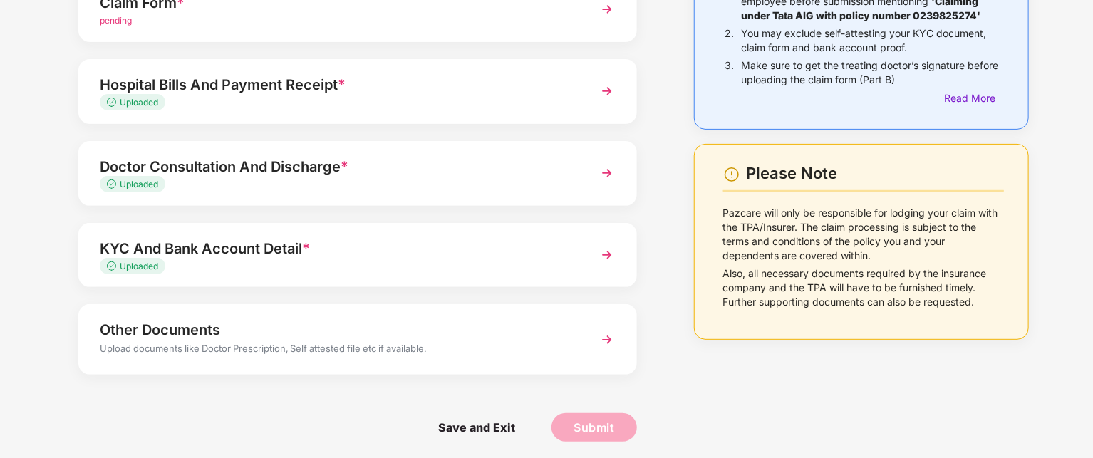
scroll to position [171, 0]
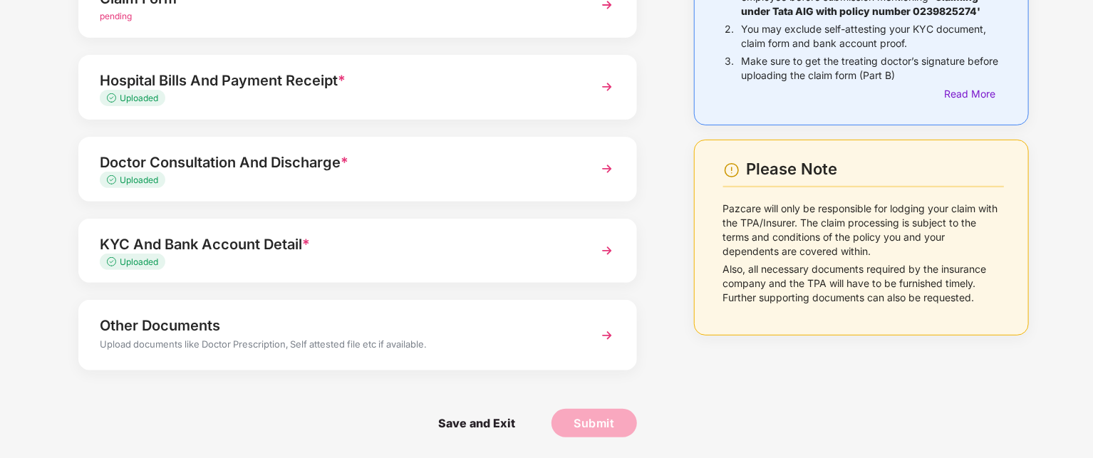
click at [601, 333] on img at bounding box center [607, 336] width 26 height 26
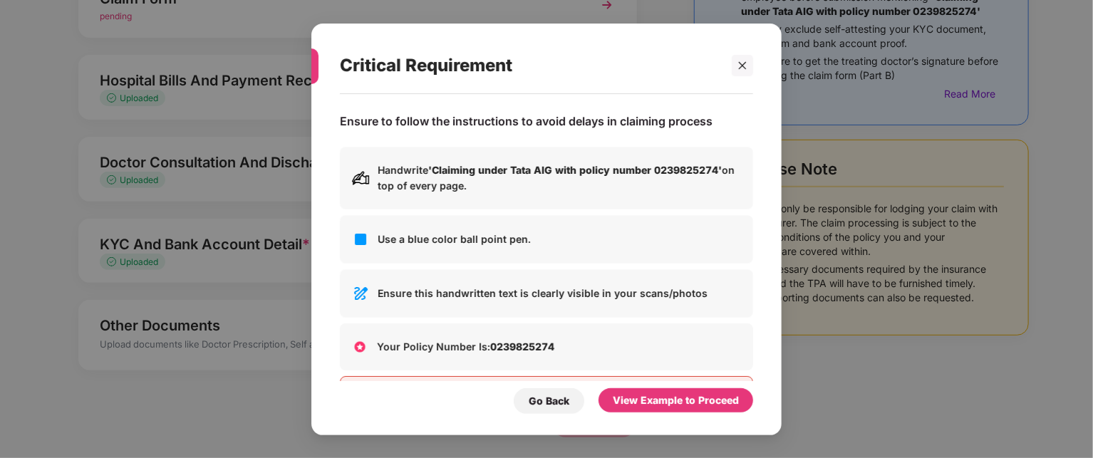
scroll to position [0, 0]
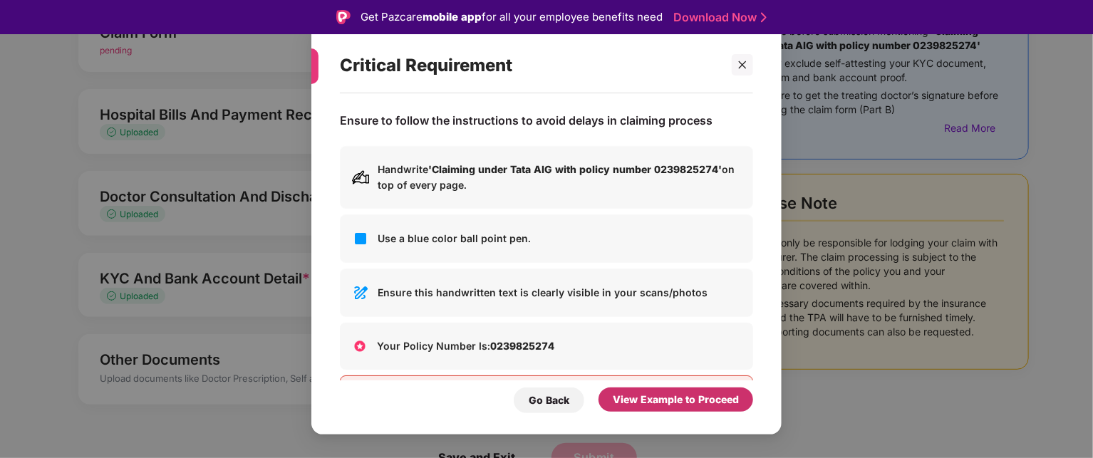
click at [642, 398] on div "View Example to Proceed" at bounding box center [676, 400] width 126 height 16
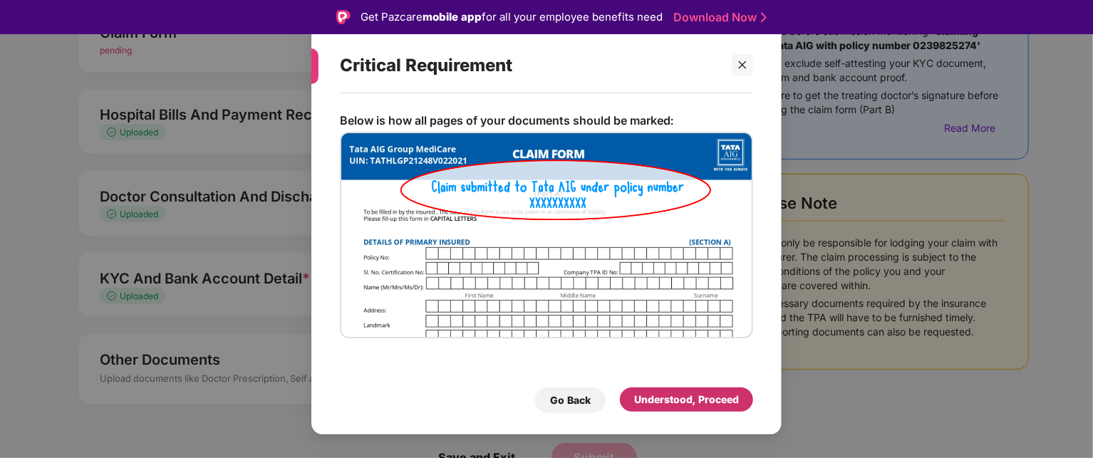
click at [685, 407] on div "Understood, Proceed" at bounding box center [686, 400] width 105 height 16
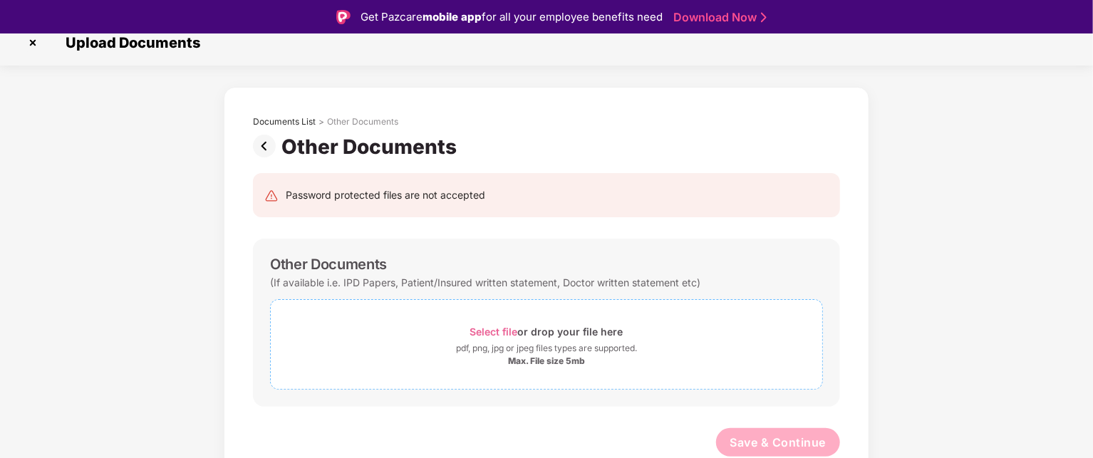
scroll to position [34, 0]
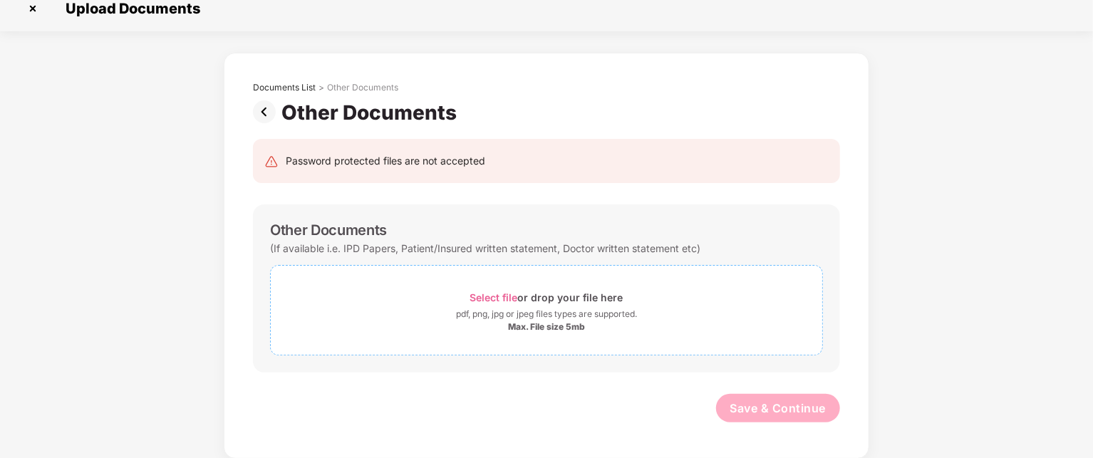
click at [479, 299] on span "Select file" at bounding box center [494, 297] width 48 height 12
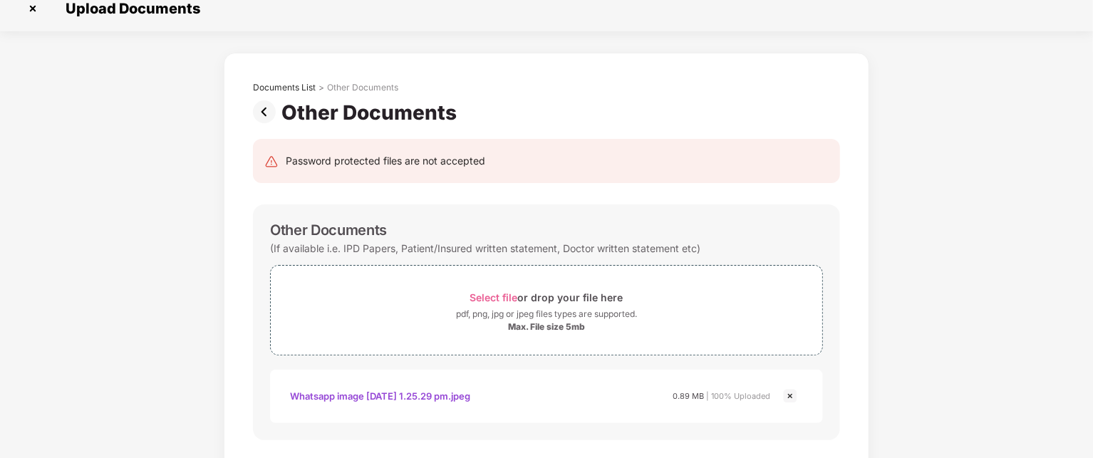
scroll to position [82, 0]
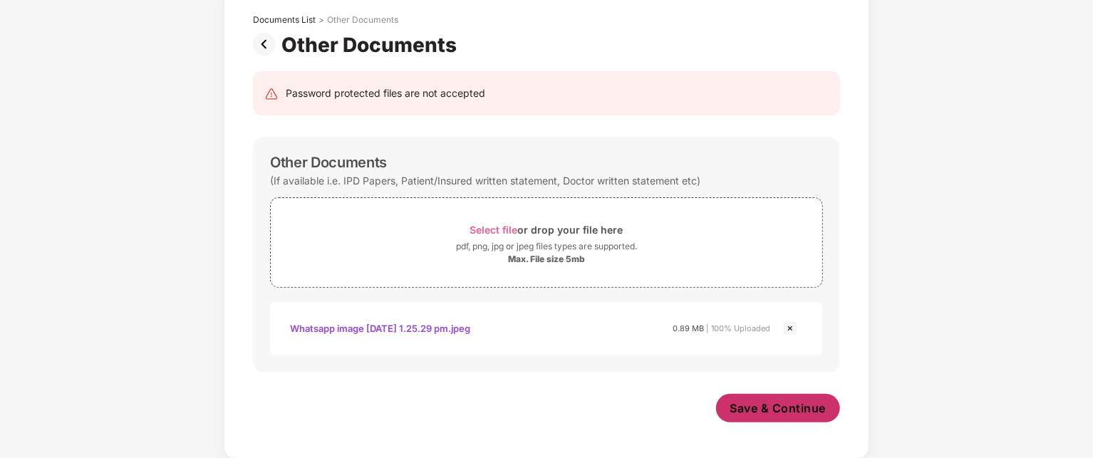
click at [791, 410] on span "Save & Continue" at bounding box center [778, 408] width 96 height 16
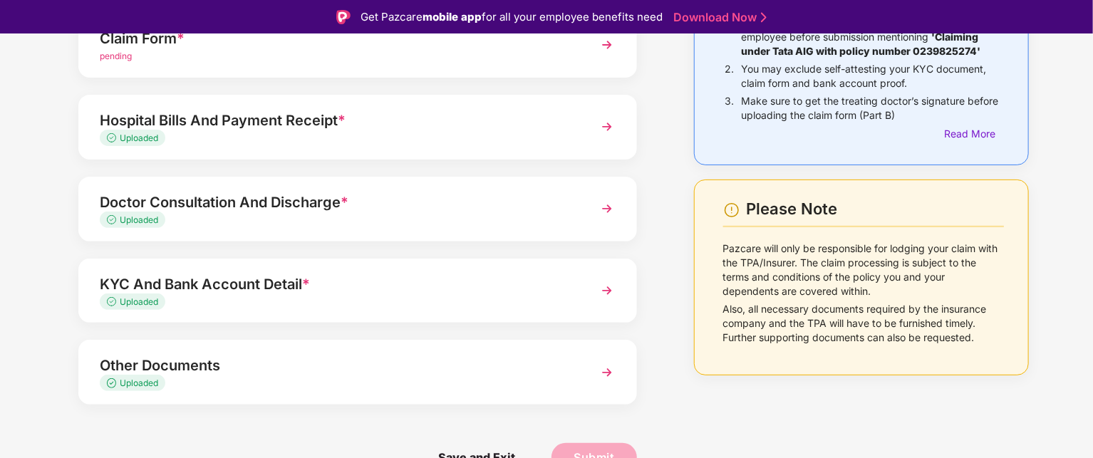
scroll to position [0, 0]
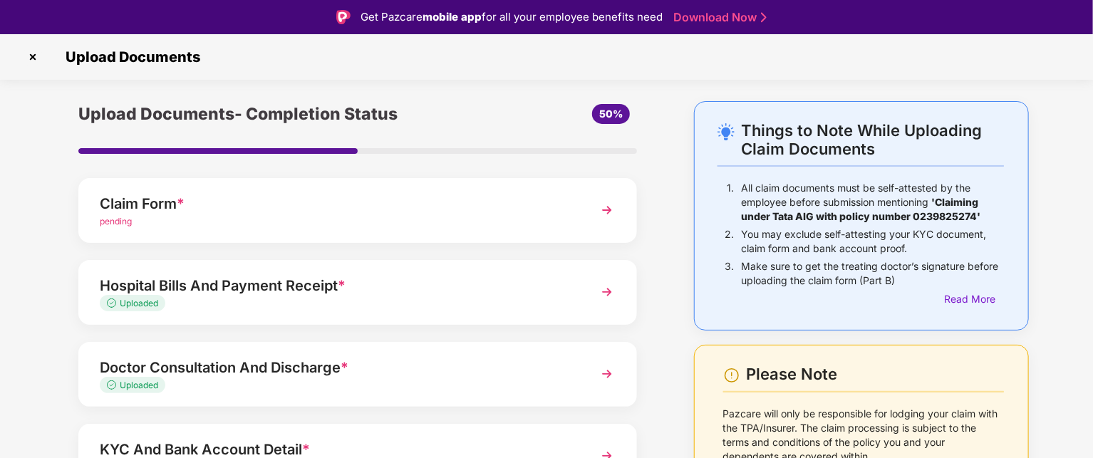
click at [603, 294] on img at bounding box center [607, 292] width 26 height 26
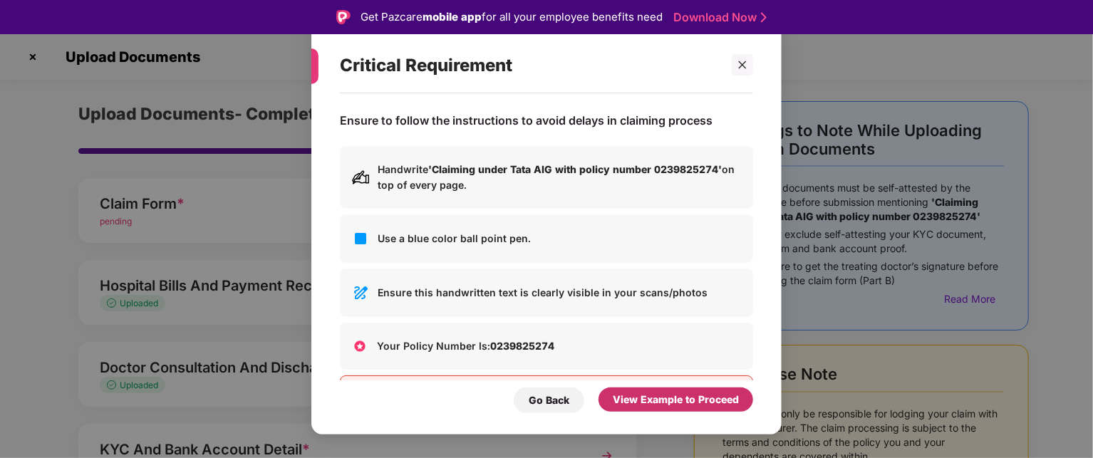
click at [645, 396] on div "View Example to Proceed" at bounding box center [676, 400] width 126 height 16
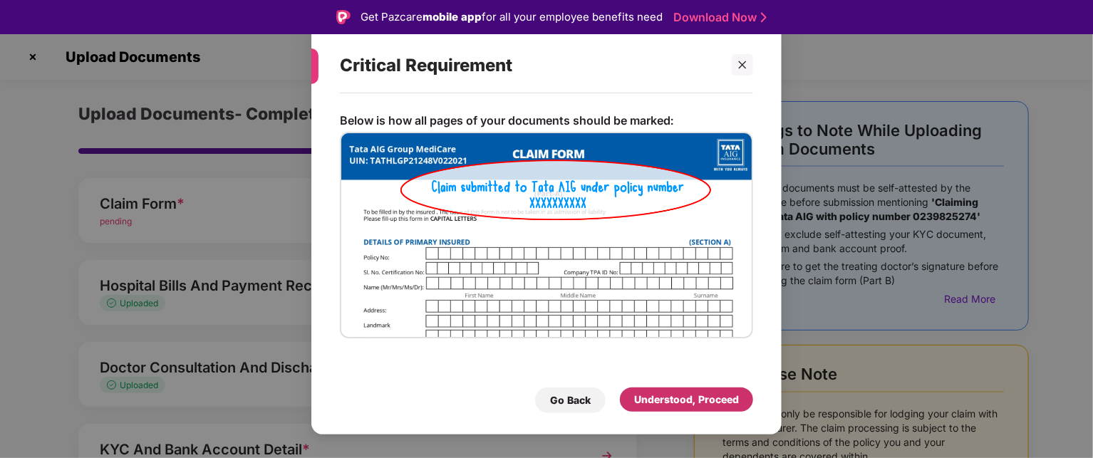
click at [674, 406] on div "Understood, Proceed" at bounding box center [686, 400] width 105 height 16
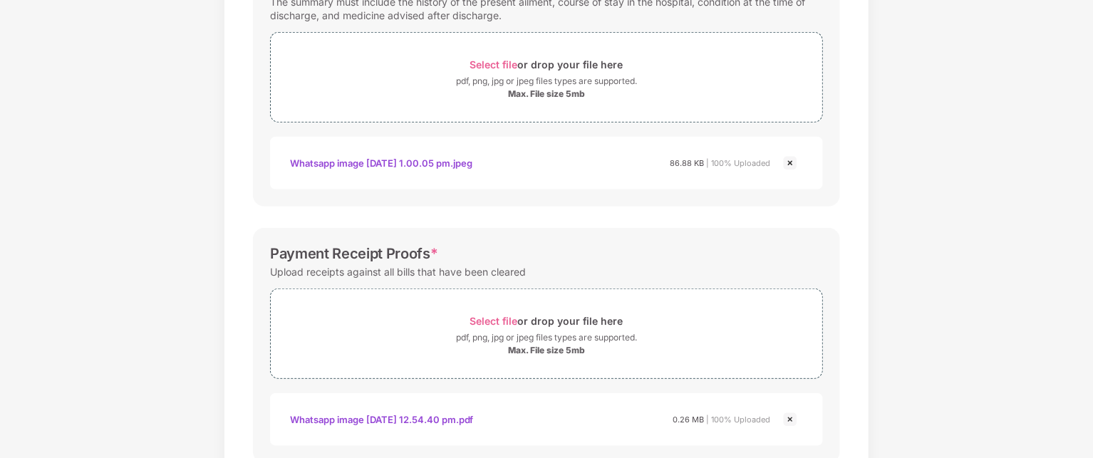
scroll to position [607, 0]
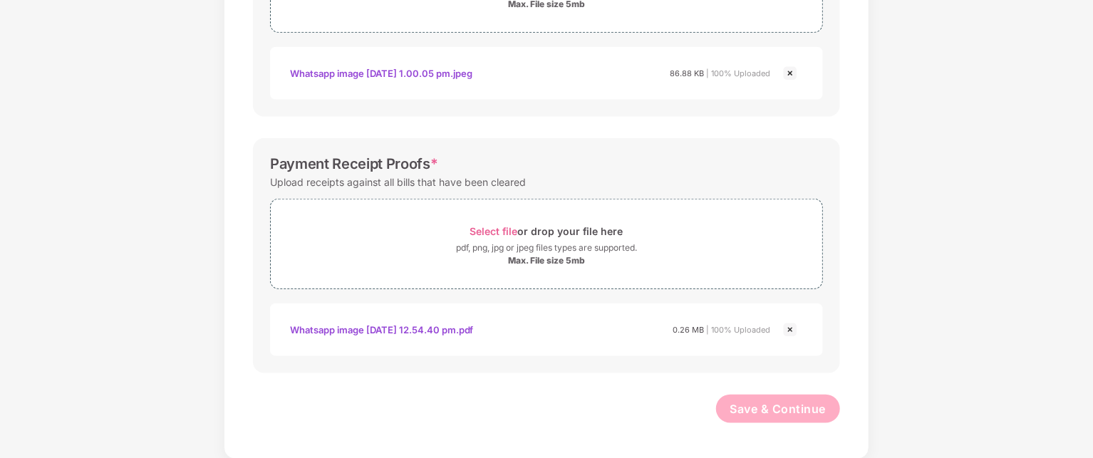
click at [787, 330] on img at bounding box center [790, 329] width 17 height 17
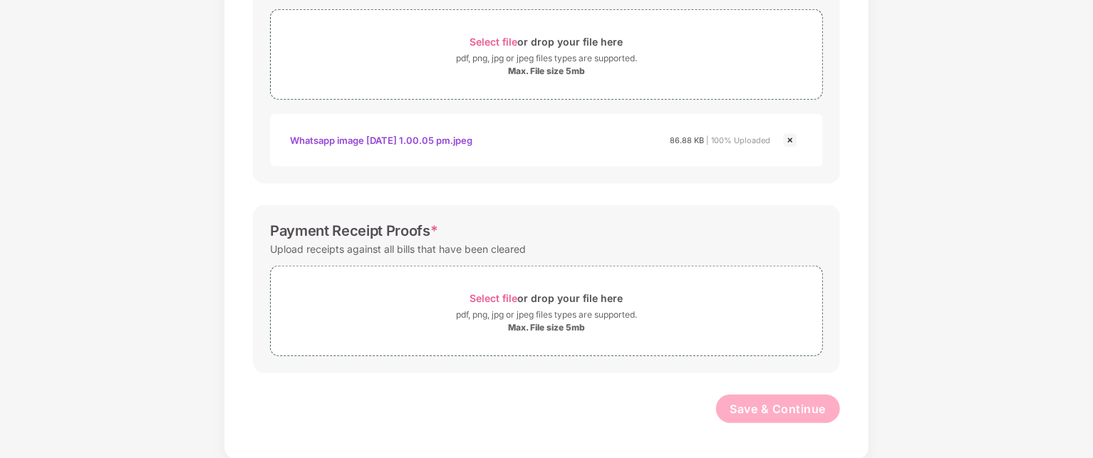
click at [792, 140] on img at bounding box center [790, 140] width 17 height 17
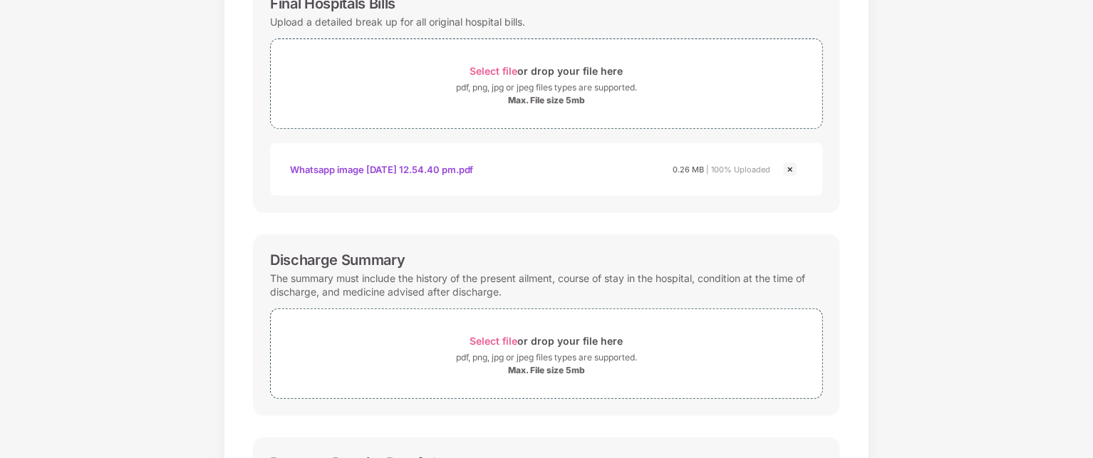
scroll to position [229, 0]
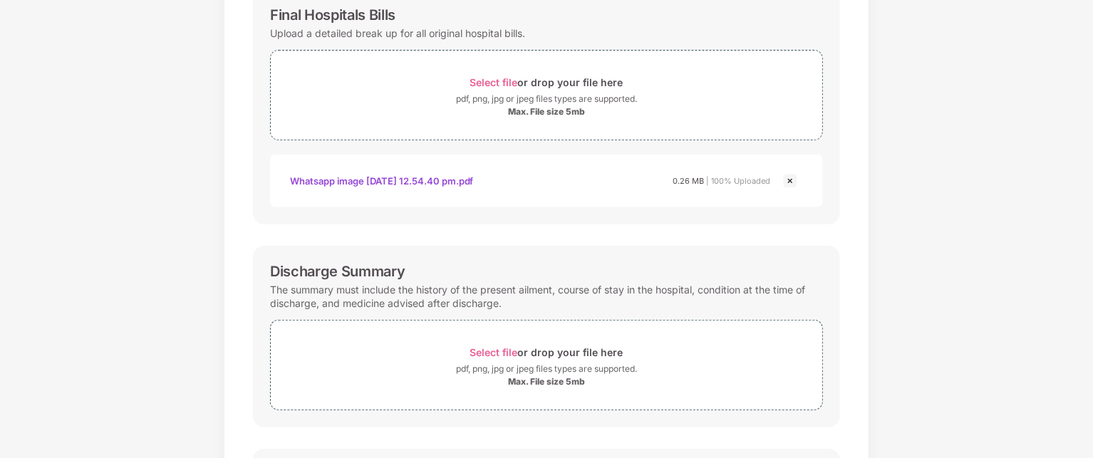
click at [791, 182] on img at bounding box center [790, 180] width 17 height 17
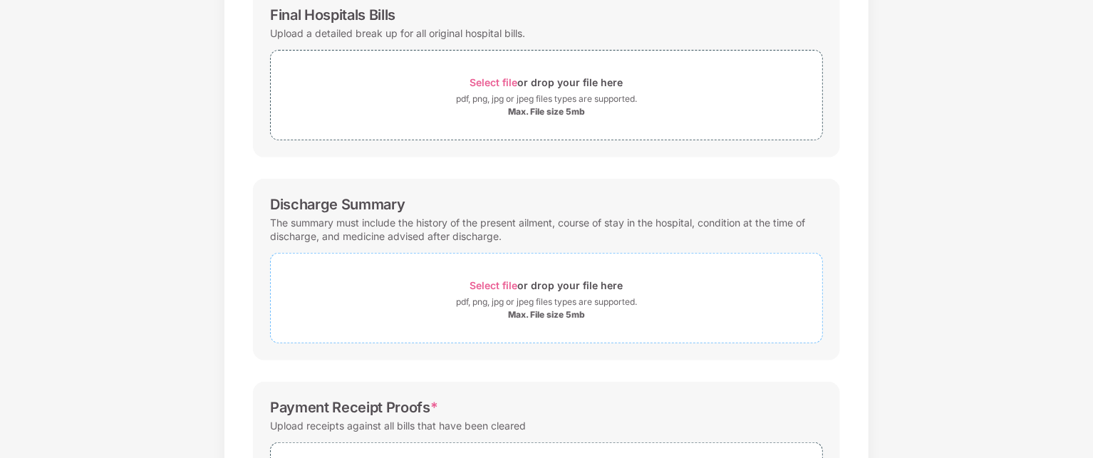
scroll to position [0, 0]
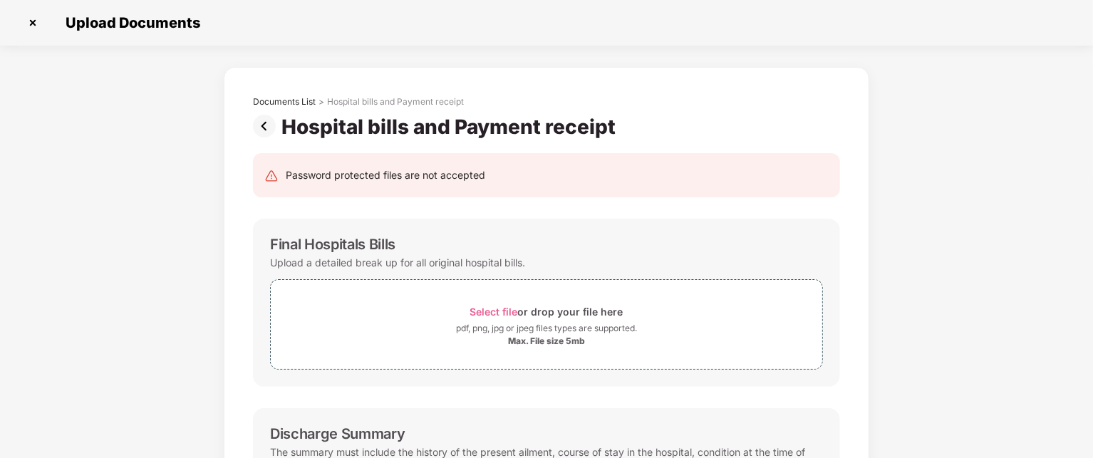
click at [264, 121] on img at bounding box center [267, 126] width 28 height 23
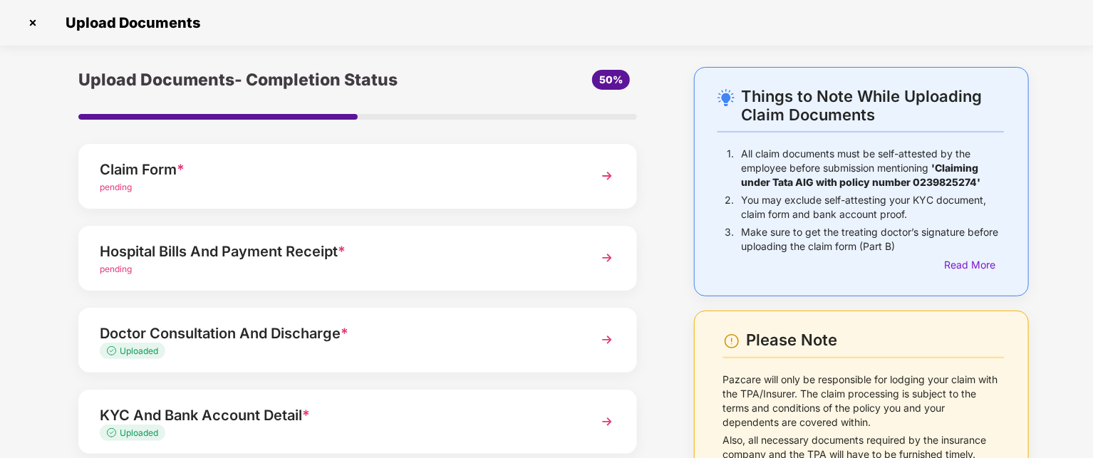
click at [607, 339] on img at bounding box center [607, 340] width 26 height 26
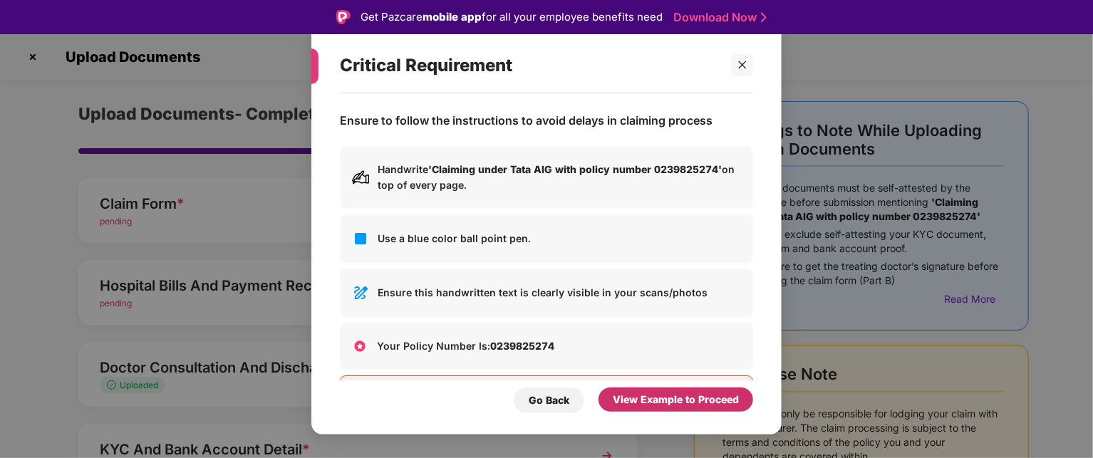
click at [680, 396] on div "View Example to Proceed" at bounding box center [676, 400] width 126 height 16
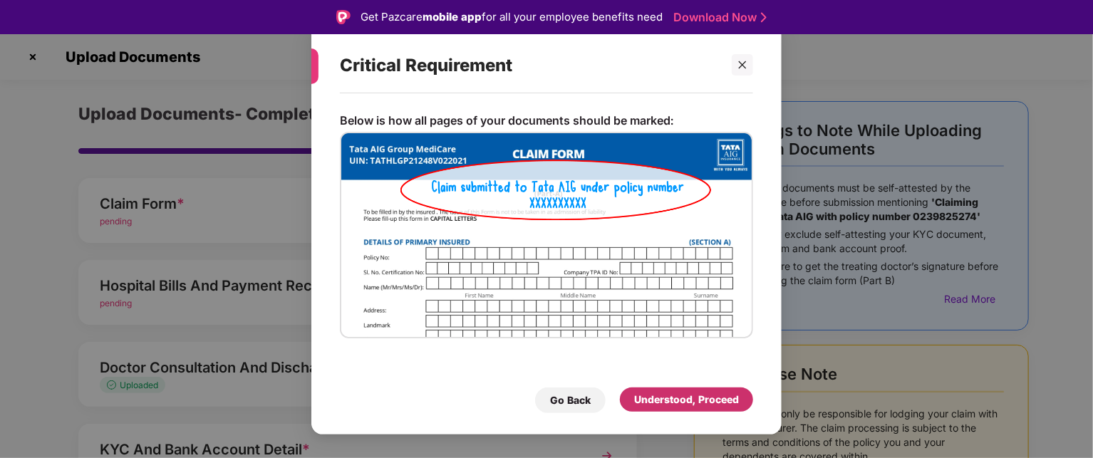
click at [710, 398] on div "Understood, Proceed" at bounding box center [686, 400] width 105 height 16
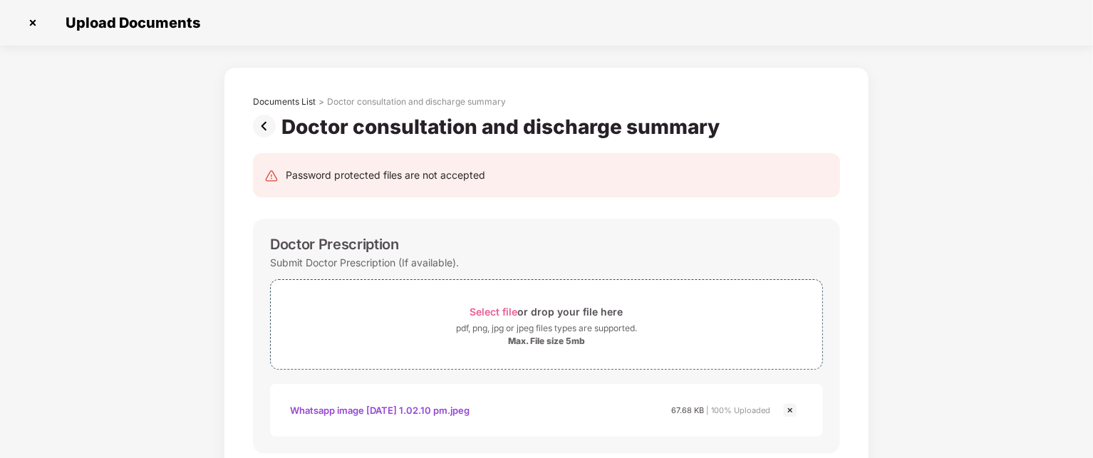
click at [265, 130] on img at bounding box center [267, 126] width 28 height 23
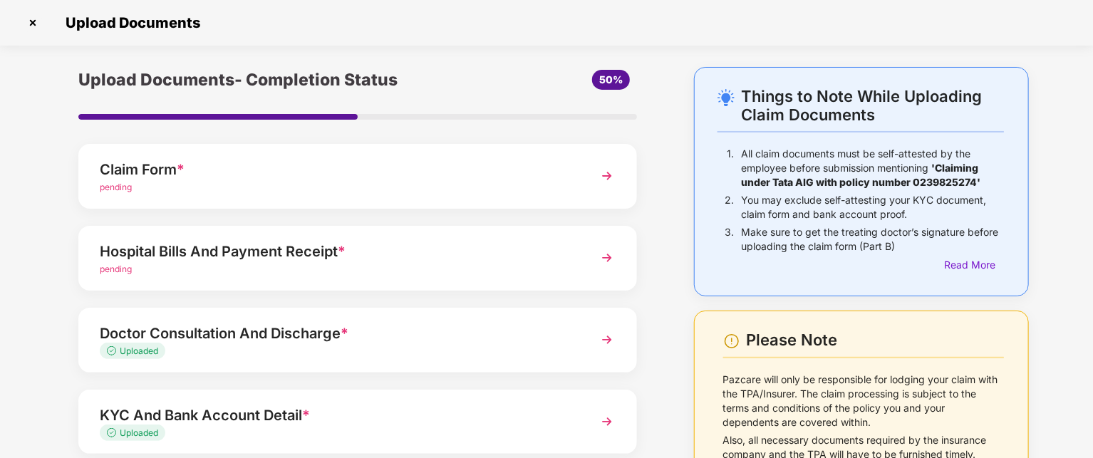
scroll to position [165, 0]
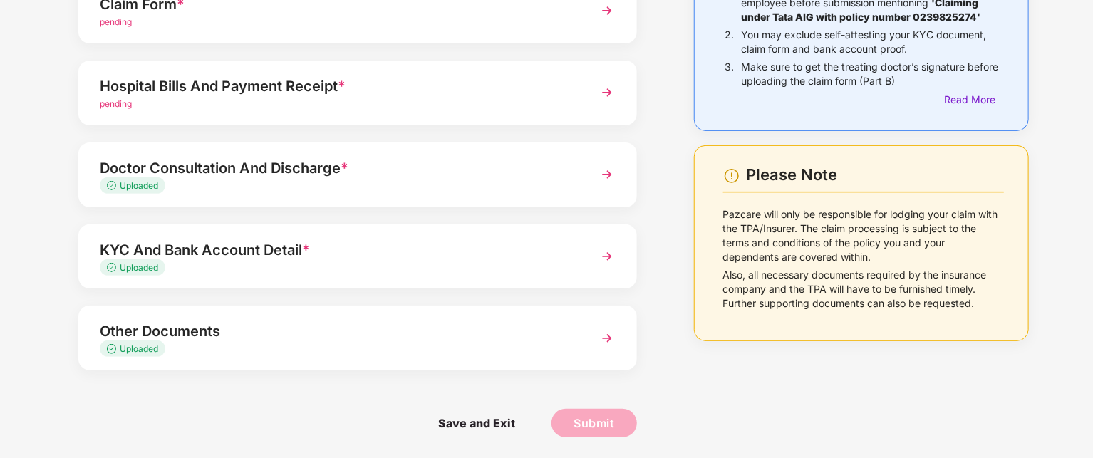
click at [603, 341] on img at bounding box center [607, 339] width 26 height 26
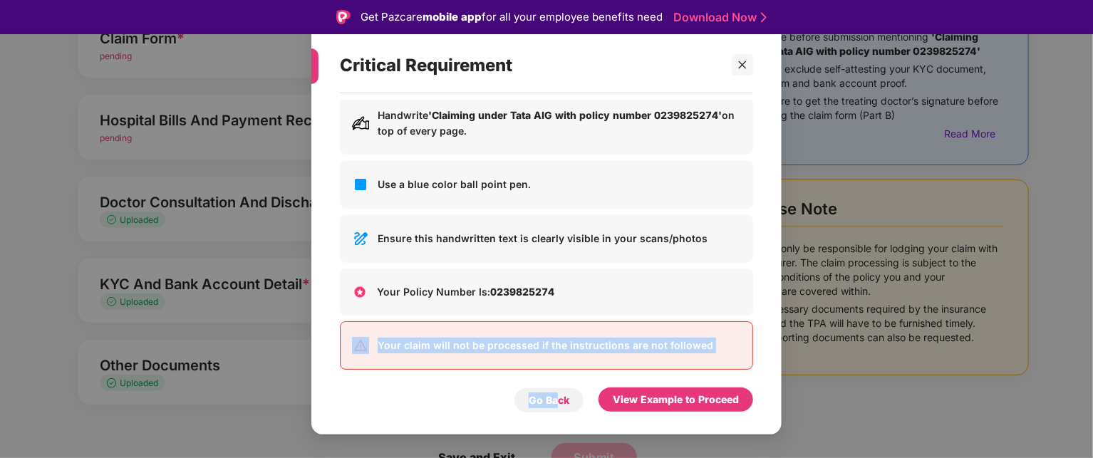
scroll to position [63, 0]
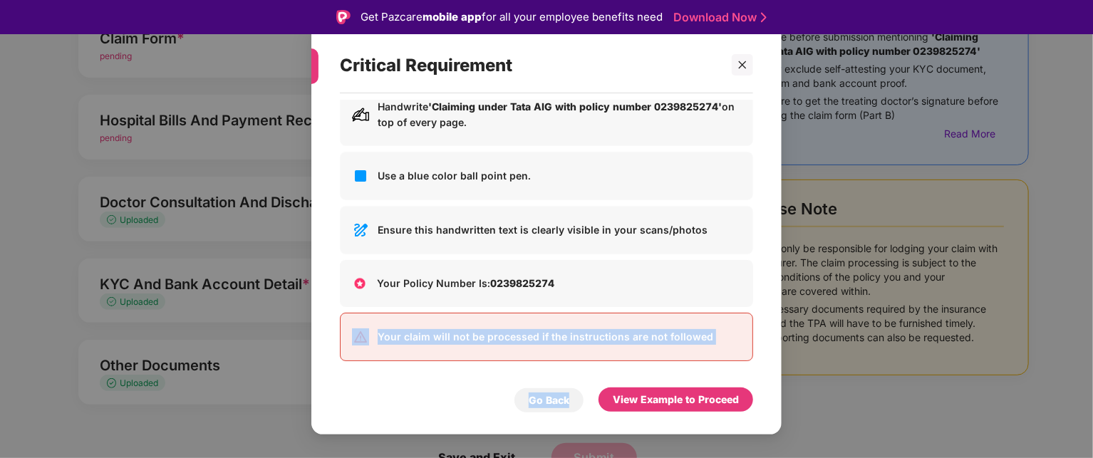
drag, startPoint x: 603, startPoint y: 341, endPoint x: 569, endPoint y: 403, distance: 70.2
click at [569, 403] on div "Ensure to follow the instructions to avoid delays in claiming process Handwrite…" at bounding box center [546, 256] width 470 height 327
click at [569, 403] on div "Go Back" at bounding box center [549, 401] width 41 height 16
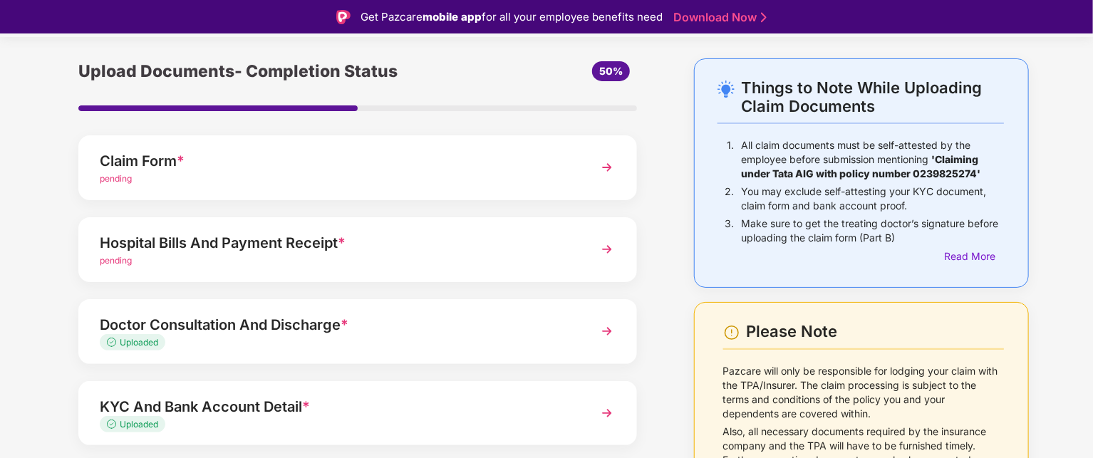
scroll to position [0, 0]
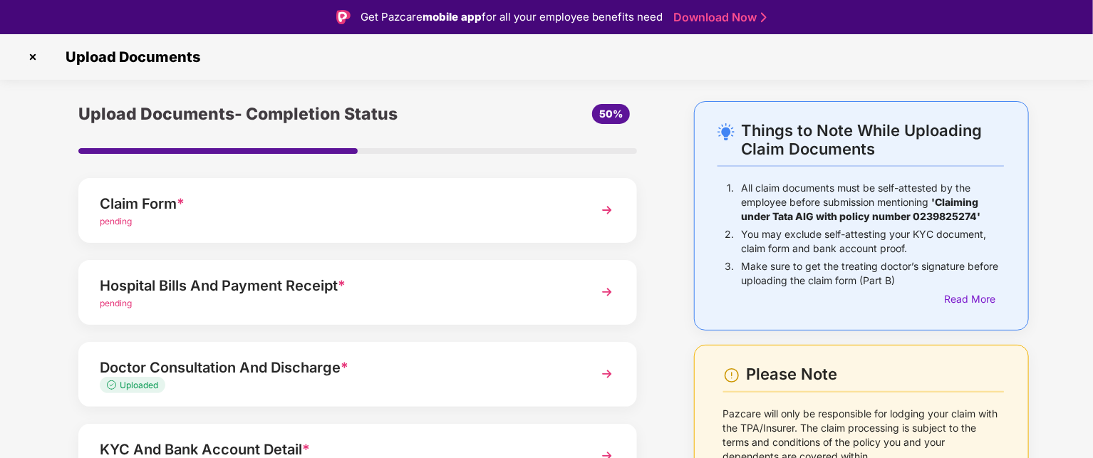
click at [33, 56] on img at bounding box center [32, 57] width 23 height 23
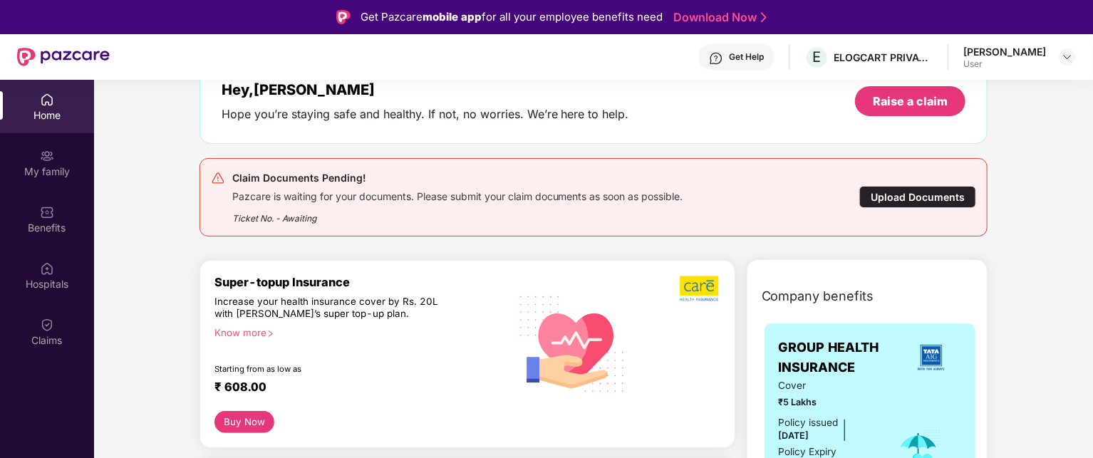
scroll to position [38, 0]
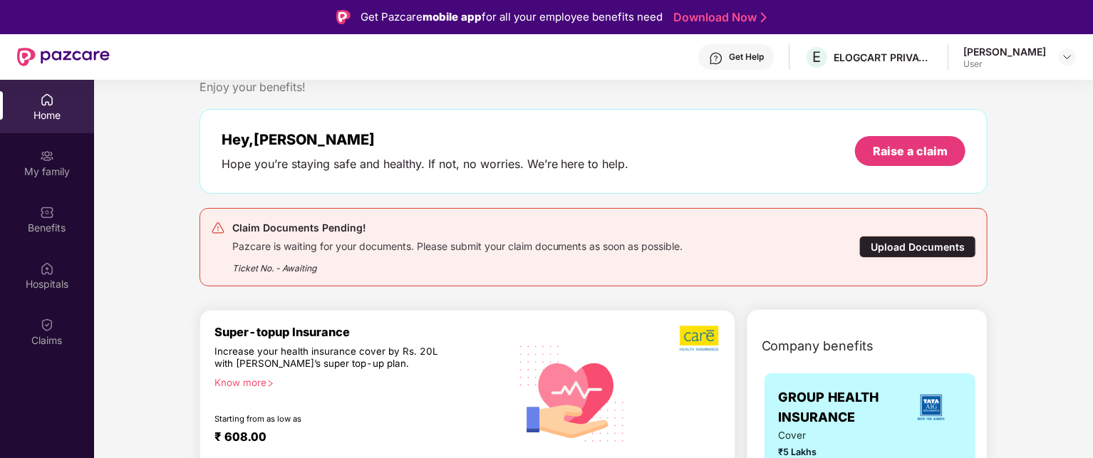
click at [442, 243] on div "Pazcare is waiting for your documents. Please submit your claim documents as so…" at bounding box center [457, 245] width 451 height 16
click at [912, 242] on div "Upload Documents" at bounding box center [917, 247] width 117 height 22
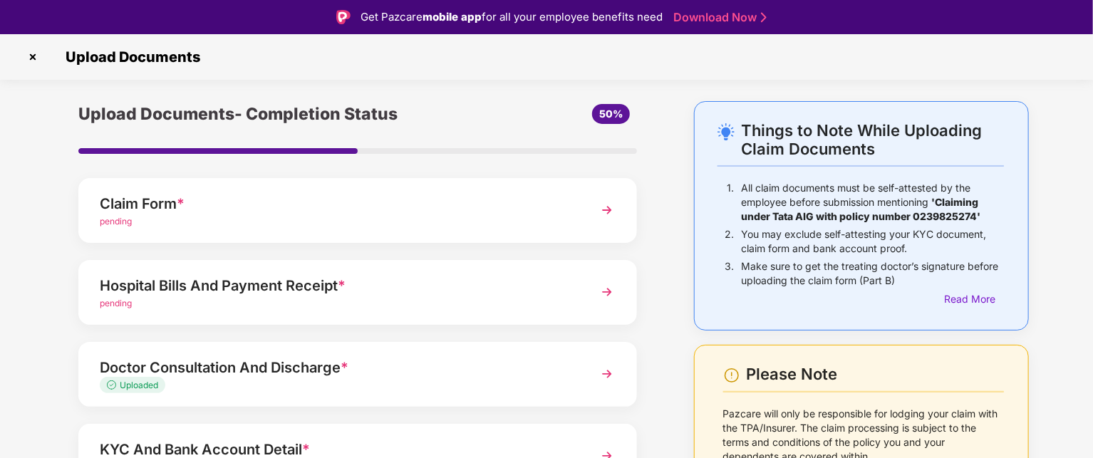
click at [611, 301] on img at bounding box center [607, 292] width 26 height 26
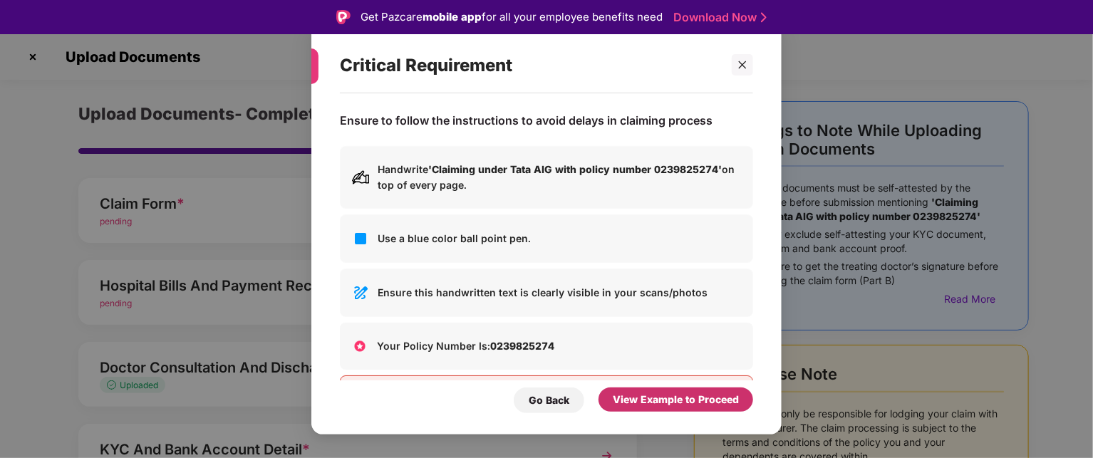
click at [641, 398] on div "View Example to Proceed" at bounding box center [676, 400] width 126 height 16
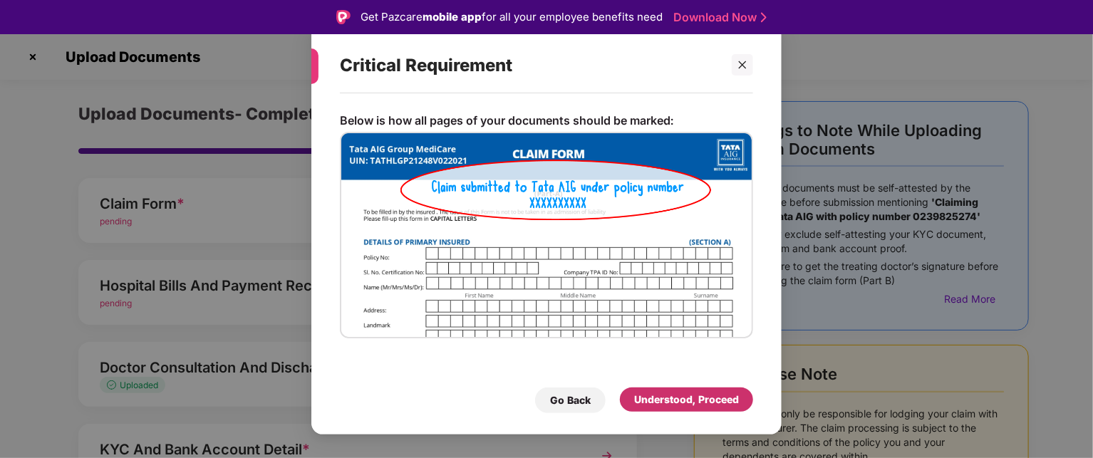
click at [641, 398] on div "Understood, Proceed" at bounding box center [686, 400] width 105 height 16
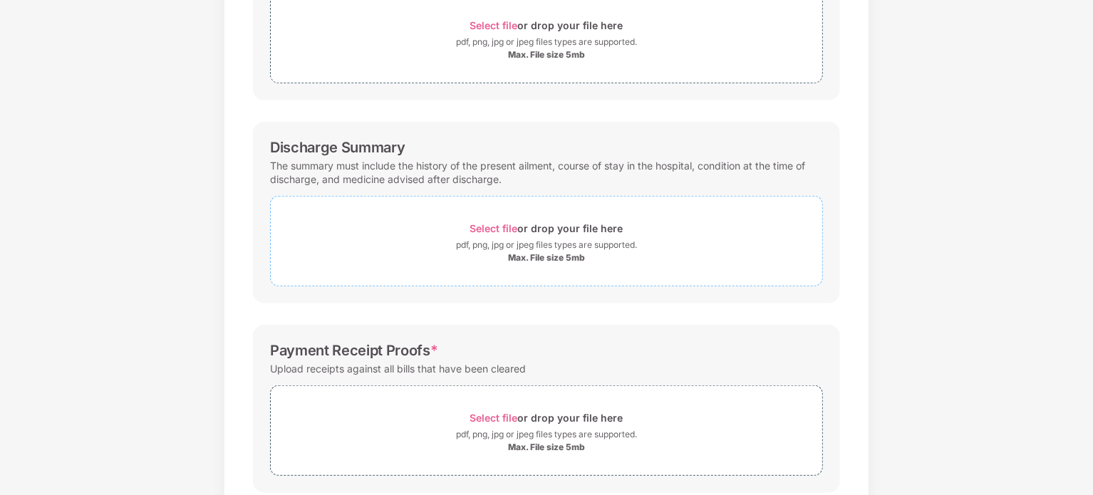
scroll to position [369, 0]
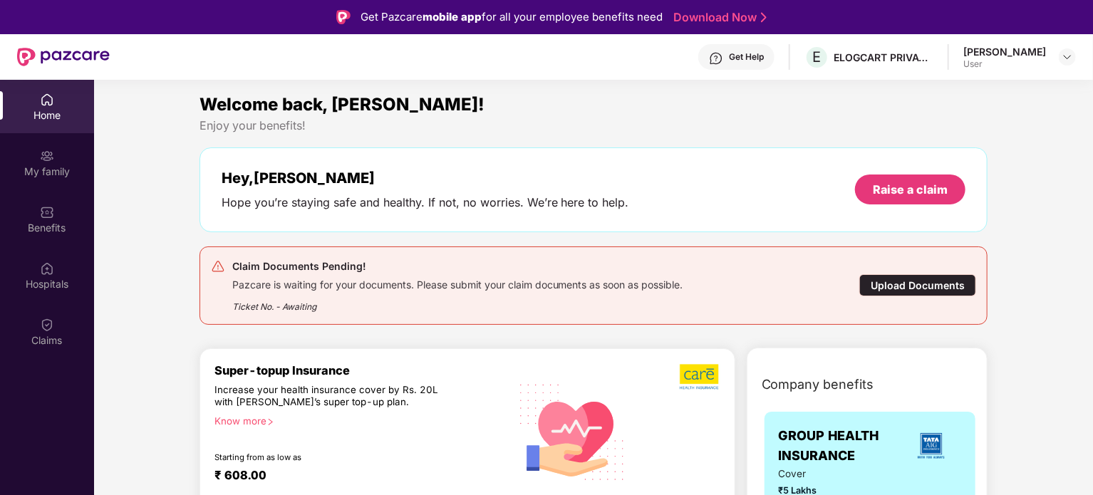
click at [896, 294] on div "Upload Documents" at bounding box center [917, 285] width 117 height 22
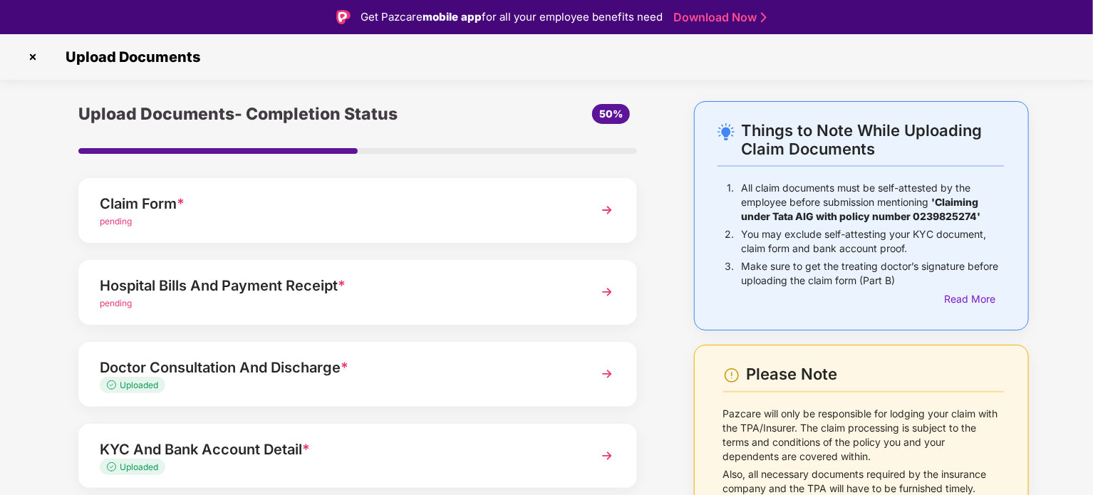
click at [608, 300] on img at bounding box center [607, 292] width 26 height 26
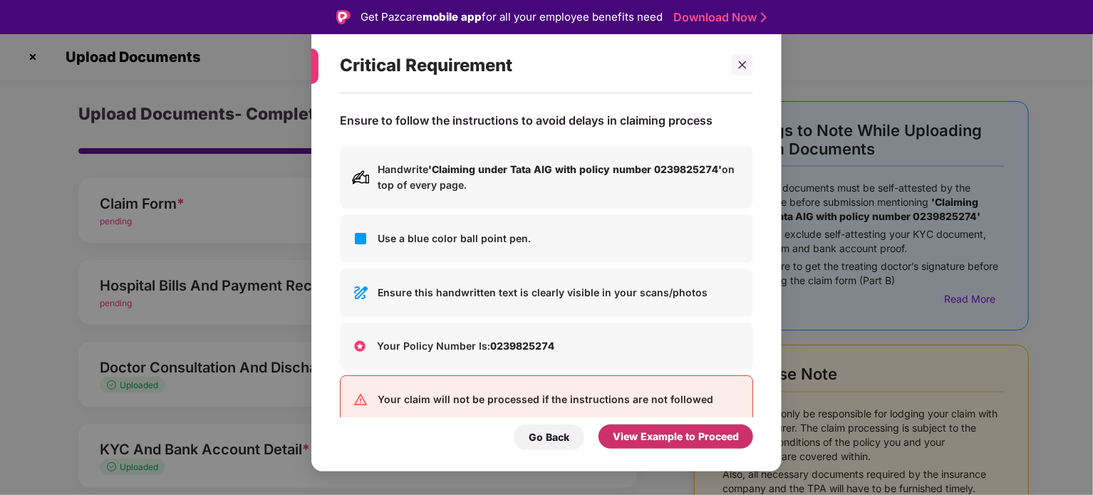
click at [621, 440] on div "View Example to Proceed" at bounding box center [676, 437] width 126 height 16
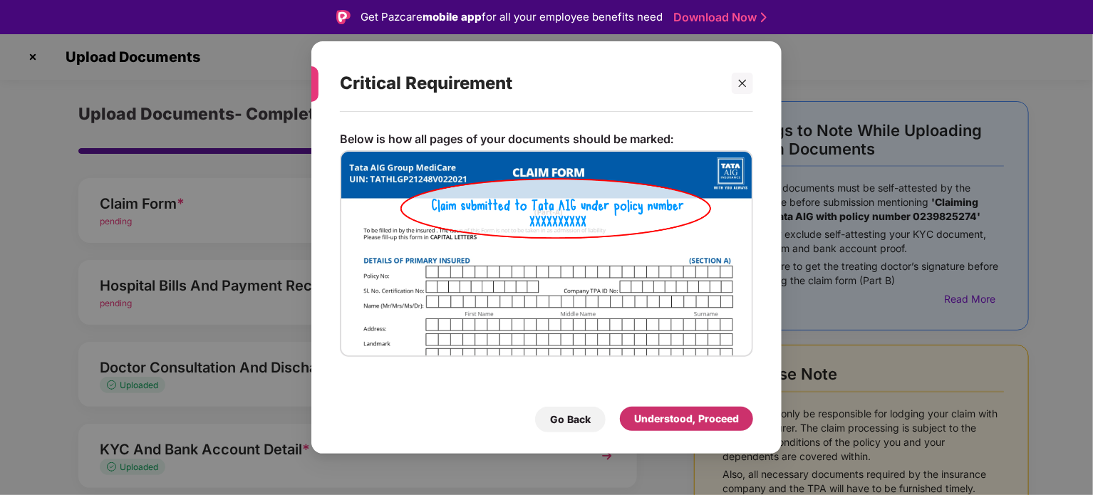
click at [661, 417] on div "Understood, Proceed" at bounding box center [686, 419] width 105 height 16
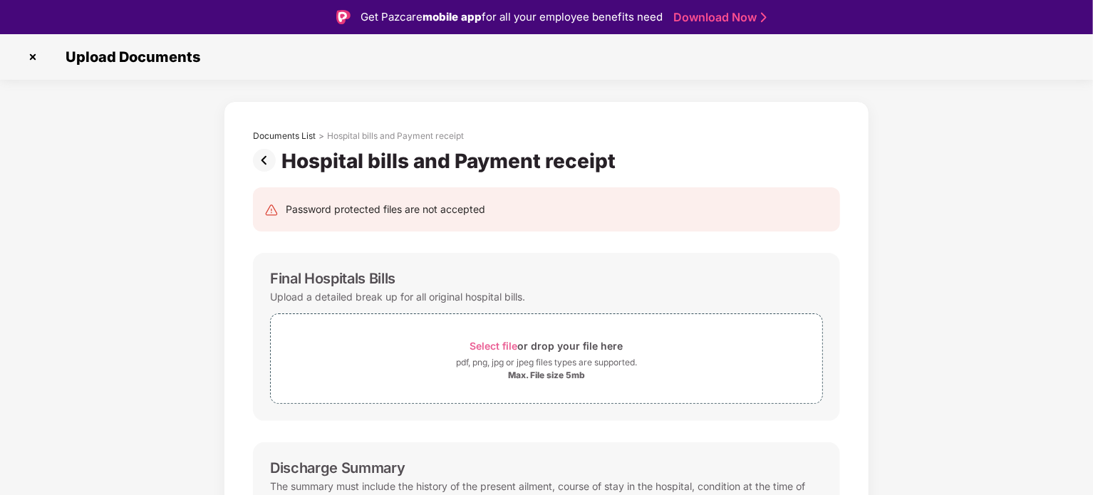
click at [37, 56] on img at bounding box center [32, 57] width 23 height 23
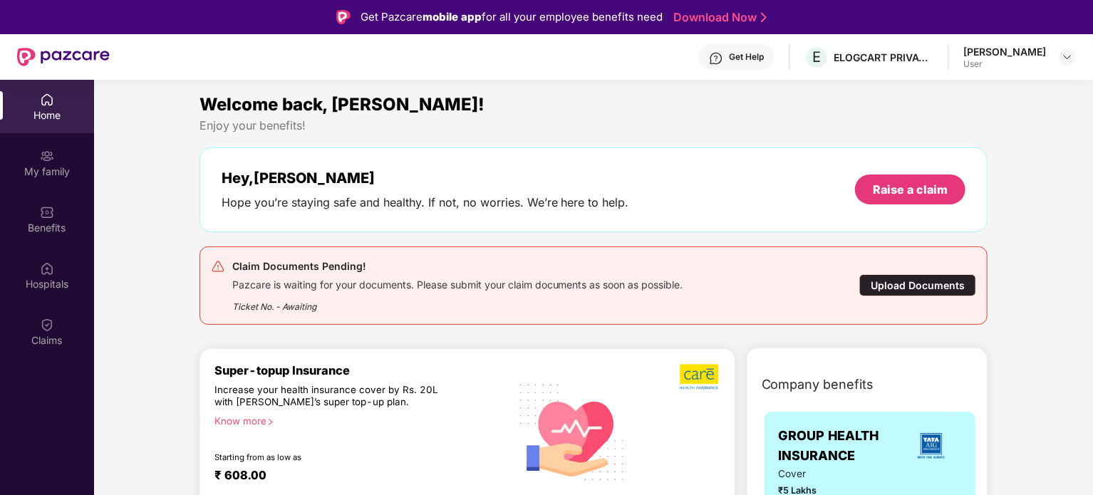
click at [905, 281] on div "Upload Documents" at bounding box center [917, 285] width 117 height 22
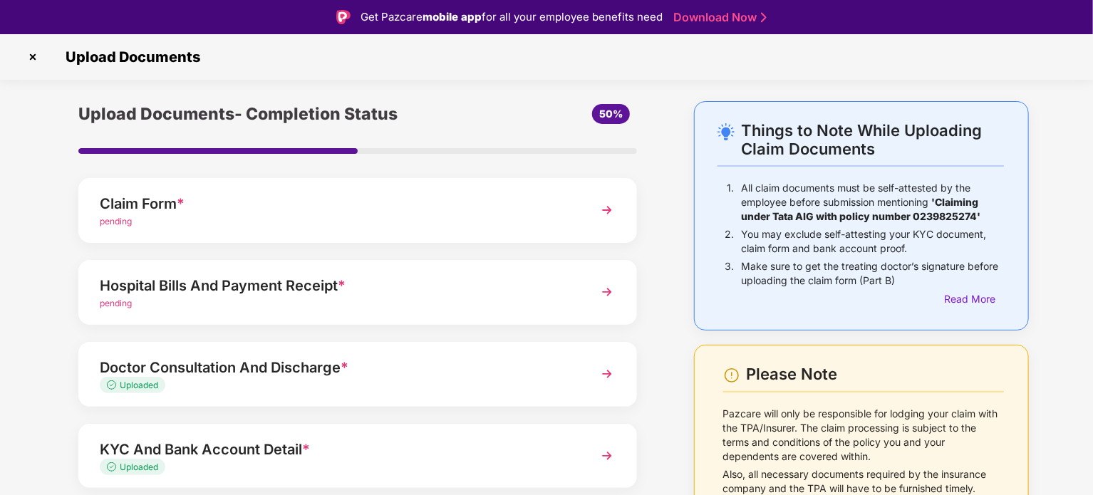
click at [600, 368] on img at bounding box center [607, 374] width 26 height 26
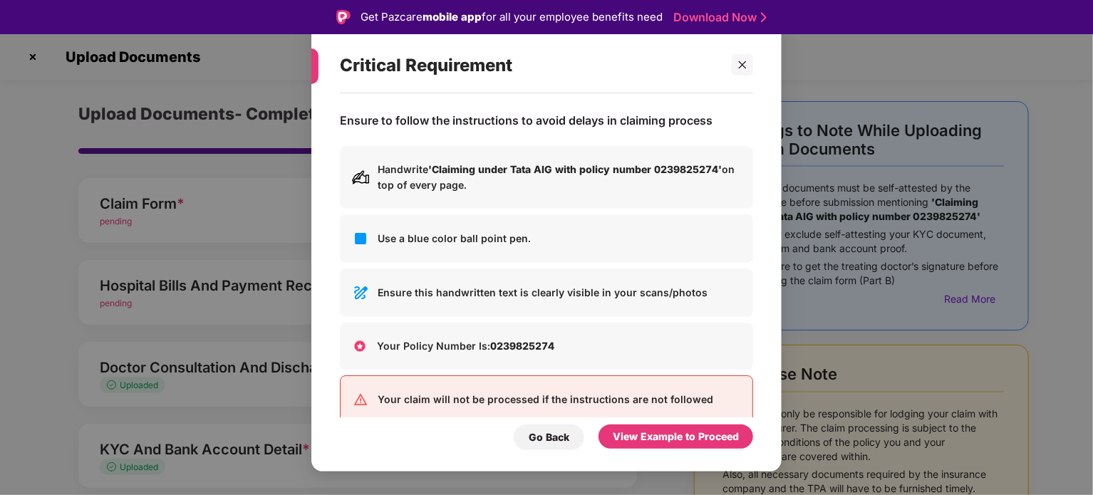
scroll to position [26, 0]
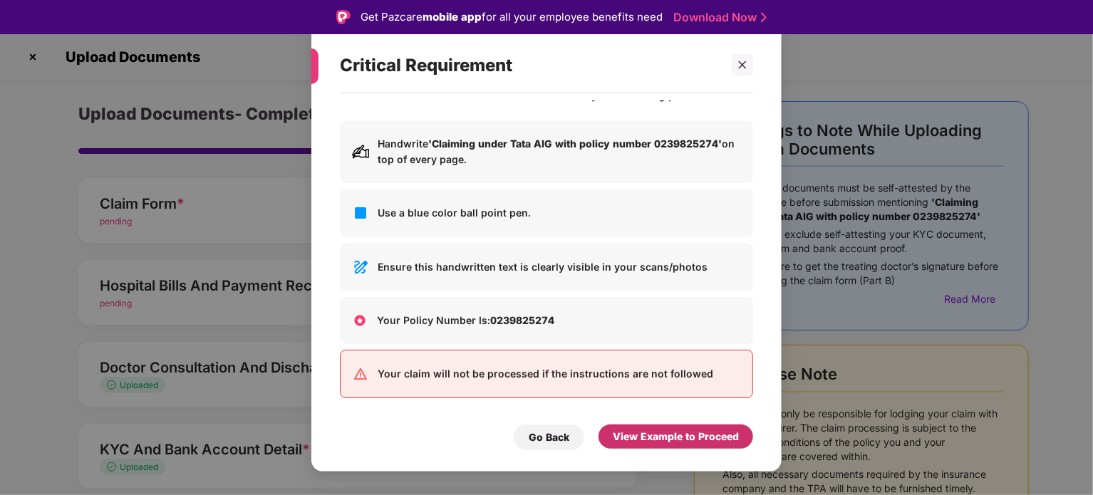
click at [650, 443] on div "View Example to Proceed" at bounding box center [676, 437] width 126 height 16
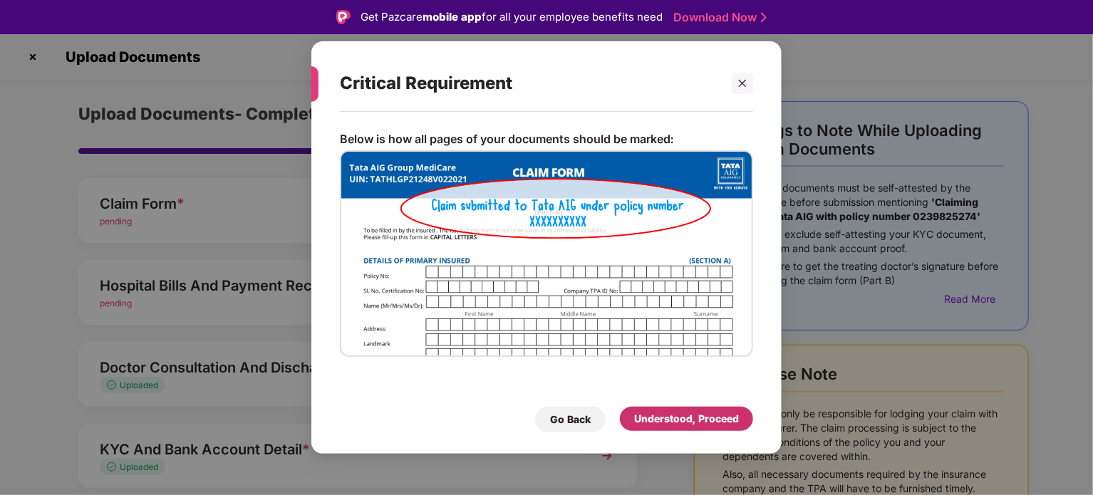
click at [658, 425] on div "Understood, Proceed" at bounding box center [686, 419] width 105 height 16
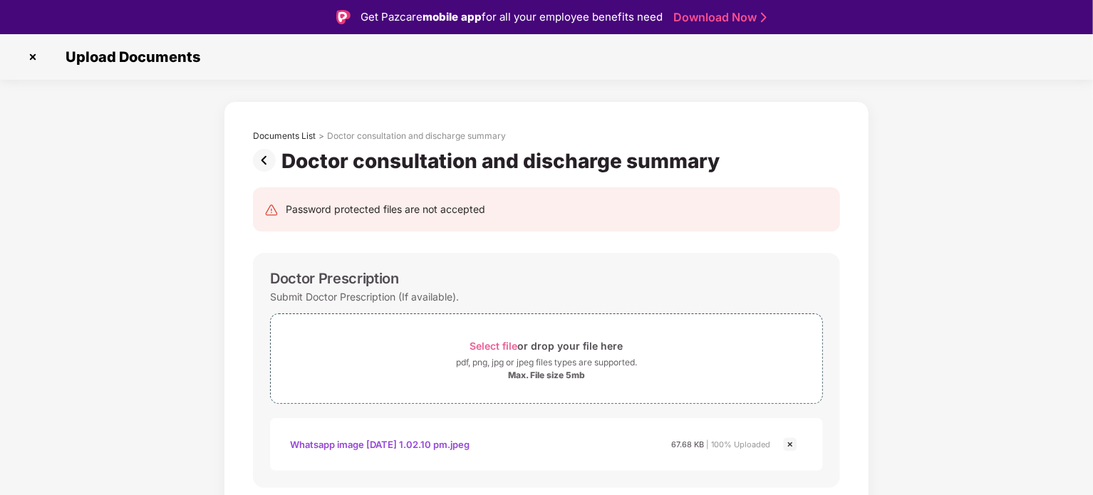
click at [787, 442] on img at bounding box center [790, 444] width 17 height 17
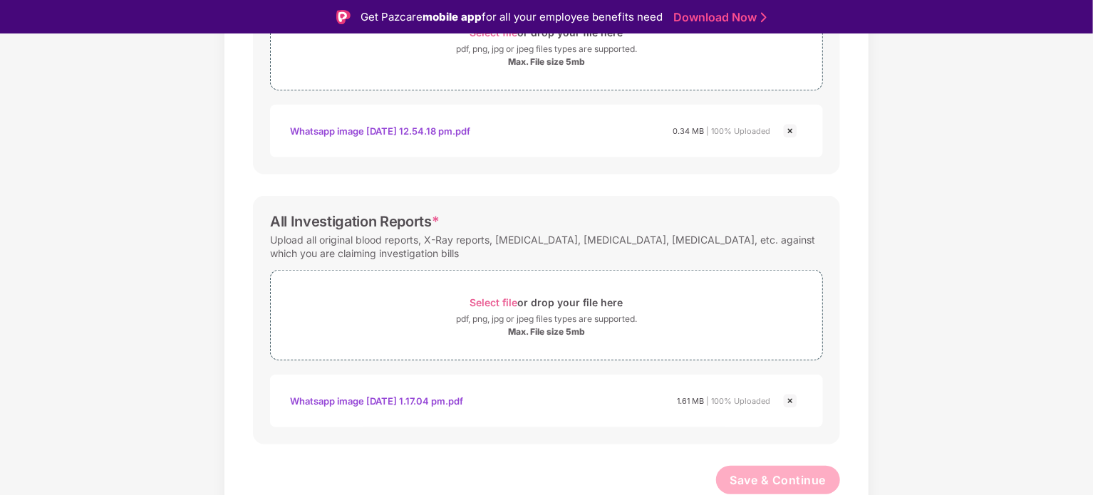
scroll to position [34, 0]
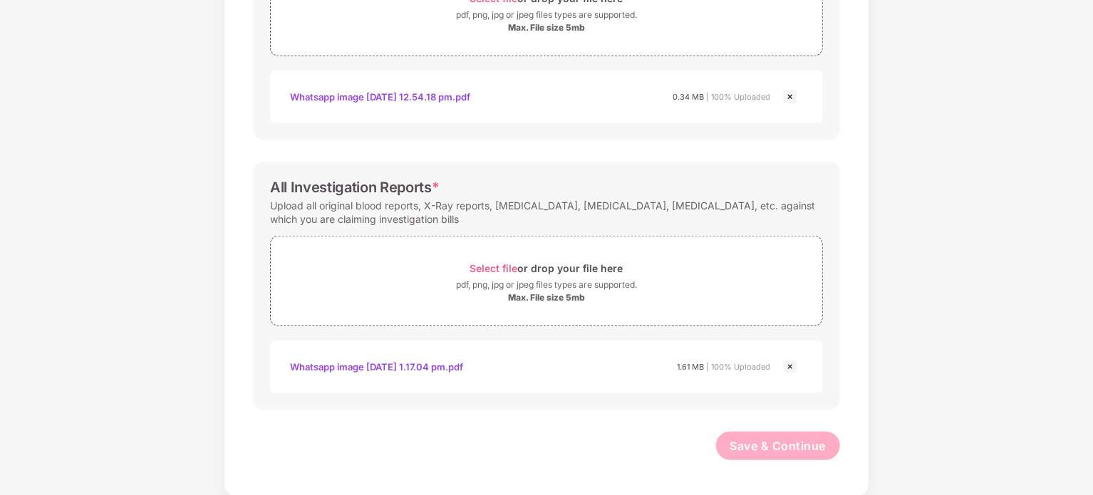
click at [792, 369] on img at bounding box center [790, 366] width 17 height 17
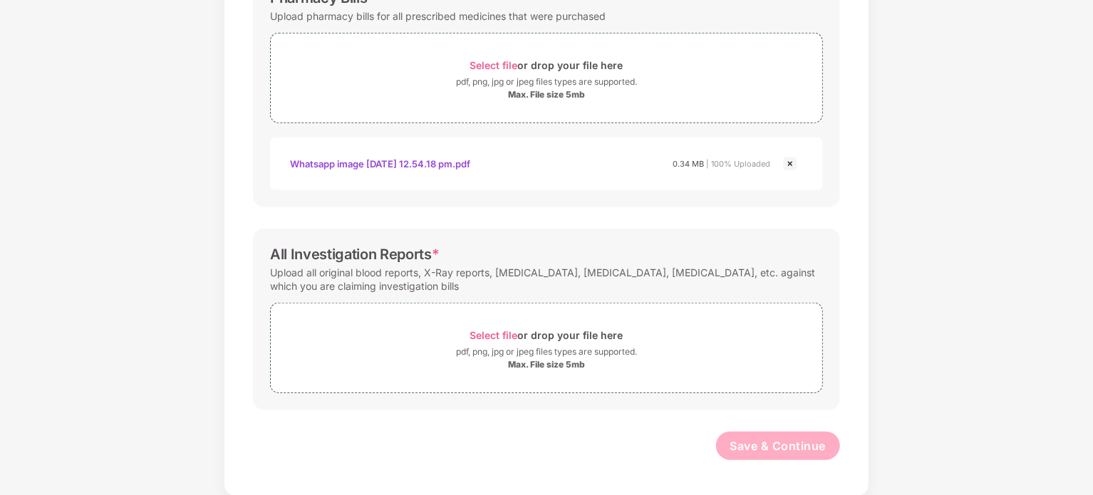
click at [790, 168] on img at bounding box center [790, 163] width 17 height 17
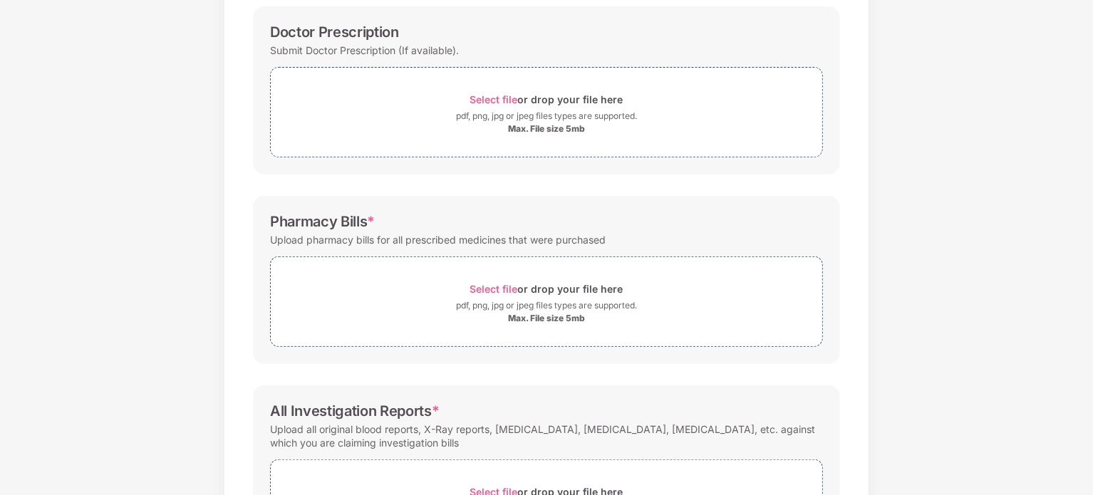
scroll to position [0, 0]
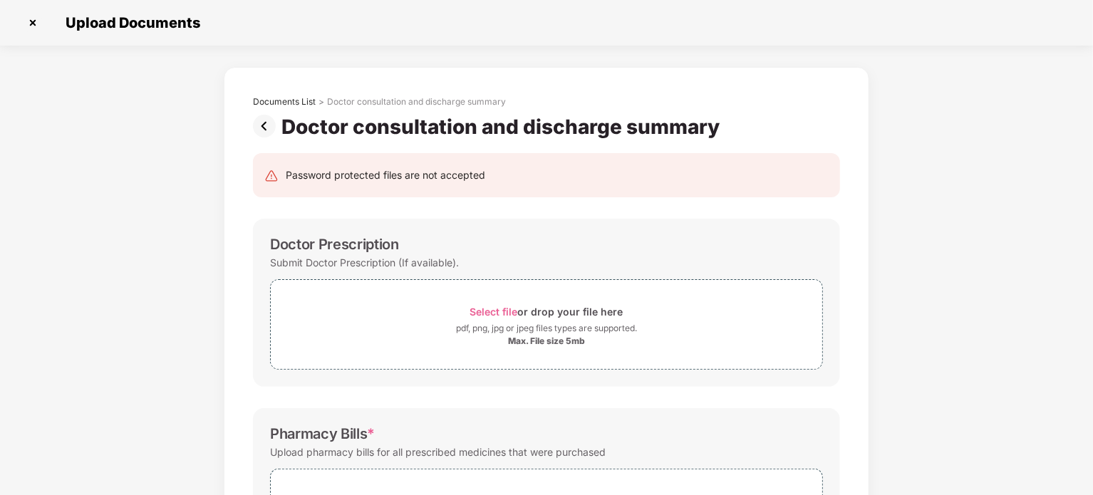
click at [268, 123] on img at bounding box center [267, 126] width 28 height 23
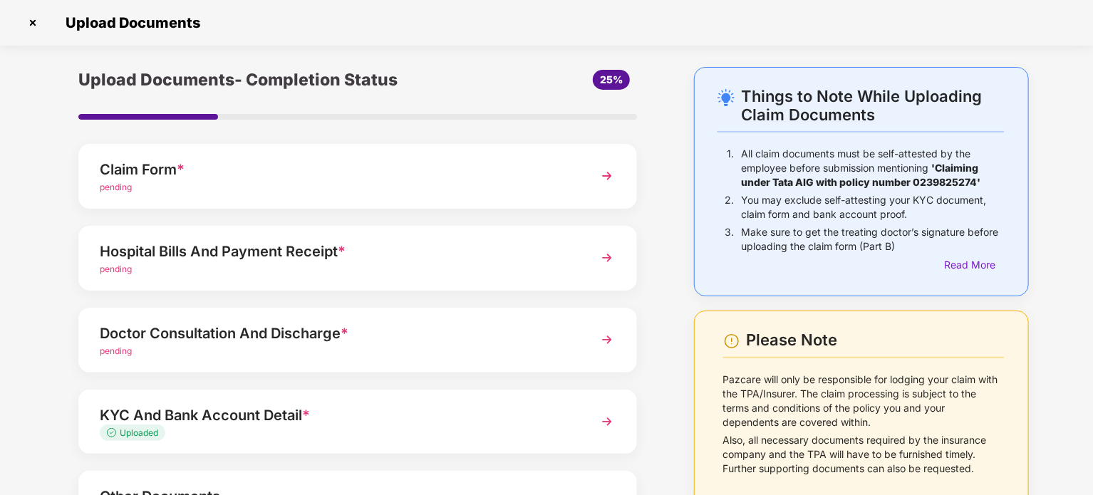
scroll to position [128, 0]
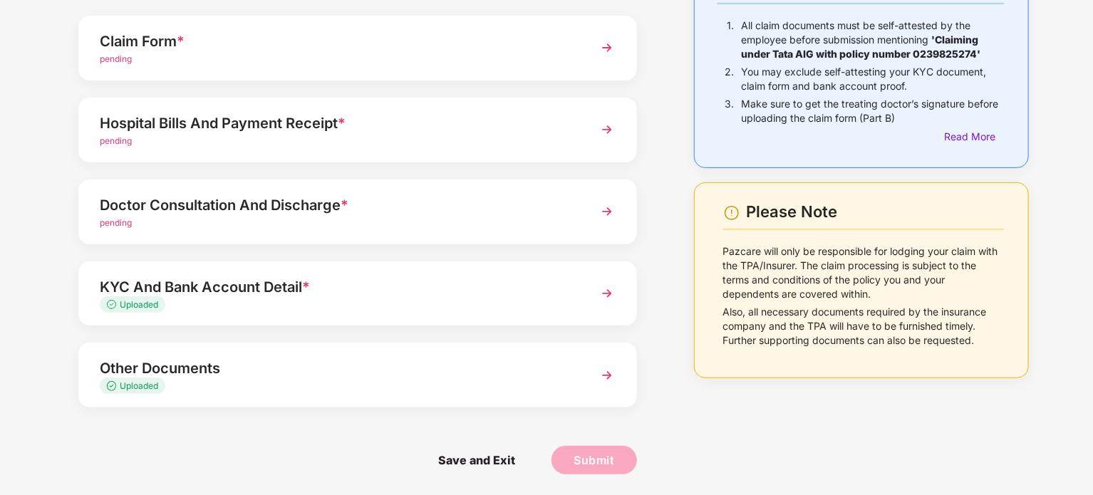
click at [597, 291] on img at bounding box center [607, 294] width 26 height 26
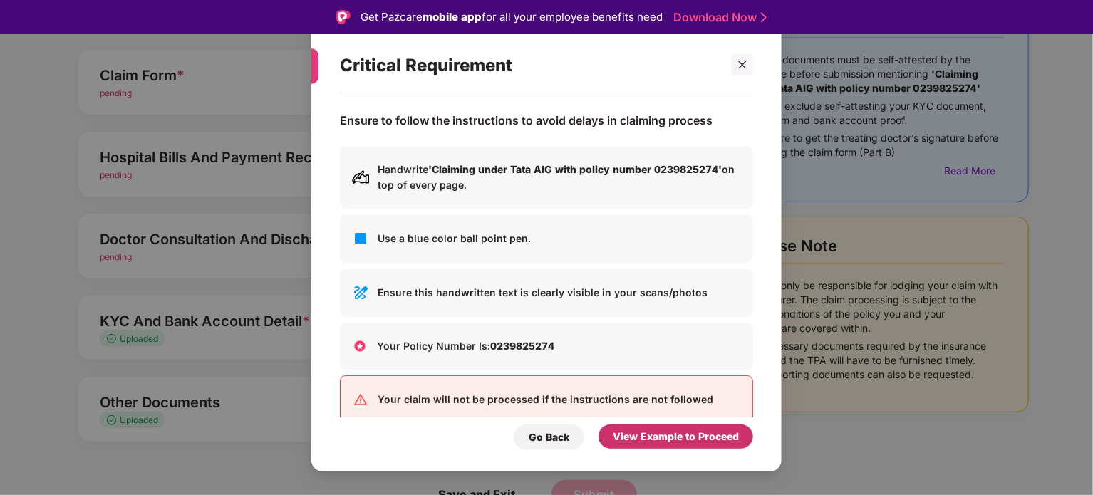
click at [700, 437] on div "View Example to Proceed" at bounding box center [676, 437] width 126 height 16
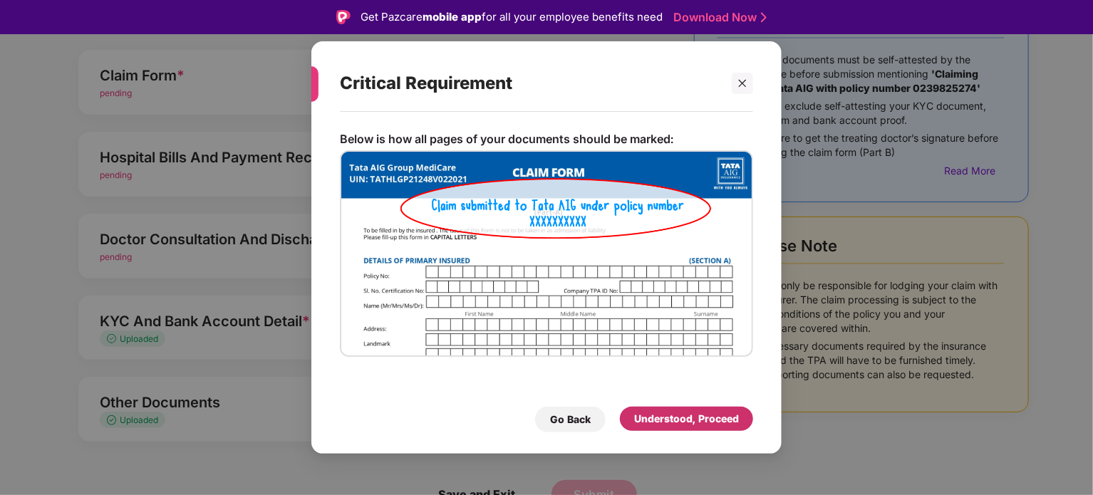
click at [686, 425] on div "Understood, Proceed" at bounding box center [686, 419] width 105 height 16
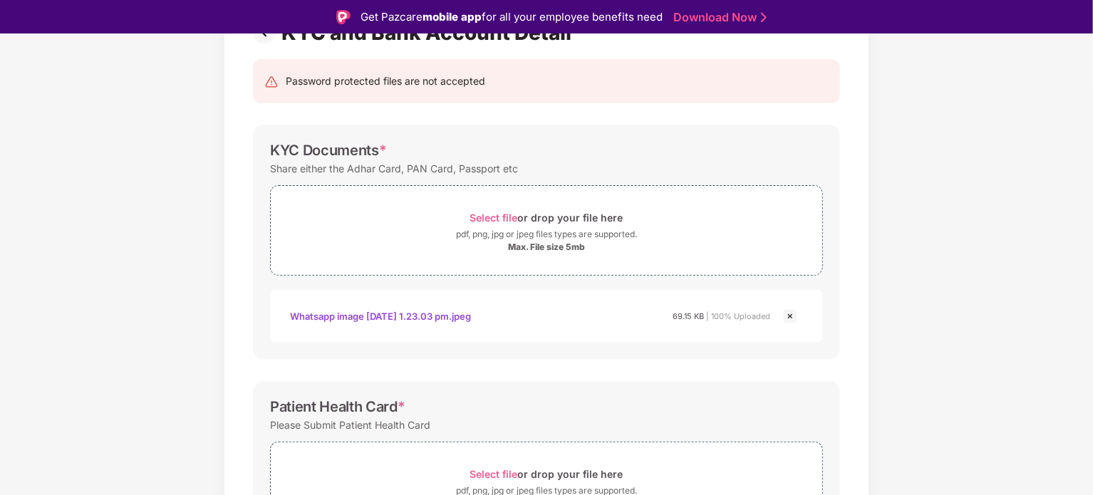
click at [786, 313] on img at bounding box center [790, 316] width 17 height 17
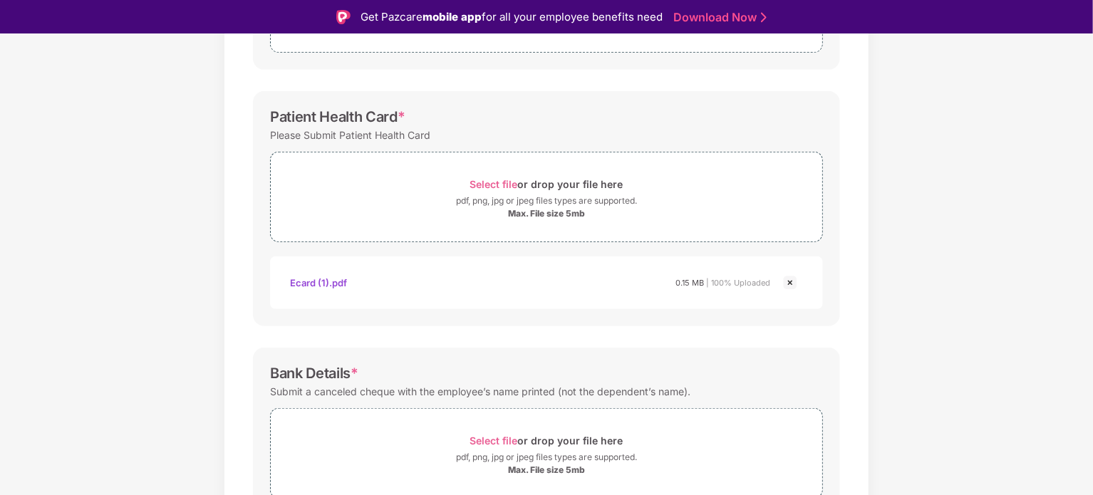
scroll to position [353, 0]
click at [787, 281] on img at bounding box center [790, 281] width 17 height 17
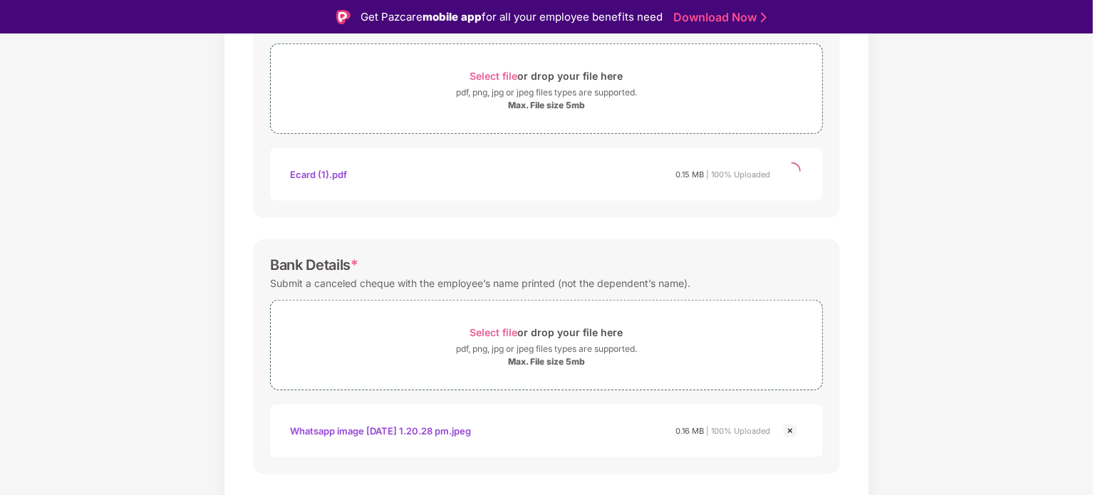
scroll to position [422, 0]
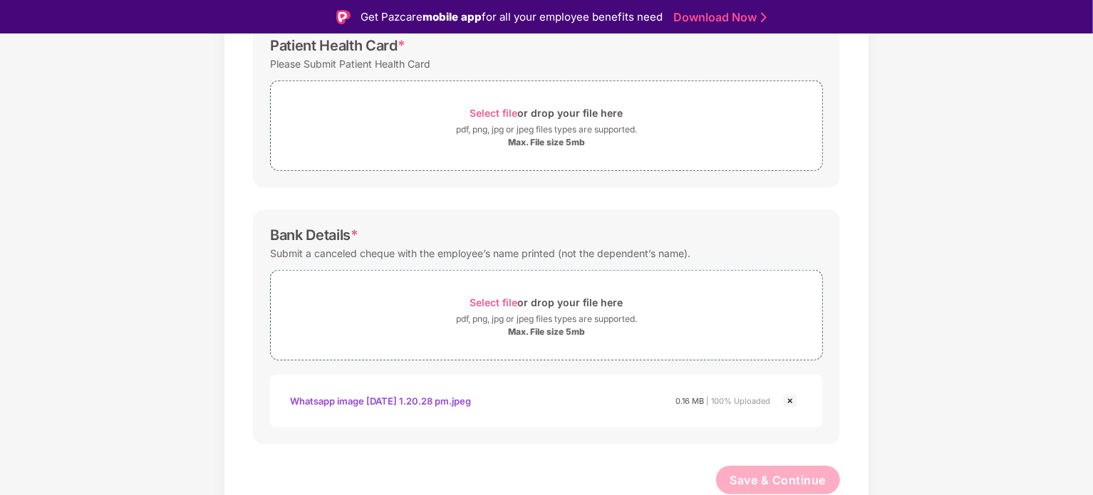
click at [787, 400] on img at bounding box center [790, 401] width 17 height 17
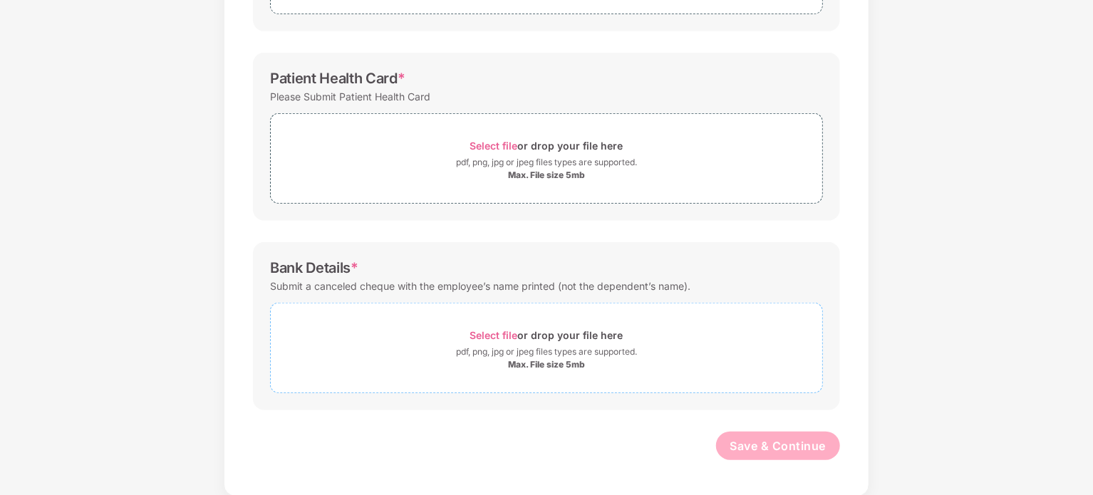
scroll to position [0, 0]
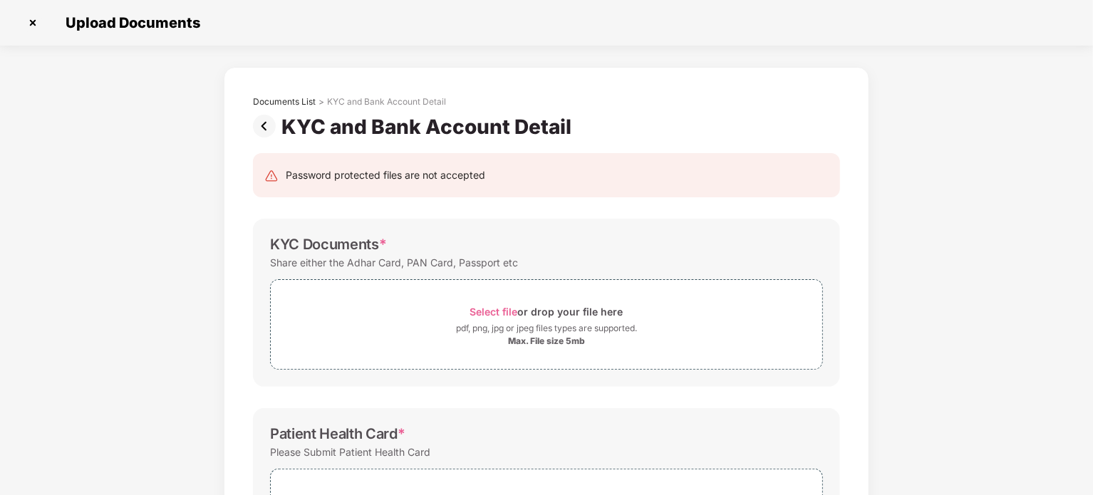
click at [260, 123] on img at bounding box center [267, 126] width 28 height 23
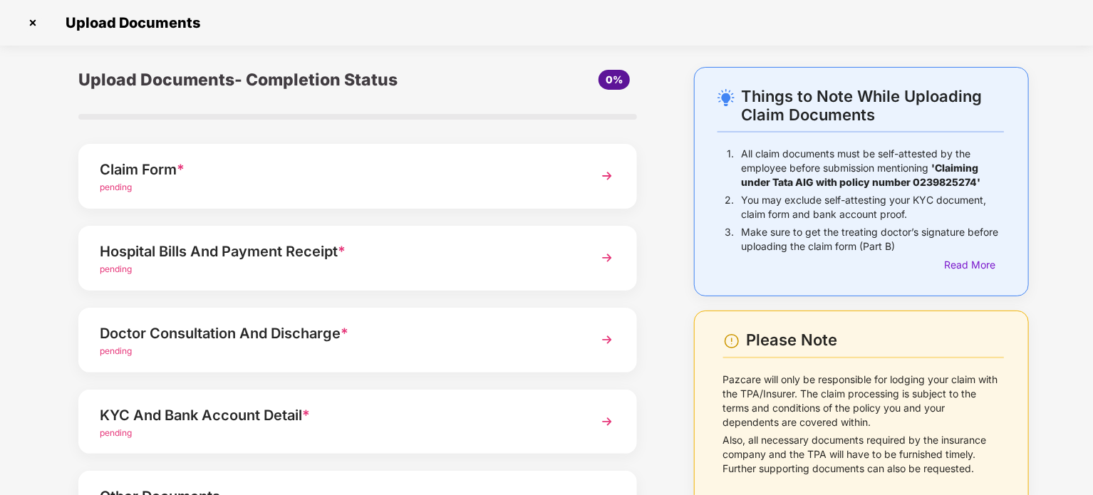
scroll to position [128, 0]
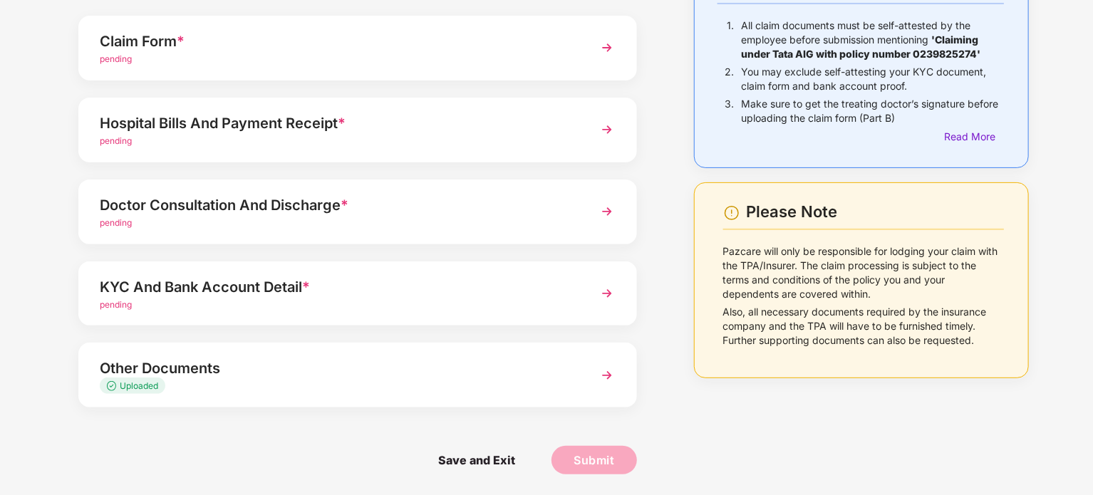
click at [610, 375] on img at bounding box center [607, 376] width 26 height 26
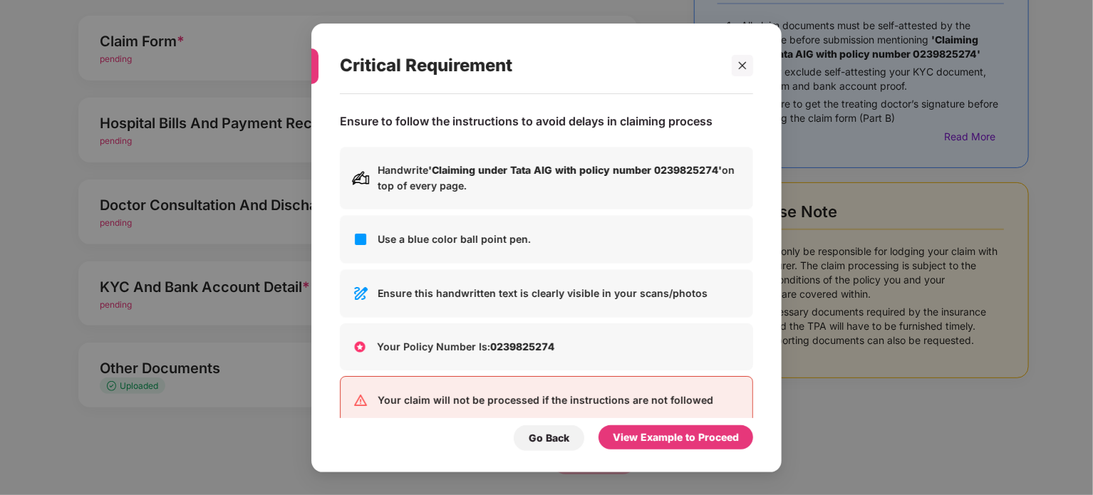
scroll to position [0, 0]
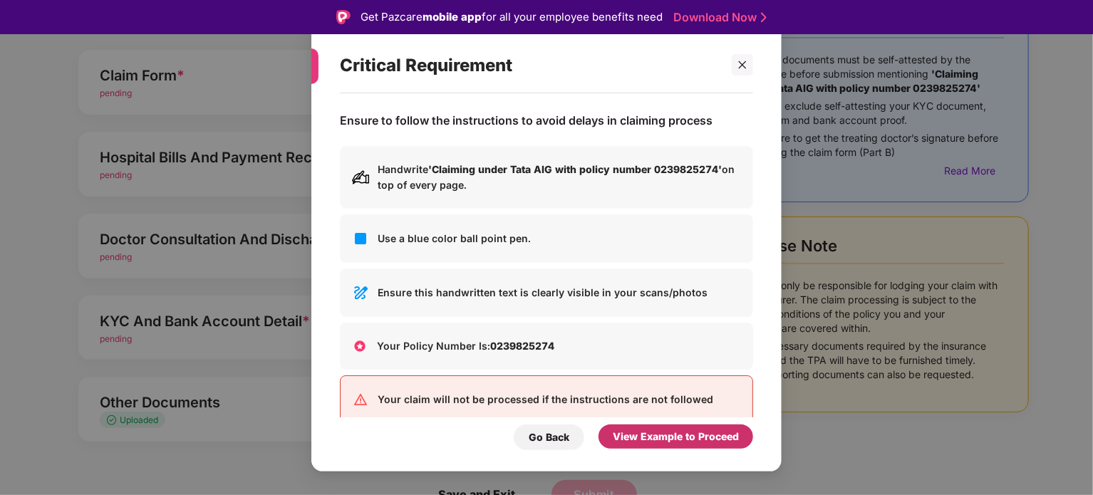
click at [657, 435] on div "View Example to Proceed" at bounding box center [676, 437] width 126 height 16
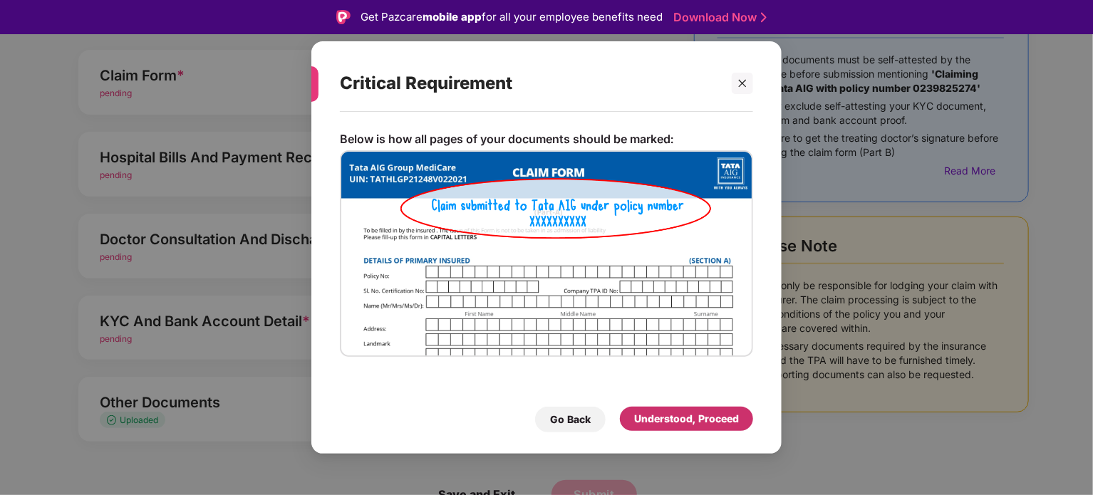
click at [682, 425] on div "Understood, Proceed" at bounding box center [686, 419] width 105 height 16
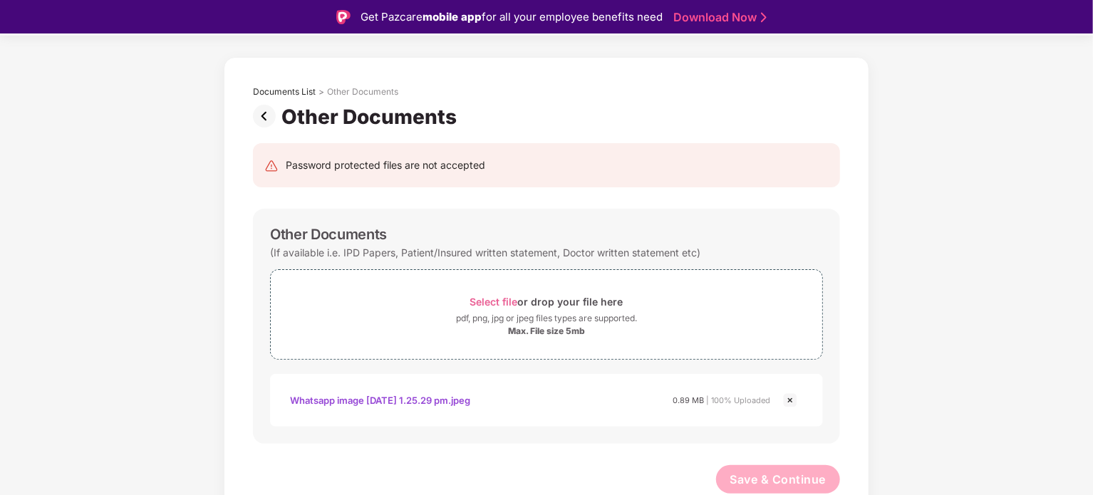
scroll to position [34, 0]
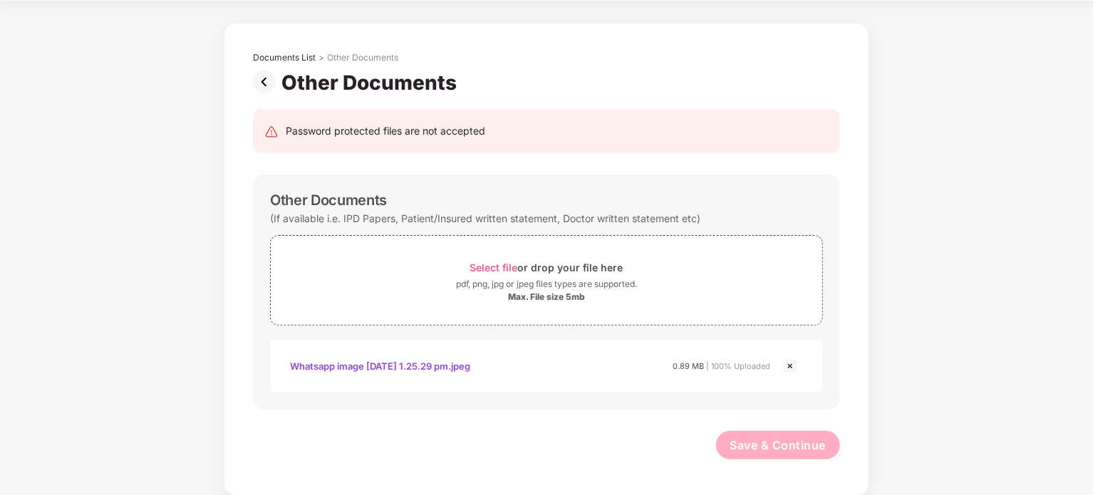
click at [789, 365] on img at bounding box center [790, 366] width 17 height 17
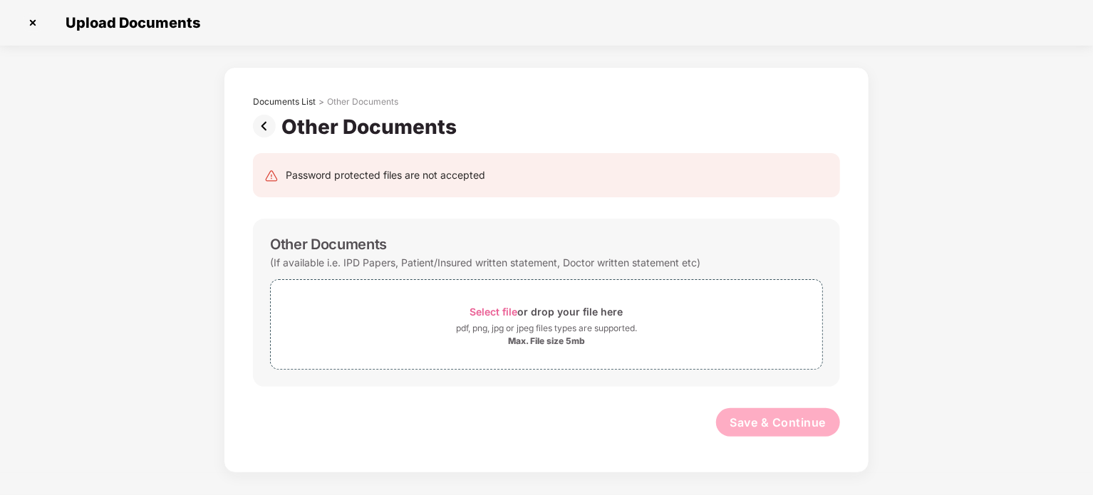
scroll to position [0, 0]
click at [259, 136] on img at bounding box center [267, 126] width 28 height 23
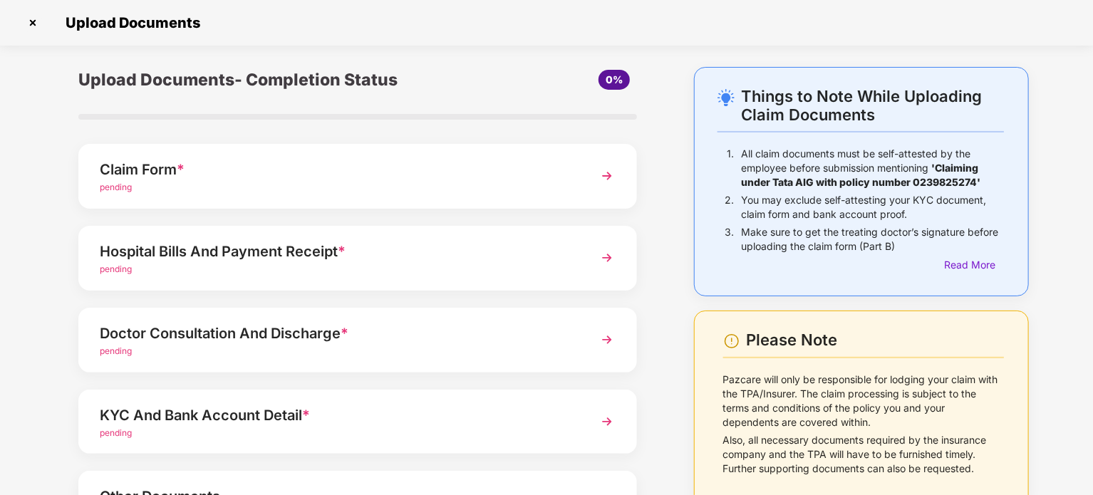
click at [28, 17] on img at bounding box center [32, 22] width 23 height 23
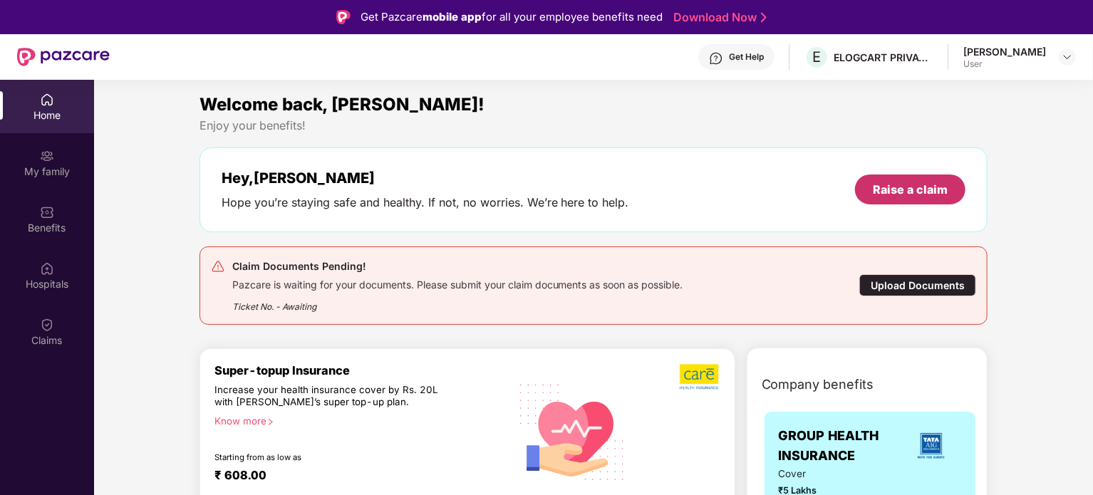
click at [909, 196] on div "Raise a claim" at bounding box center [910, 190] width 75 height 16
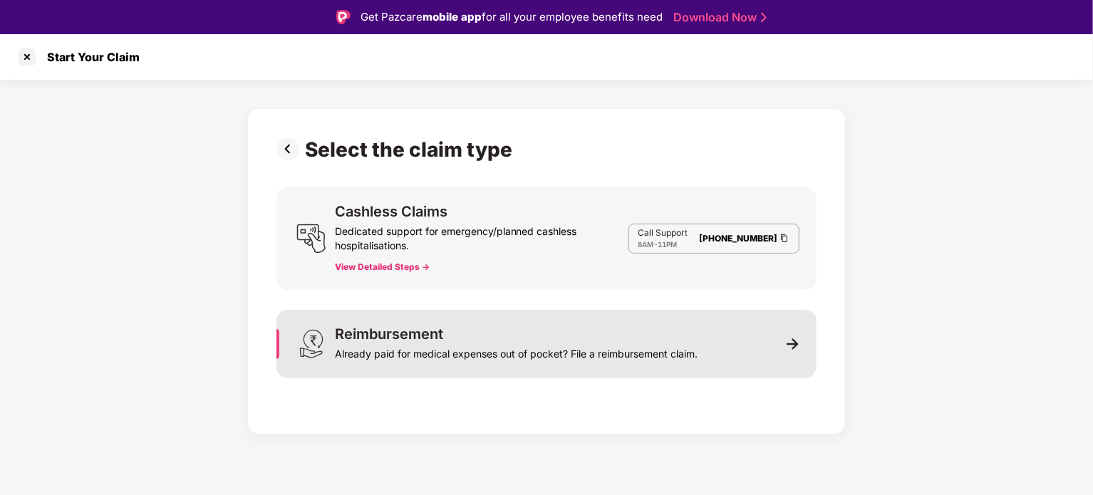
click at [798, 341] on img at bounding box center [793, 344] width 13 height 13
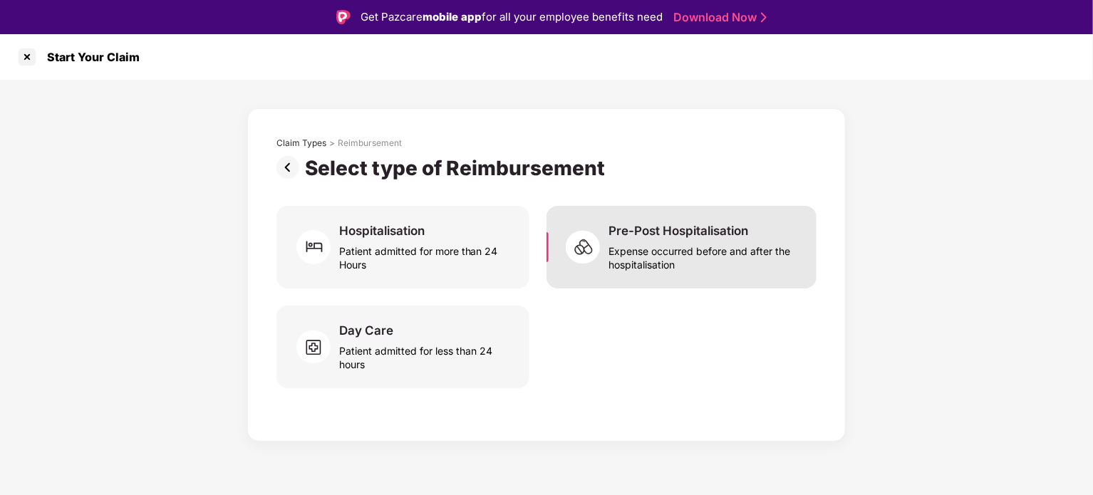
click at [674, 248] on div "Expense occurred before and after the hospitalisation" at bounding box center [703, 255] width 191 height 33
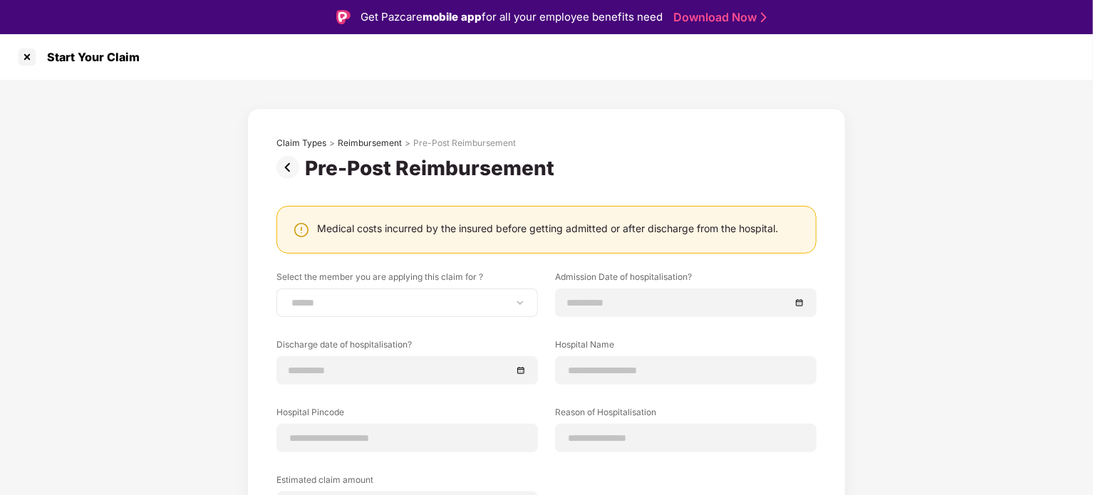
click at [503, 312] on div "**********" at bounding box center [406, 303] width 261 height 28
click at [513, 309] on div "**********" at bounding box center [406, 303] width 261 height 28
click at [513, 303] on select "**********" at bounding box center [407, 302] width 237 height 11
select select "**********"
click at [289, 297] on select "**********" at bounding box center [407, 302] width 237 height 11
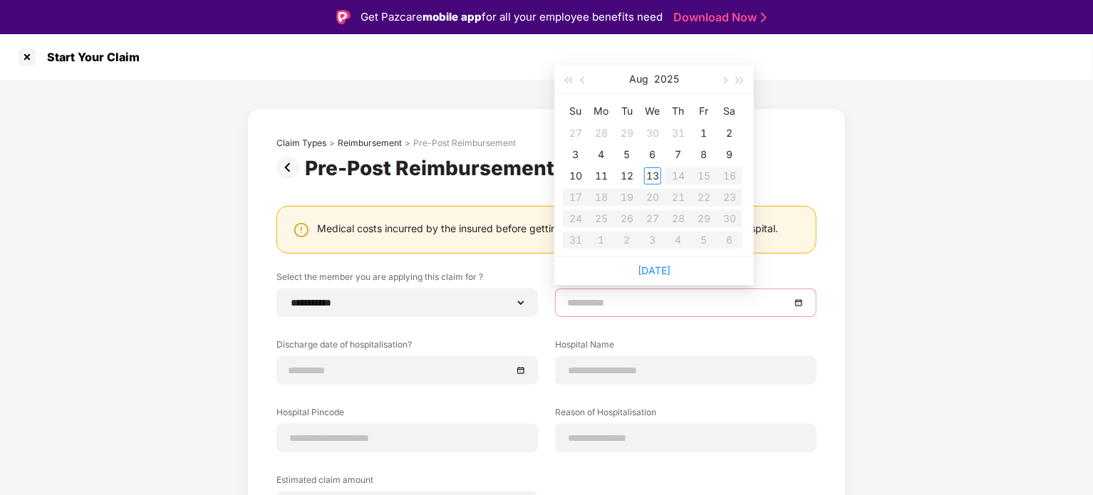
click at [682, 306] on input at bounding box center [678, 303] width 223 height 16
type input "**********"
click at [586, 81] on span "button" at bounding box center [584, 80] width 7 height 7
type input "**********"
click at [630, 222] on div "29" at bounding box center [626, 218] width 17 height 17
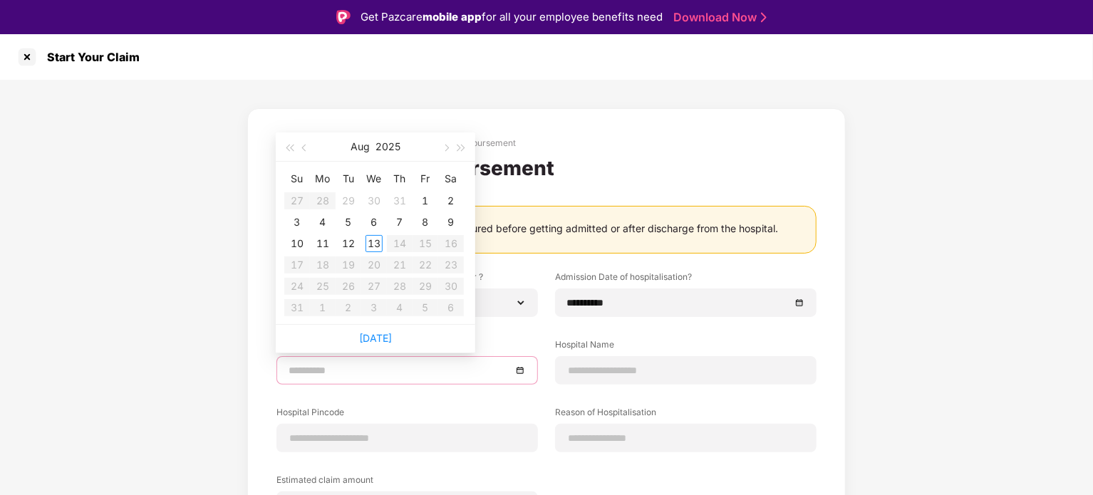
click at [402, 375] on input at bounding box center [400, 371] width 223 height 16
type input "**********"
click at [346, 223] on div "5" at bounding box center [348, 222] width 17 height 17
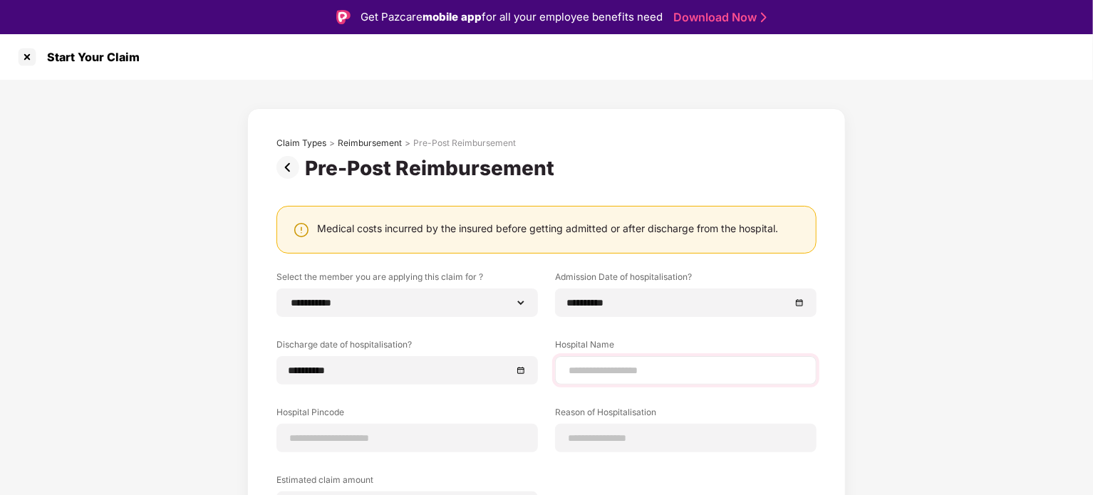
click at [608, 378] on div at bounding box center [685, 370] width 261 height 28
click at [658, 373] on input at bounding box center [685, 370] width 237 height 15
type input "**********"
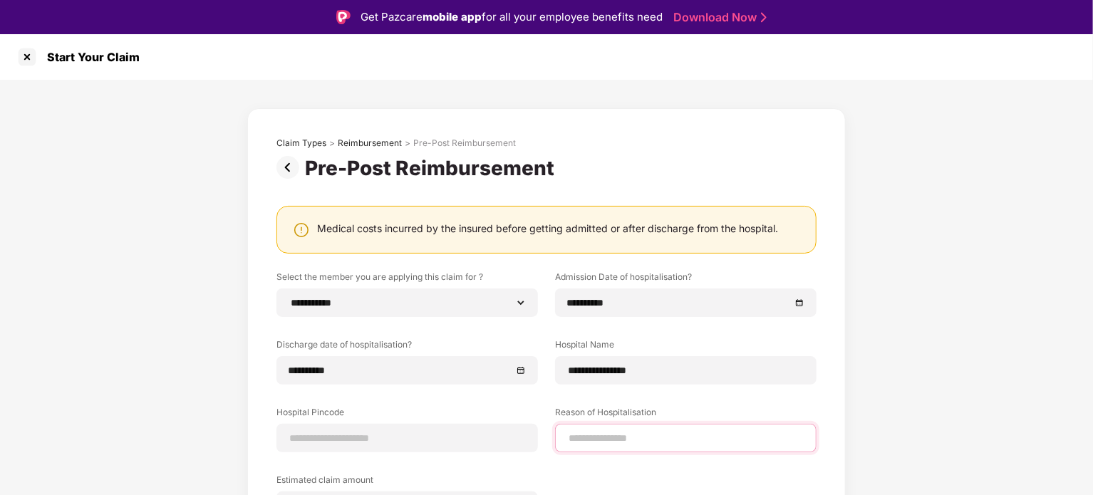
click at [628, 442] on input at bounding box center [685, 438] width 237 height 15
type input "**********"
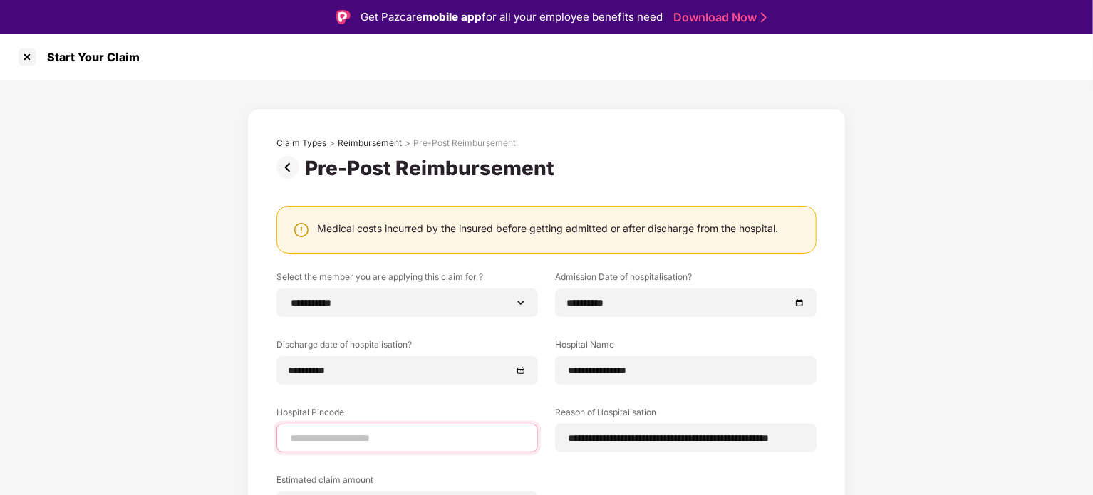
click at [470, 442] on input at bounding box center [407, 438] width 237 height 15
type input "******"
select select "*********"
select select "**********"
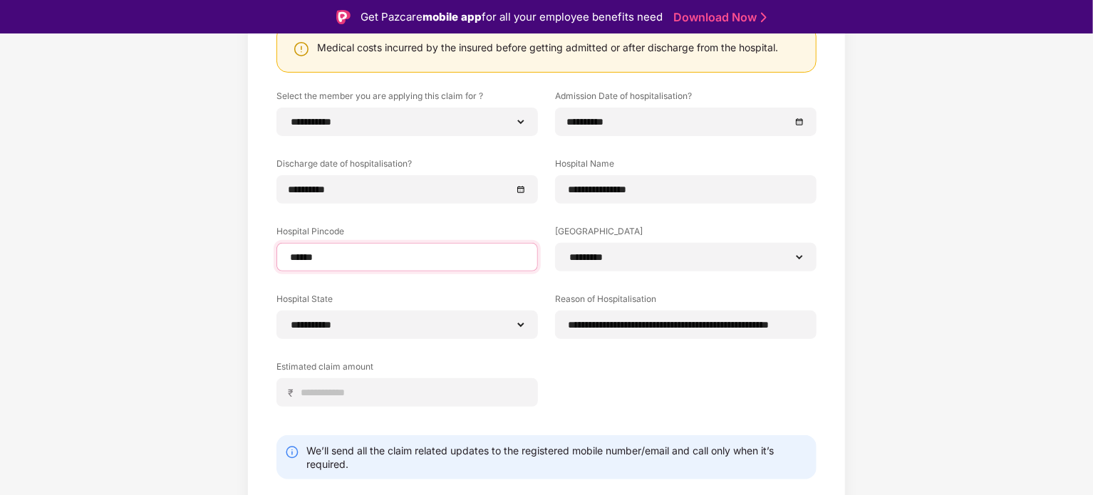
scroll to position [217, 0]
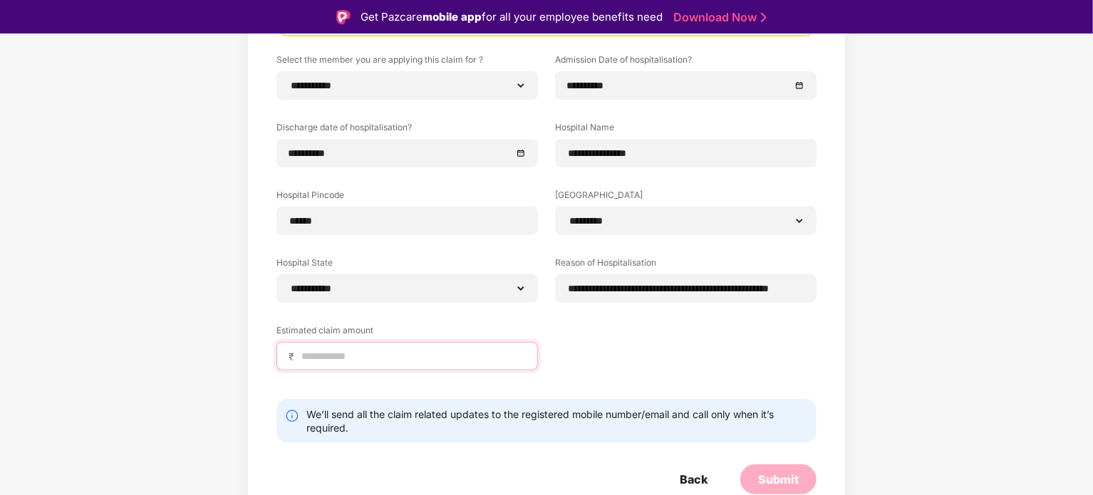
click at [366, 349] on input at bounding box center [413, 356] width 226 height 15
type input "****"
click at [781, 473] on div "Submit" at bounding box center [778, 480] width 41 height 16
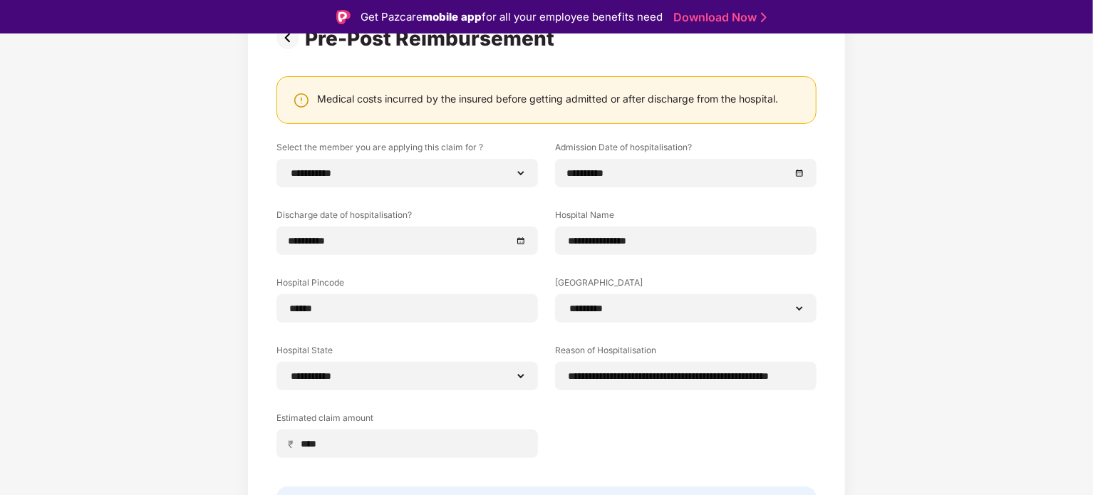
scroll to position [129, 0]
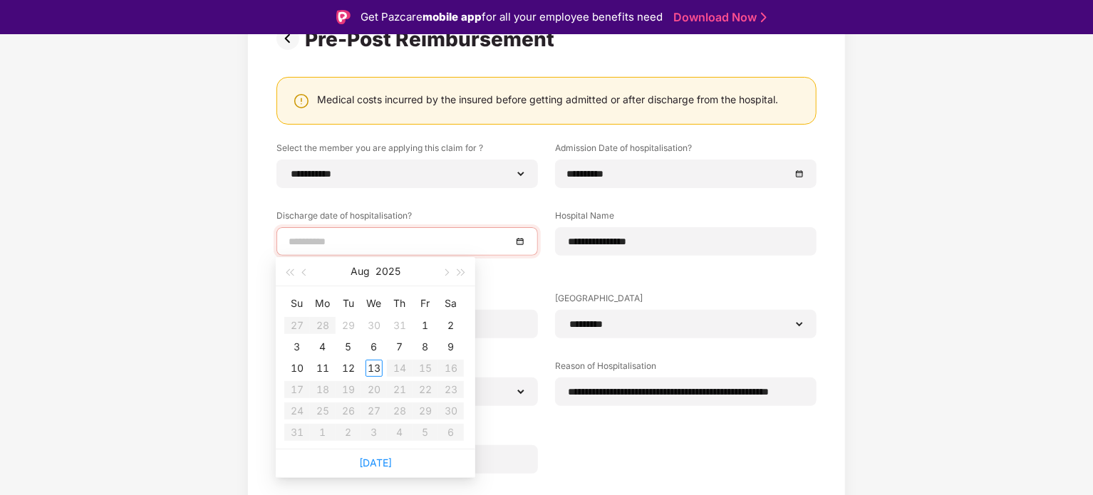
click at [496, 243] on input at bounding box center [400, 242] width 223 height 16
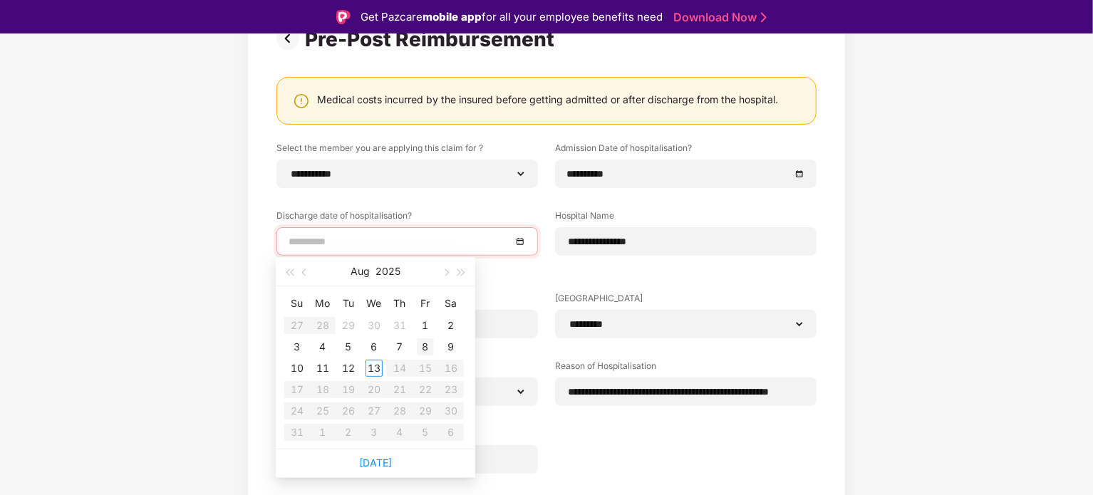
type input "**********"
click at [375, 347] on div "6" at bounding box center [373, 346] width 17 height 17
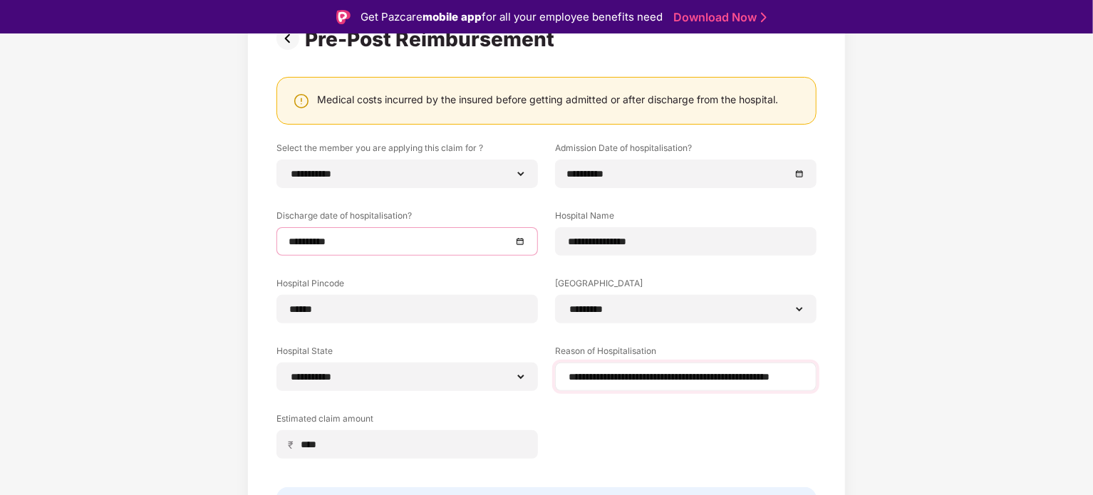
scroll to position [218, 0]
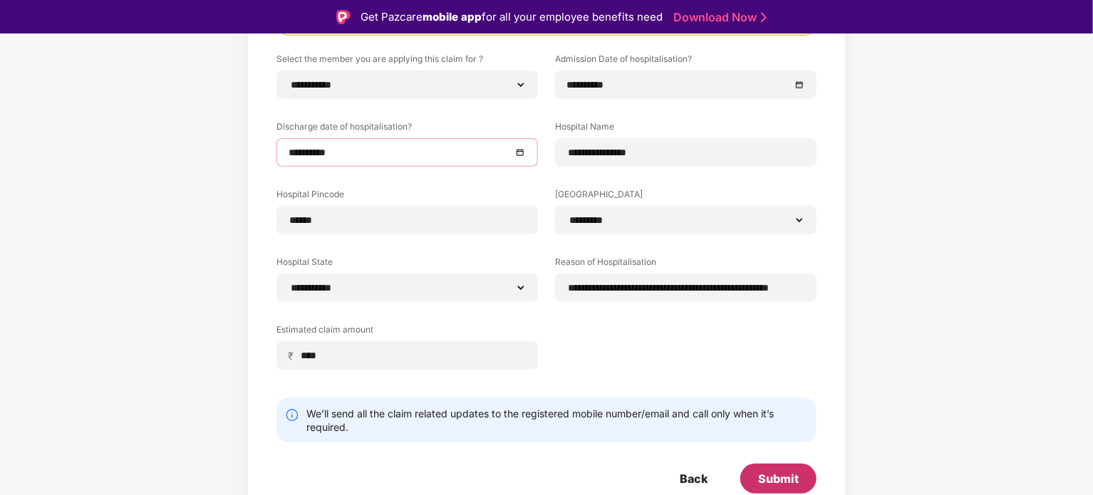
click at [788, 482] on div "Submit" at bounding box center [778, 479] width 41 height 16
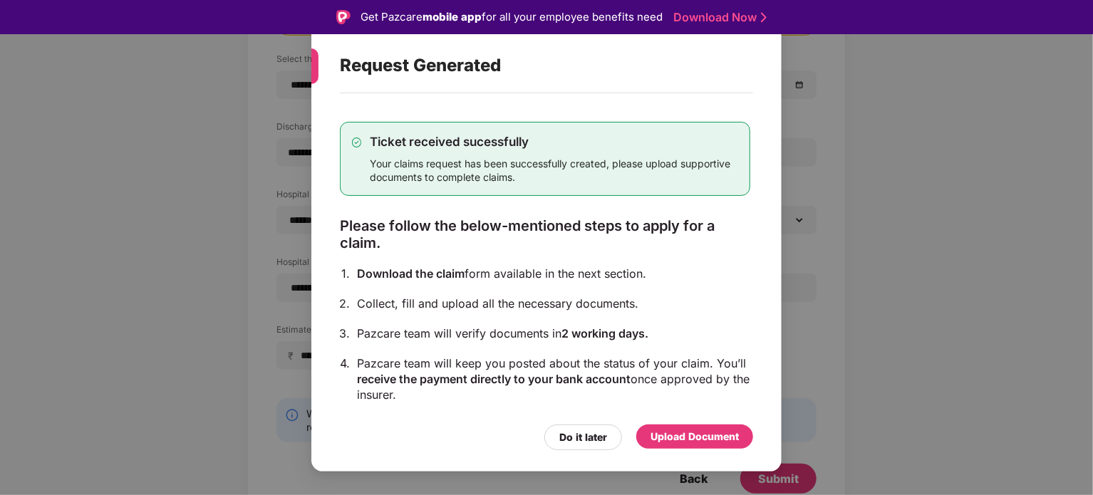
click at [698, 436] on div "Upload Document" at bounding box center [694, 437] width 88 height 16
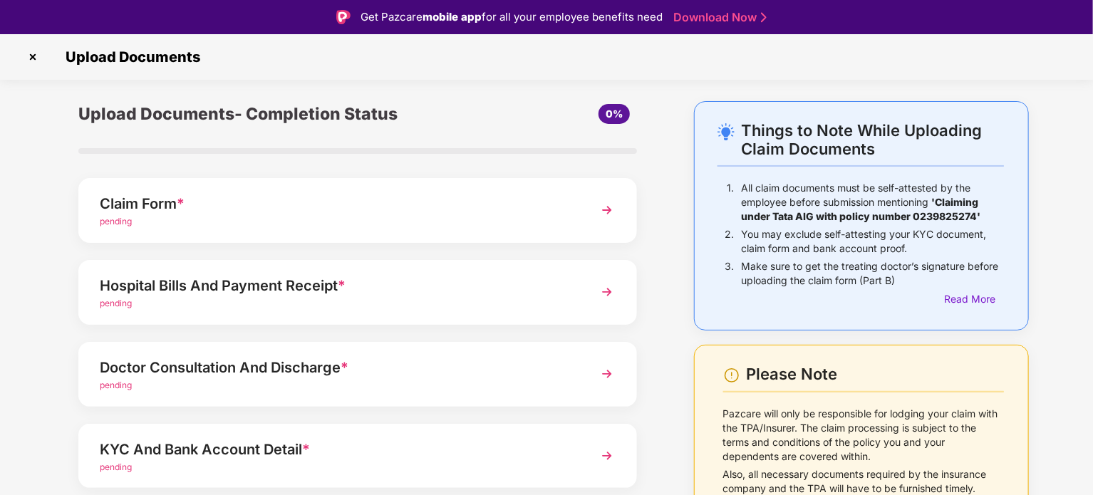
click at [608, 372] on img at bounding box center [607, 374] width 26 height 26
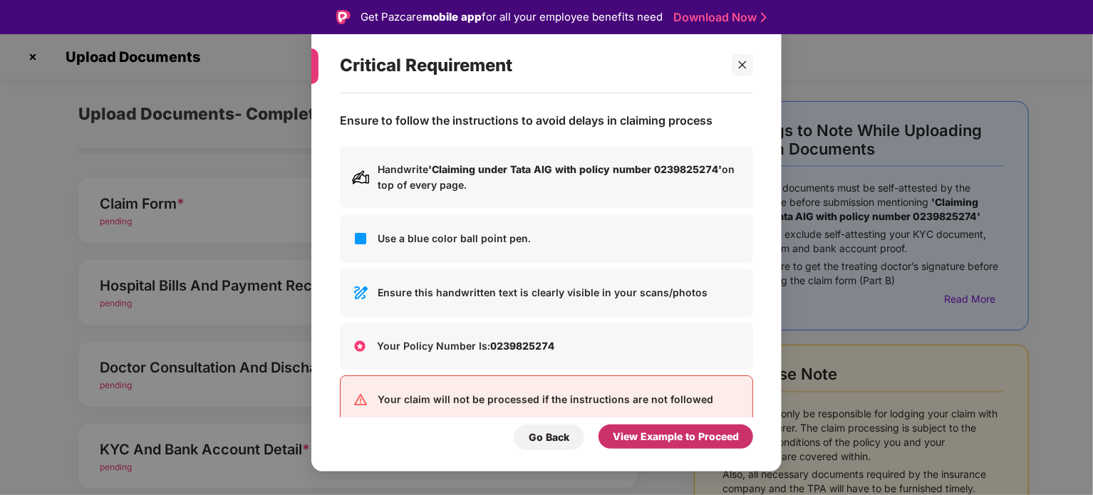
click at [657, 437] on div "View Example to Proceed" at bounding box center [676, 437] width 126 height 16
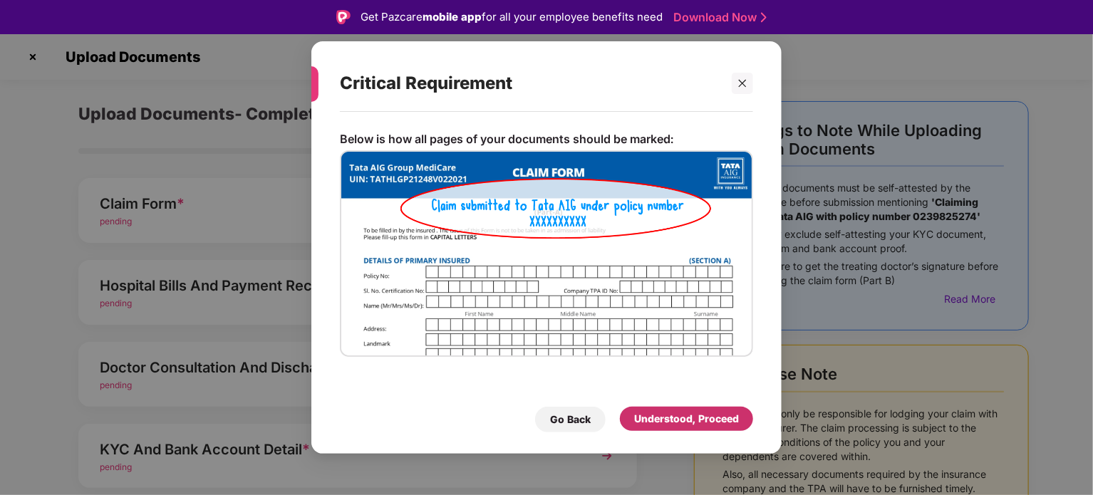
click at [669, 418] on div "Understood, Proceed" at bounding box center [686, 419] width 105 height 16
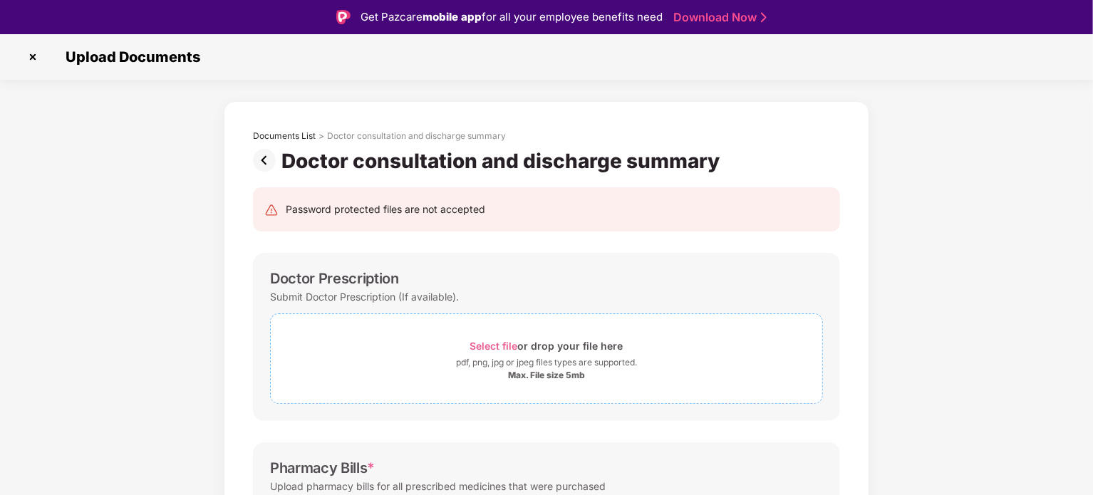
click at [493, 346] on span "Select file" at bounding box center [494, 346] width 48 height 12
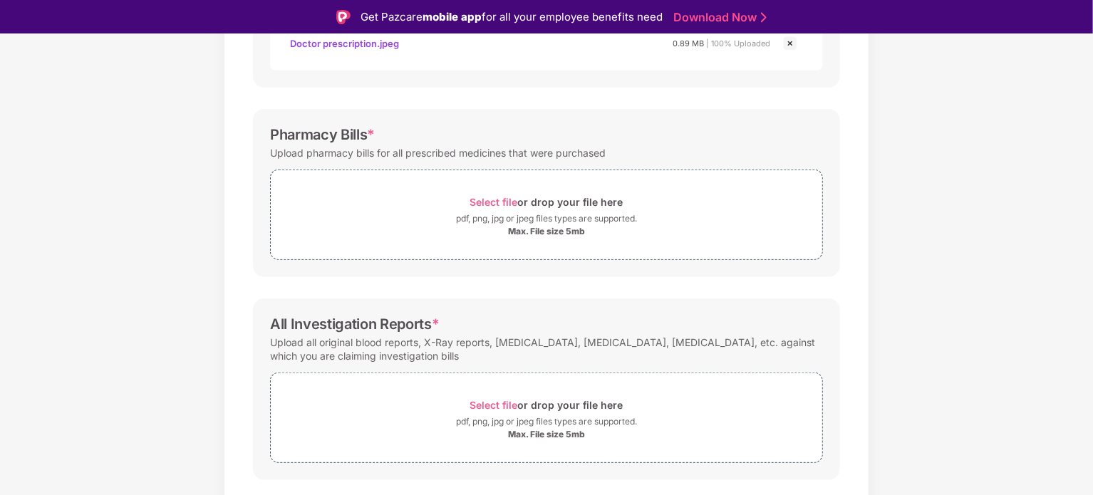
scroll to position [419, 0]
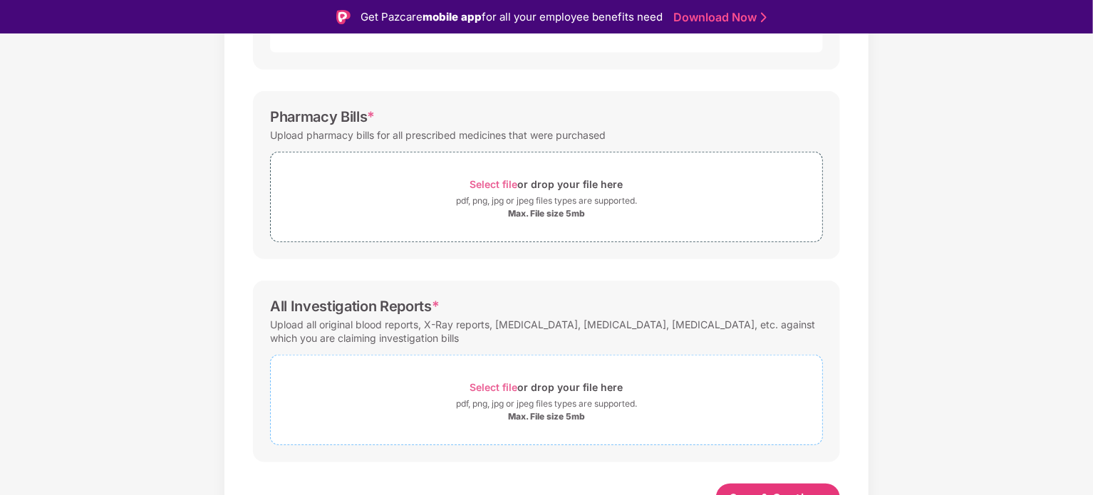
click at [495, 386] on span "Select file" at bounding box center [494, 387] width 48 height 12
click at [483, 184] on span "Select file" at bounding box center [494, 184] width 48 height 12
click at [494, 184] on span "Select file" at bounding box center [494, 184] width 48 height 12
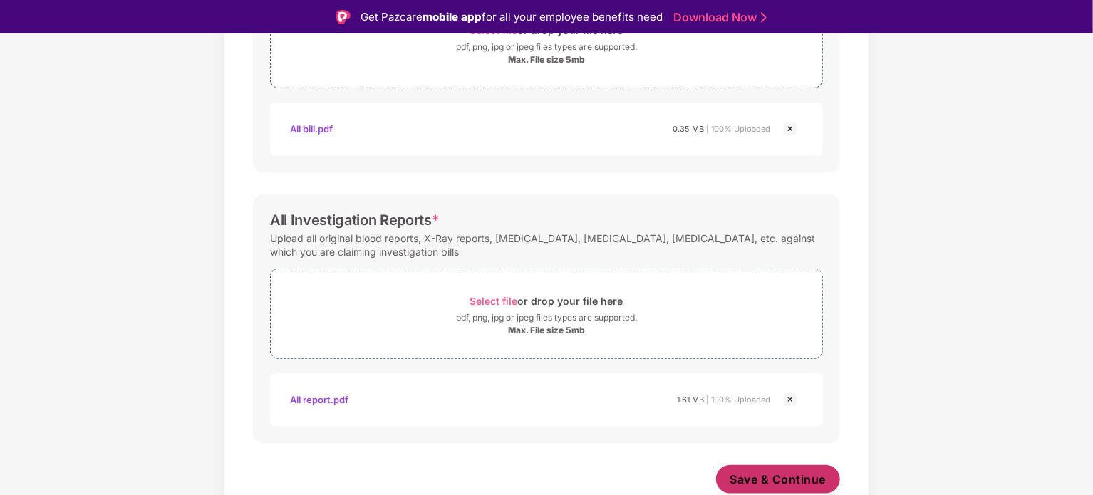
scroll to position [572, 0]
click at [787, 130] on img at bounding box center [790, 129] width 17 height 17
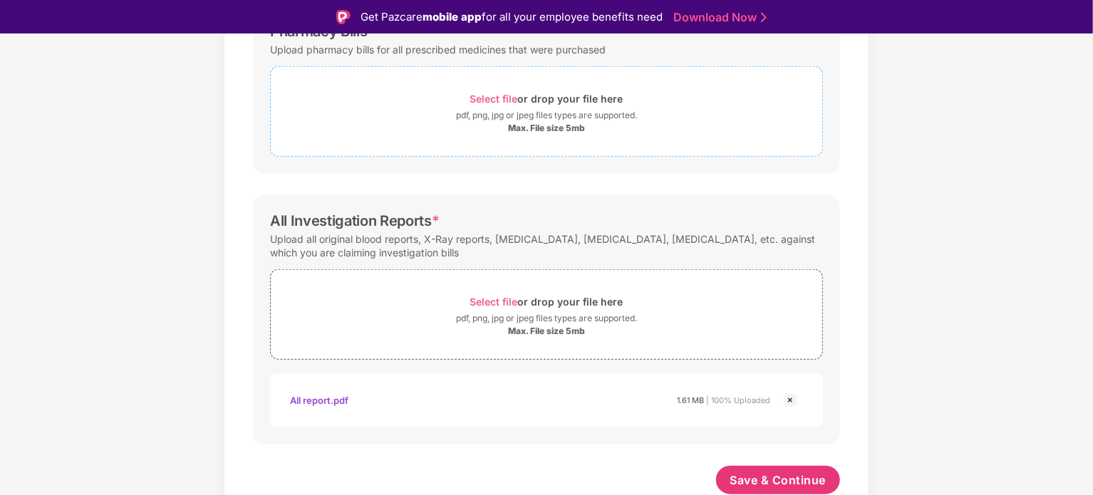
scroll to position [409, 0]
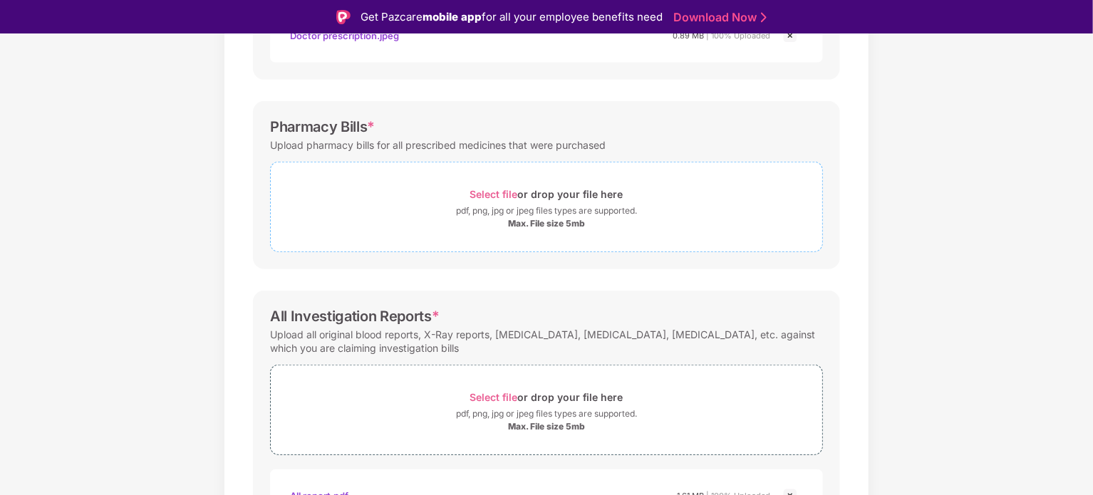
click at [489, 192] on span "Select file" at bounding box center [494, 194] width 48 height 12
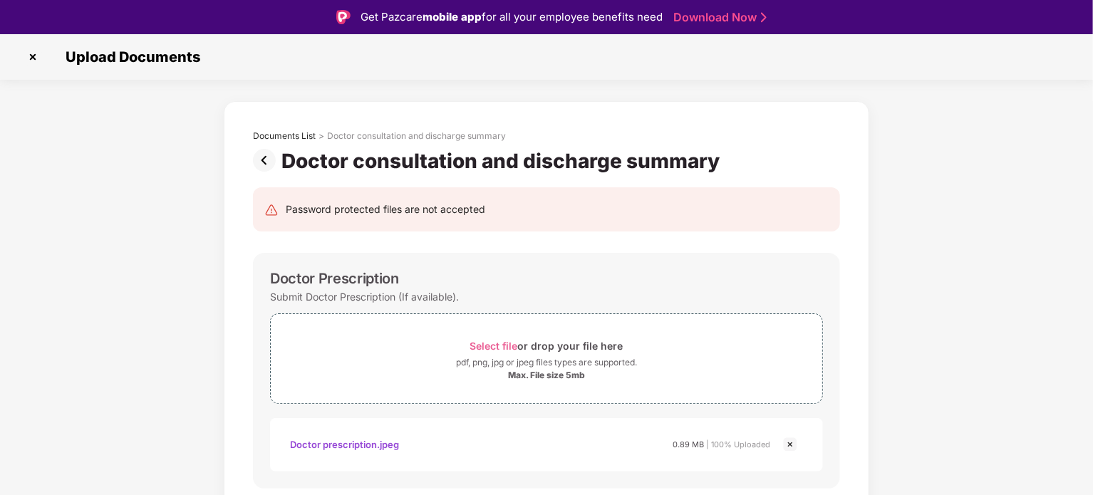
scroll to position [572, 0]
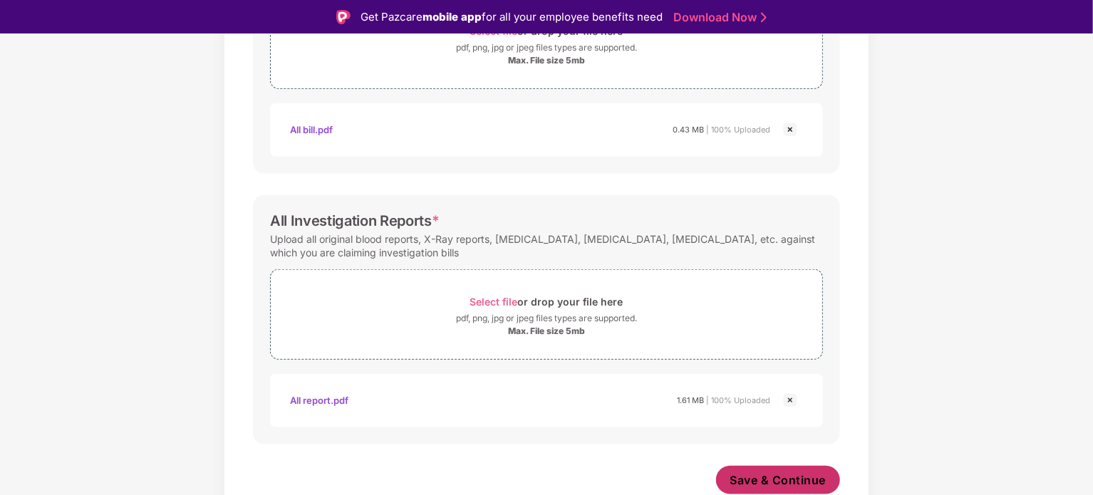
click at [787, 478] on span "Save & Continue" at bounding box center [778, 480] width 96 height 16
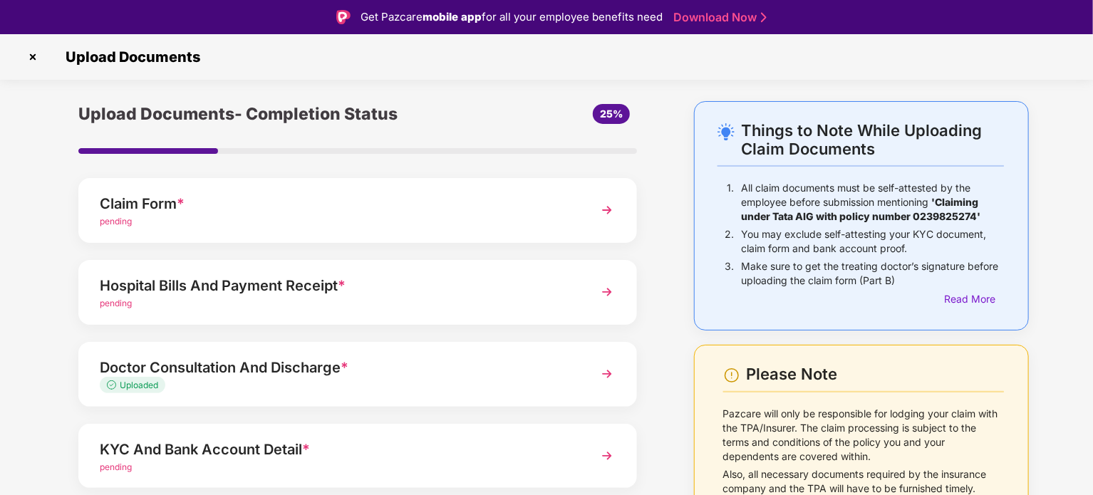
scroll to position [134, 0]
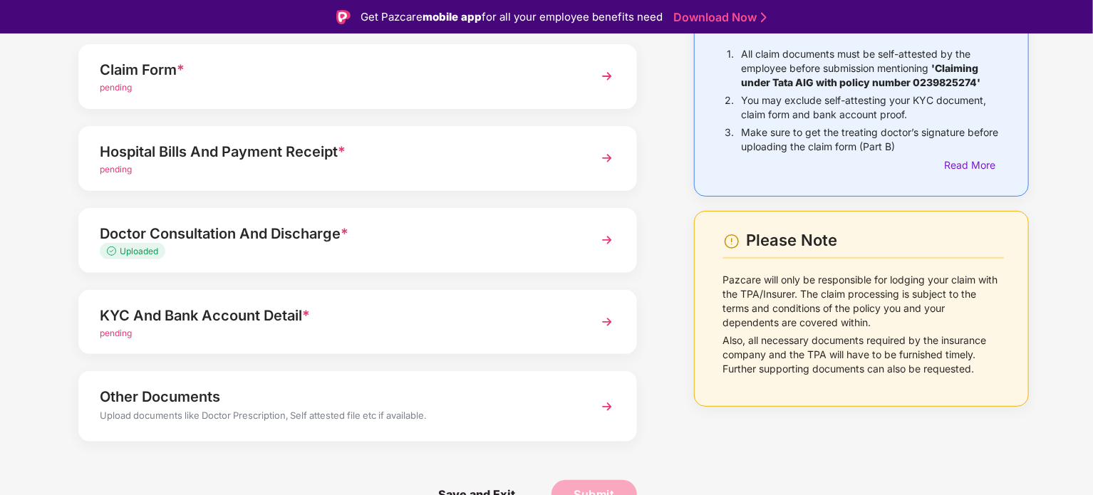
click at [603, 321] on img at bounding box center [607, 322] width 26 height 26
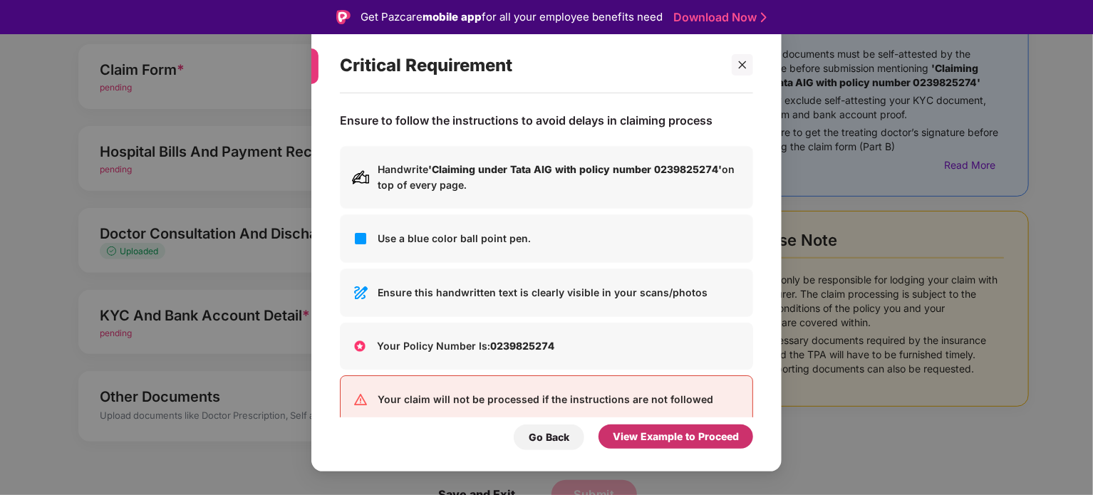
click at [687, 442] on div "View Example to Proceed" at bounding box center [676, 437] width 126 height 16
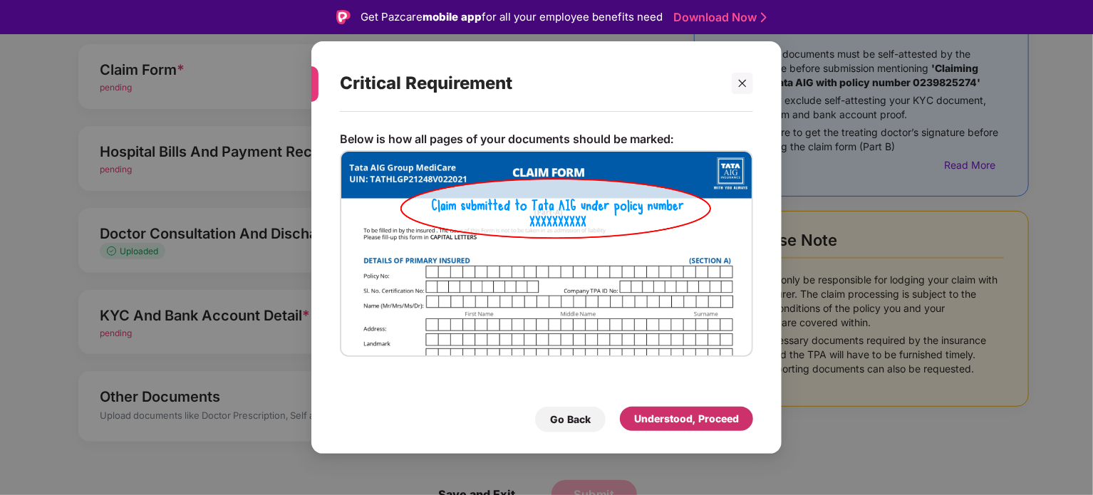
click at [680, 412] on div "Understood, Proceed" at bounding box center [686, 419] width 105 height 16
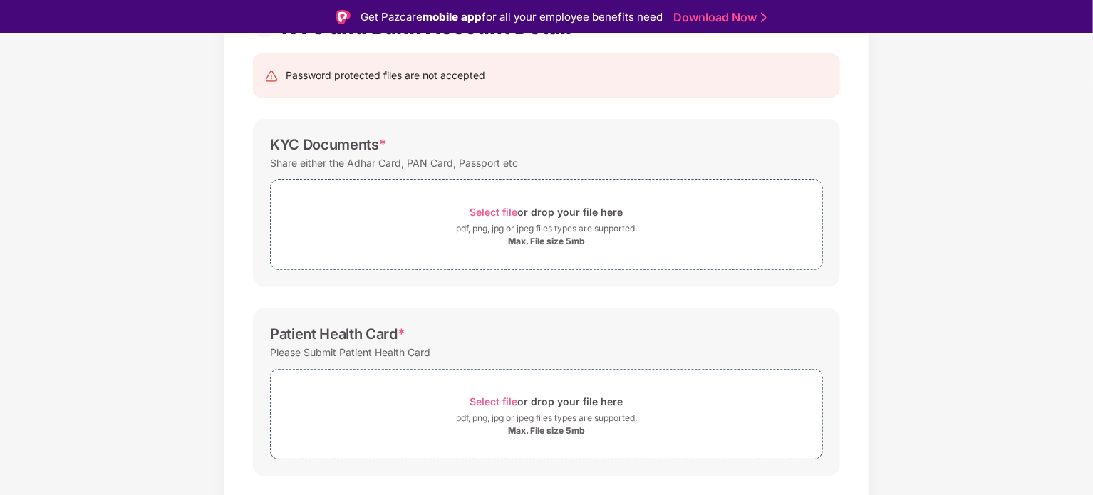
scroll to position [67, 0]
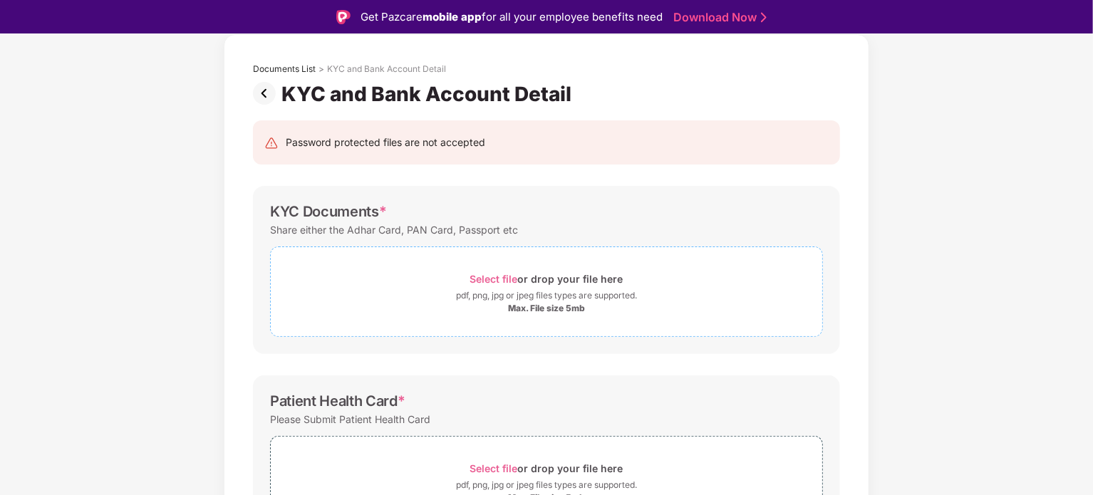
click at [501, 279] on span "Select file" at bounding box center [494, 279] width 48 height 12
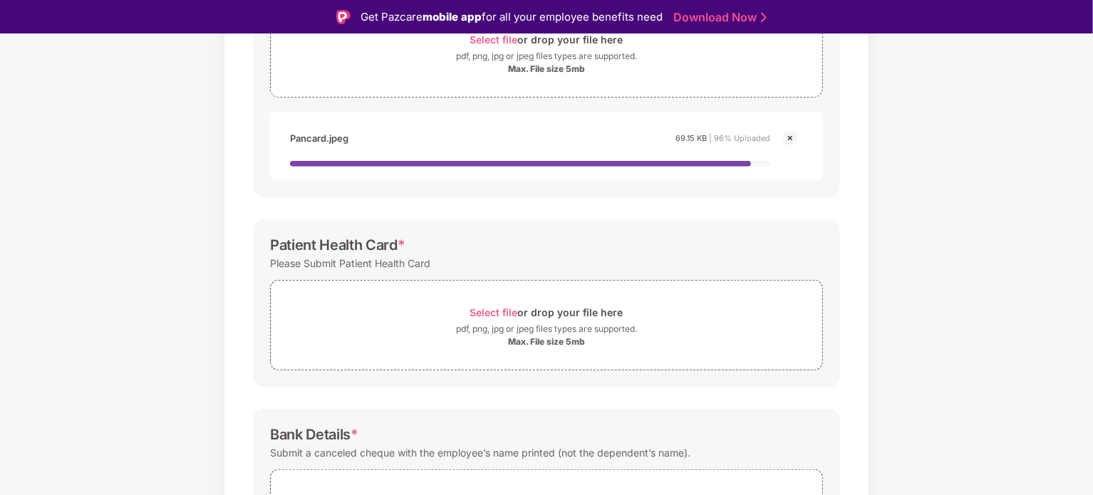
scroll to position [439, 0]
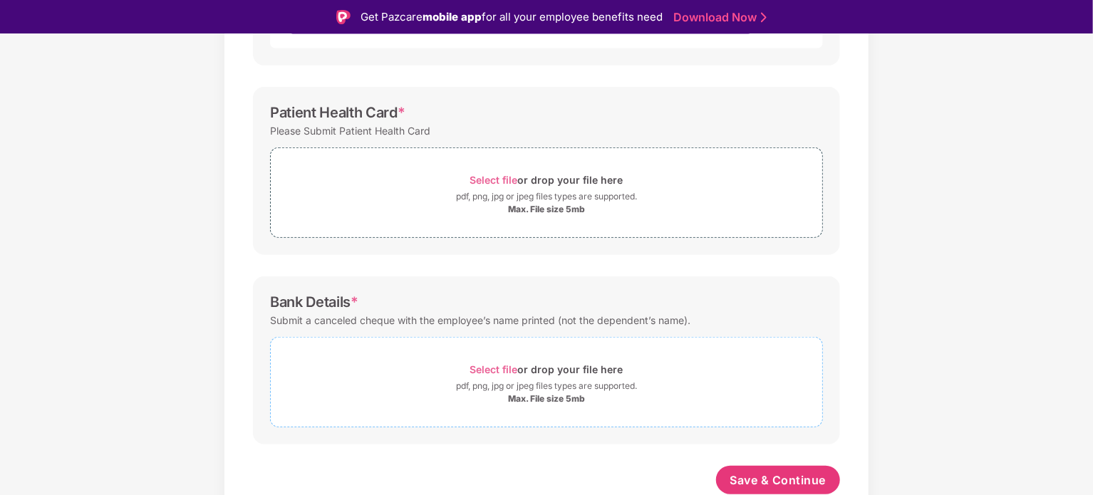
click at [490, 367] on span "Select file" at bounding box center [494, 369] width 48 height 12
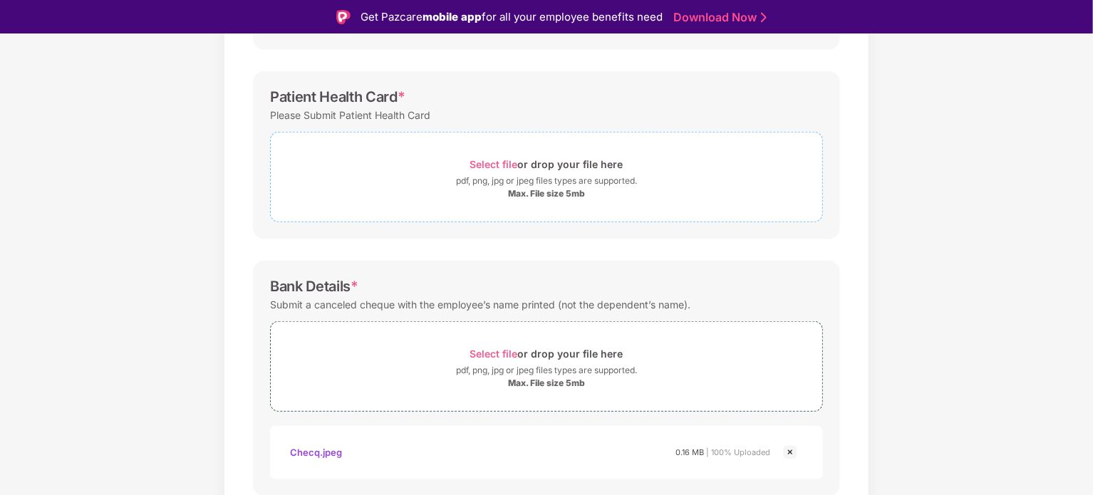
click at [500, 165] on span "Select file" at bounding box center [494, 164] width 48 height 12
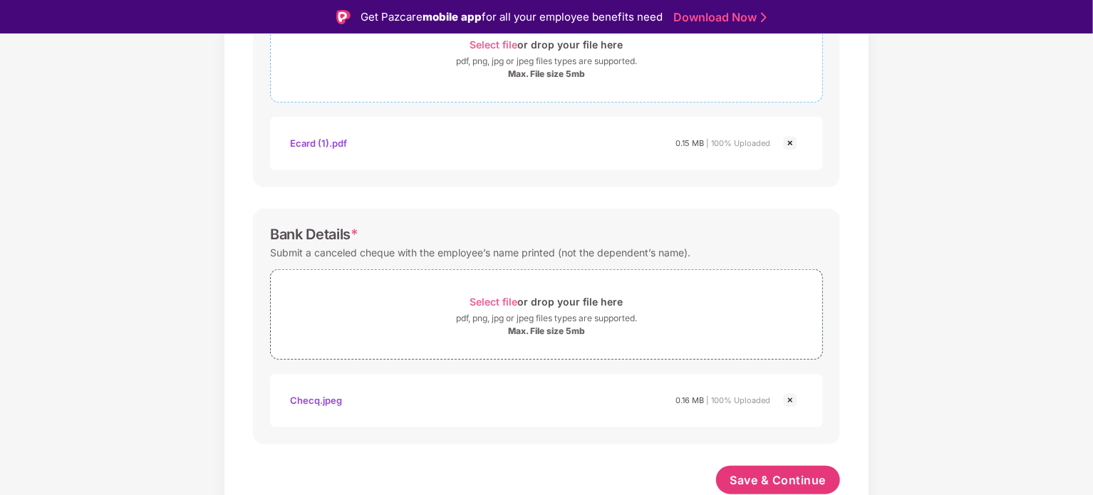
scroll to position [34, 0]
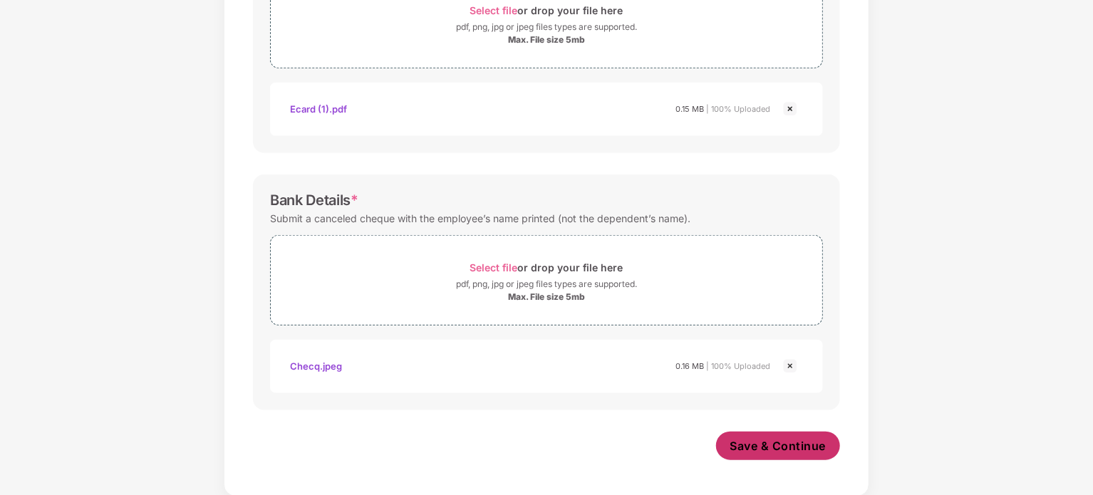
click at [776, 451] on span "Save & Continue" at bounding box center [778, 446] width 96 height 16
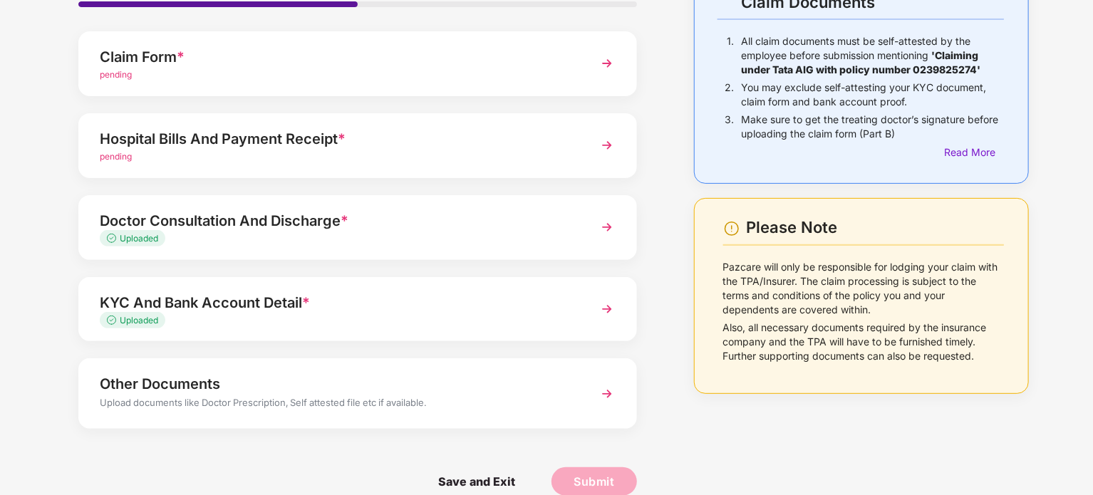
scroll to position [134, 0]
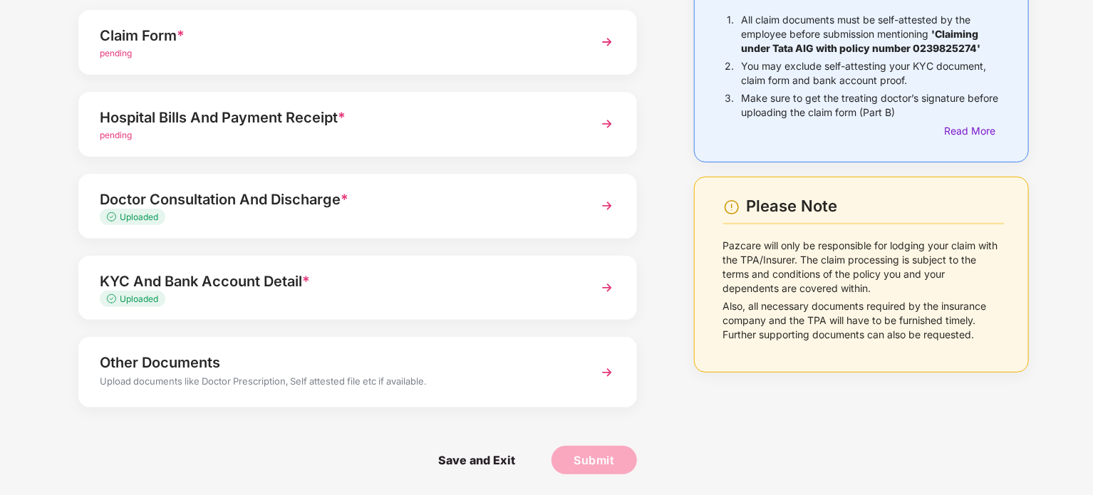
click at [606, 373] on img at bounding box center [607, 373] width 26 height 26
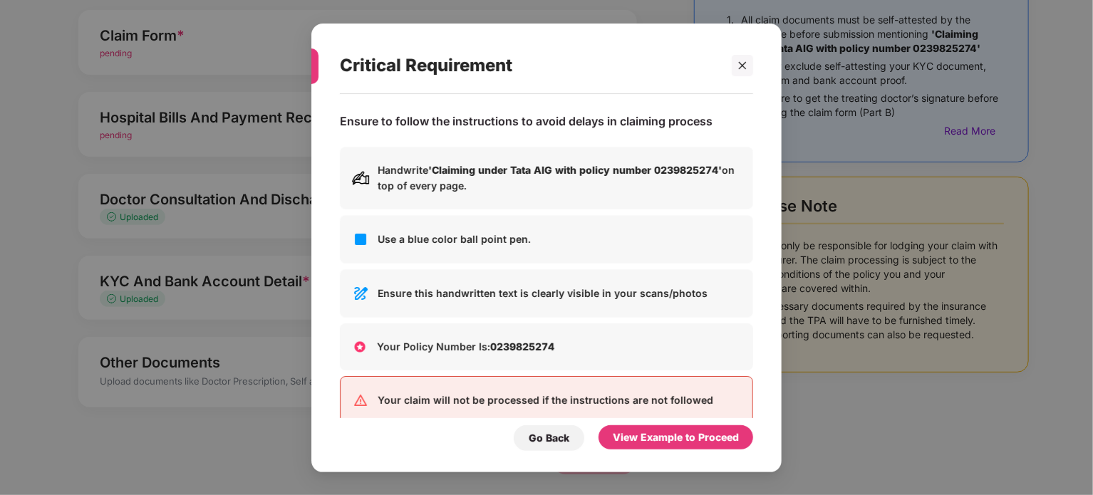
scroll to position [0, 0]
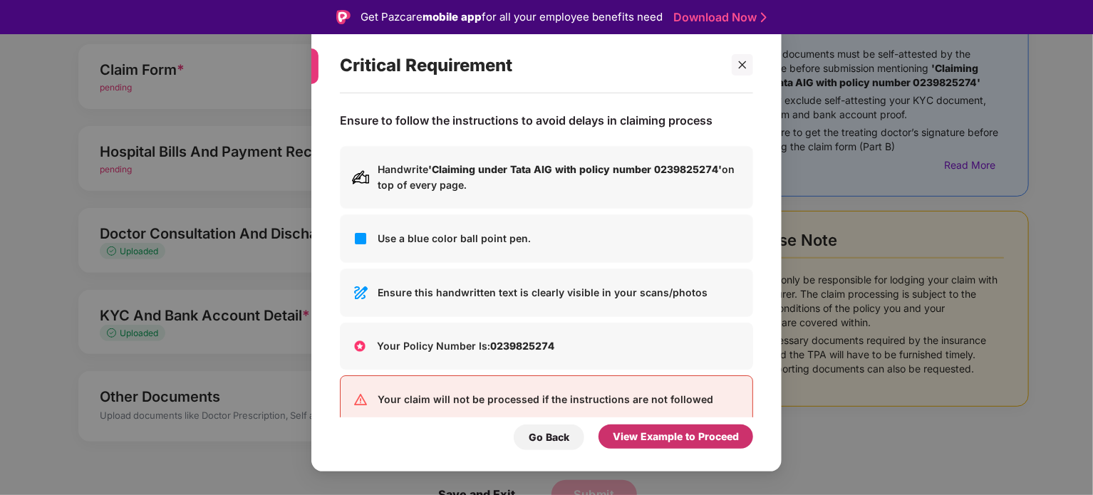
click at [712, 441] on div "View Example to Proceed" at bounding box center [676, 437] width 126 height 16
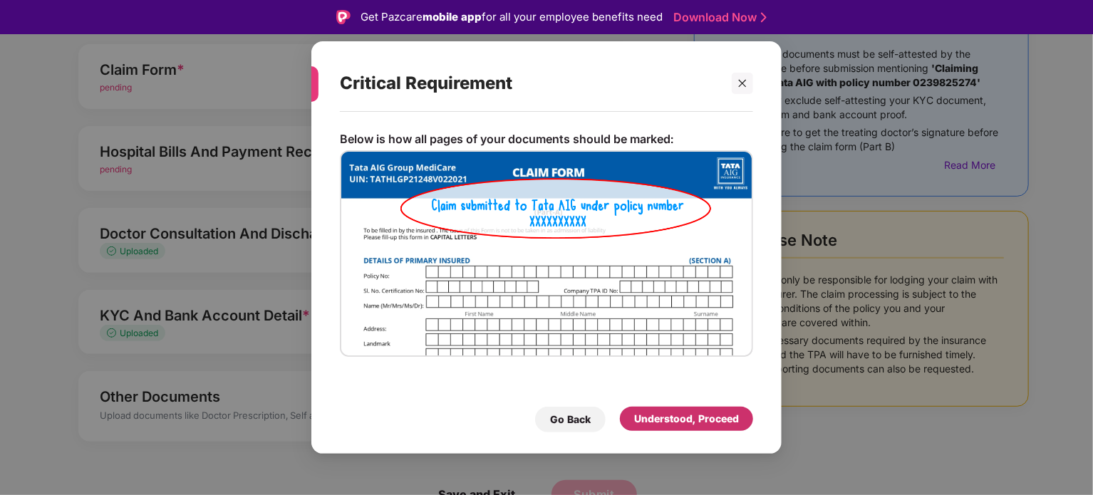
click at [691, 427] on div "Understood, Proceed" at bounding box center [686, 419] width 133 height 24
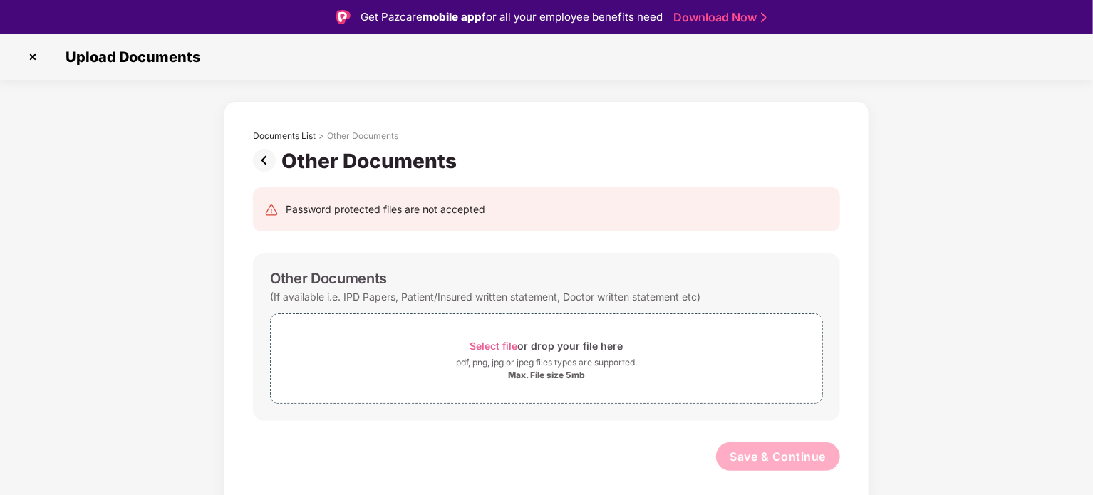
scroll to position [34, 0]
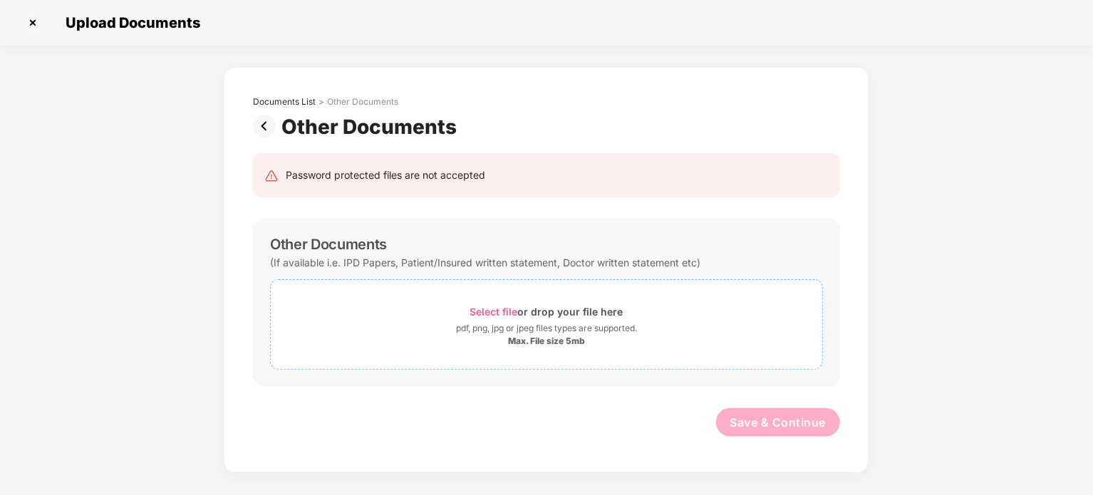
click at [496, 313] on span "Select file" at bounding box center [494, 312] width 48 height 12
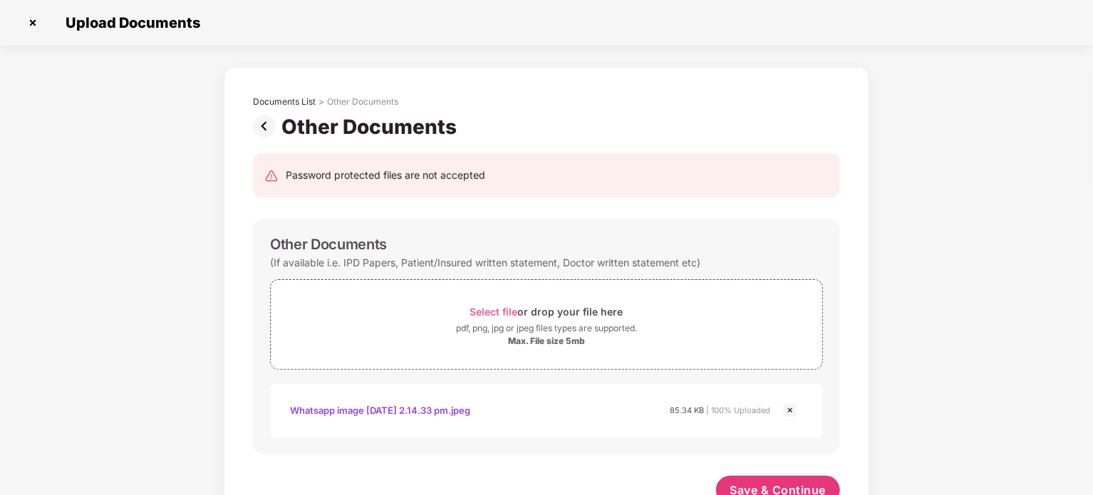
scroll to position [45, 0]
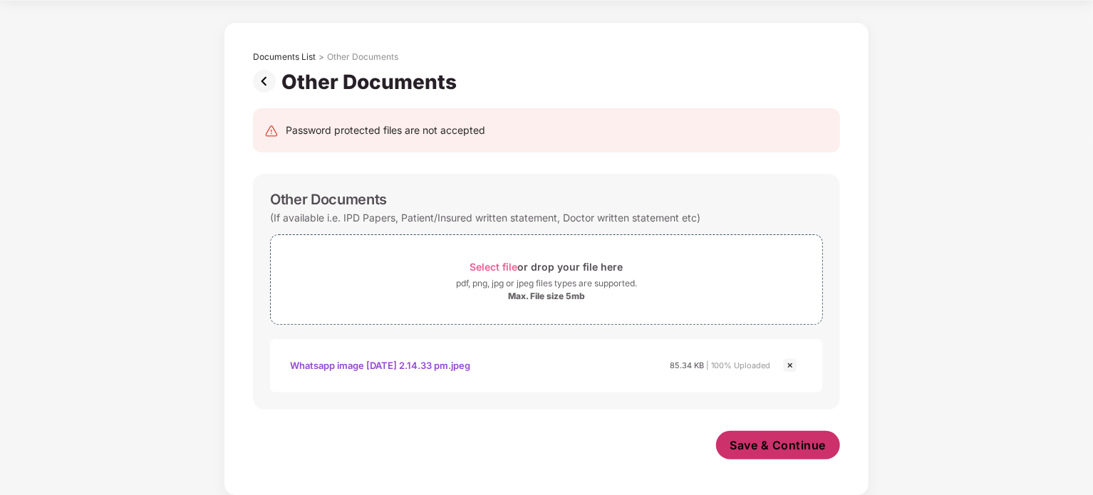
click at [770, 455] on button "Save & Continue" at bounding box center [778, 445] width 125 height 28
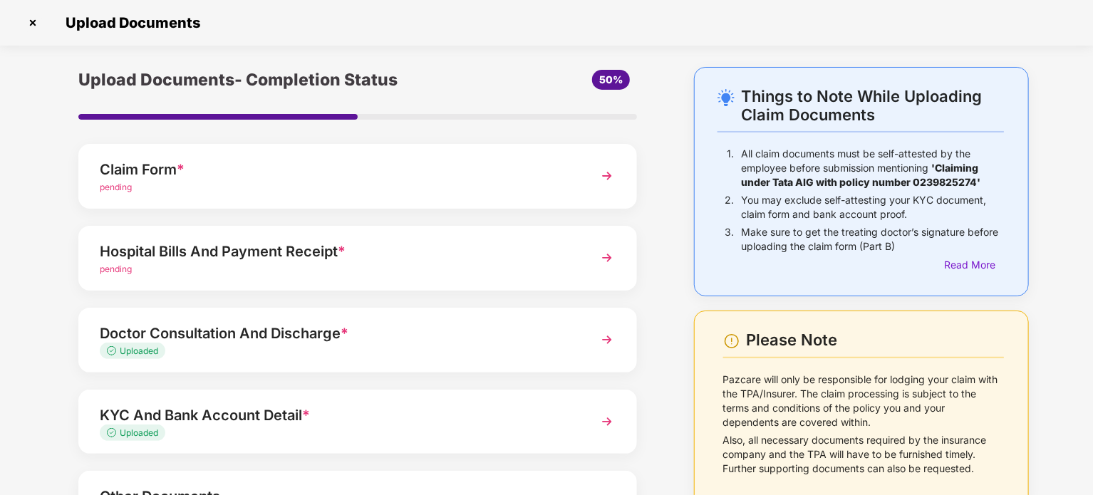
click at [600, 256] on img at bounding box center [607, 258] width 26 height 26
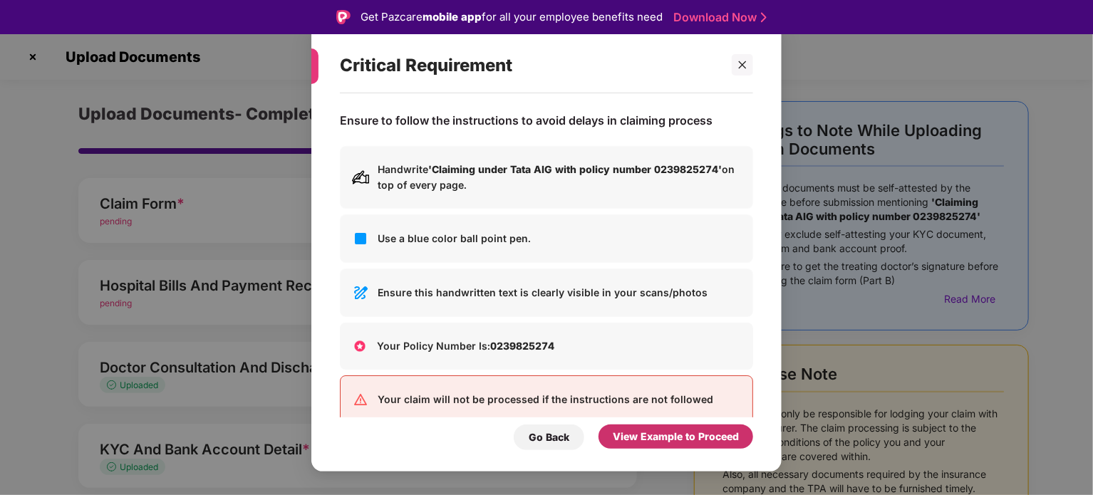
click at [654, 441] on div "View Example to Proceed" at bounding box center [676, 437] width 126 height 16
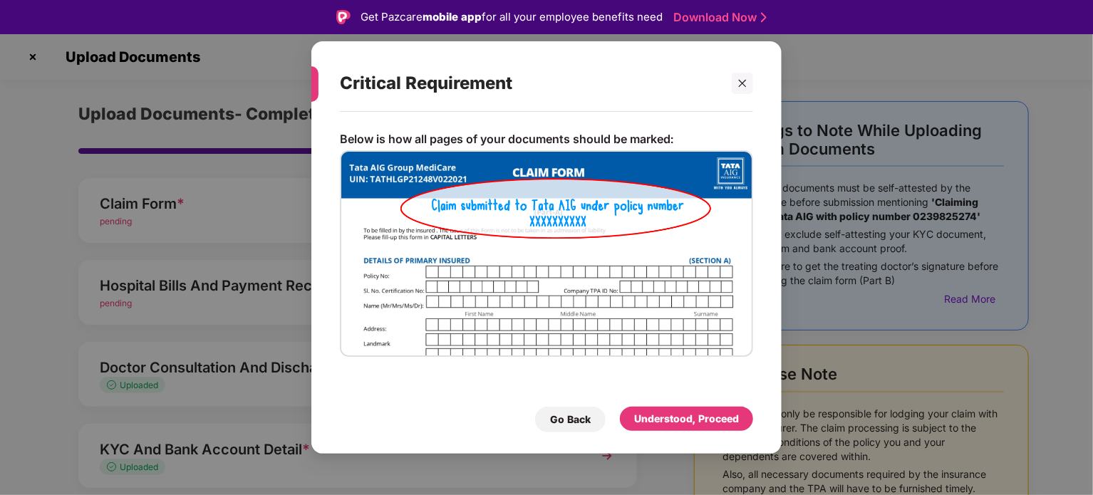
scroll to position [34, 0]
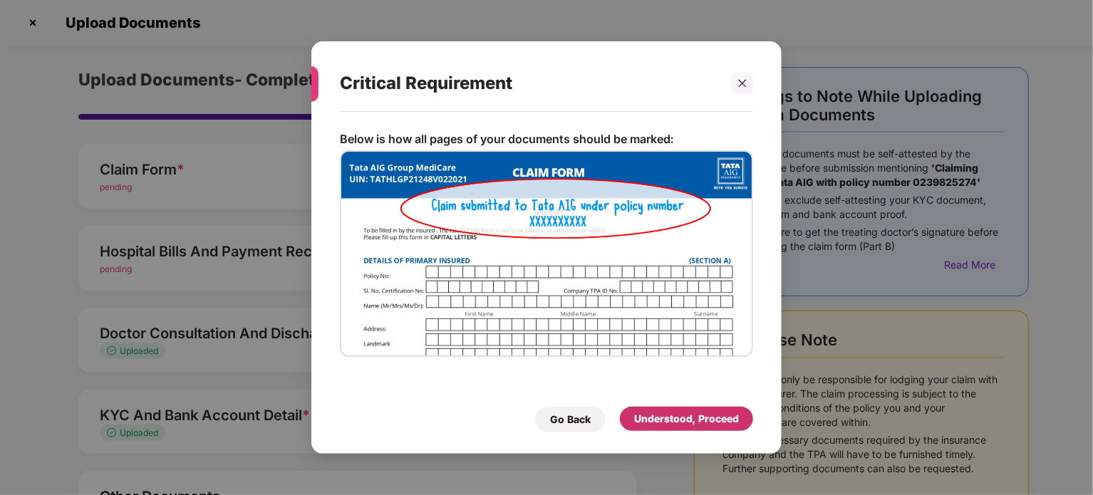
click at [665, 427] on div "Understood, Proceed" at bounding box center [686, 419] width 105 height 16
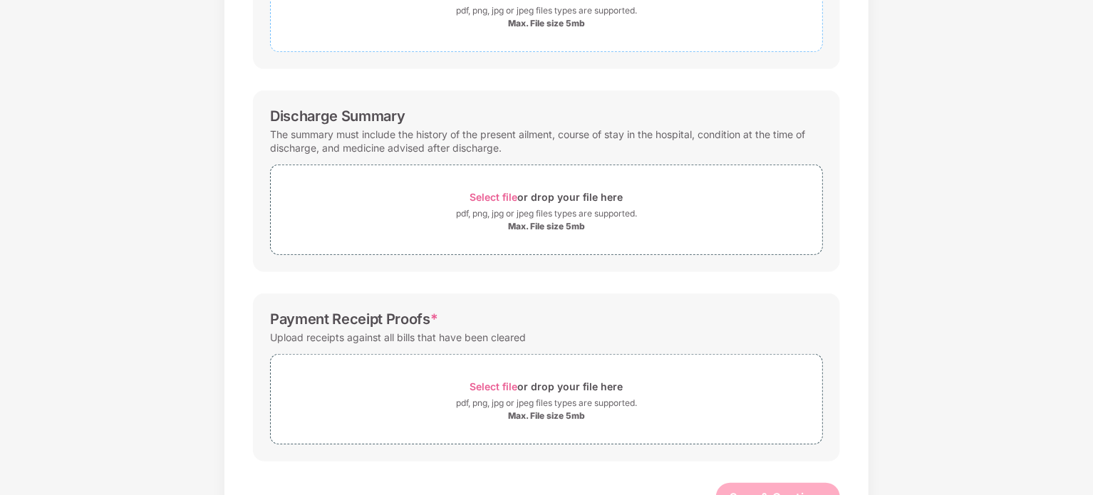
scroll to position [369, 0]
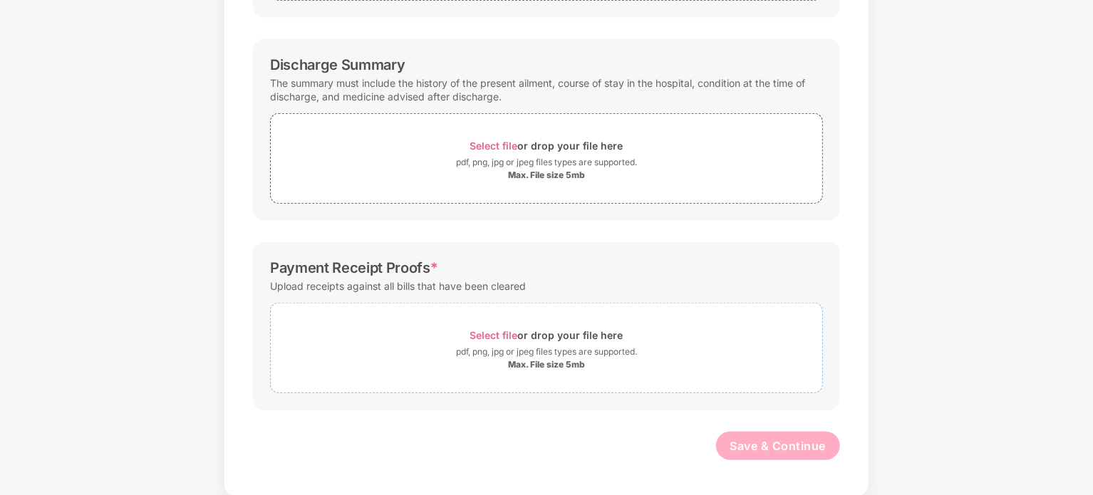
click at [484, 332] on span "Select file" at bounding box center [494, 335] width 48 height 12
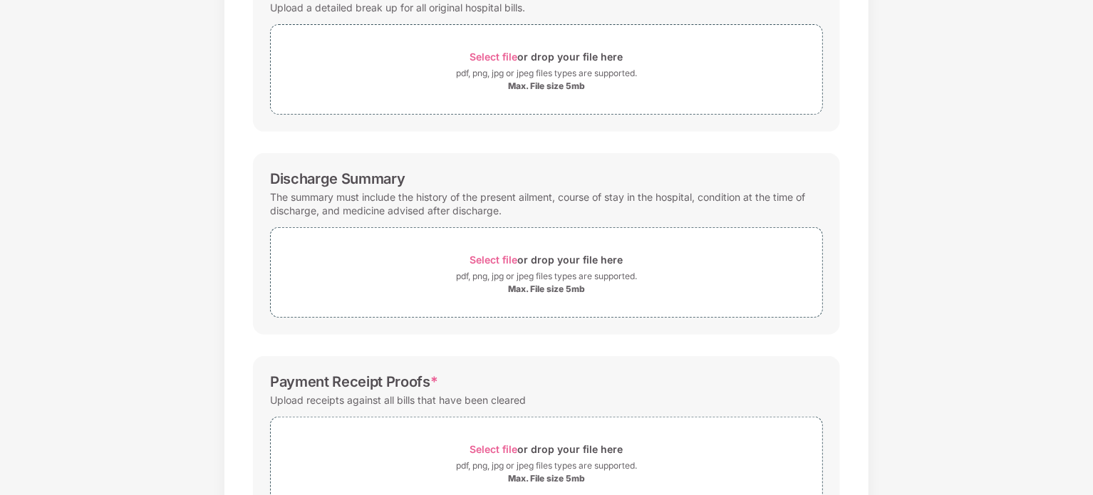
scroll to position [237, 0]
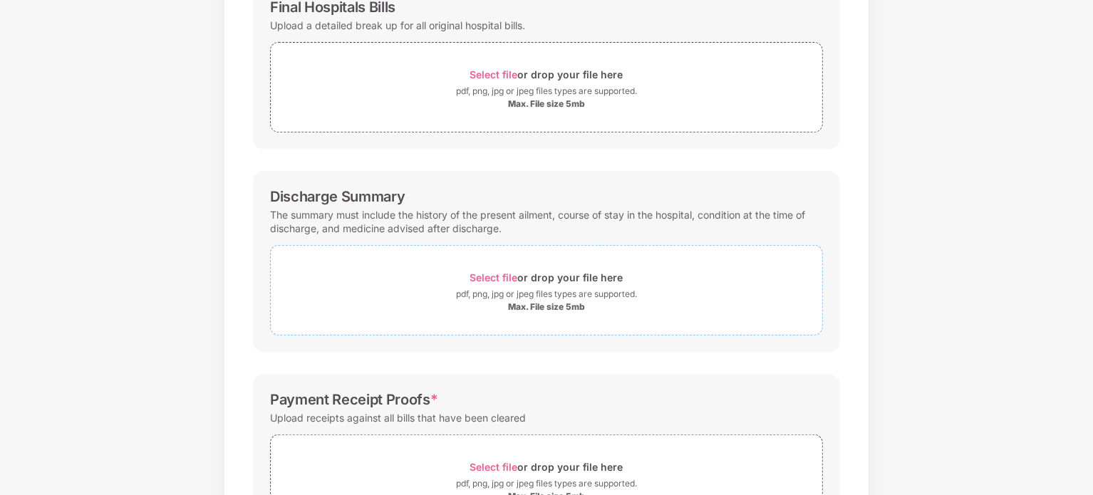
click at [489, 276] on span "Select file" at bounding box center [494, 277] width 48 height 12
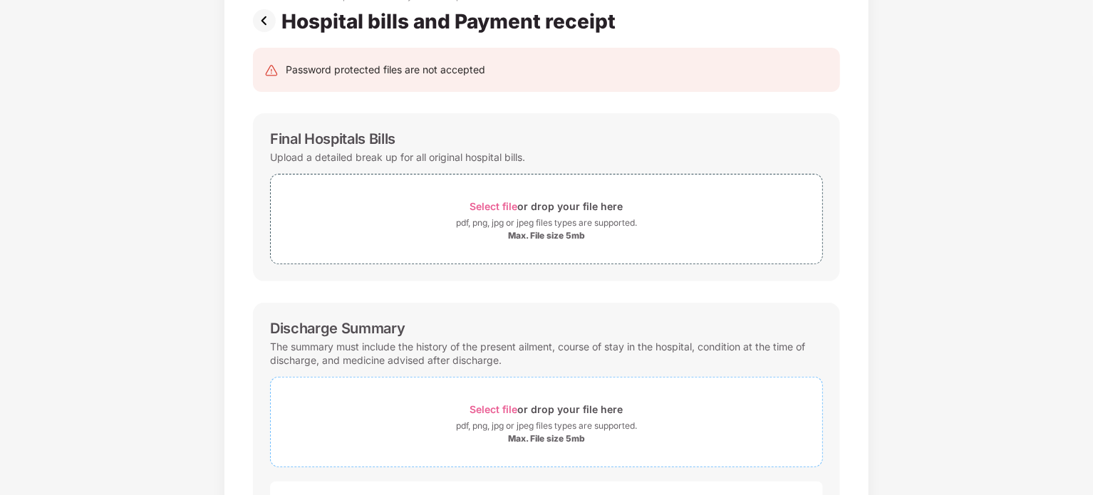
scroll to position [105, 0]
click at [499, 207] on span "Select file" at bounding box center [494, 207] width 48 height 12
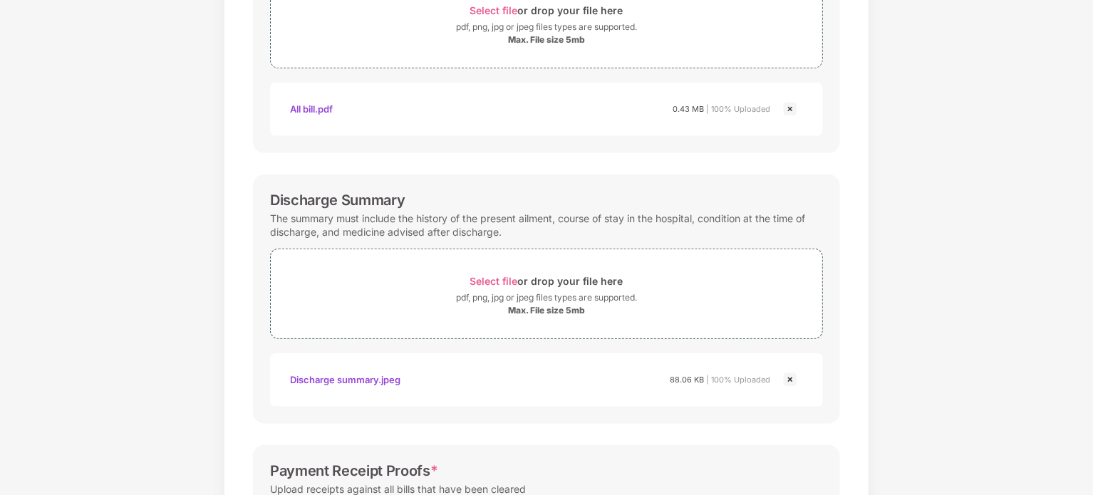
scroll to position [572, 0]
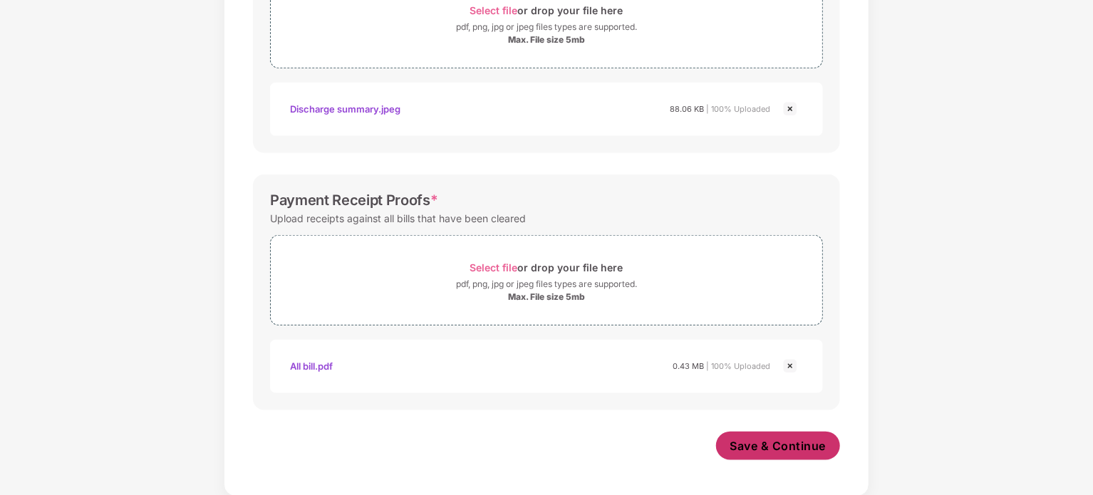
click at [789, 443] on span "Save & Continue" at bounding box center [778, 446] width 96 height 16
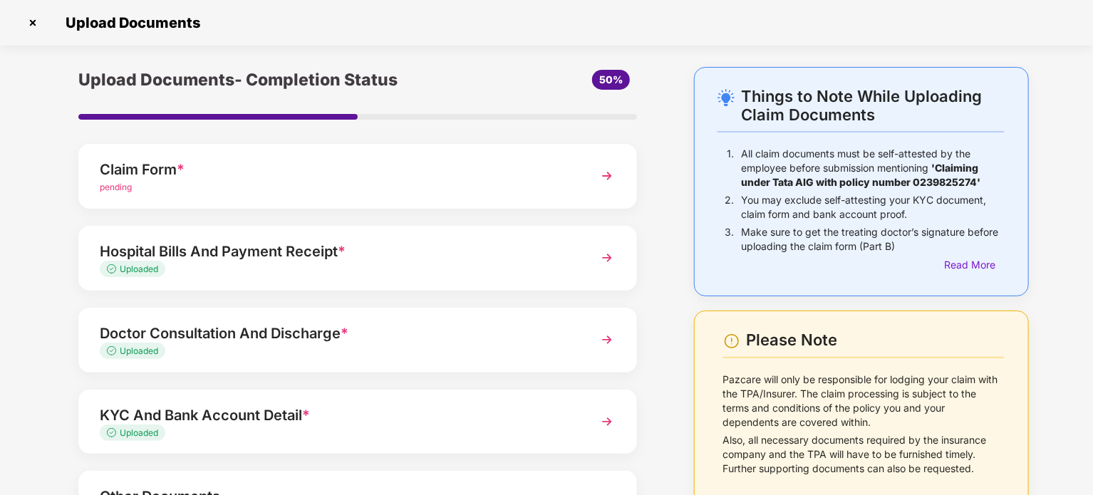
click at [602, 177] on img at bounding box center [607, 176] width 26 height 26
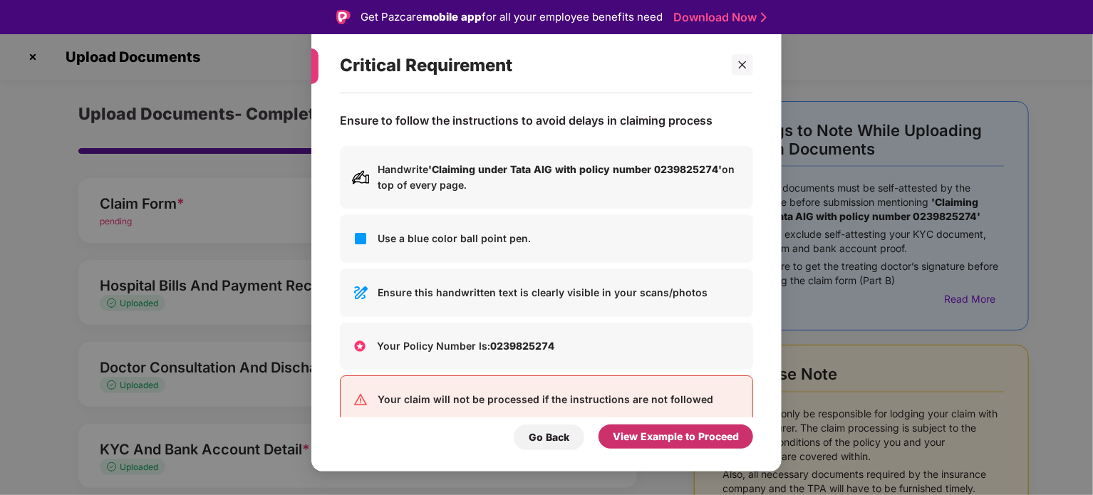
click at [638, 433] on div "View Example to Proceed" at bounding box center [676, 437] width 126 height 16
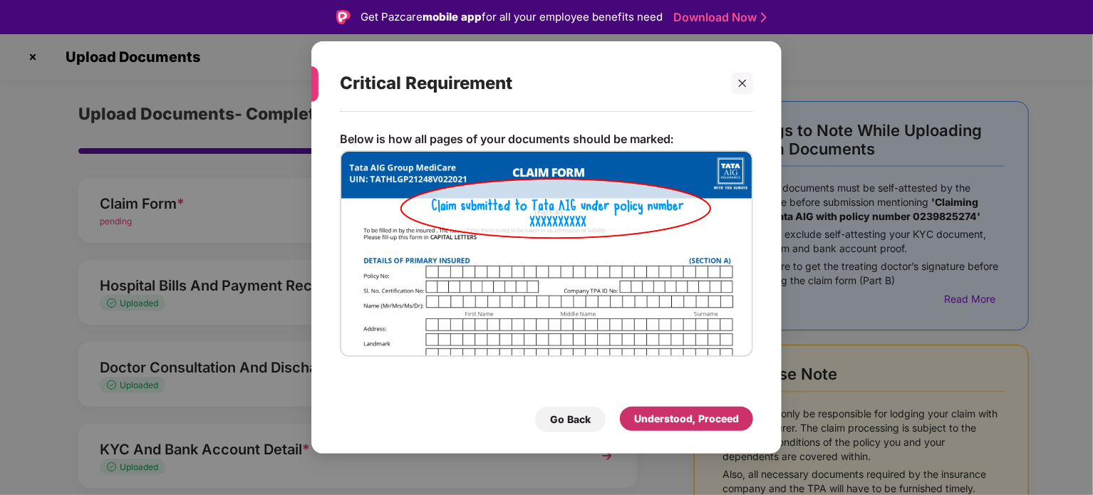
click at [659, 420] on div "Understood, Proceed" at bounding box center [686, 419] width 105 height 16
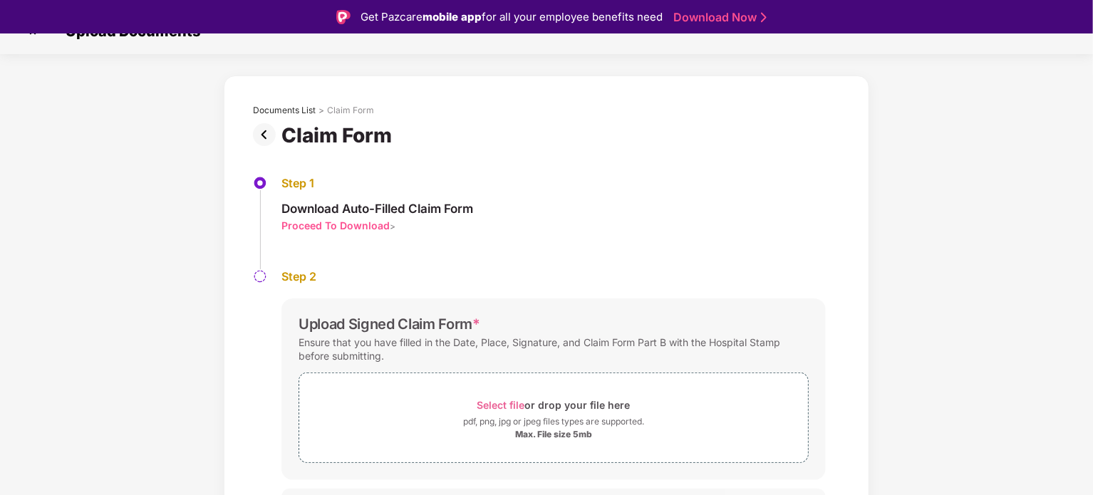
scroll to position [26, 0]
click at [359, 223] on div "Proceed To Download" at bounding box center [335, 226] width 108 height 14
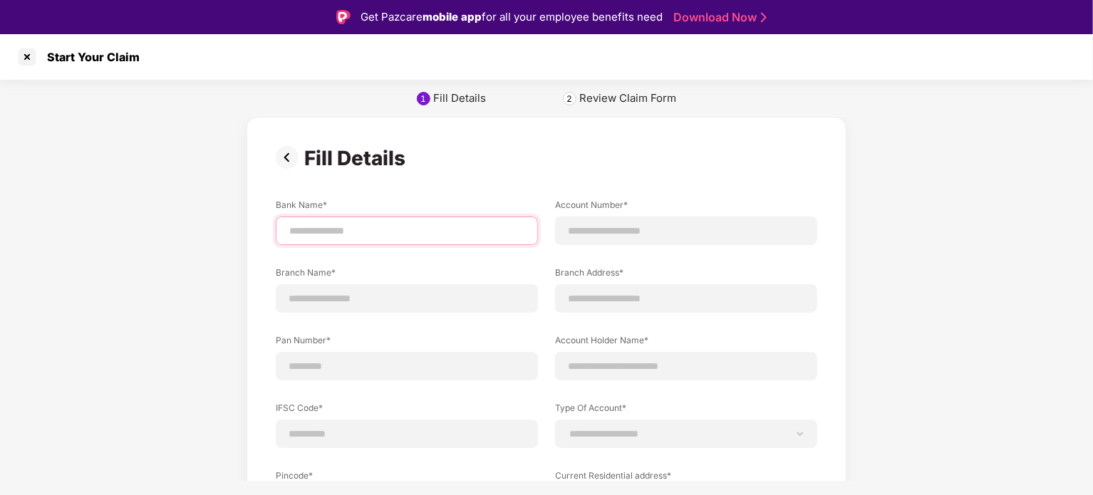
click at [360, 228] on input at bounding box center [407, 231] width 238 height 15
type input "**********"
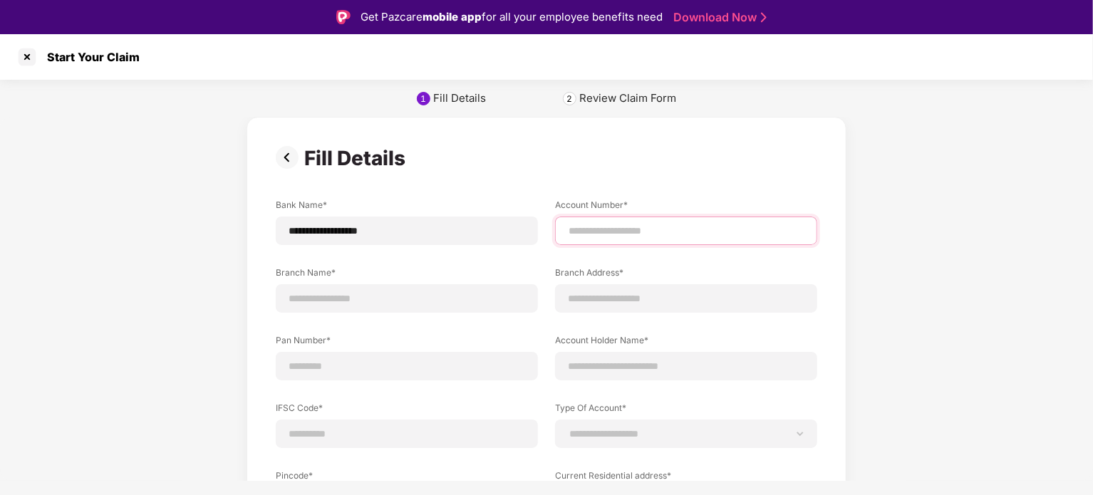
click at [608, 224] on input at bounding box center [686, 231] width 238 height 15
type input "**********"
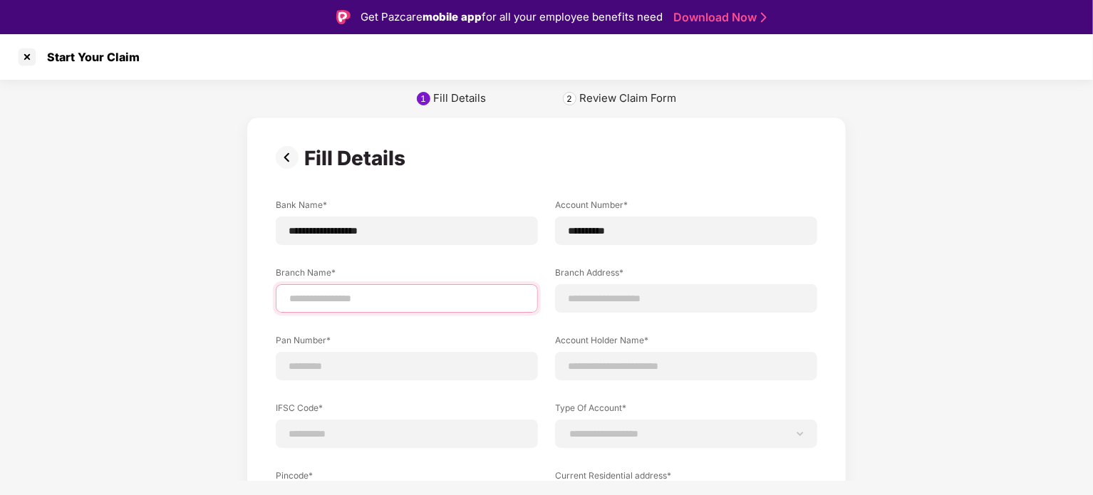
click at [383, 298] on input at bounding box center [407, 298] width 238 height 15
type input "*******"
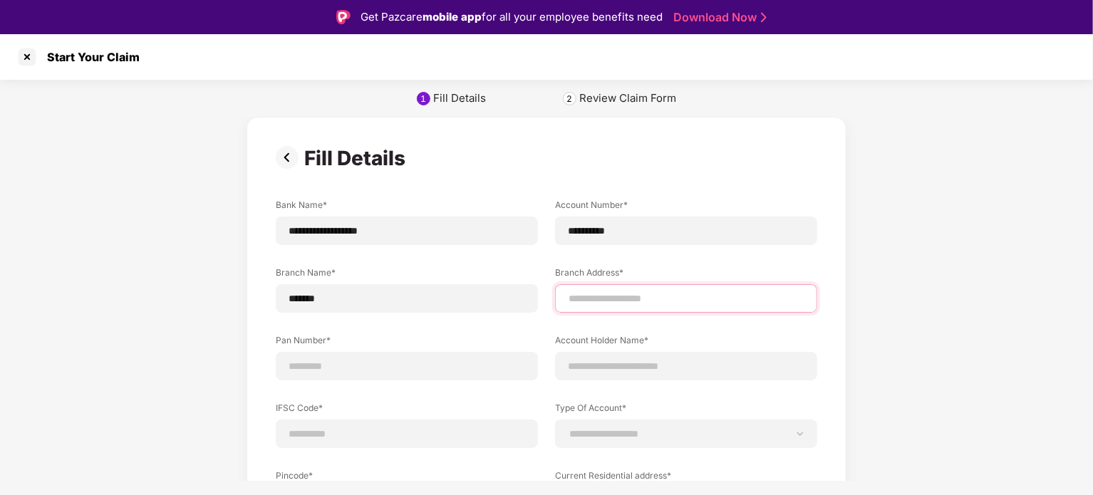
click at [618, 296] on input at bounding box center [686, 298] width 238 height 15
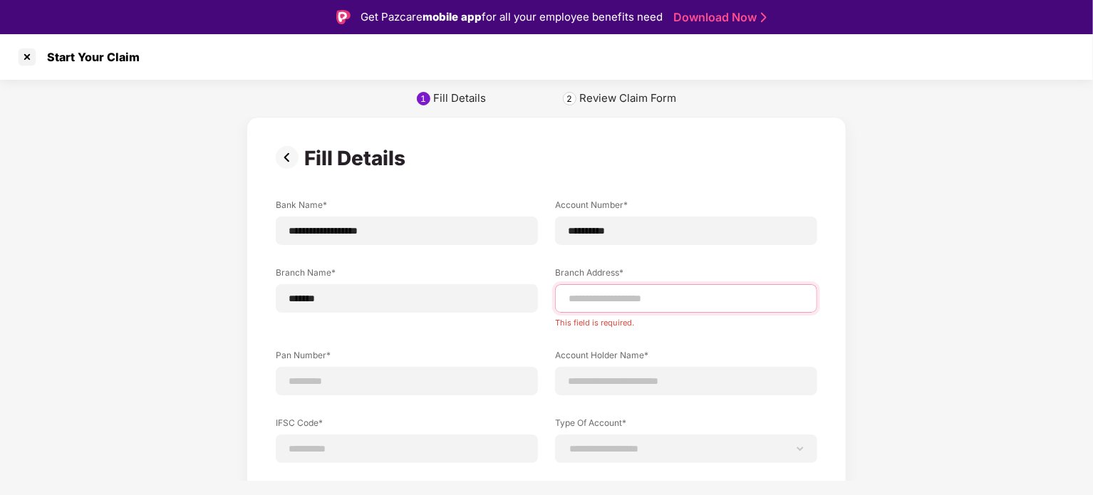
paste input "**********"
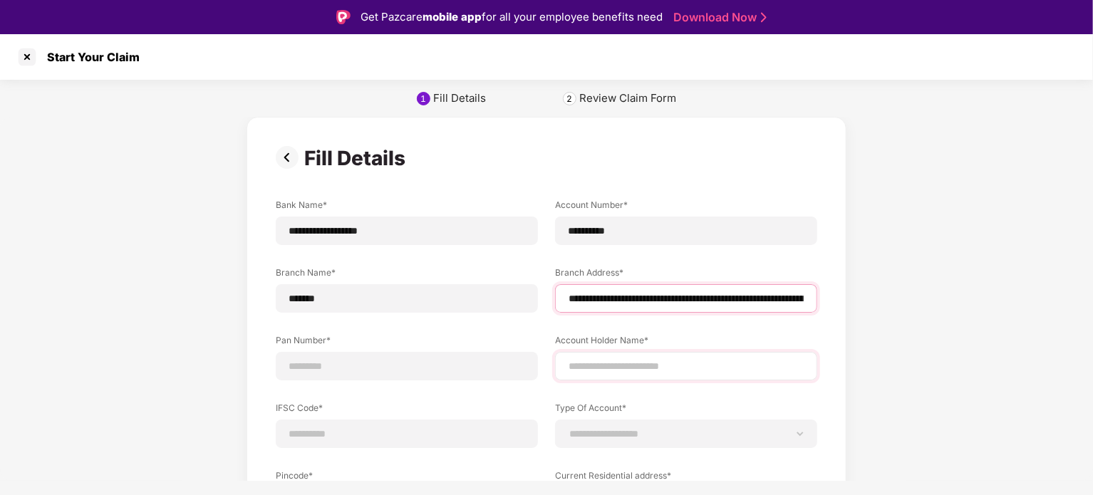
type input "**********"
click at [578, 370] on input at bounding box center [686, 366] width 238 height 15
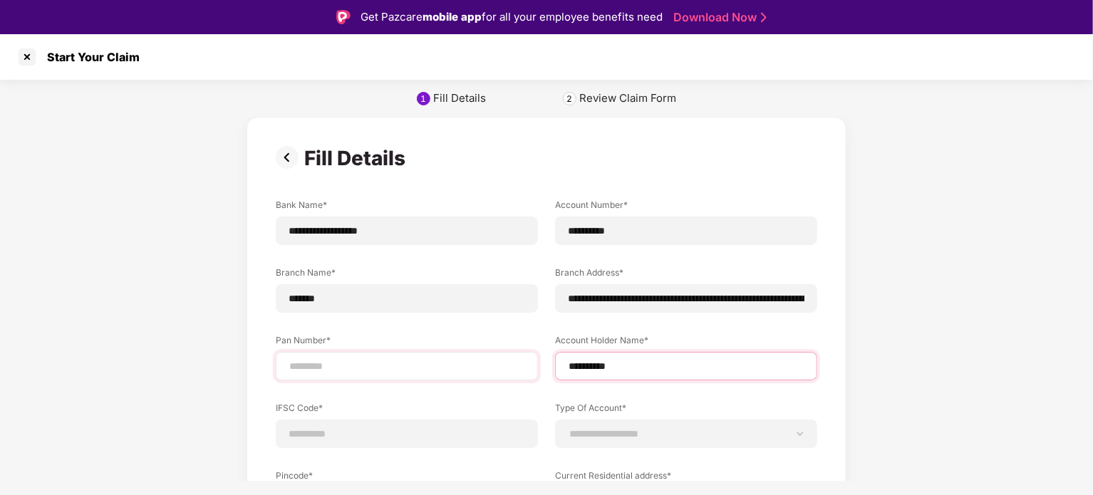
type input "**********"
click at [402, 363] on input at bounding box center [407, 366] width 238 height 15
type input "**********"
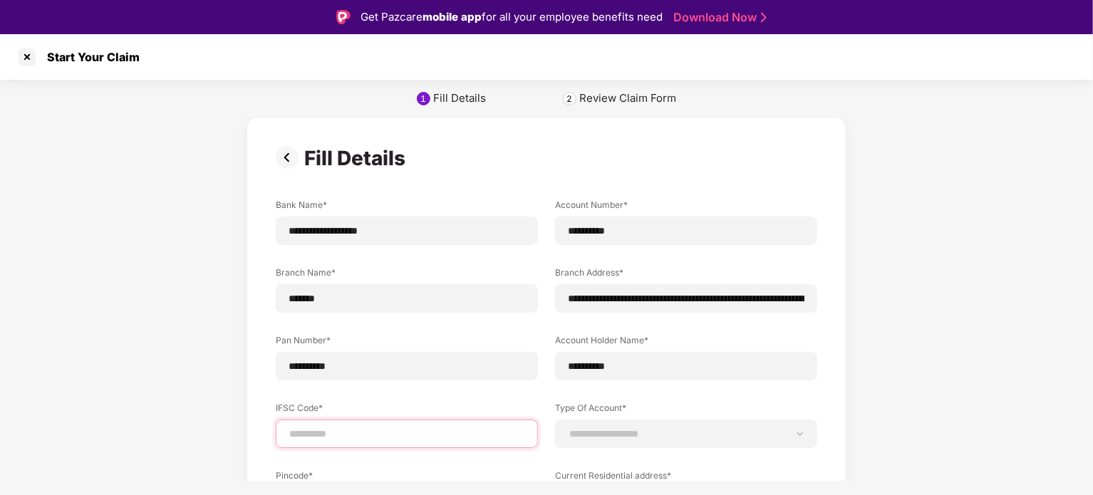
click at [359, 435] on input at bounding box center [407, 434] width 238 height 15
paste input "**********"
type input "**********"
click at [603, 431] on select "**********" at bounding box center [686, 433] width 238 height 11
select select "*******"
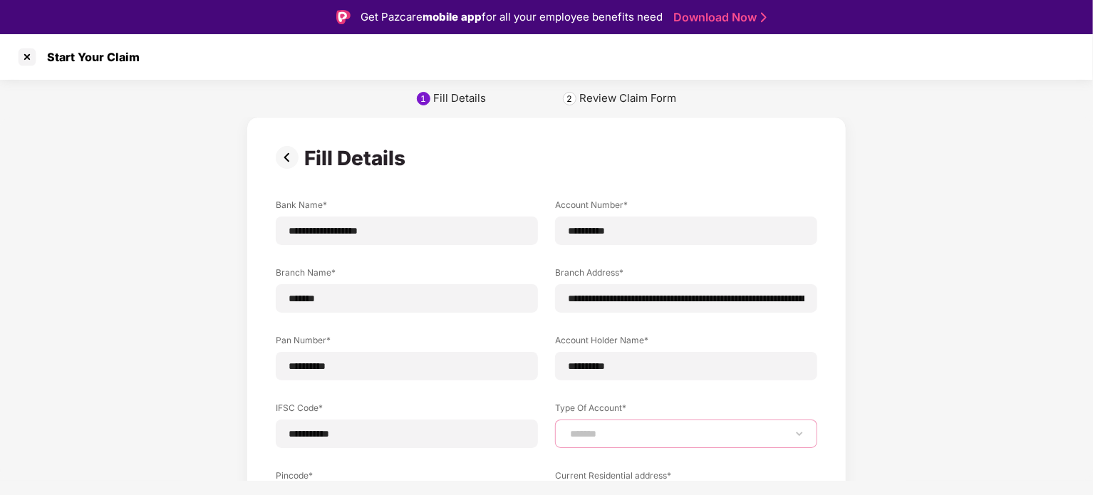
click at [567, 428] on select "**********" at bounding box center [686, 433] width 238 height 11
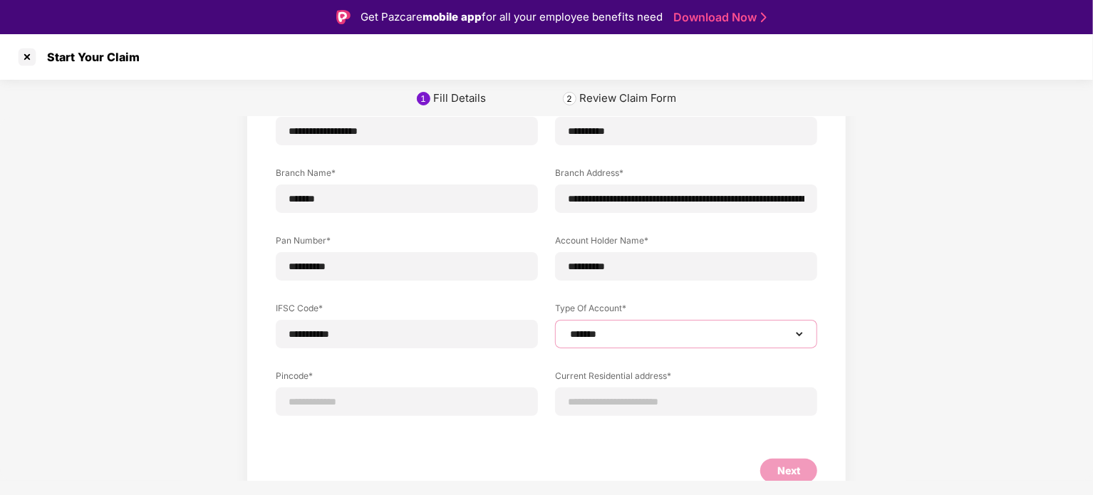
scroll to position [122, 0]
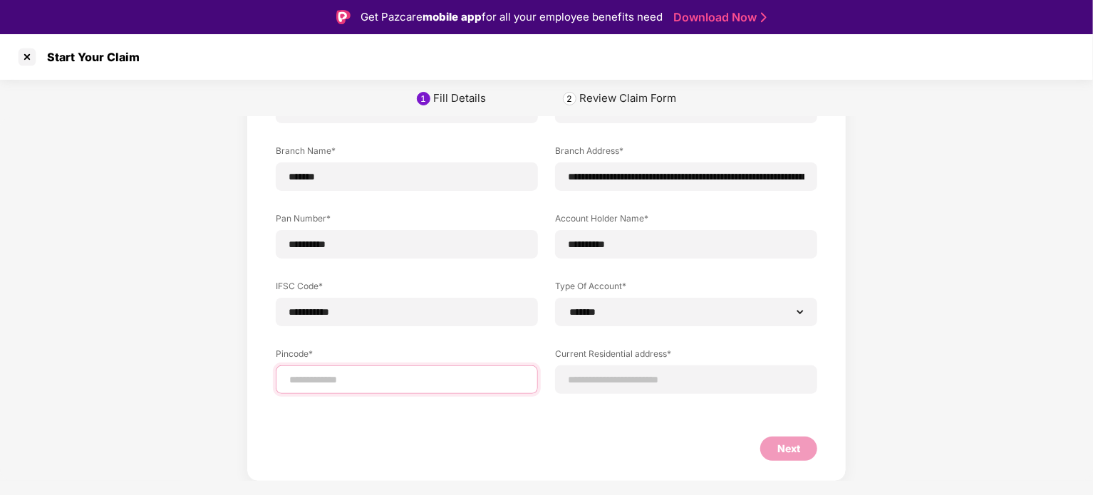
click at [466, 378] on input at bounding box center [407, 380] width 238 height 15
type input "*****"
select select "*******"
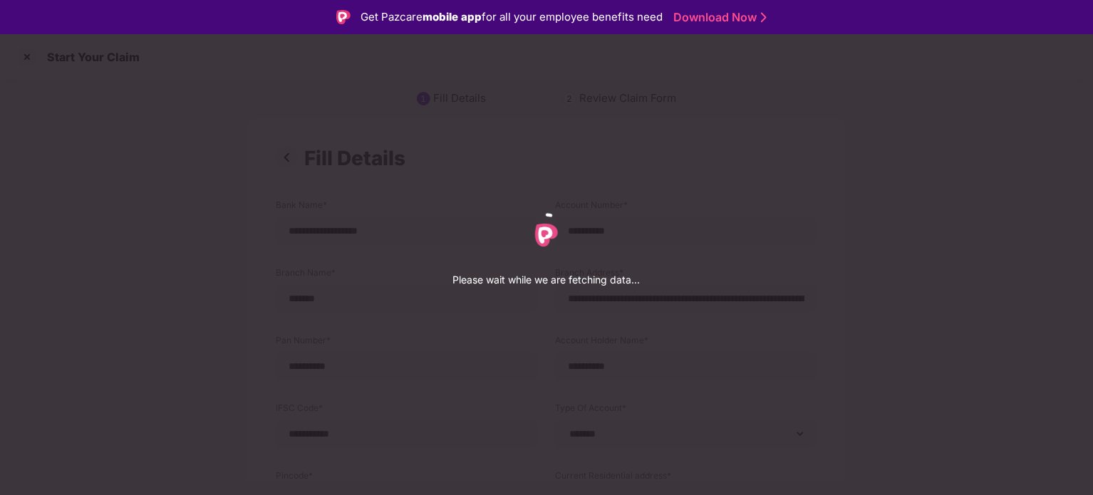
select select "*******"
select select "*********"
select select "**********"
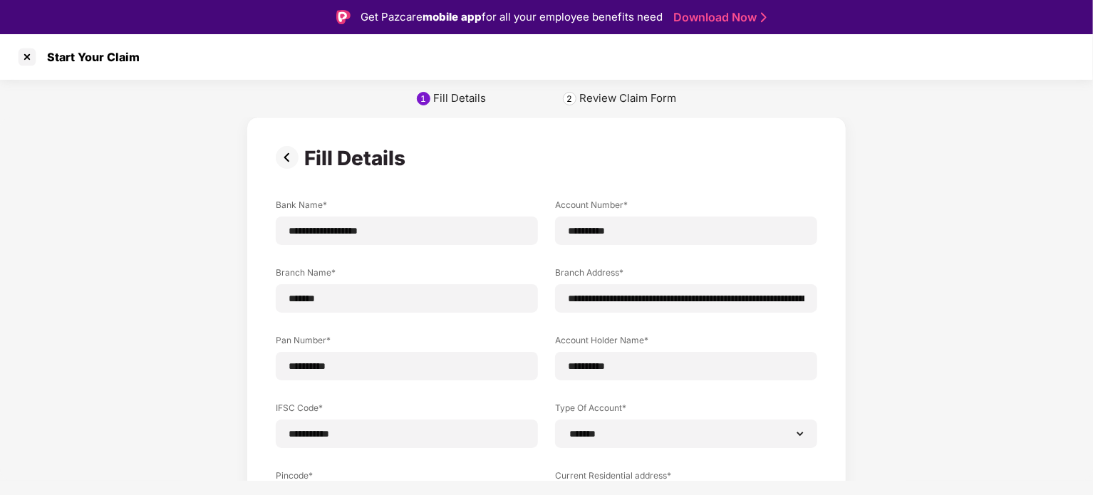
scroll to position [153, 0]
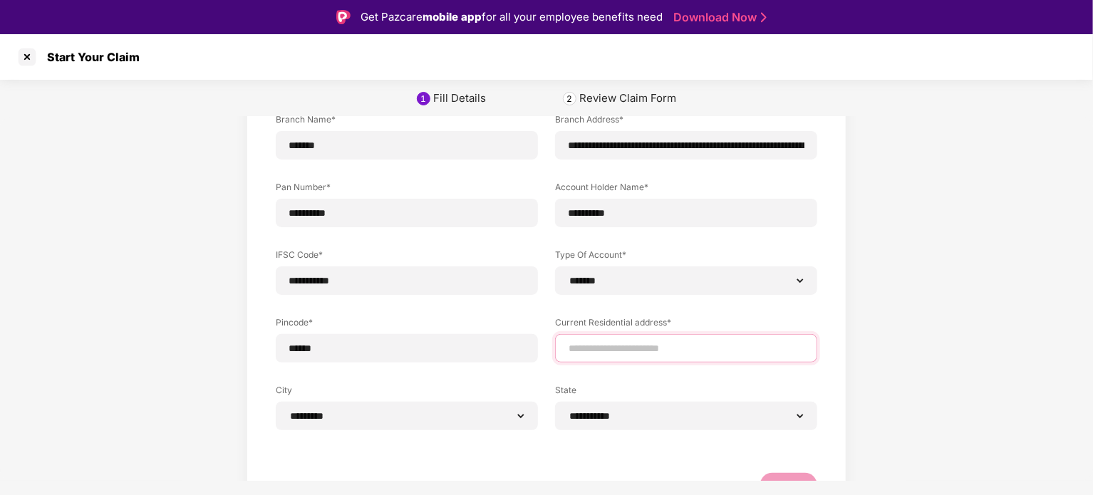
click at [588, 344] on input at bounding box center [686, 348] width 238 height 15
type input "*"
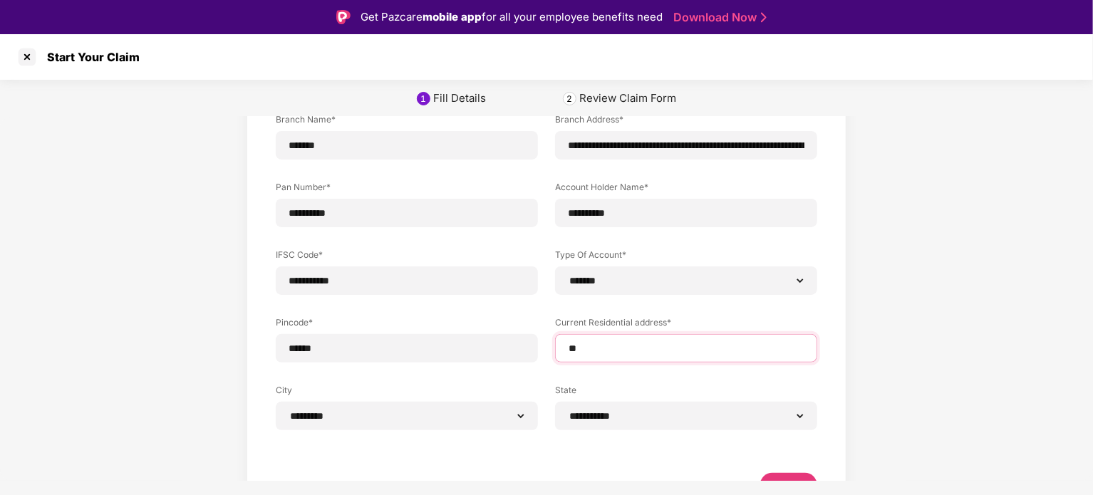
type input "*"
click at [701, 351] on input "**********" at bounding box center [686, 348] width 239 height 15
click at [777, 351] on input "**********" at bounding box center [686, 348] width 239 height 15
drag, startPoint x: 777, startPoint y: 351, endPoint x: 740, endPoint y: 348, distance: 36.4
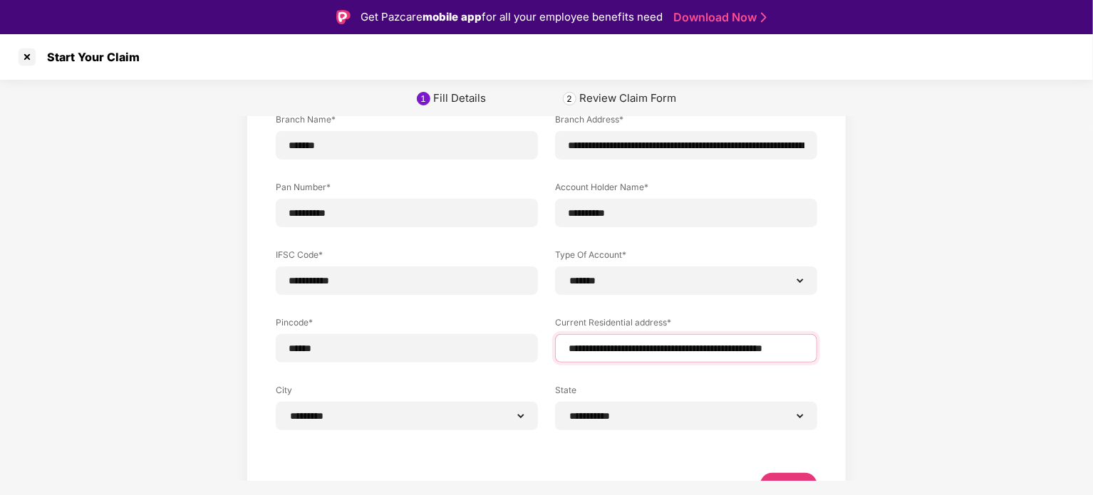
click at [740, 348] on input "**********" at bounding box center [686, 348] width 239 height 15
click at [804, 351] on input "**********" at bounding box center [686, 348] width 239 height 15
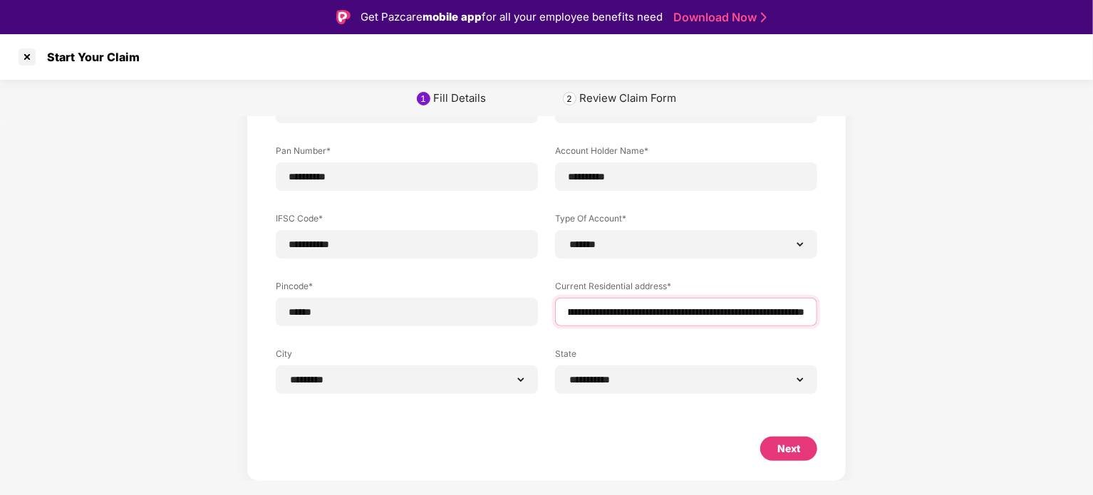
type input "**********"
click at [785, 446] on div "Next" at bounding box center [788, 449] width 23 height 16
select select "*******"
select select "*********"
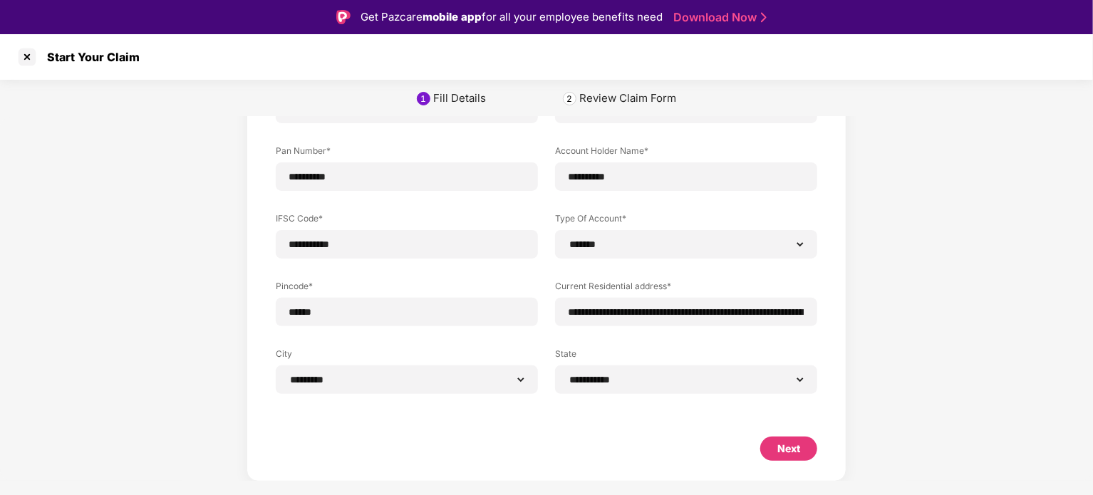
select select "**********"
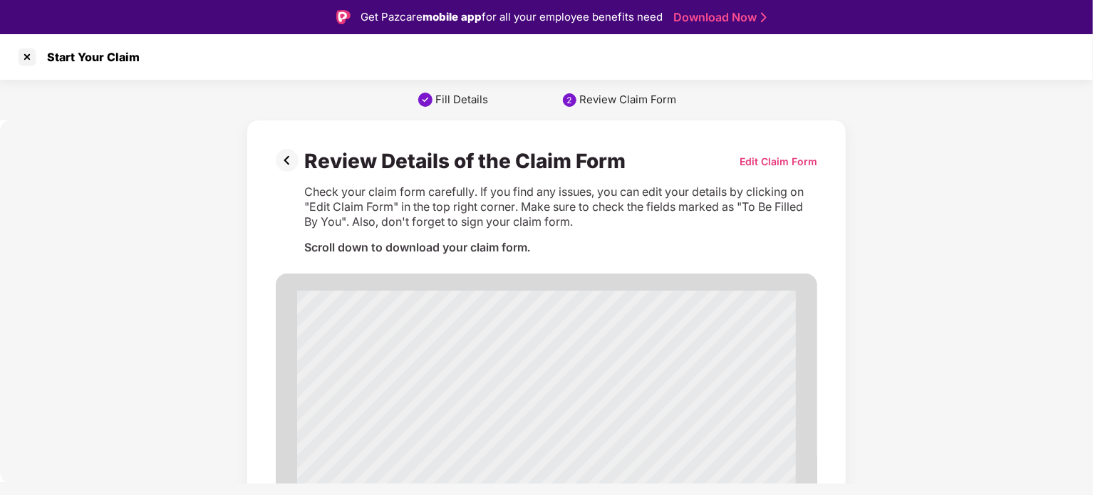
click at [779, 164] on div "Edit Claim Form" at bounding box center [778, 162] width 78 height 14
select select "*******"
select select "******"
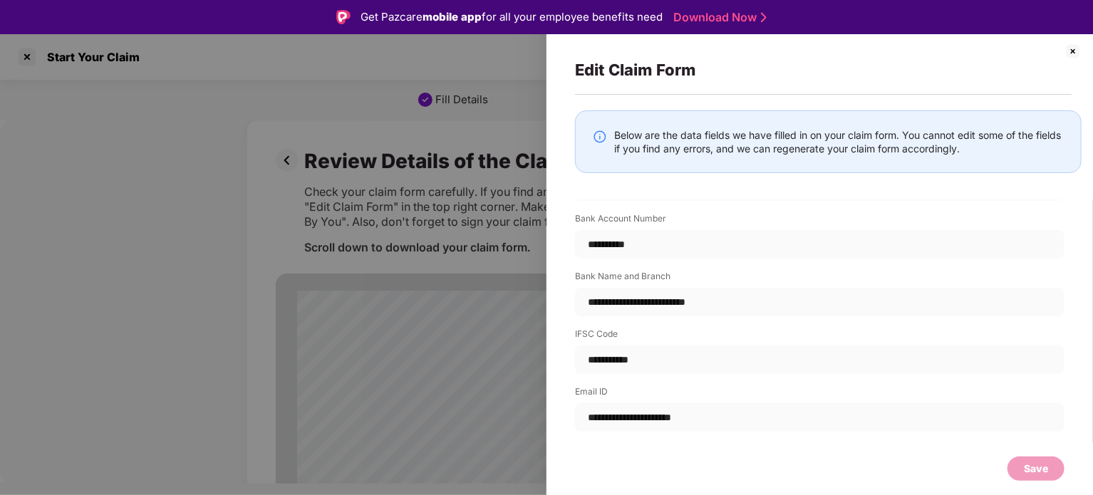
scroll to position [34, 0]
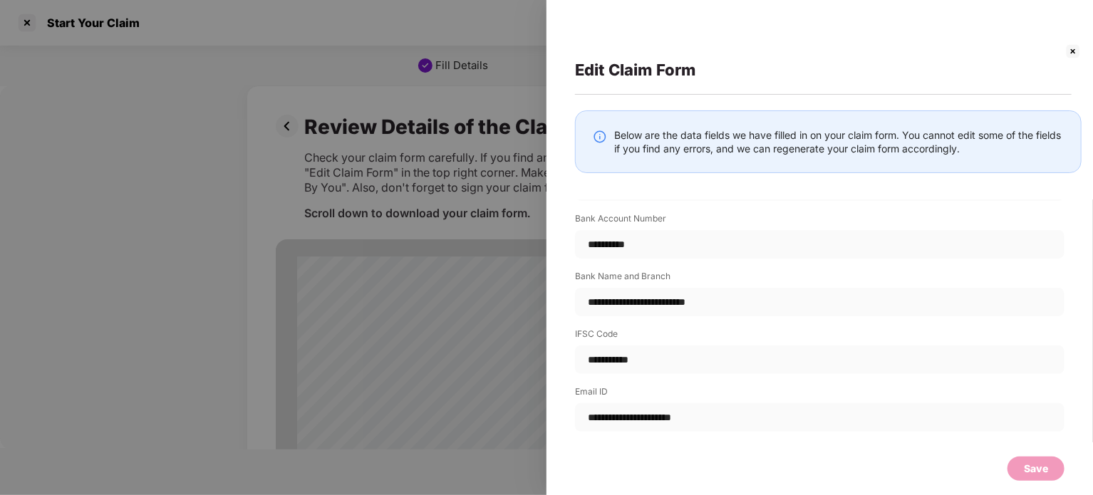
click at [1071, 55] on img at bounding box center [1072, 51] width 17 height 17
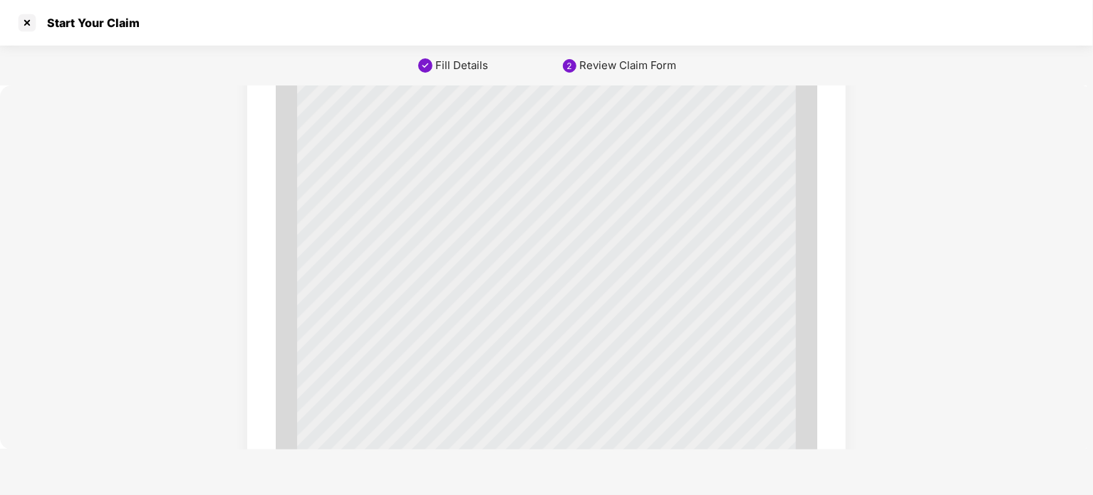
scroll to position [4903, 0]
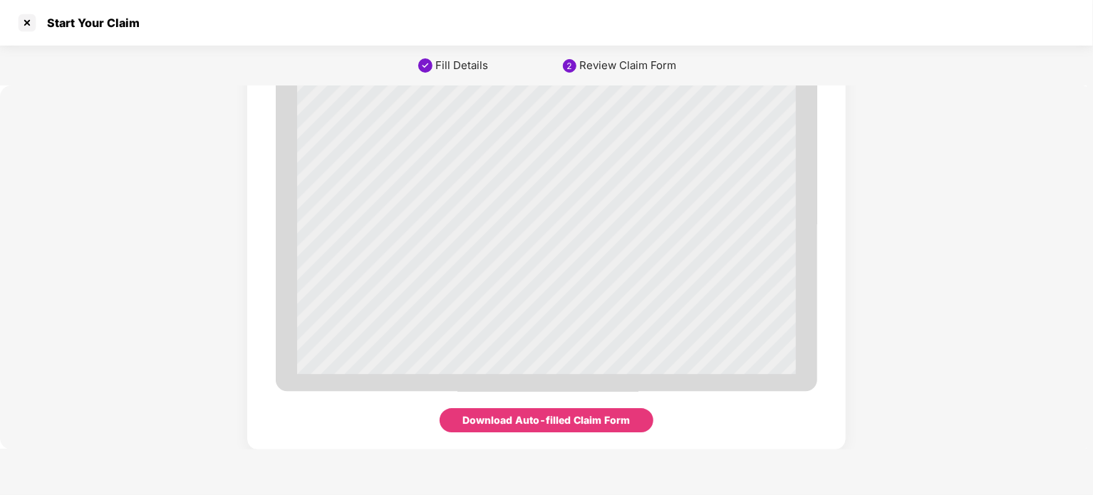
click at [531, 419] on div "Download Auto-filled Claim Form" at bounding box center [546, 420] width 167 height 16
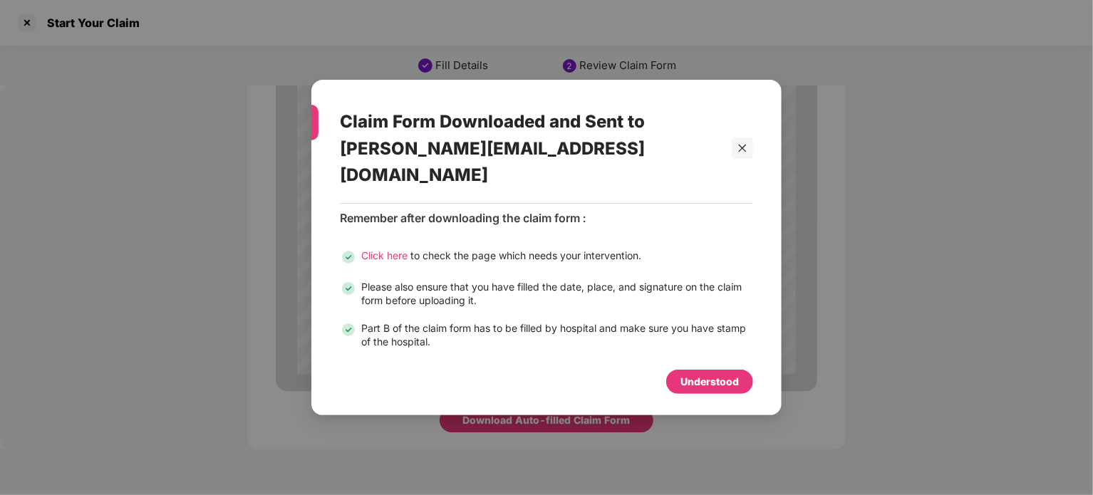
click at [715, 375] on div "Understood" at bounding box center [709, 382] width 58 height 16
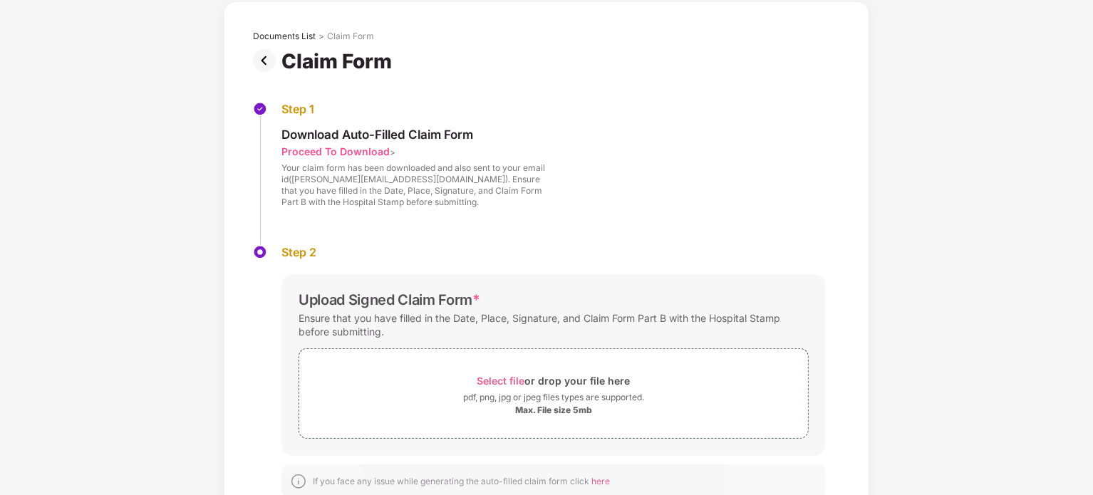
scroll to position [105, 0]
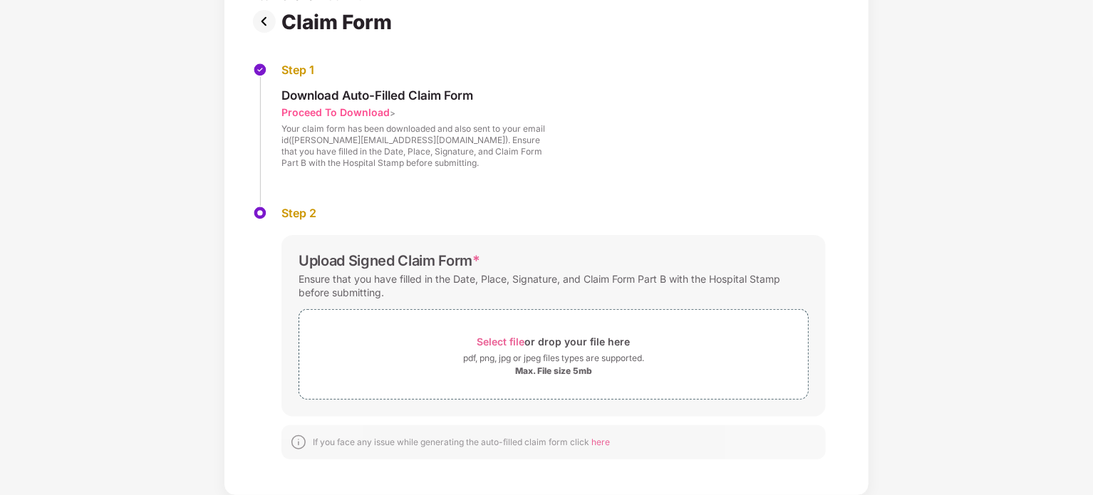
click at [359, 110] on div "Proceed To Download" at bounding box center [335, 112] width 108 height 14
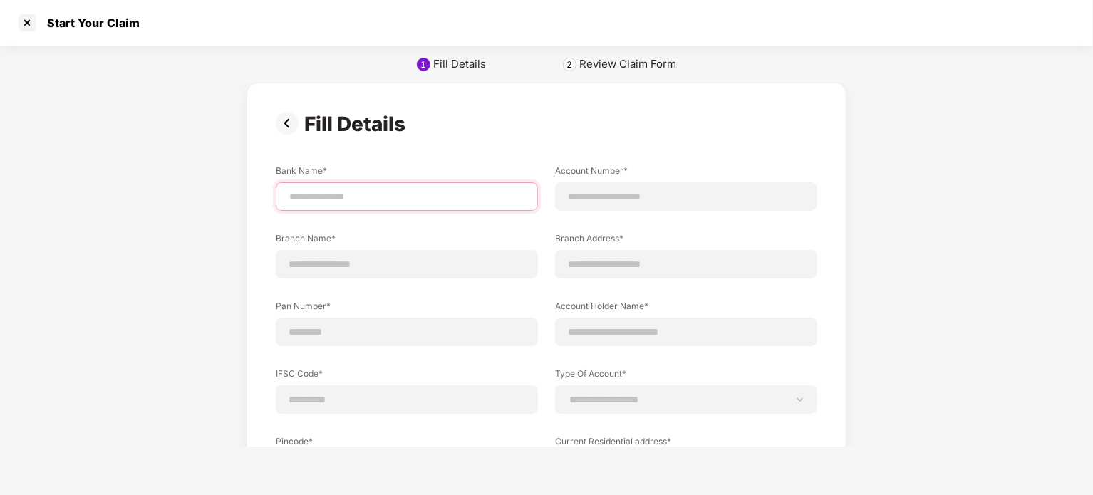
click at [435, 194] on input at bounding box center [407, 197] width 238 height 15
type input "**********"
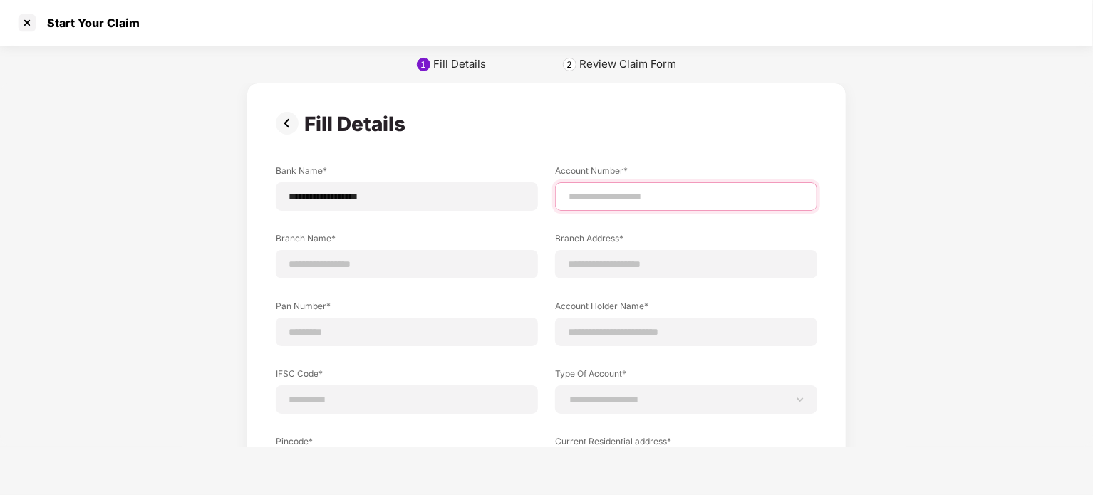
click at [616, 190] on input at bounding box center [686, 197] width 238 height 15
type input "**********"
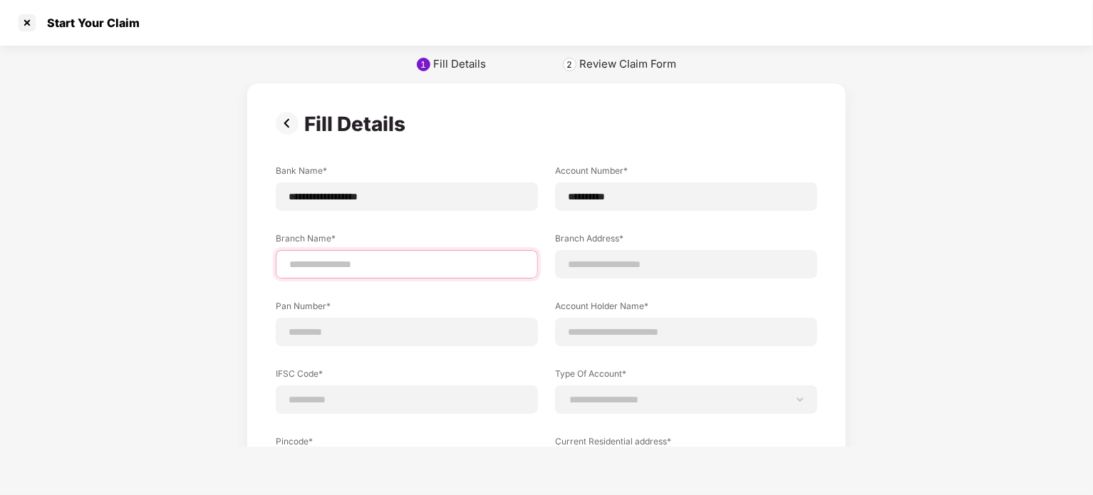
click at [447, 264] on input at bounding box center [407, 264] width 238 height 15
type input "*******"
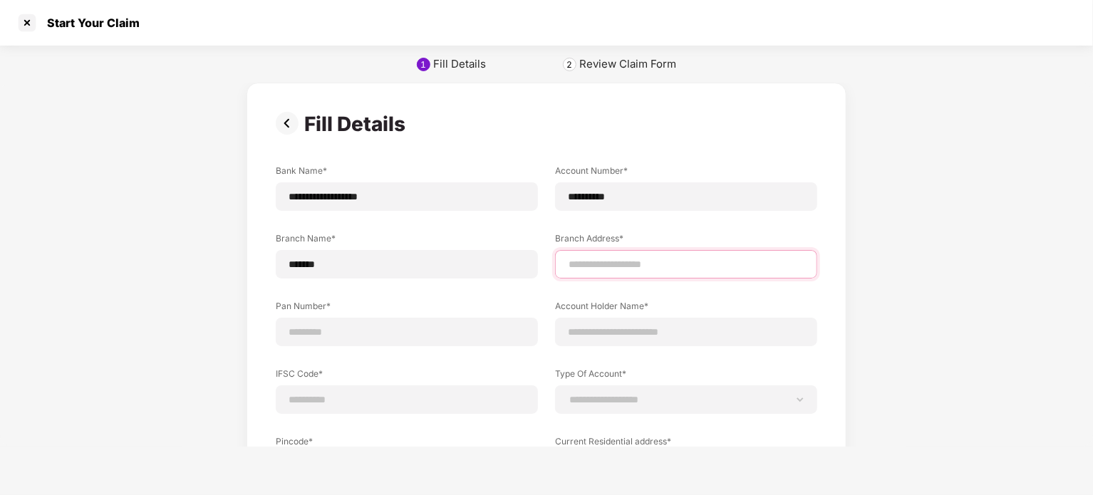
click at [587, 261] on input at bounding box center [686, 264] width 238 height 15
type input "**********"
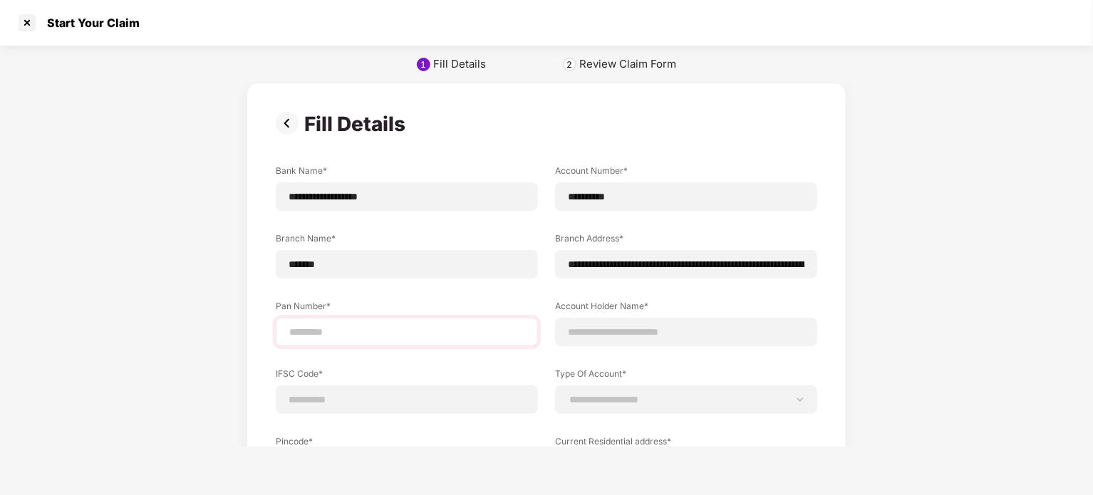
click at [479, 318] on div at bounding box center [407, 332] width 262 height 28
click at [443, 331] on input at bounding box center [407, 332] width 238 height 15
type input "**********"
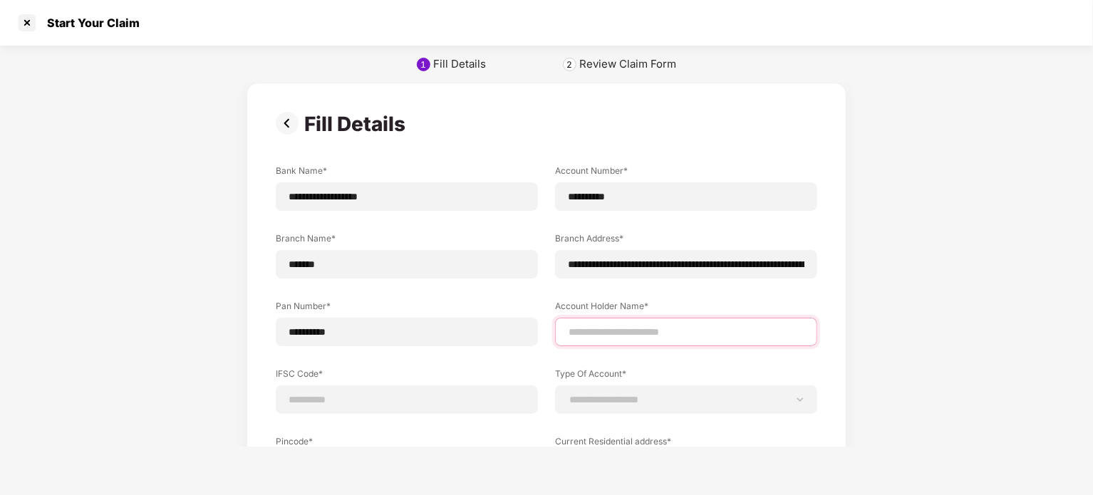
click at [588, 330] on input at bounding box center [686, 332] width 238 height 15
type input "**********"
click at [479, 398] on input at bounding box center [407, 400] width 238 height 15
type input "**********"
click at [579, 403] on select "**********" at bounding box center [686, 399] width 238 height 11
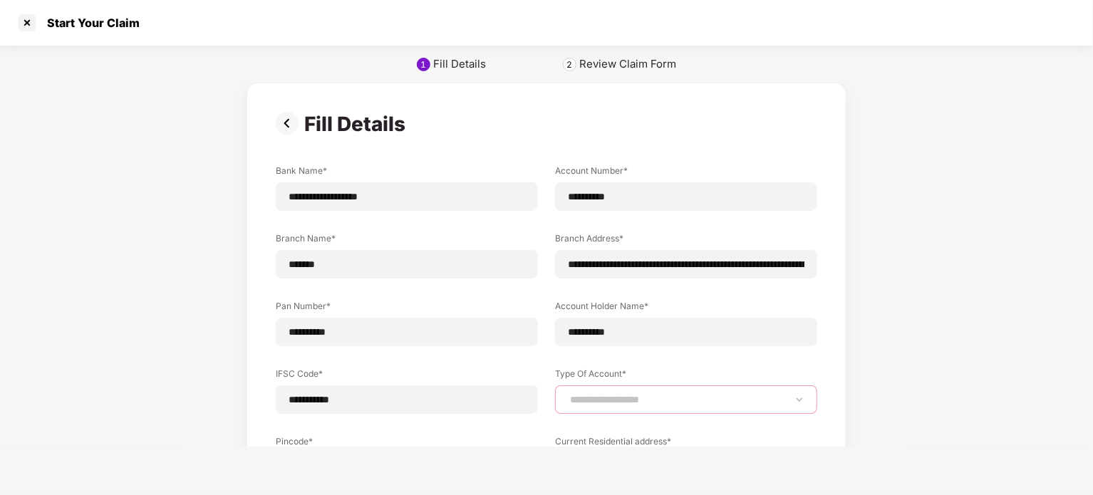
select select "*******"
click at [567, 394] on select "**********" at bounding box center [686, 399] width 238 height 11
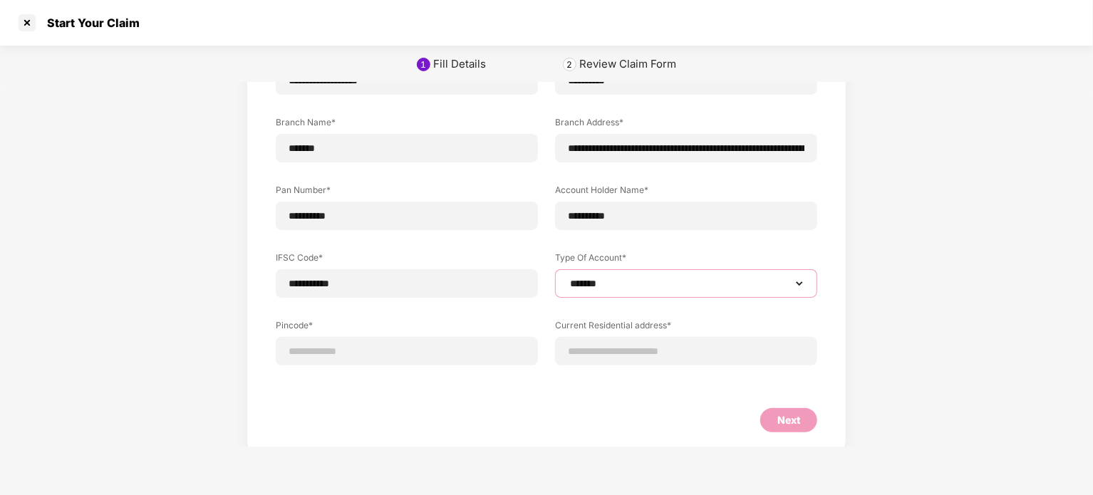
scroll to position [122, 0]
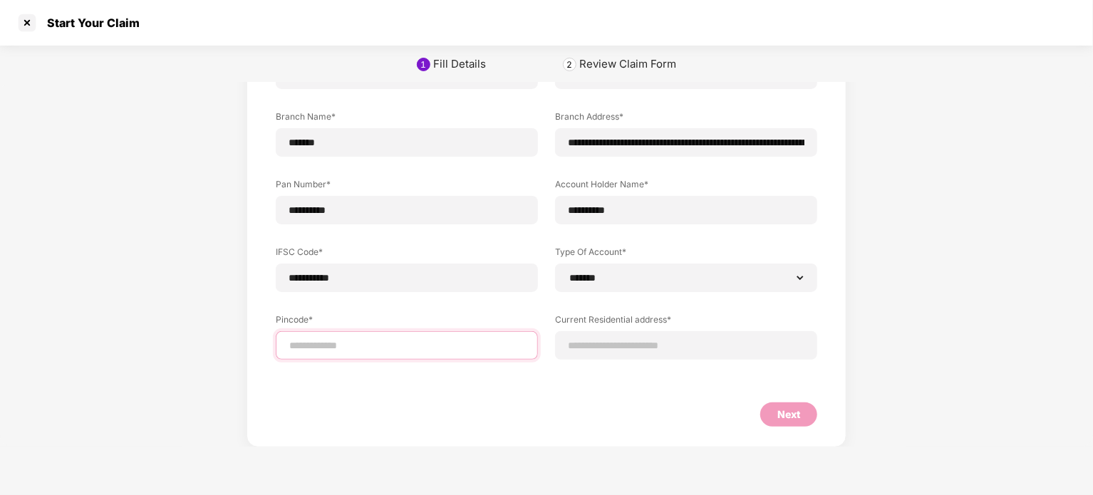
click at [465, 346] on input at bounding box center [407, 345] width 238 height 15
select select "*******"
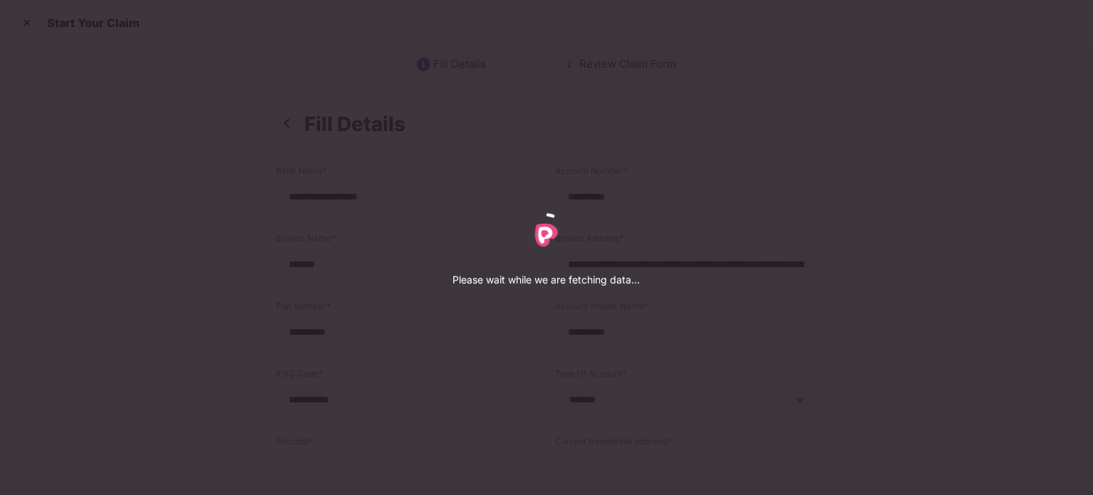
select select "*******"
select select "*********"
select select "**********"
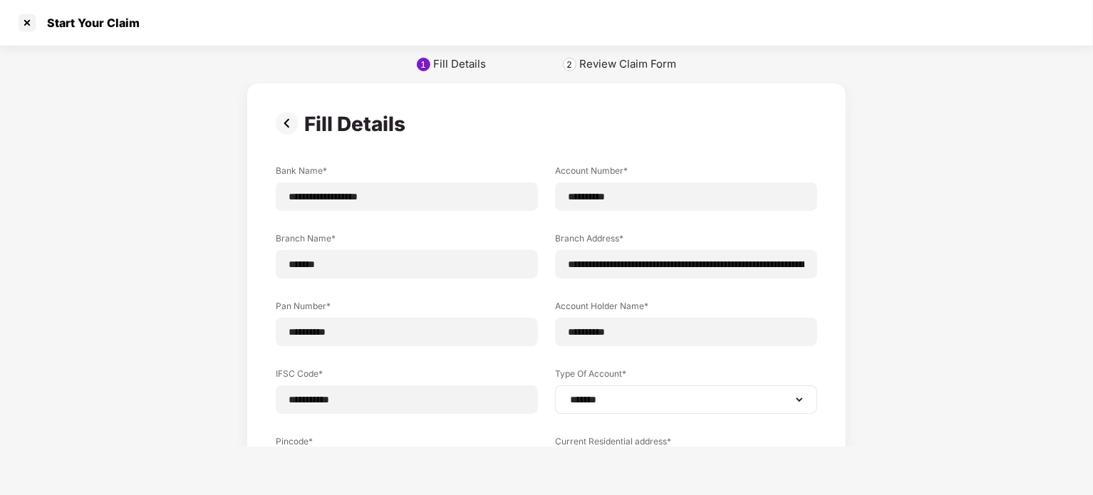
scroll to position [190, 0]
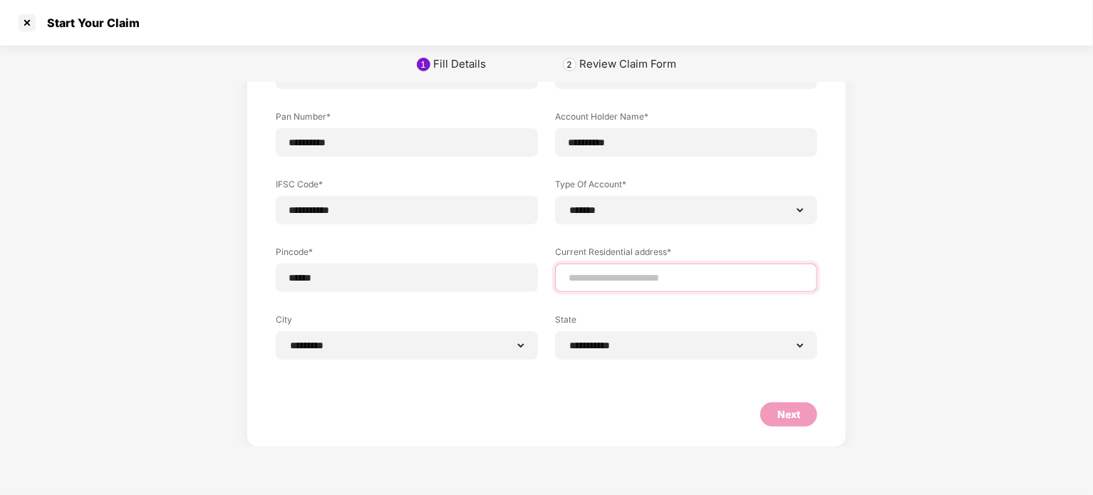
click at [700, 277] on input at bounding box center [686, 278] width 238 height 15
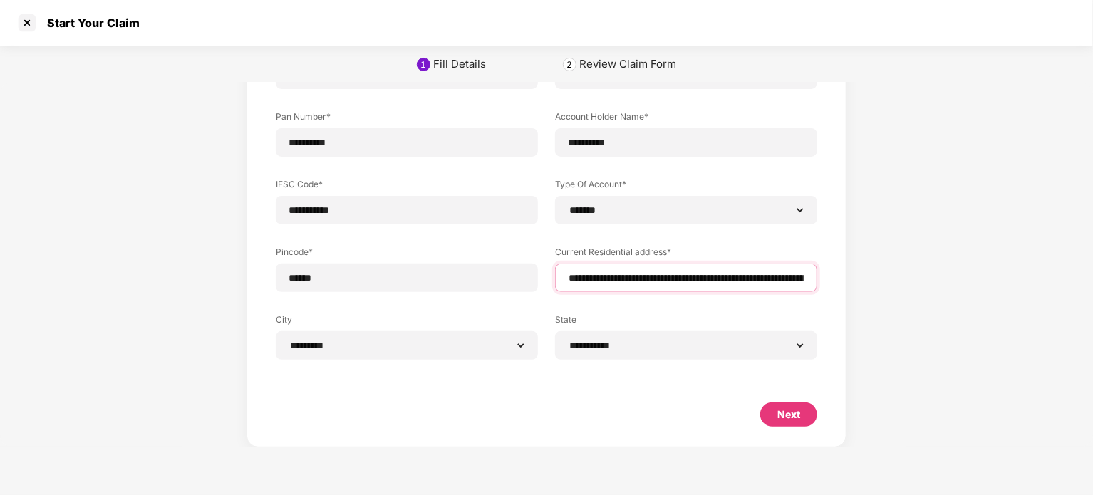
click at [730, 280] on input "**********" at bounding box center [686, 278] width 238 height 15
click at [690, 279] on input "**********" at bounding box center [686, 278] width 238 height 15
click at [673, 280] on input "**********" at bounding box center [686, 278] width 238 height 15
drag, startPoint x: 716, startPoint y: 278, endPoint x: 640, endPoint y: 308, distance: 81.5
click at [640, 308] on div "**********" at bounding box center [546, 178] width 541 height 406
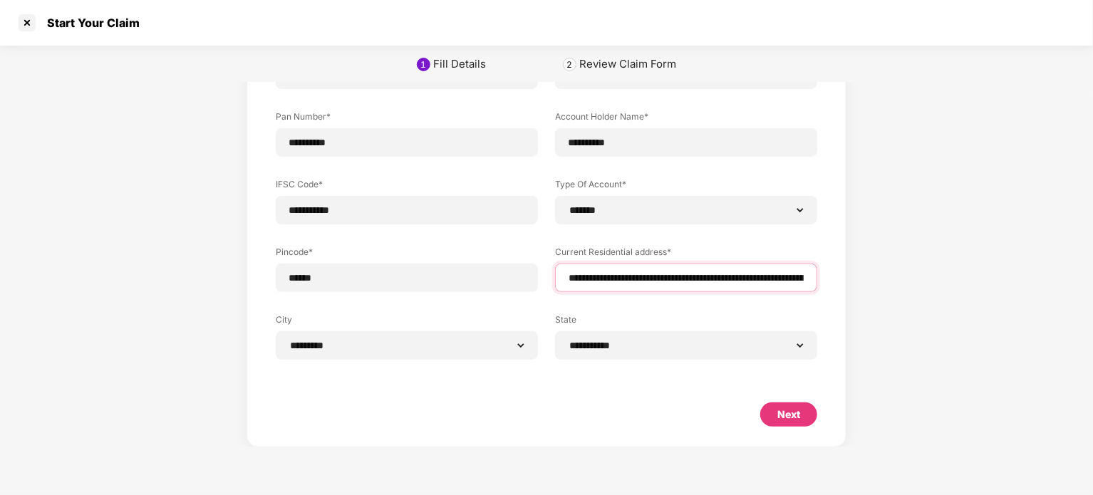
click at [764, 276] on input "**********" at bounding box center [686, 278] width 238 height 15
type input "**********"
click at [777, 418] on div "Next" at bounding box center [788, 415] width 23 height 16
select select "*******"
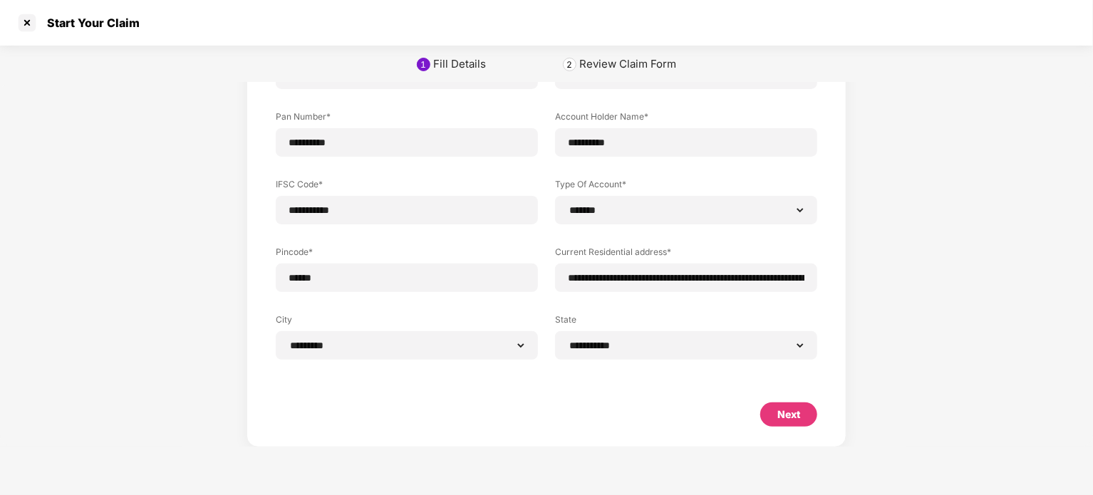
select select "*********"
select select "**********"
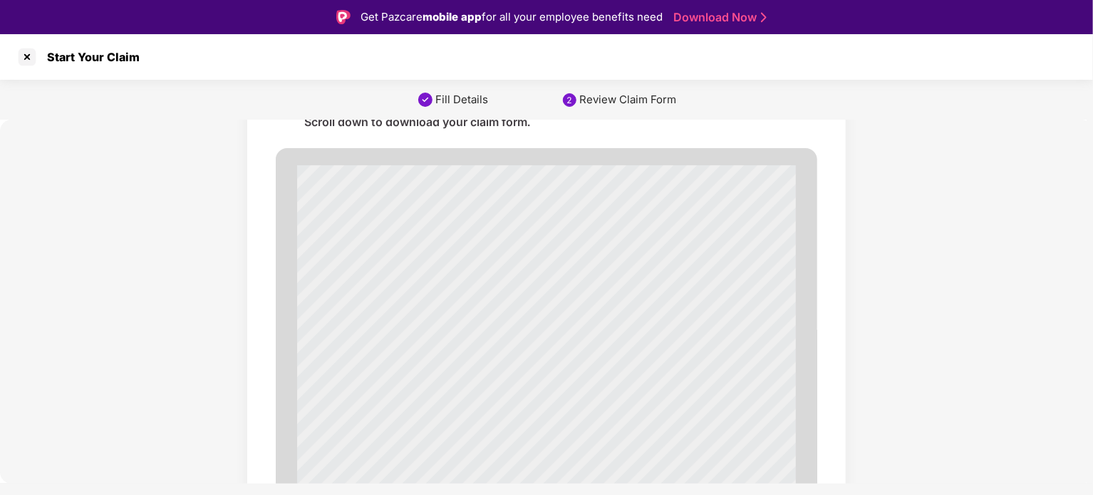
scroll to position [162, 0]
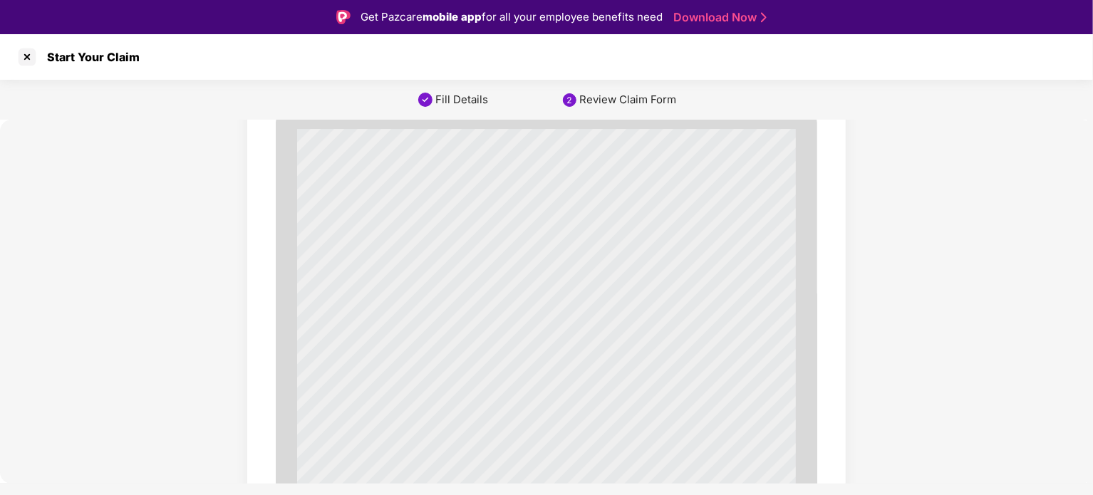
click at [630, 98] on div "Review Claim Form" at bounding box center [627, 100] width 97 height 14
click at [567, 104] on div "2" at bounding box center [570, 100] width 14 height 14
click at [417, 104] on img at bounding box center [425, 99] width 17 height 17
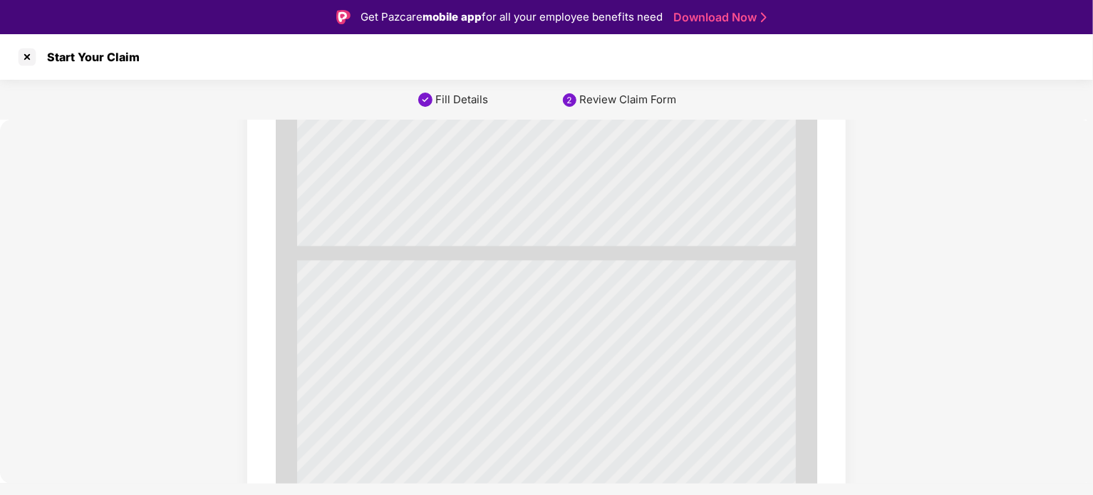
scroll to position [1470, 0]
click at [697, 21] on link "Download Now" at bounding box center [717, 17] width 89 height 15
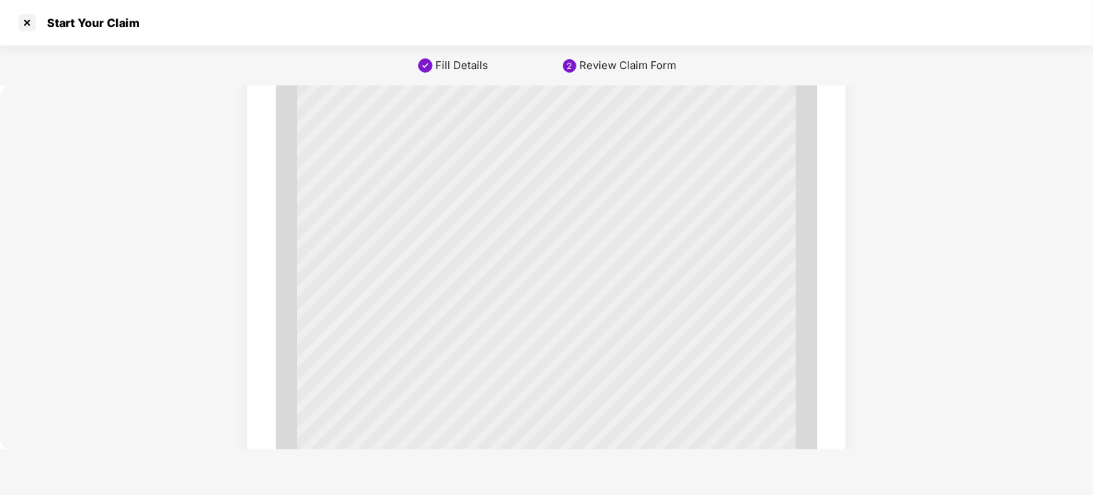
scroll to position [4903, 0]
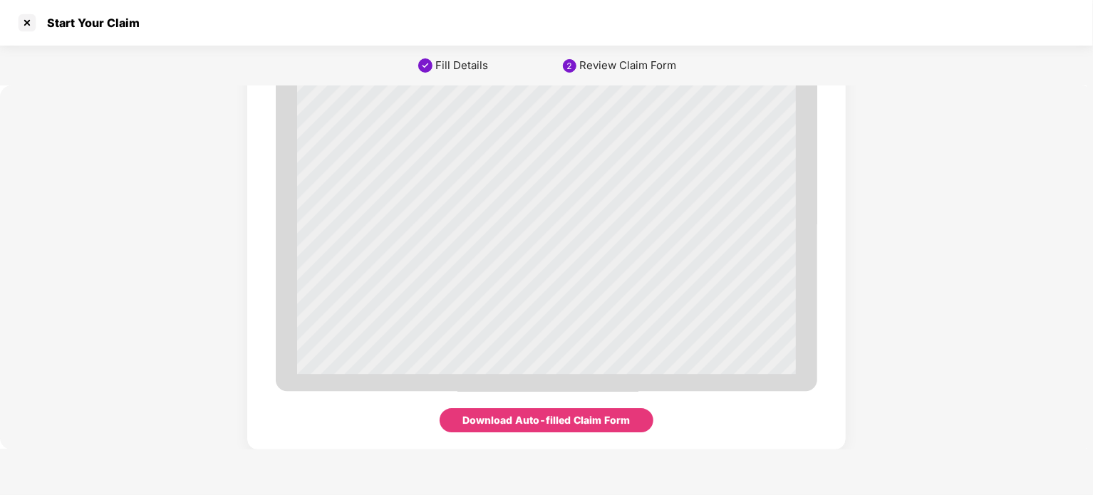
click at [587, 425] on div "Download Auto-filled Claim Form" at bounding box center [546, 420] width 167 height 16
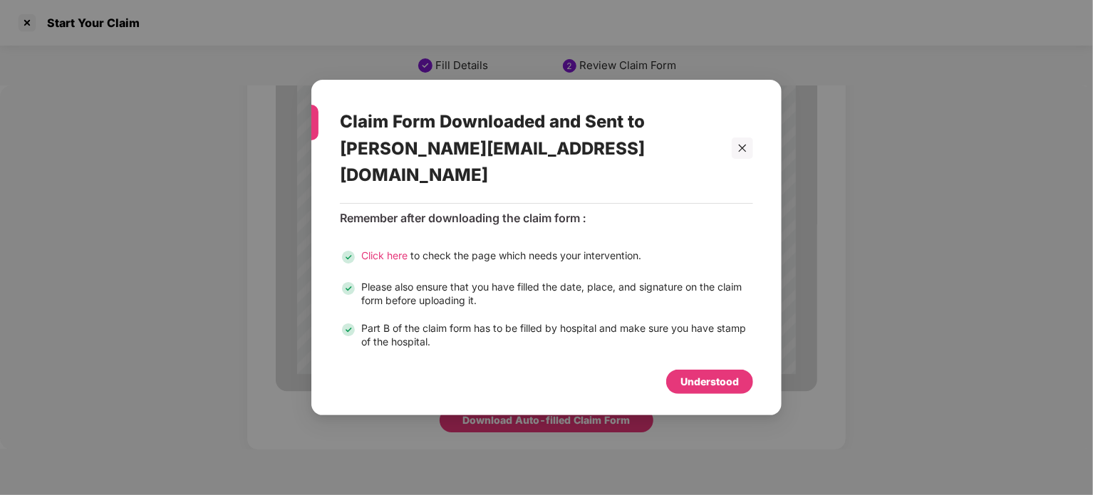
click at [707, 374] on div "Understood" at bounding box center [709, 382] width 58 height 16
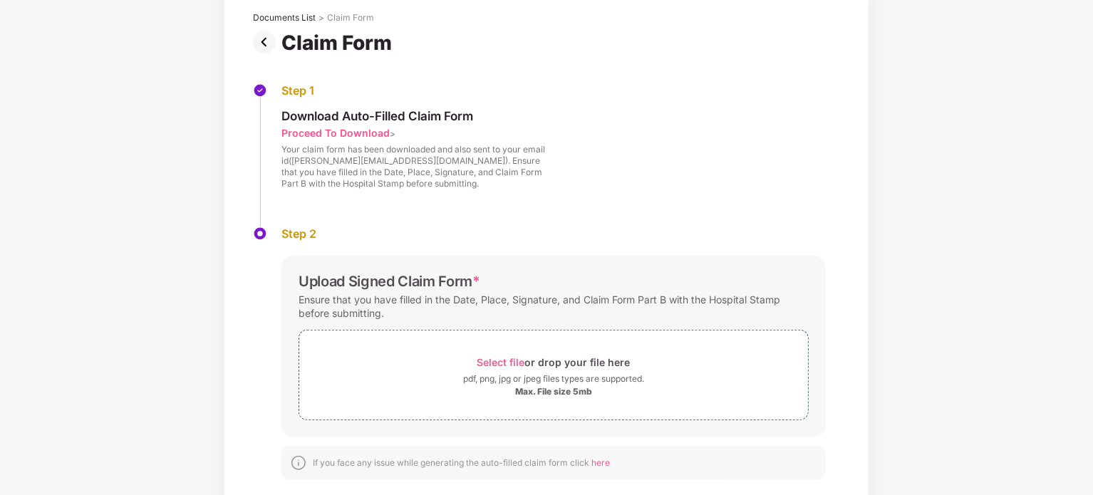
scroll to position [105, 0]
